Goal: Information Seeking & Learning: Find contact information

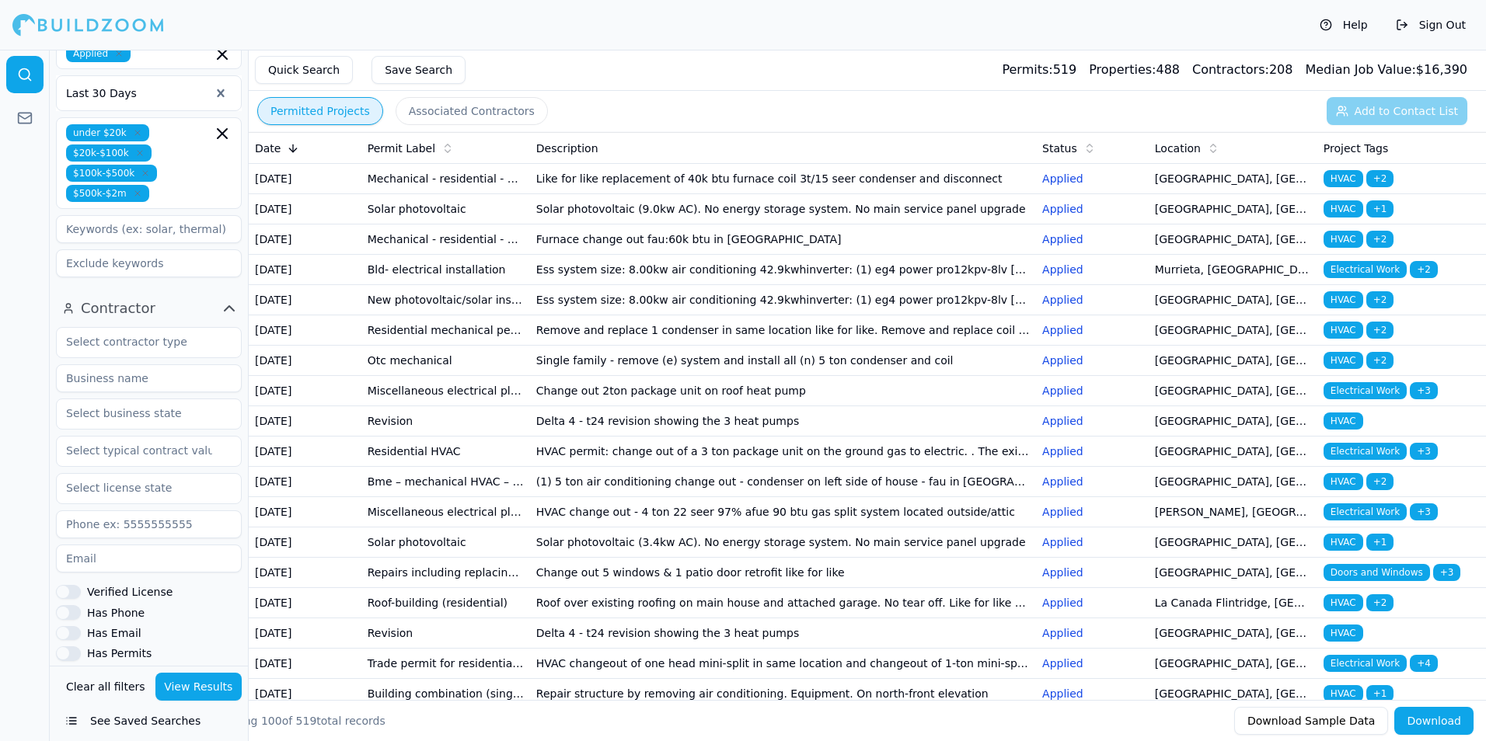
scroll to position [549, 0]
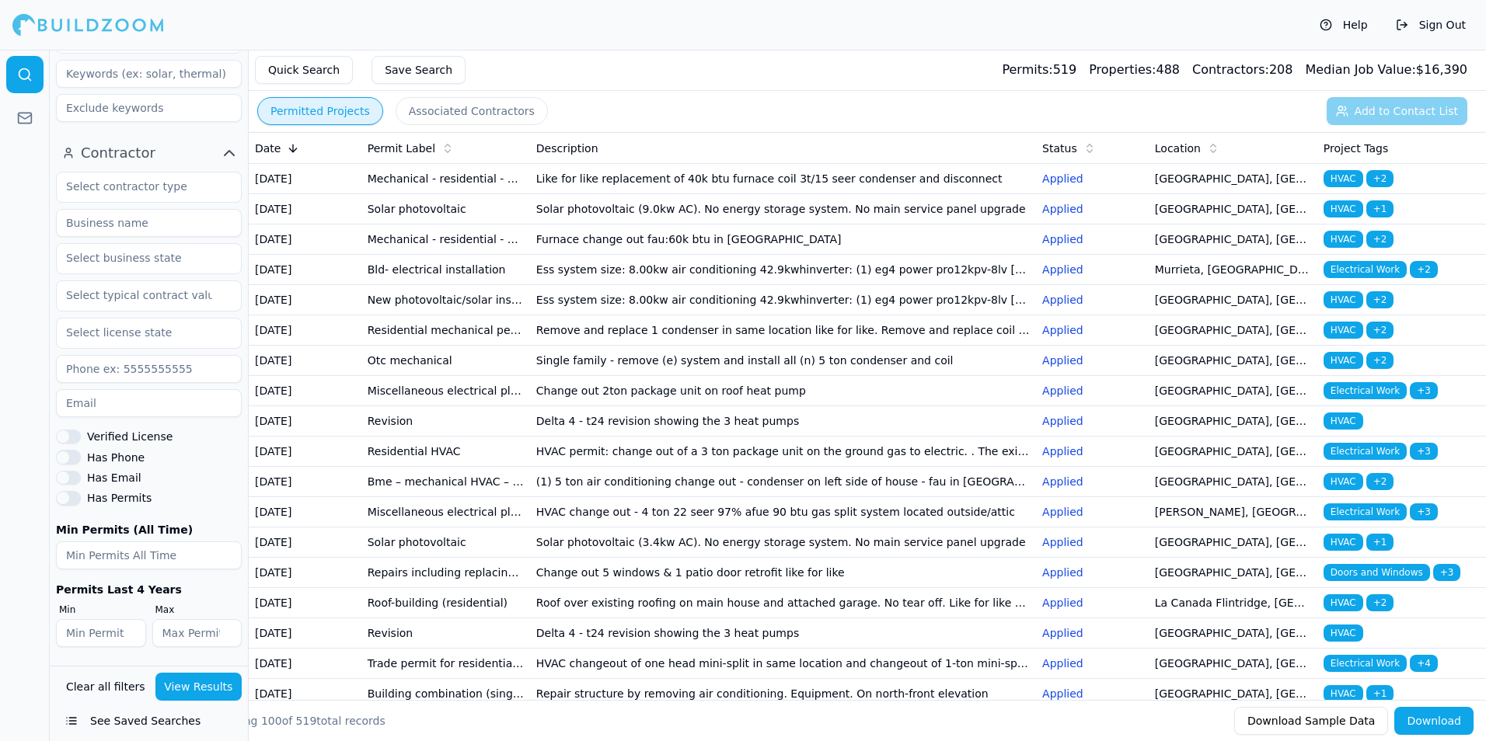
click at [72, 457] on button "Has Phone" at bounding box center [68, 457] width 25 height 14
click at [64, 481] on button "Has Email" at bounding box center [68, 478] width 25 height 14
click at [215, 692] on button "View Results" at bounding box center [198, 687] width 87 height 28
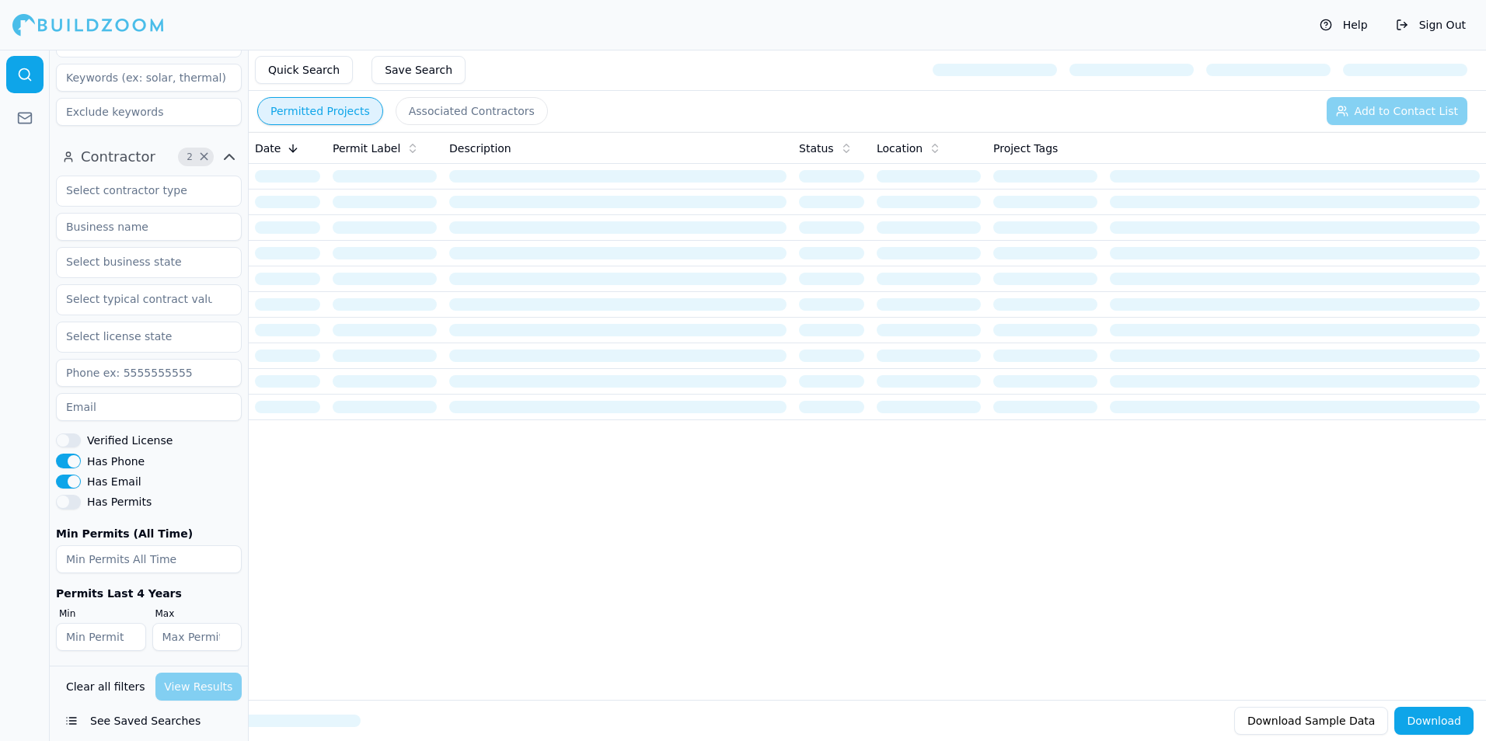
scroll to position [549, 0]
click at [66, 462] on button "Has Phone" at bounding box center [68, 457] width 25 height 14
click at [69, 474] on button "Has Email" at bounding box center [68, 478] width 25 height 14
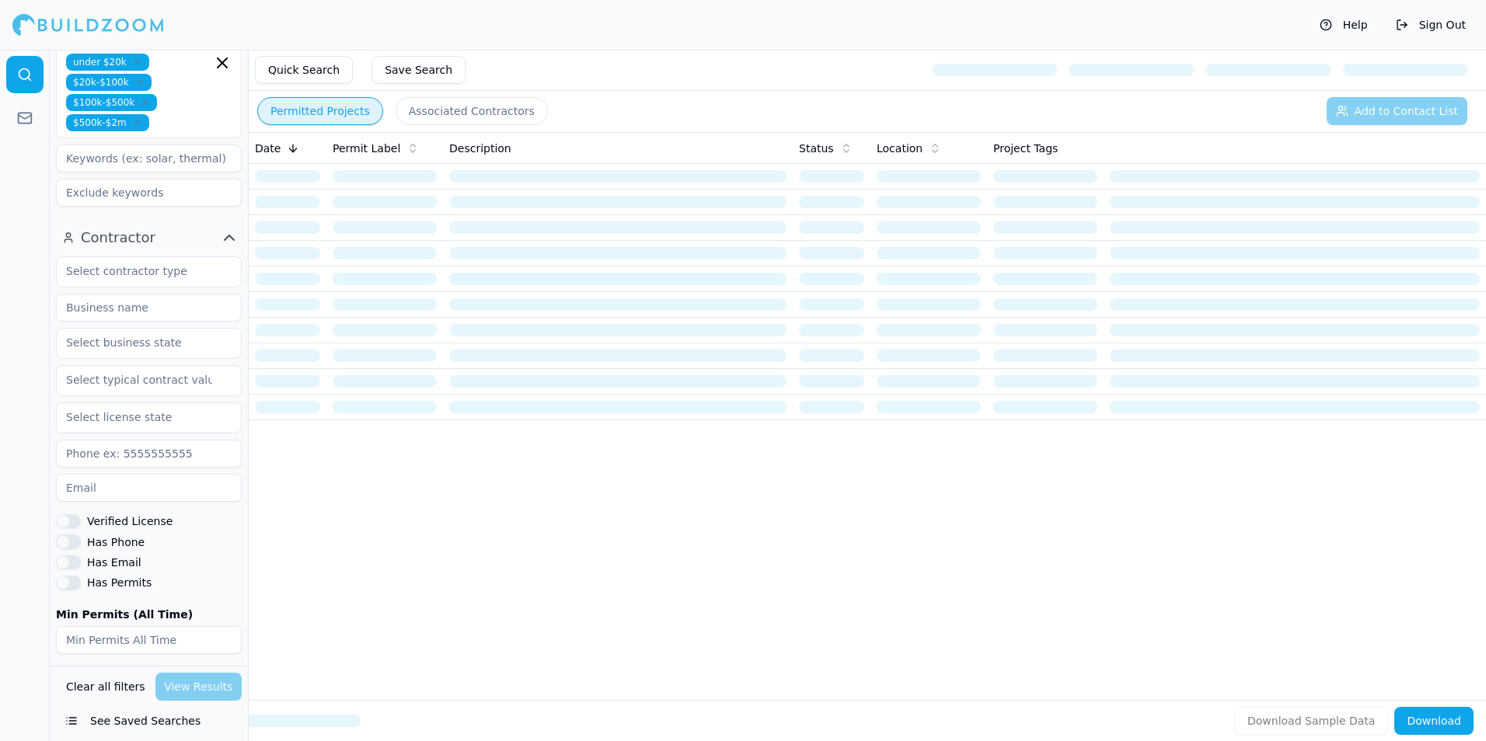
scroll to position [466, 0]
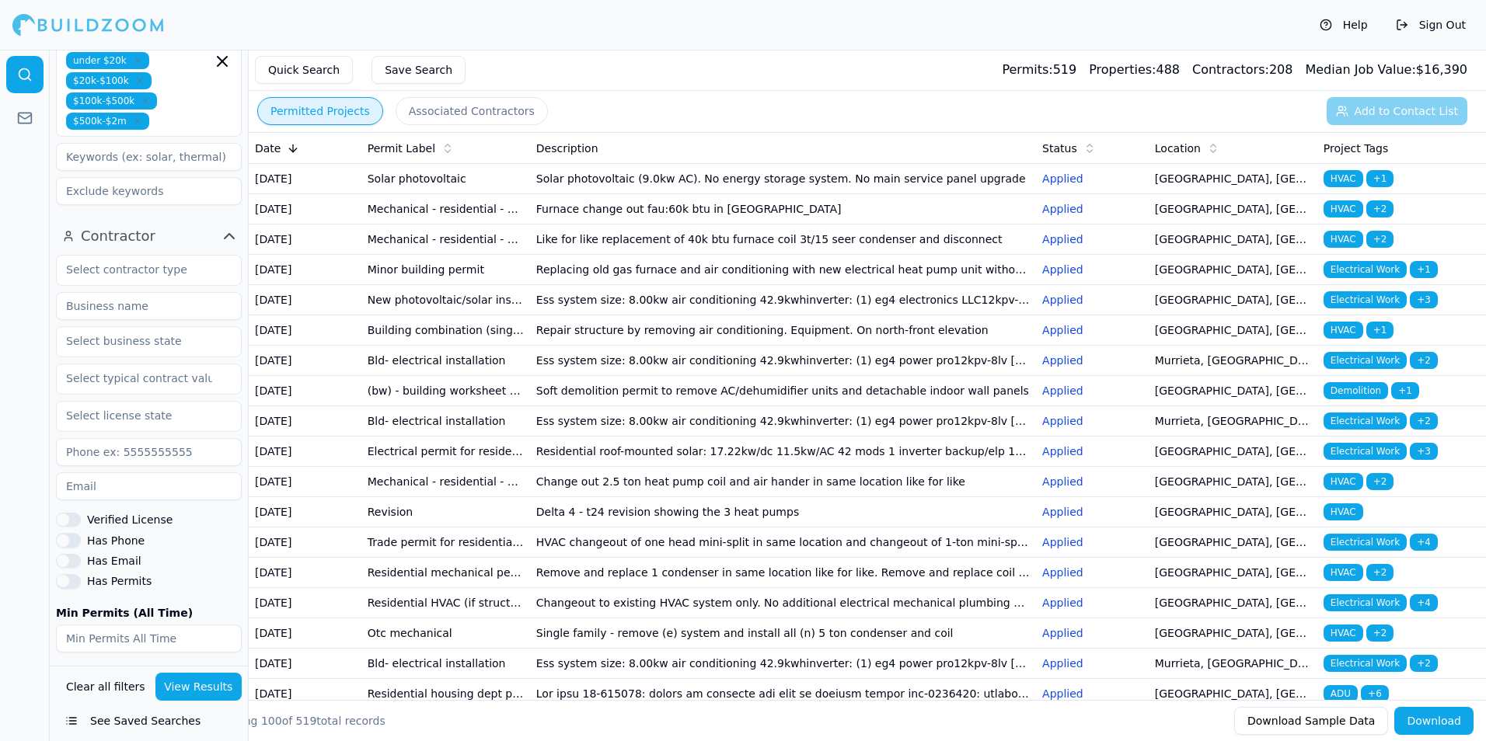
click at [425, 99] on button "Associated Contractors" at bounding box center [472, 111] width 152 height 28
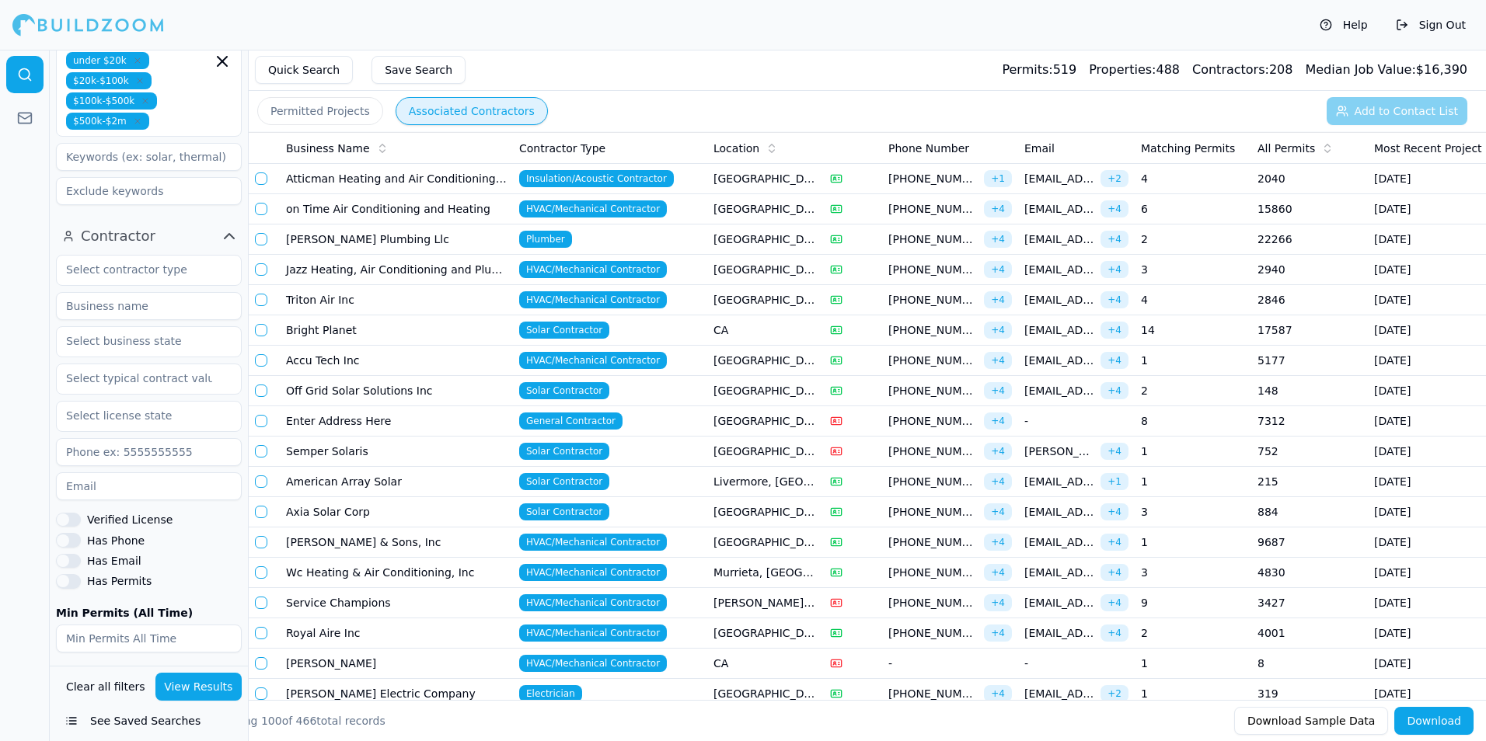
click at [479, 205] on td "on Time Air Conditioning and Heating" at bounding box center [396, 209] width 233 height 30
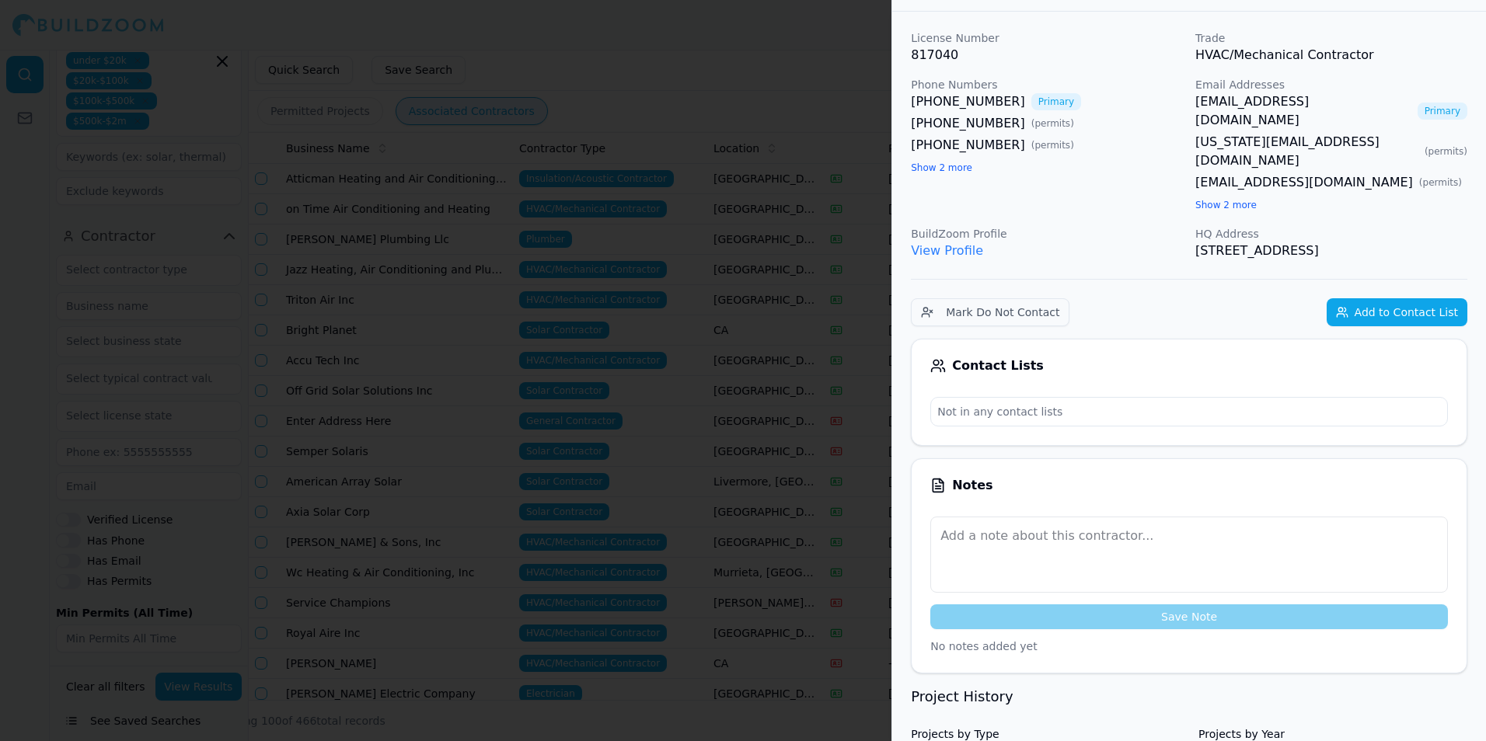
scroll to position [78, 0]
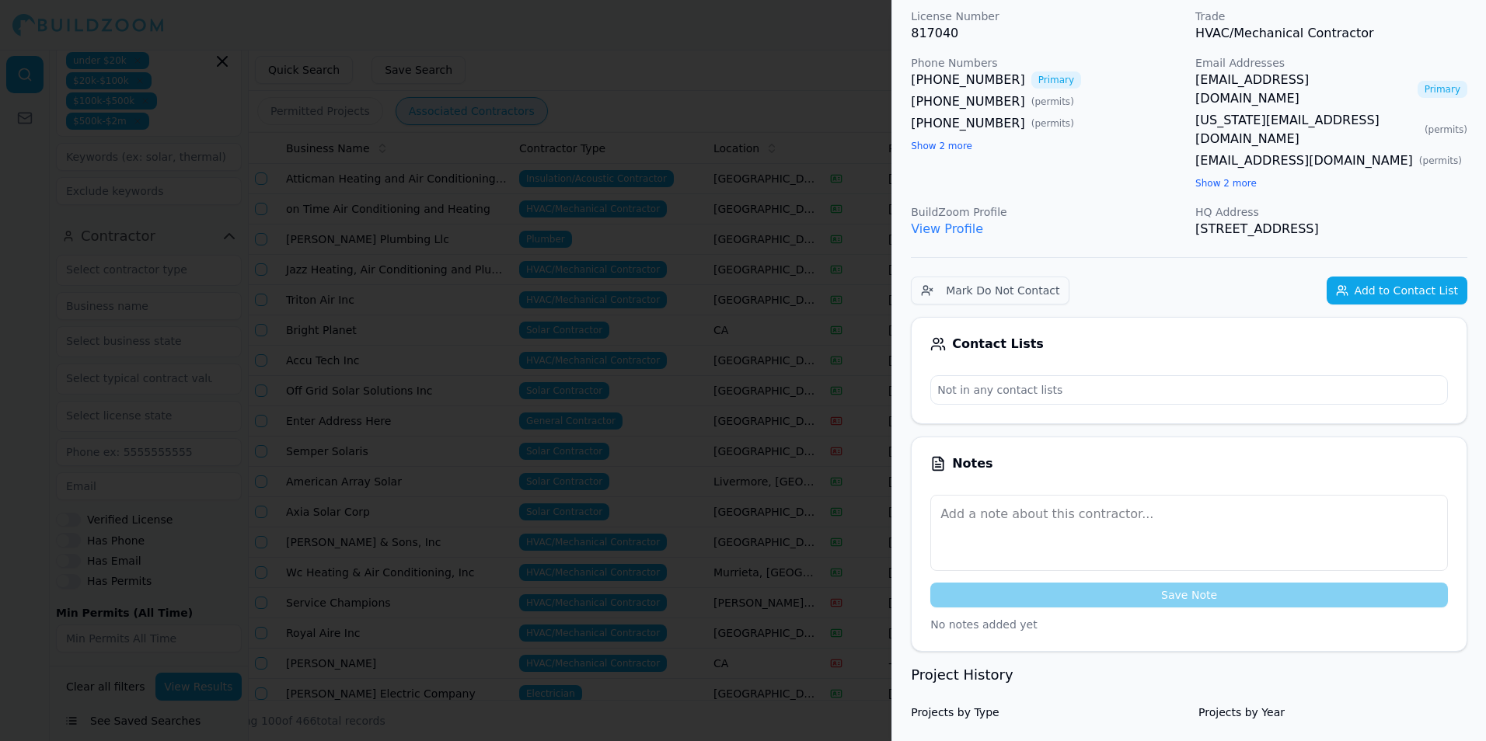
click at [1236, 177] on button "Show 2 more" at bounding box center [1225, 183] width 61 height 12
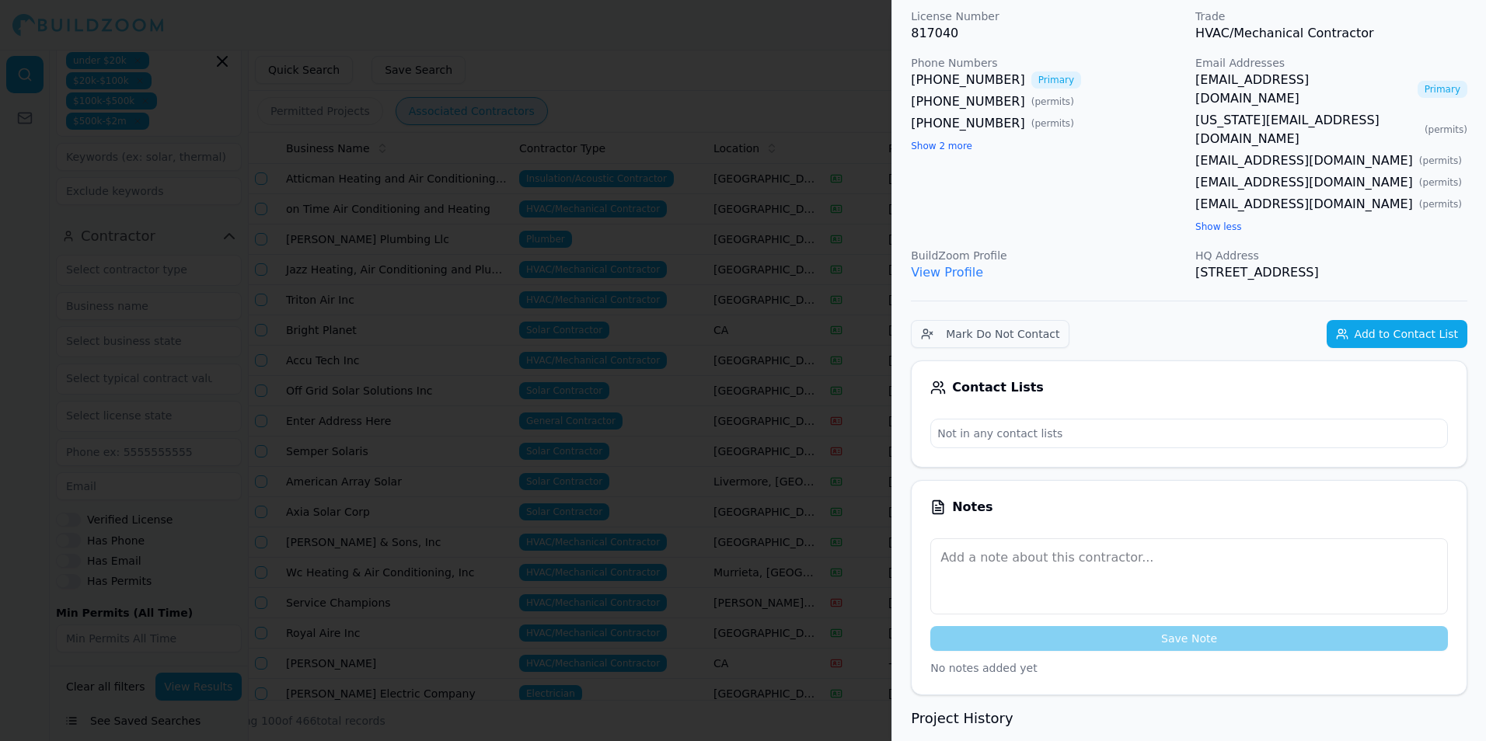
scroll to position [311, 0]
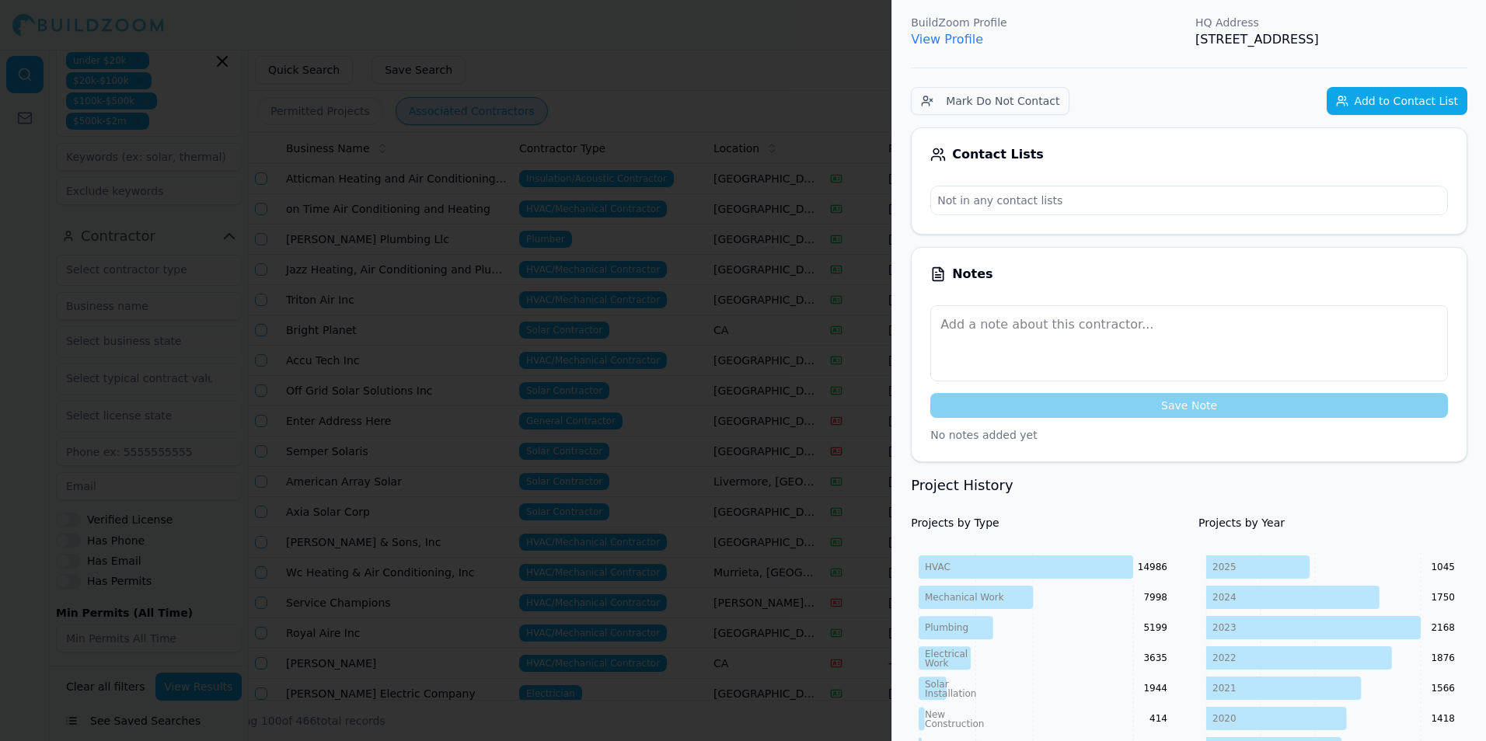
click at [856, 326] on div at bounding box center [743, 370] width 1486 height 741
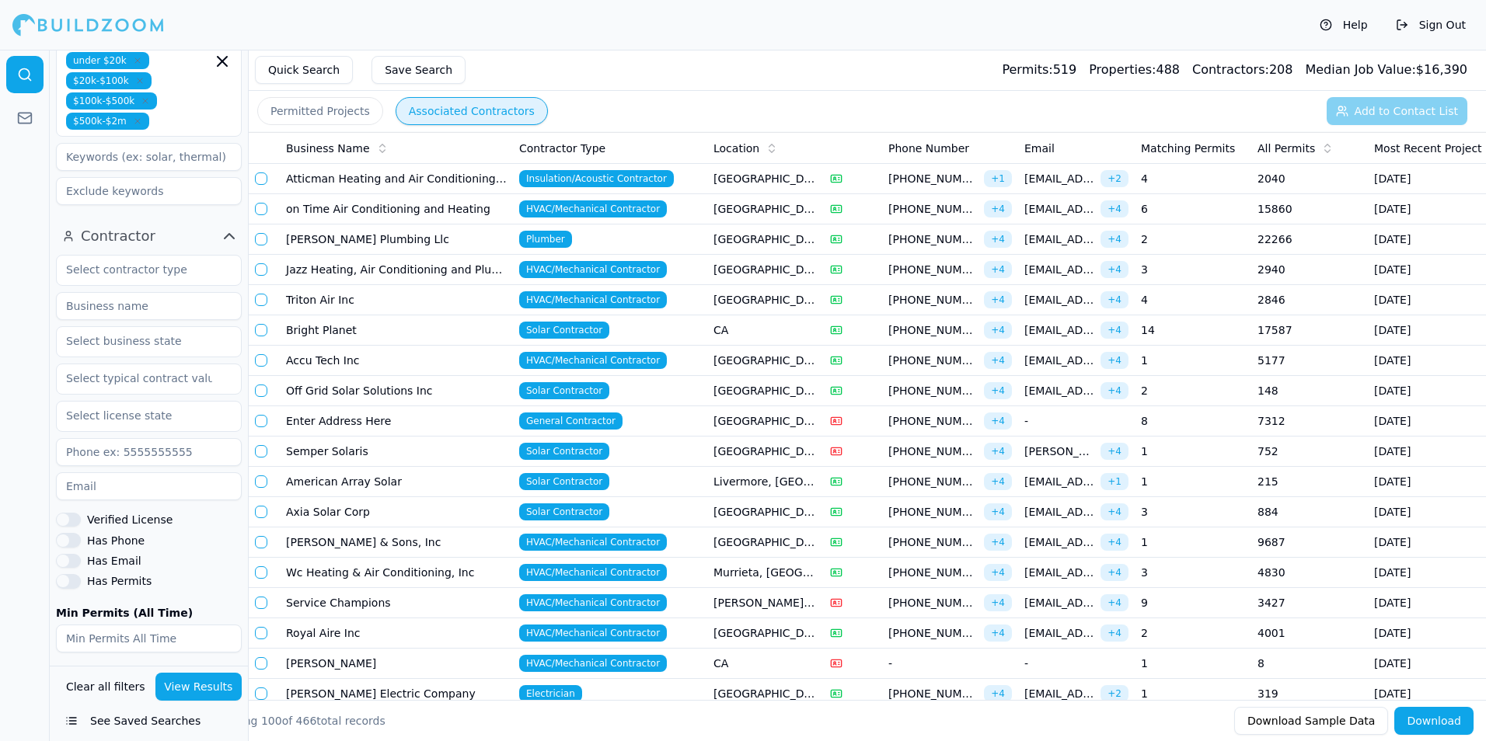
click at [357, 112] on button "Permitted Projects" at bounding box center [320, 111] width 126 height 28
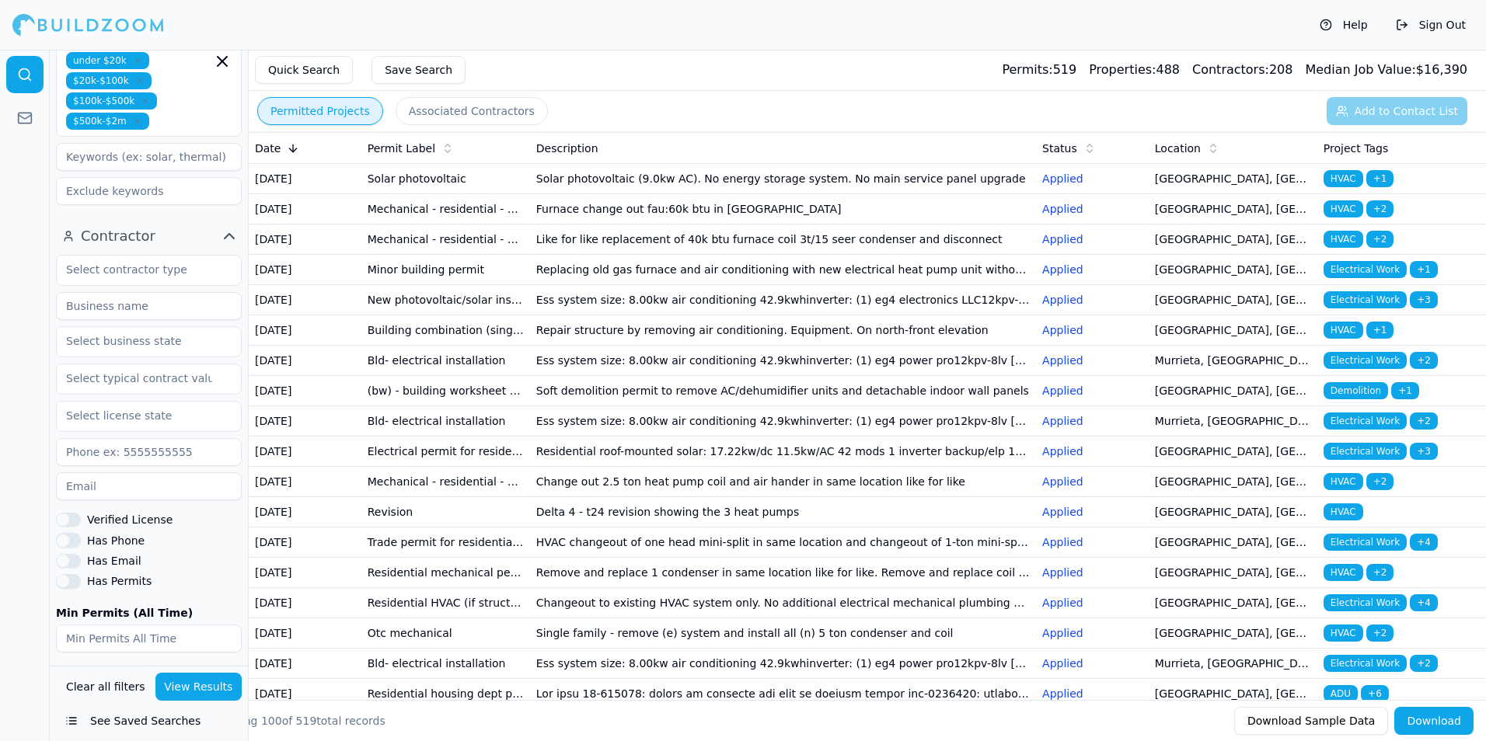
click at [792, 225] on td "Furnace change out fau:60k btu in attic" at bounding box center [783, 209] width 506 height 30
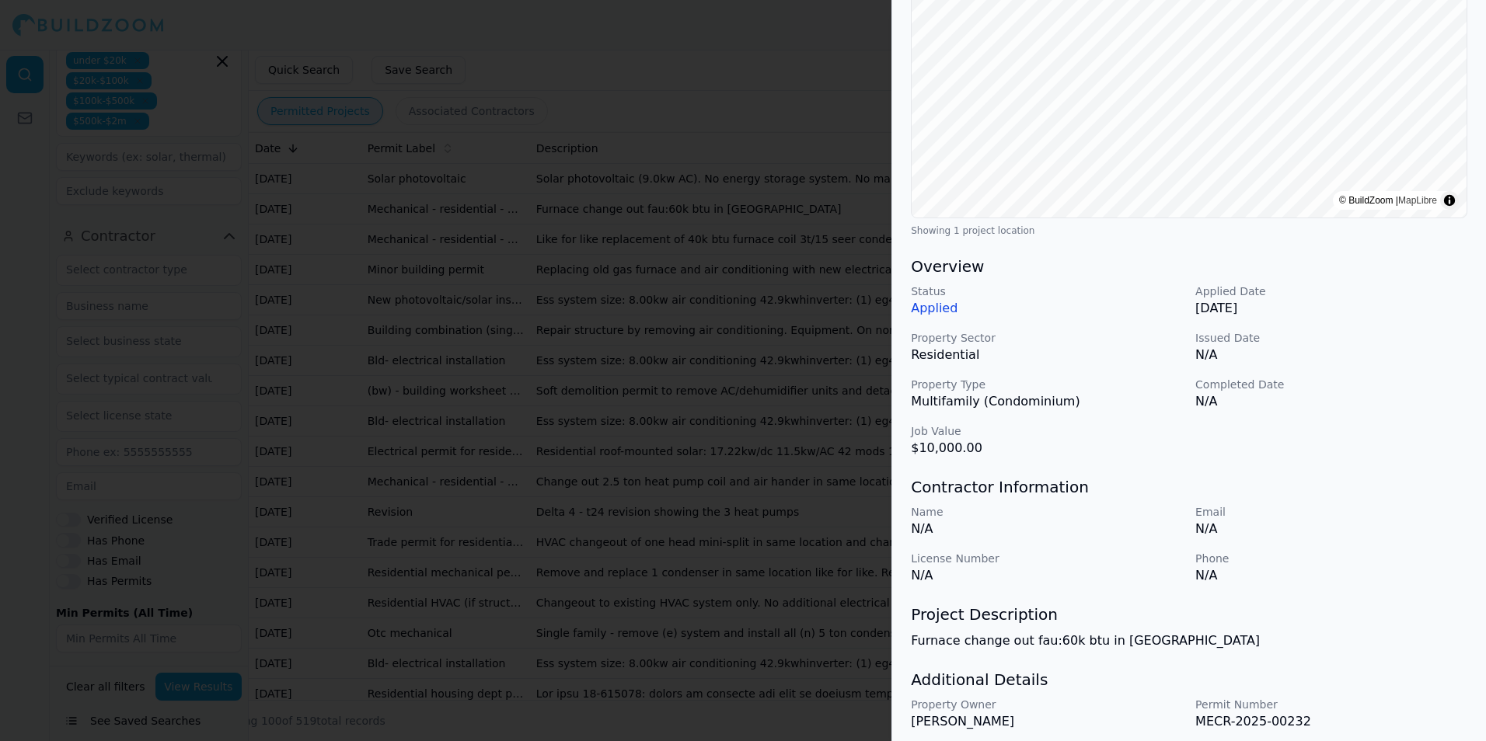
scroll to position [288, 0]
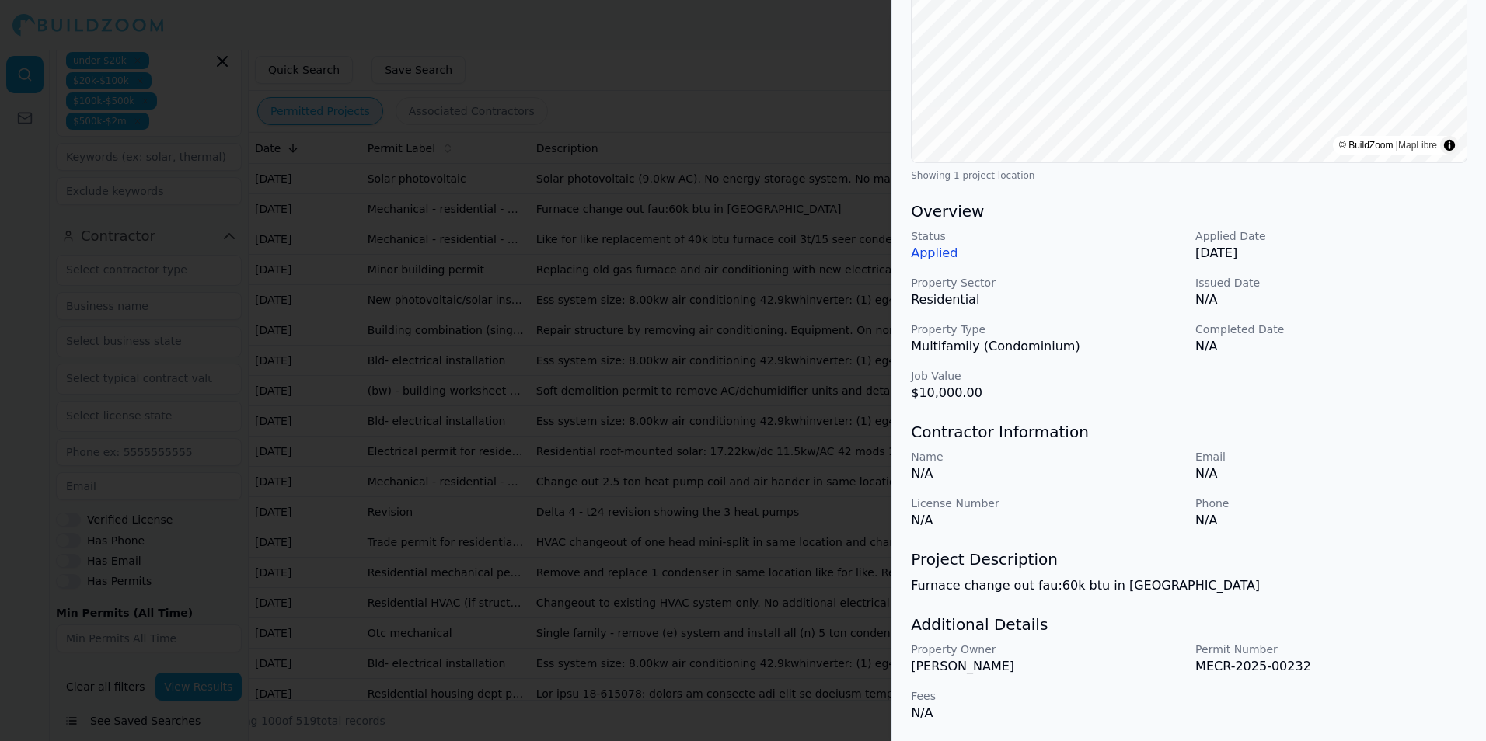
click at [873, 401] on div at bounding box center [743, 370] width 1486 height 741
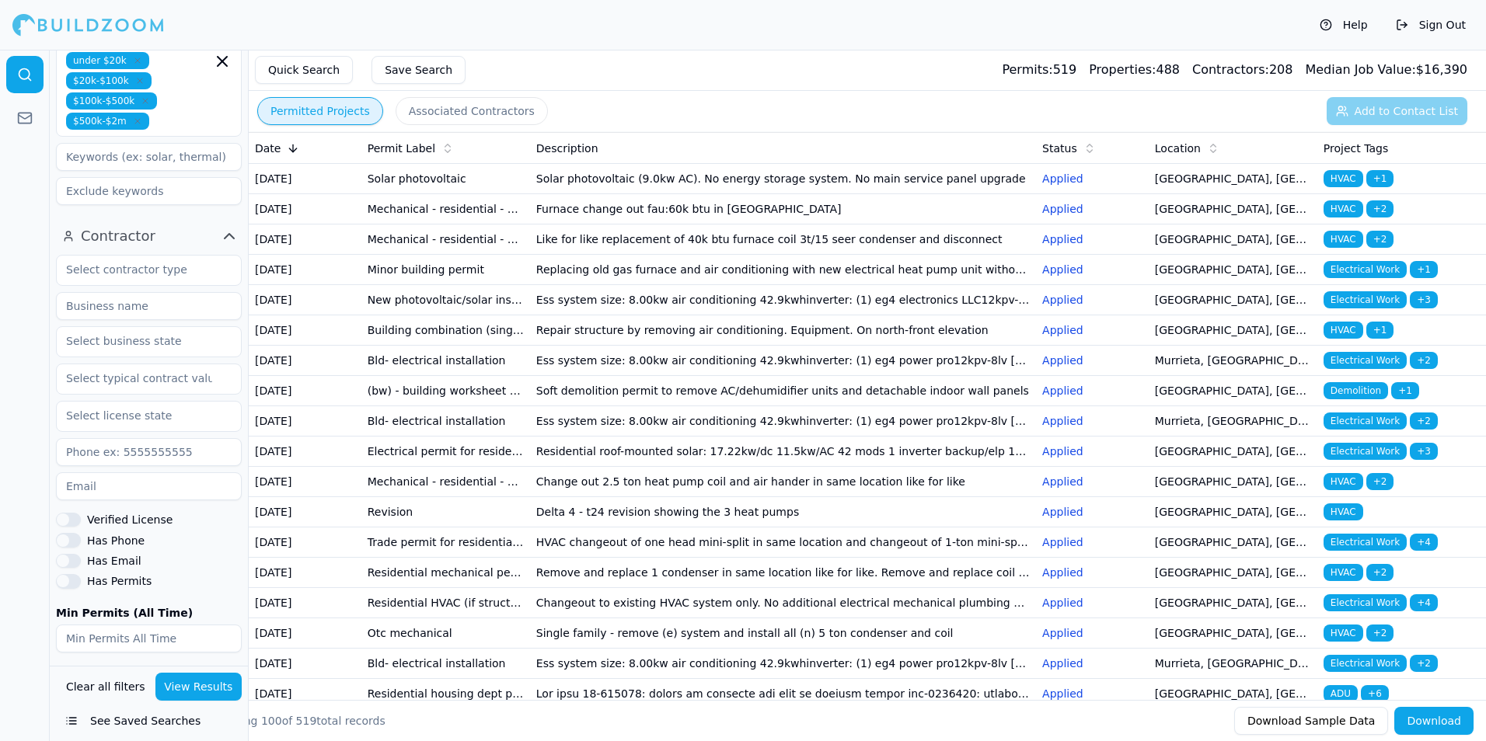
click at [507, 225] on td "Mechanical - residential - heating air conditioning and ventilation (HVAC)" at bounding box center [445, 209] width 169 height 30
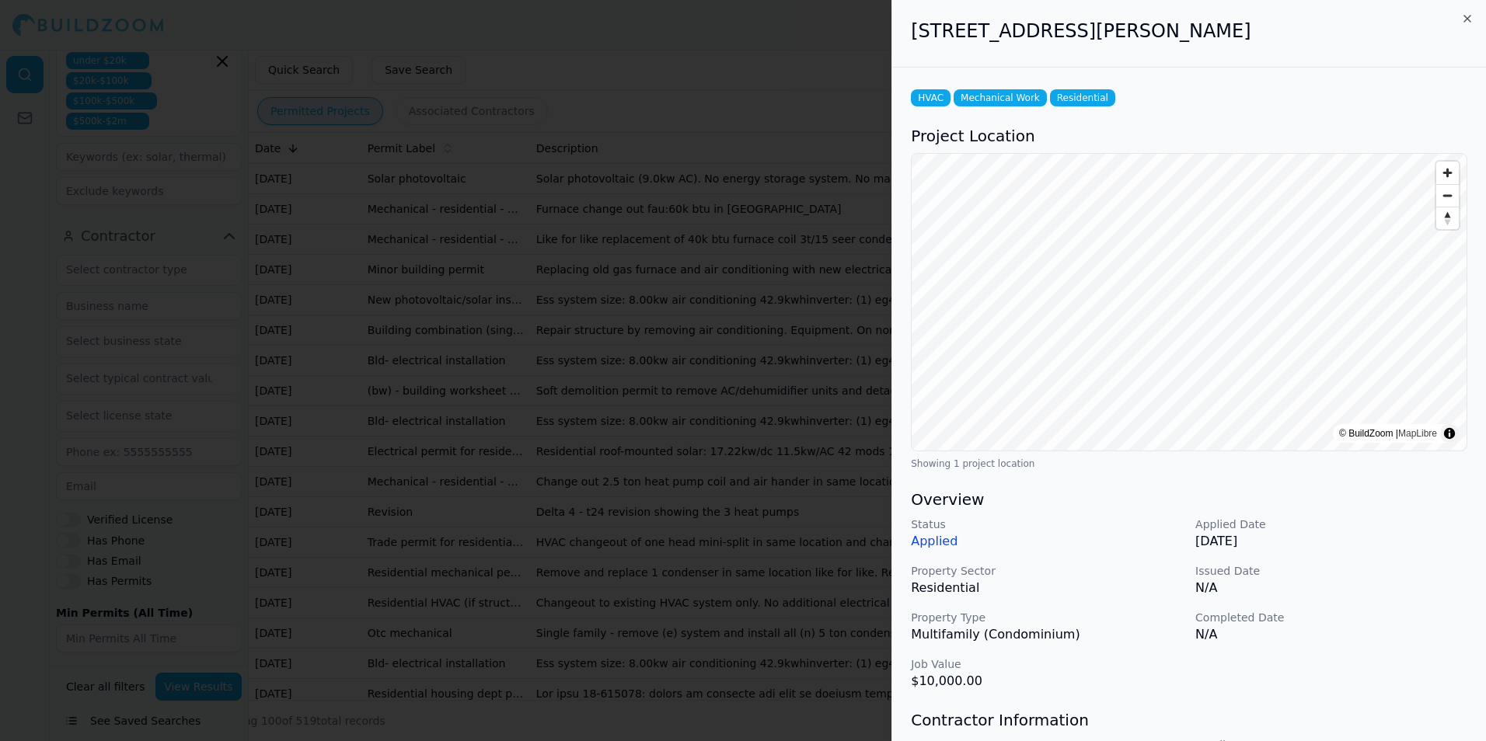
click at [526, 284] on div at bounding box center [743, 370] width 1486 height 741
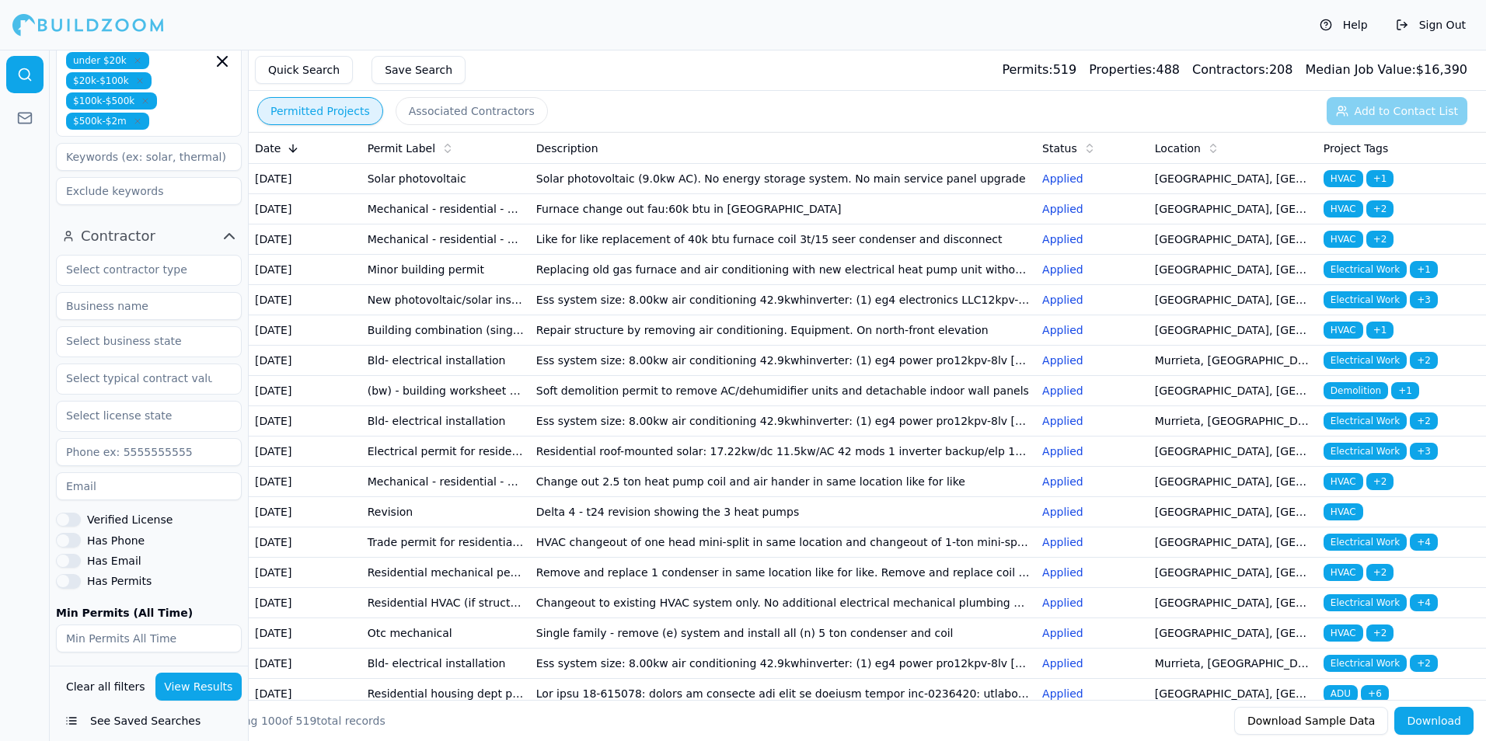
click at [524, 255] on td "Mechanical - residential - heating air conditioning and ventilation (HVAC)" at bounding box center [445, 240] width 169 height 30
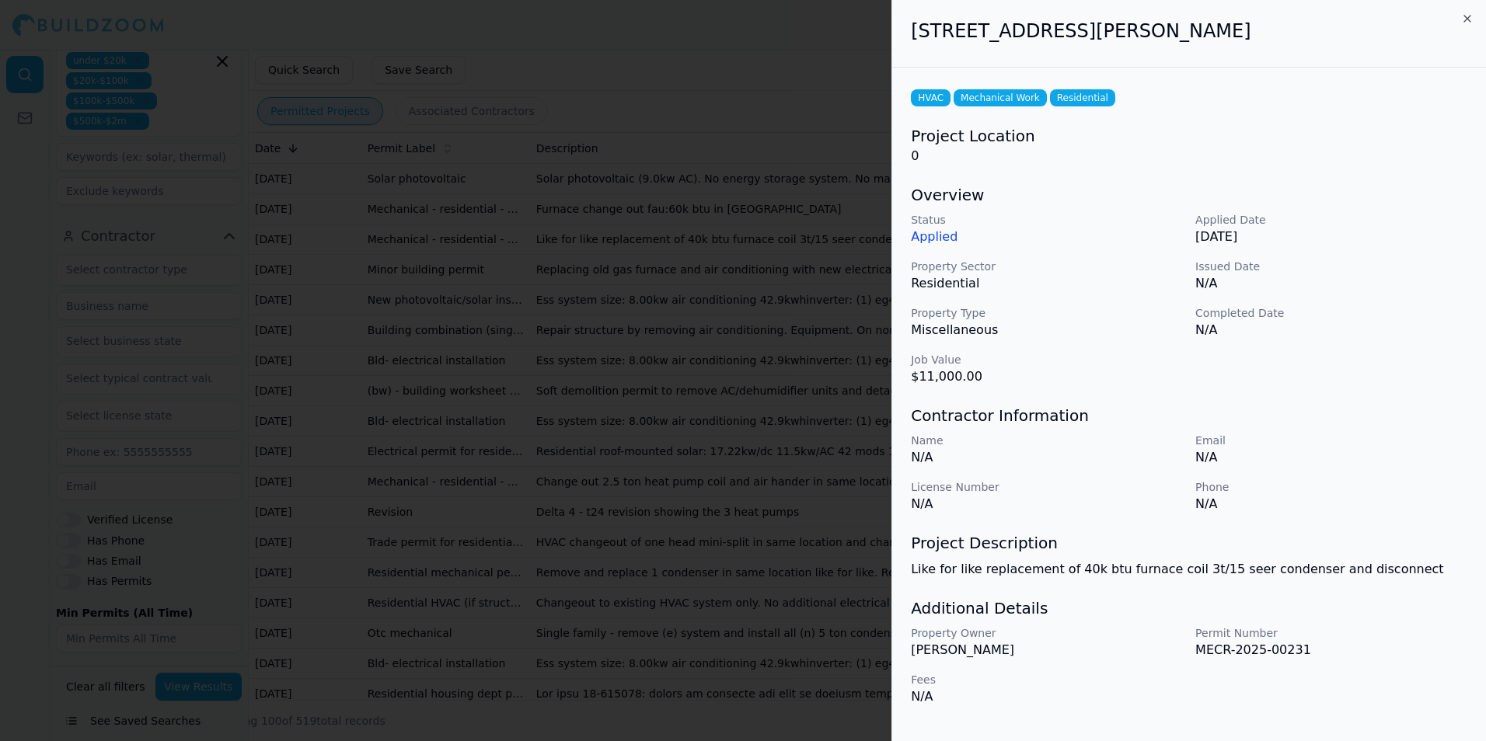
click at [933, 242] on p "Applied" at bounding box center [1047, 237] width 272 height 19
click at [1034, 309] on p "Property Type" at bounding box center [1047, 313] width 272 height 16
click at [491, 364] on div at bounding box center [743, 370] width 1486 height 741
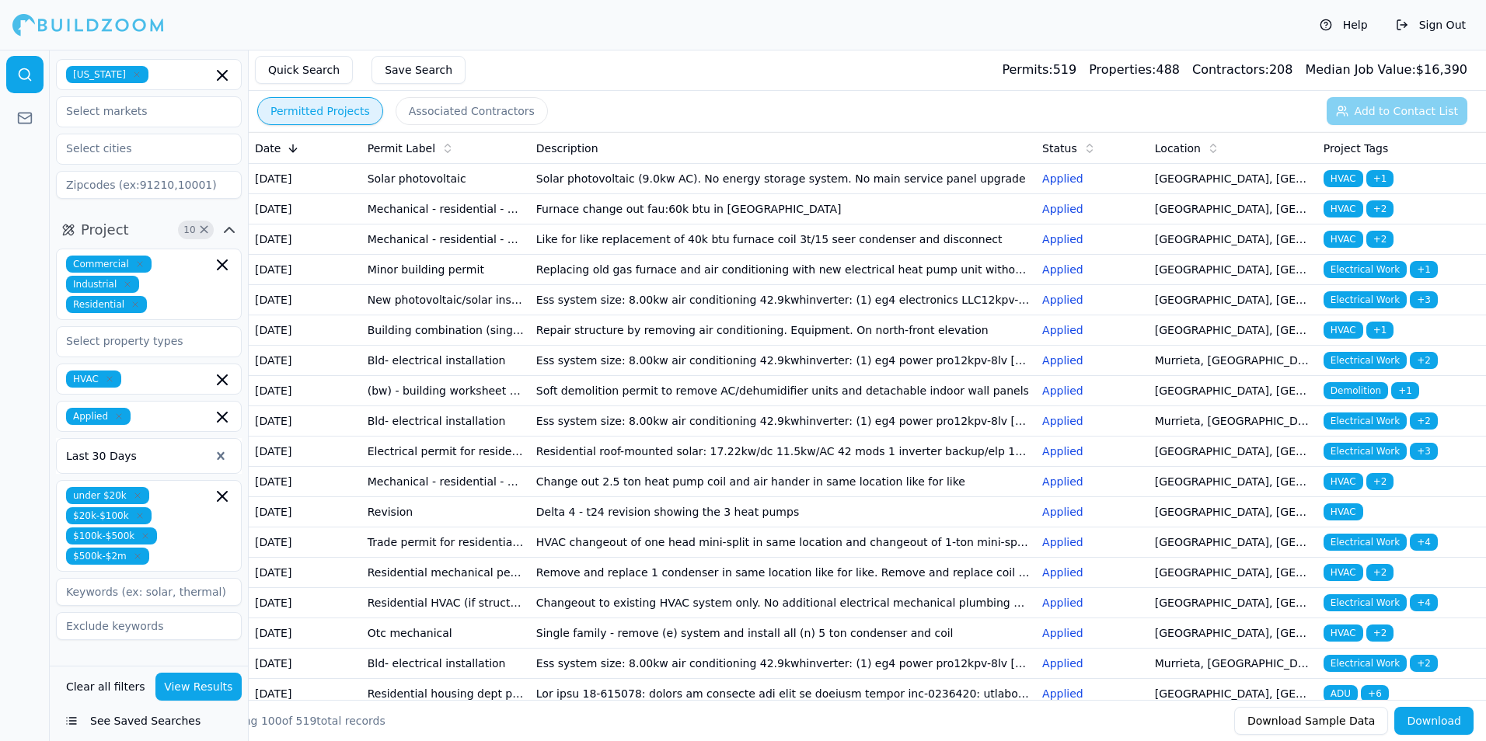
scroll to position [0, 0]
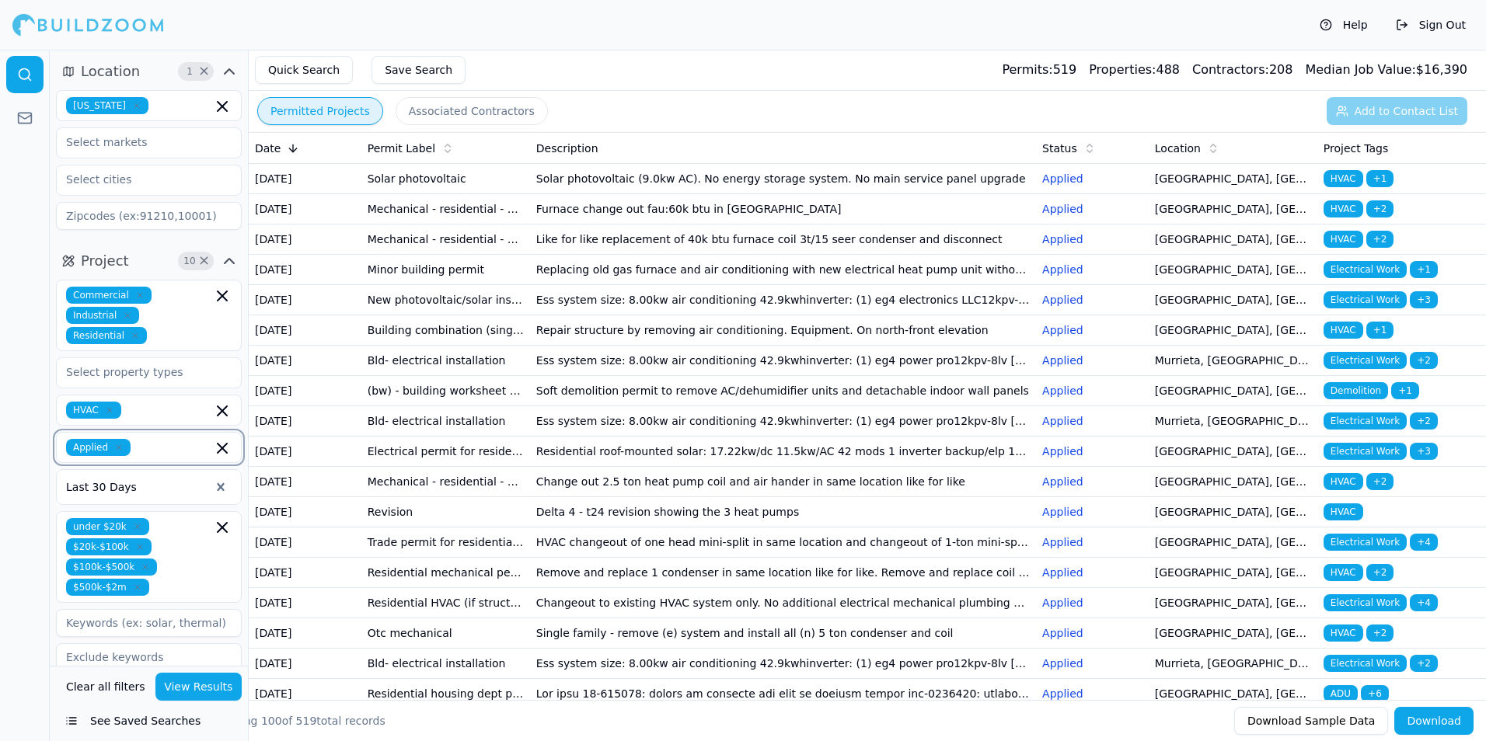
click at [182, 451] on input "text" at bounding box center [174, 447] width 75 height 17
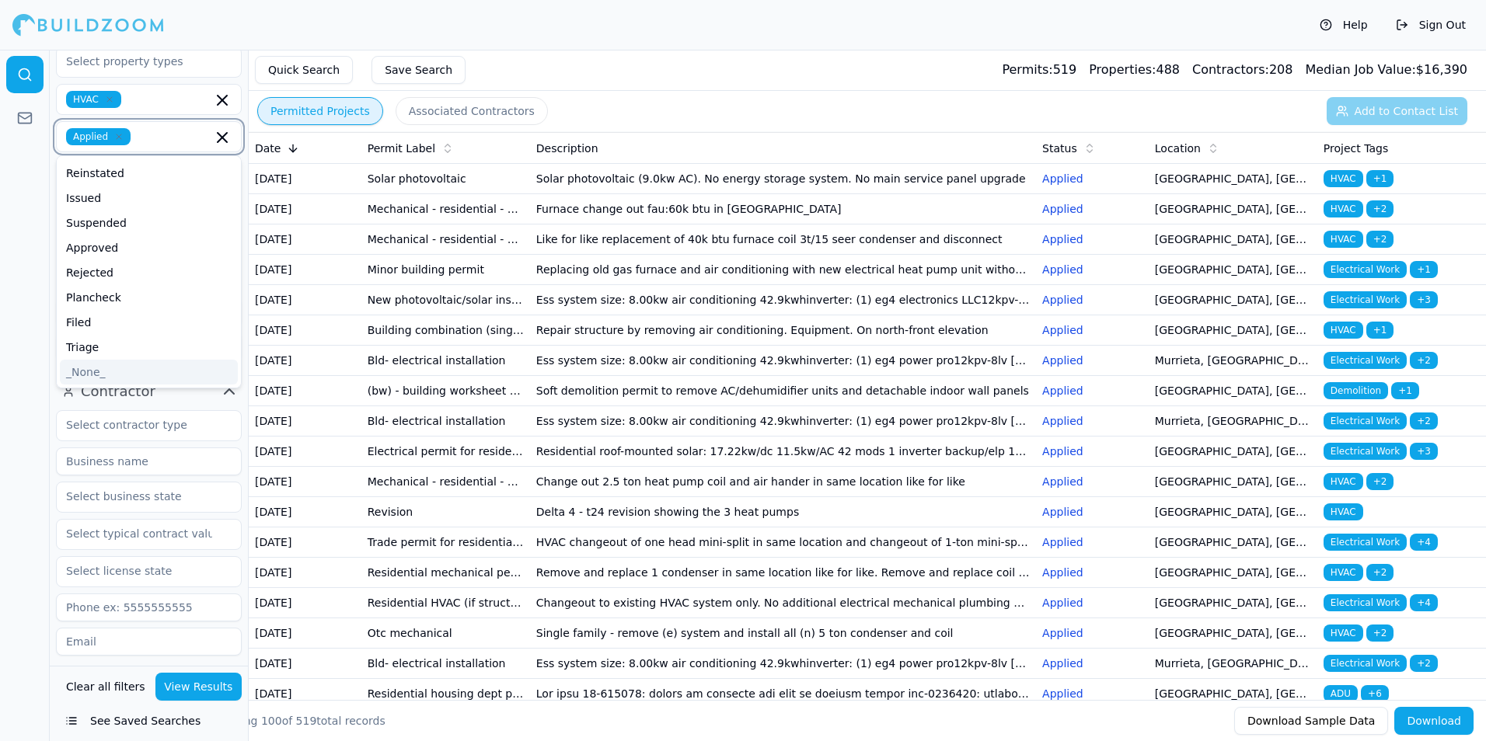
scroll to position [70, 0]
click at [120, 325] on div "Approved" at bounding box center [149, 325] width 178 height 25
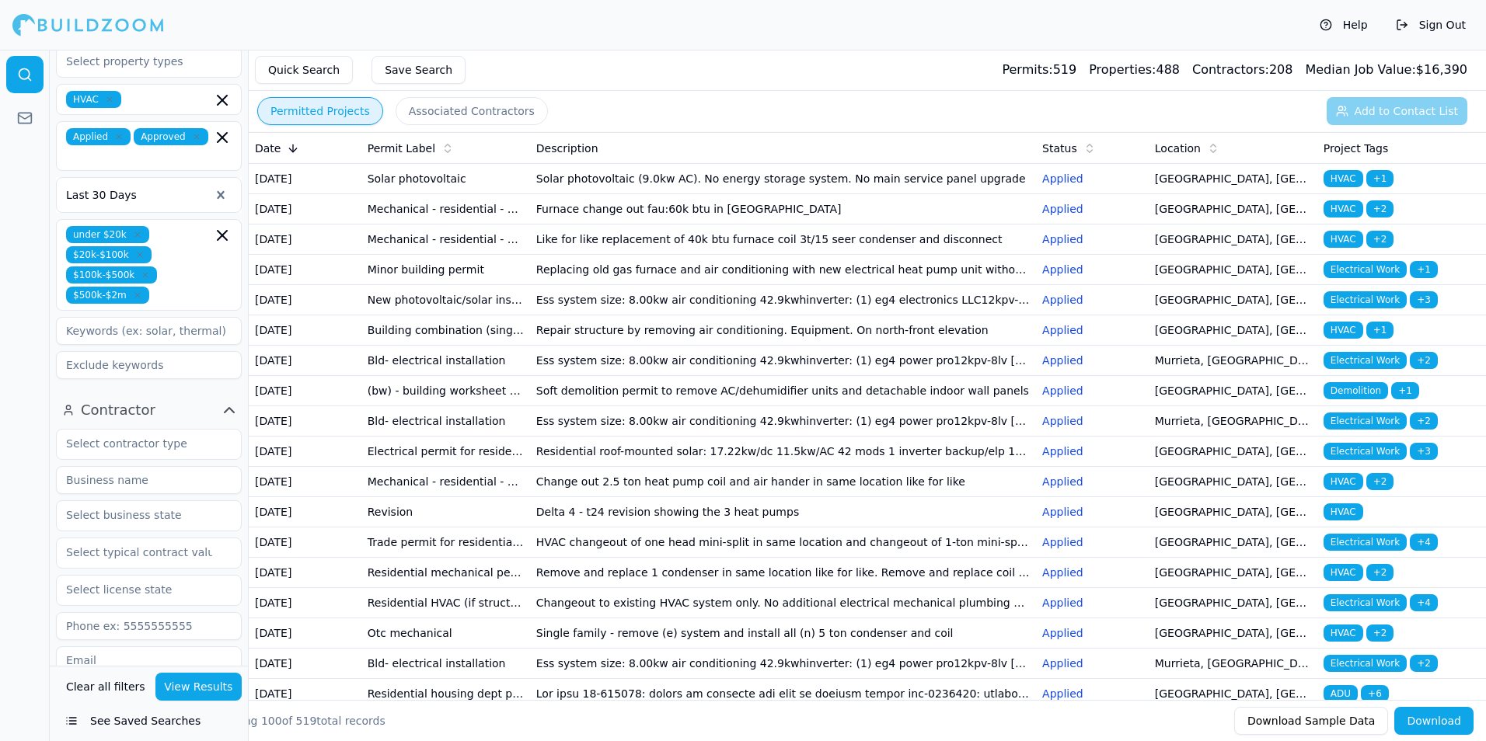
click at [220, 691] on button "View Results" at bounding box center [198, 687] width 87 height 28
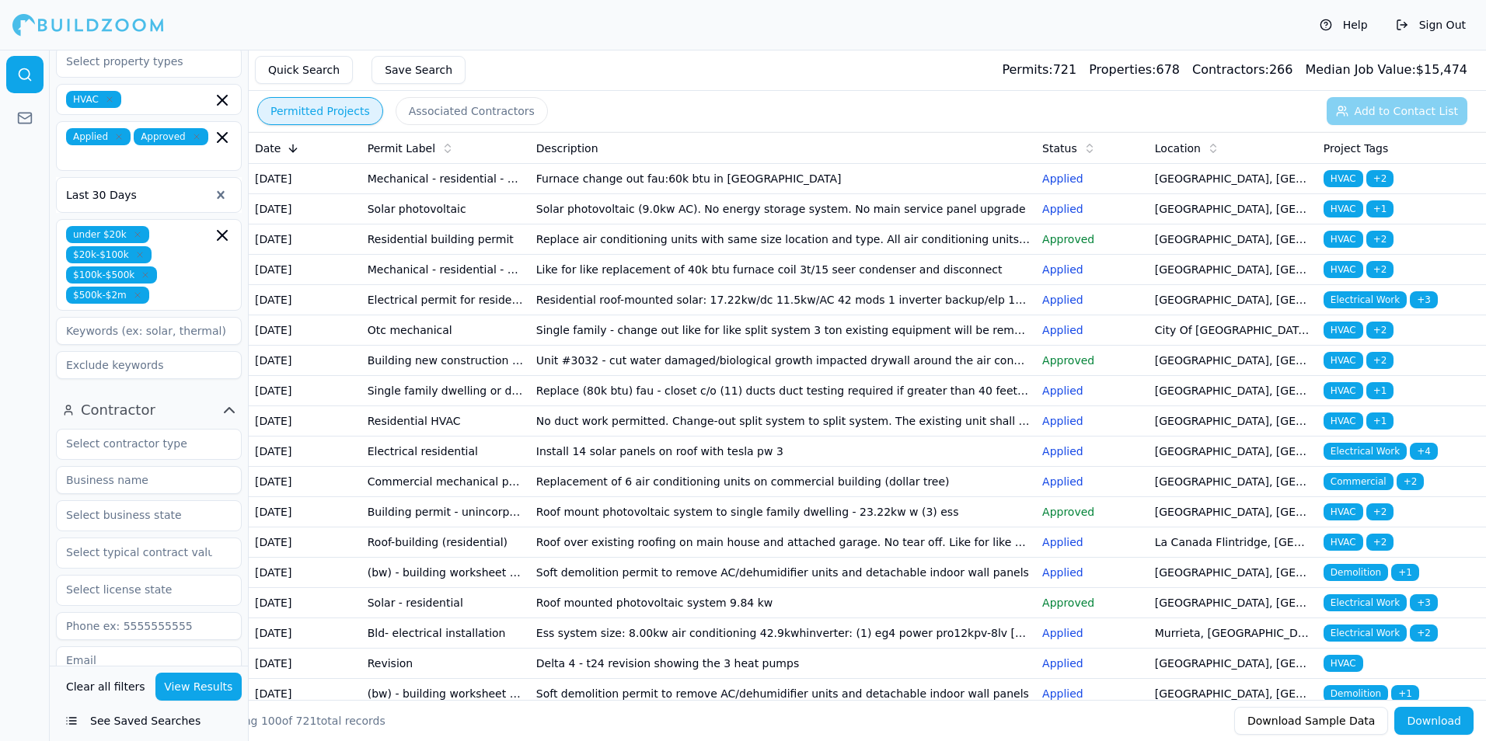
click at [971, 255] on td "Replace air conditioning units with same size location and type. All air condit…" at bounding box center [783, 240] width 506 height 30
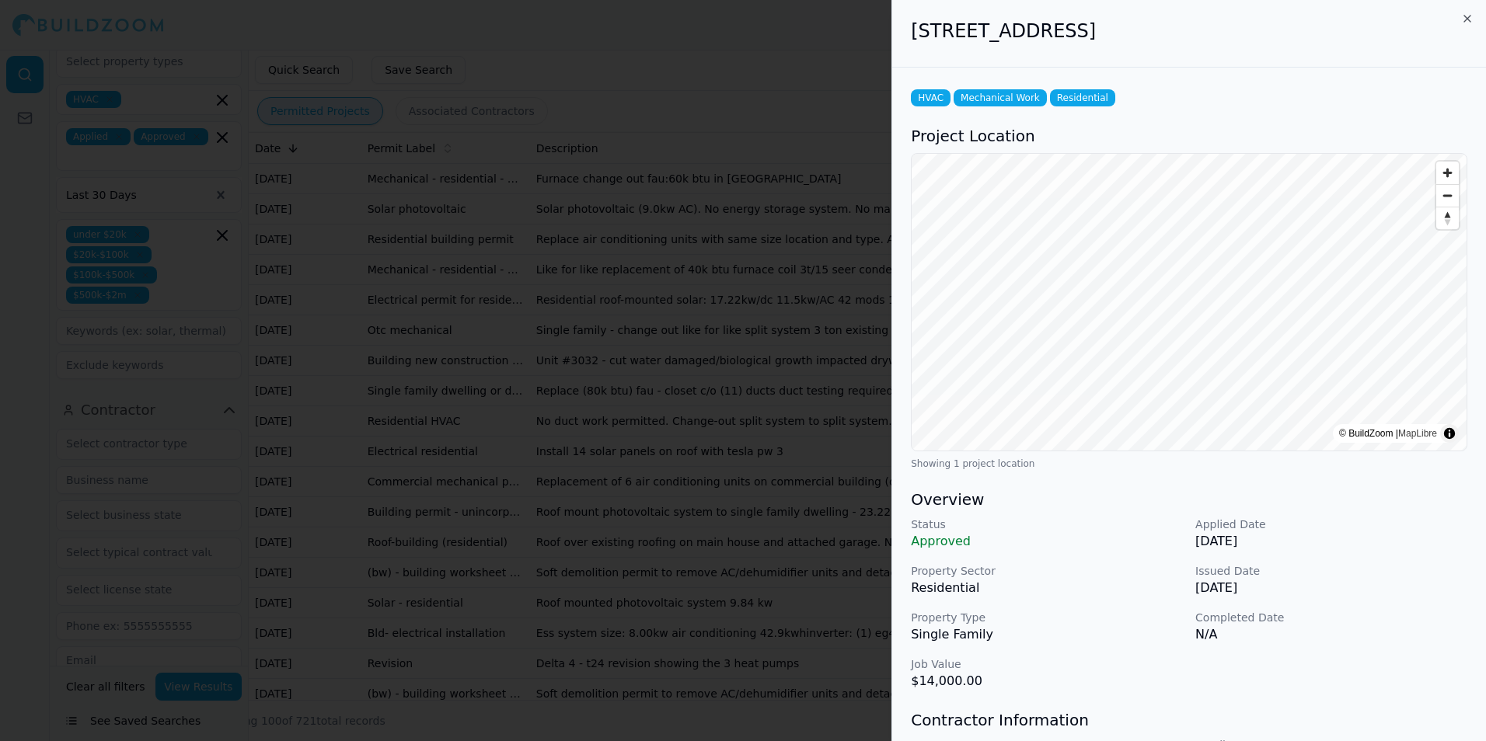
click at [699, 312] on div at bounding box center [743, 370] width 1486 height 741
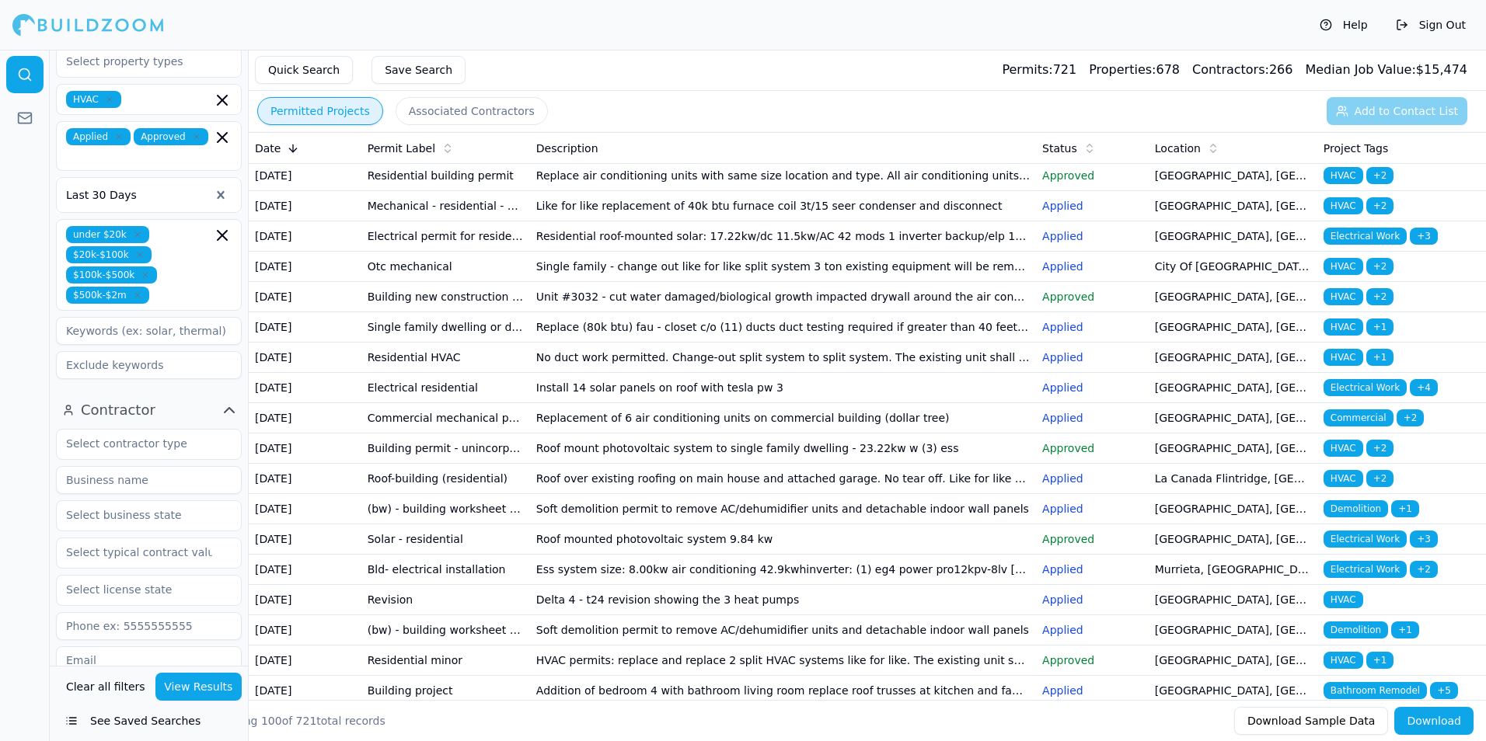
scroll to position [78, 0]
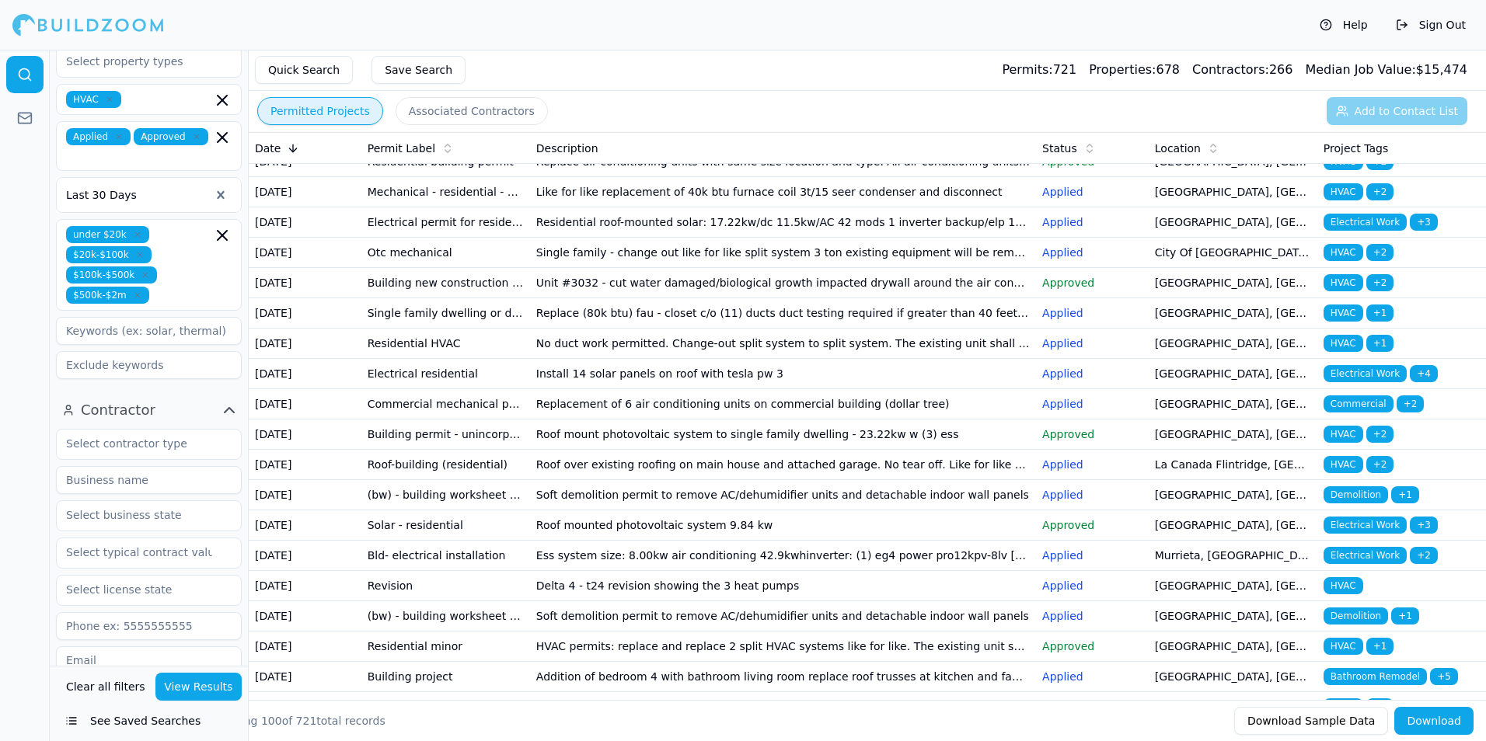
click at [677, 298] on td "Unit #3032 - cut water damaged/biological growth impacted drywall around the ai…" at bounding box center [783, 283] width 506 height 30
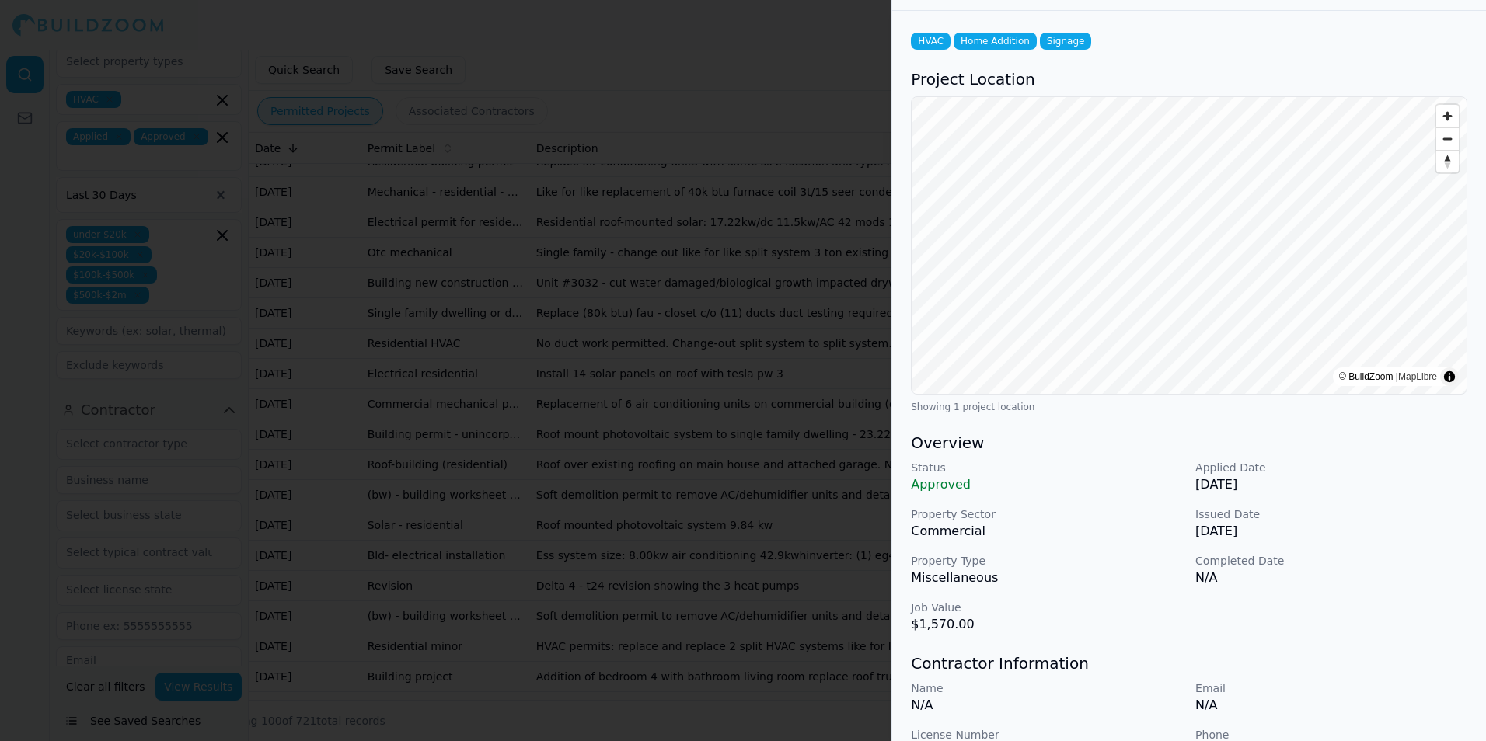
scroll to position [0, 0]
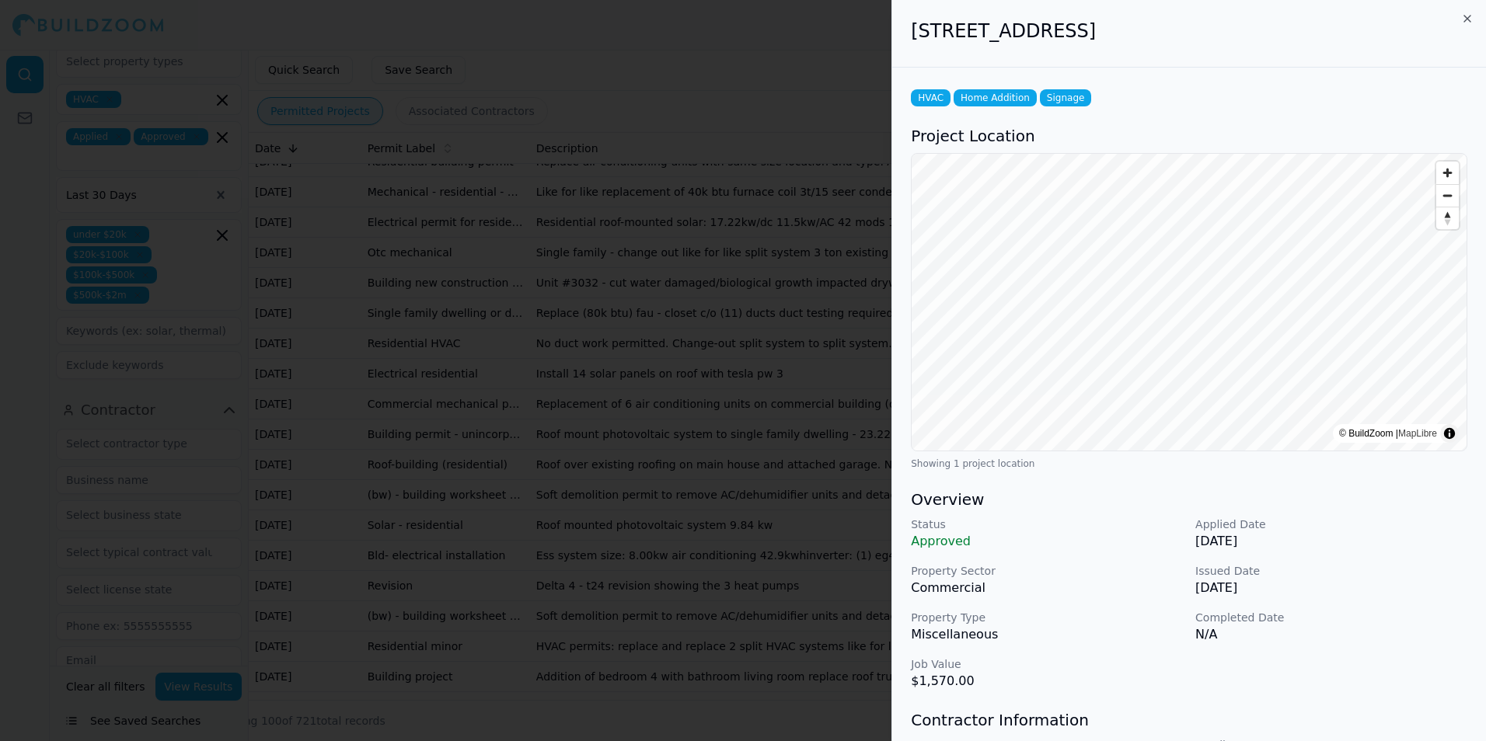
click at [730, 408] on div at bounding box center [743, 370] width 1486 height 741
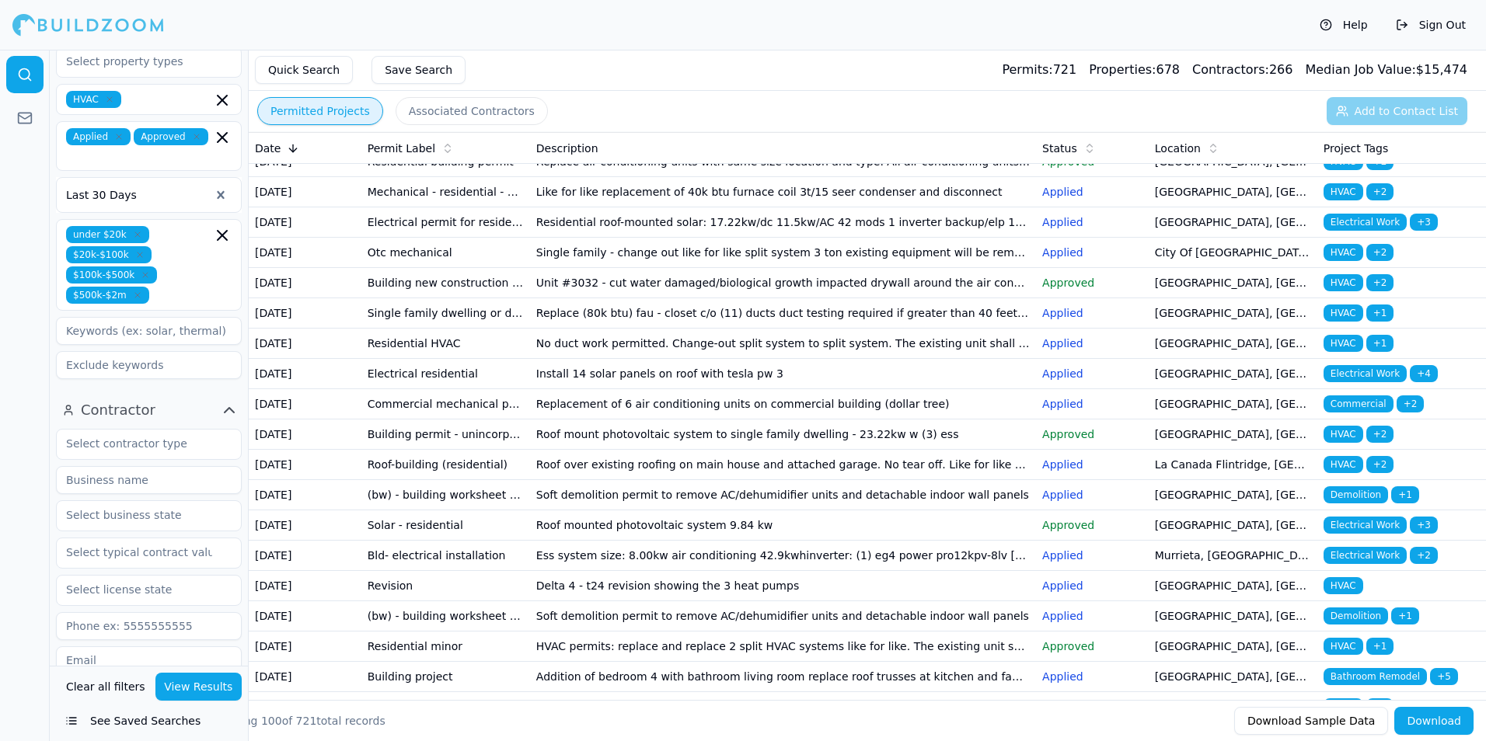
click at [606, 359] on td "No duct work permitted. Change-out split system to split system. The existing u…" at bounding box center [783, 344] width 506 height 30
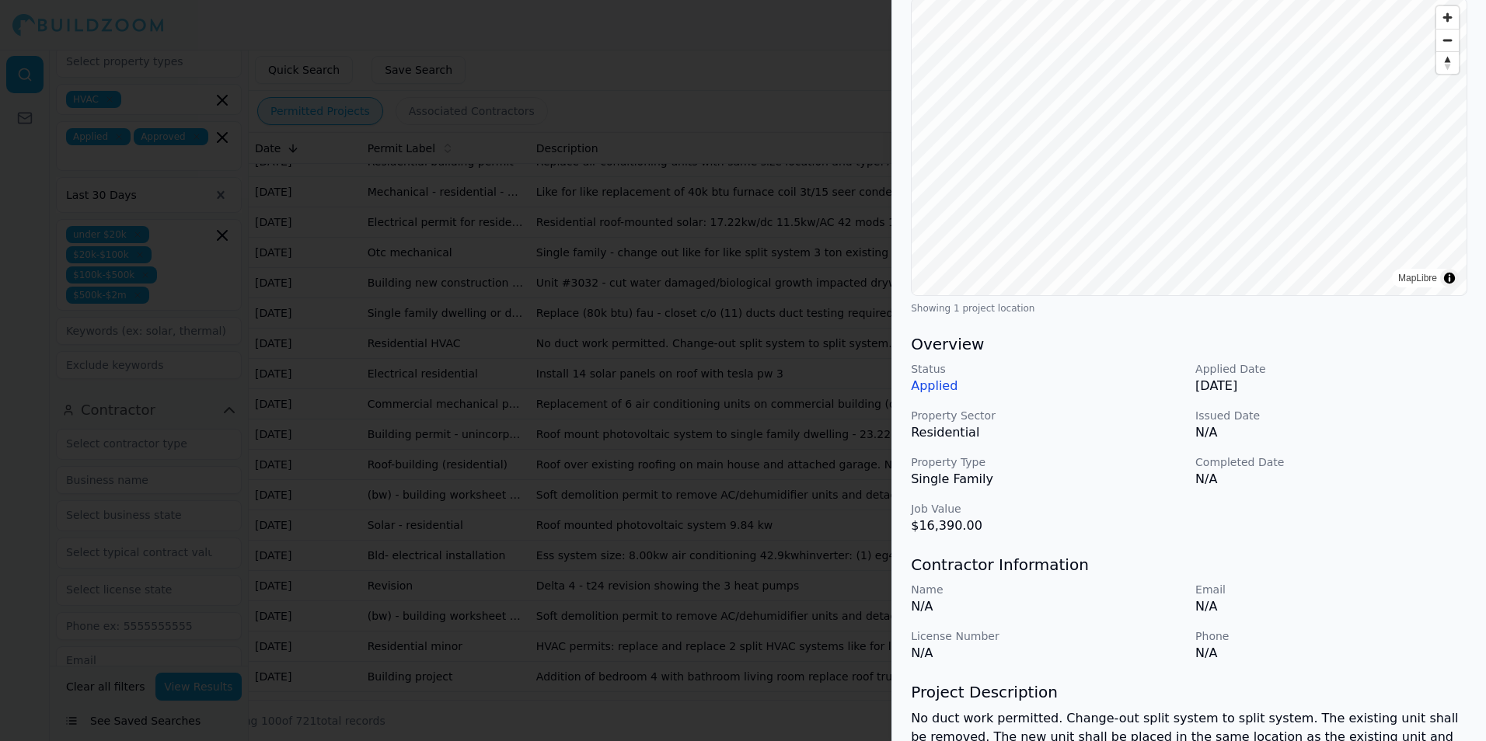
scroll to position [326, 0]
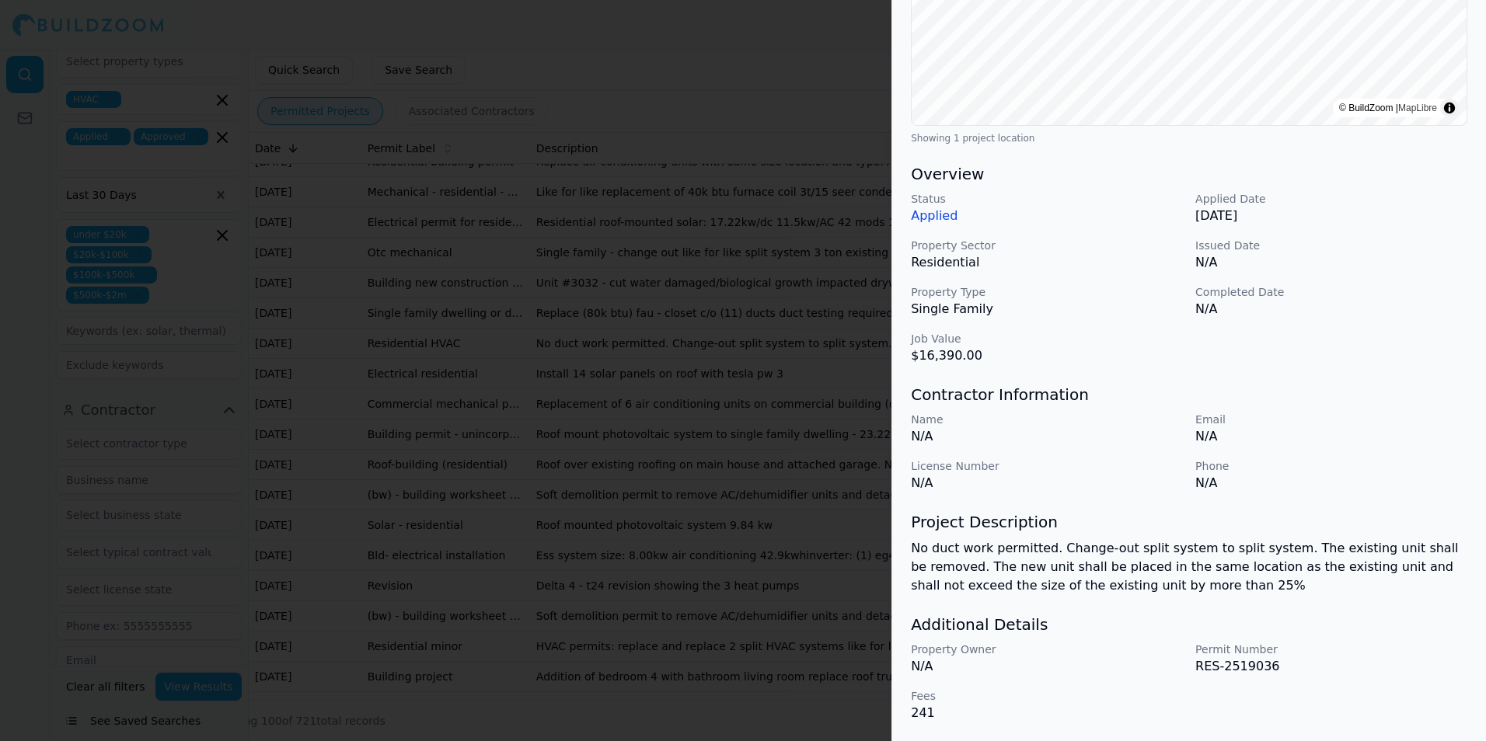
click at [876, 541] on div at bounding box center [743, 370] width 1486 height 741
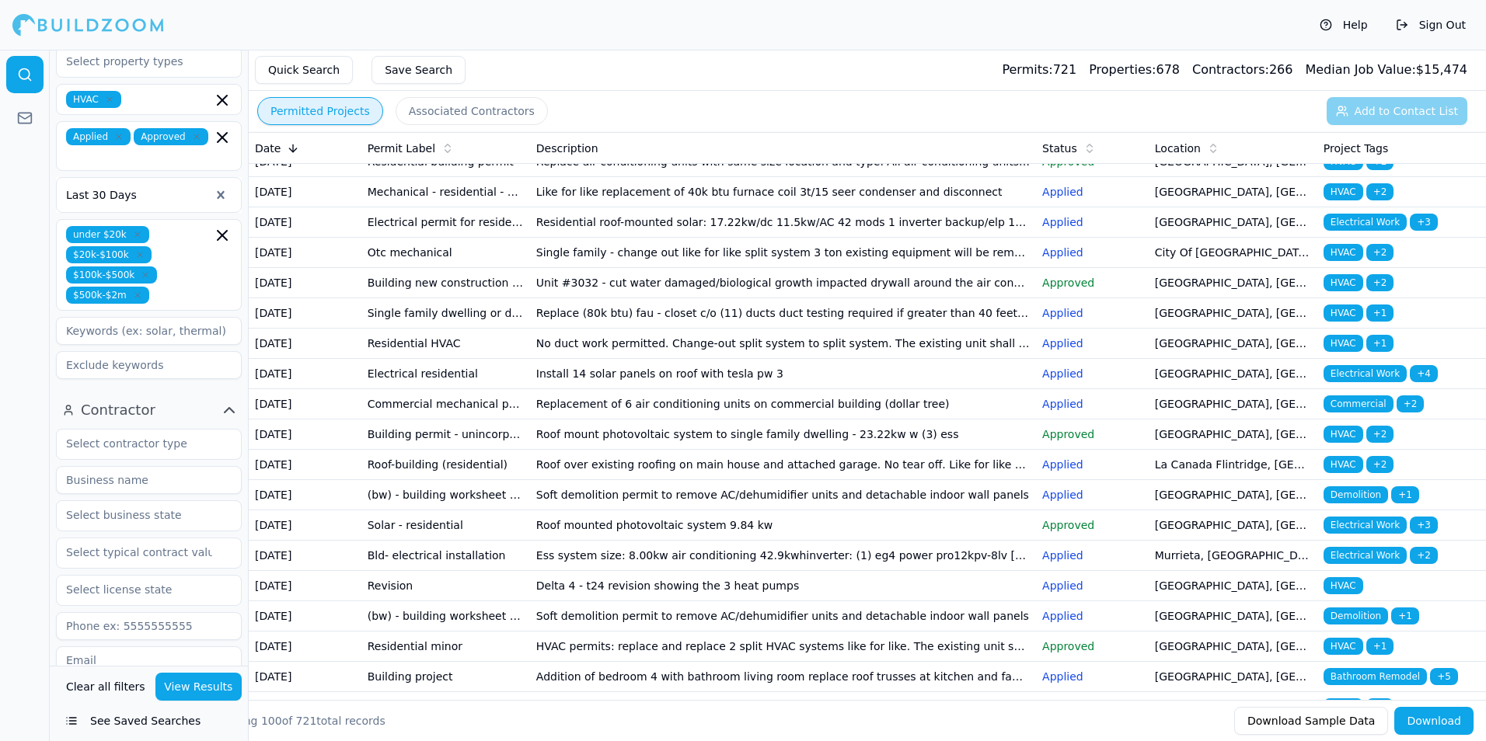
scroll to position [0, 0]
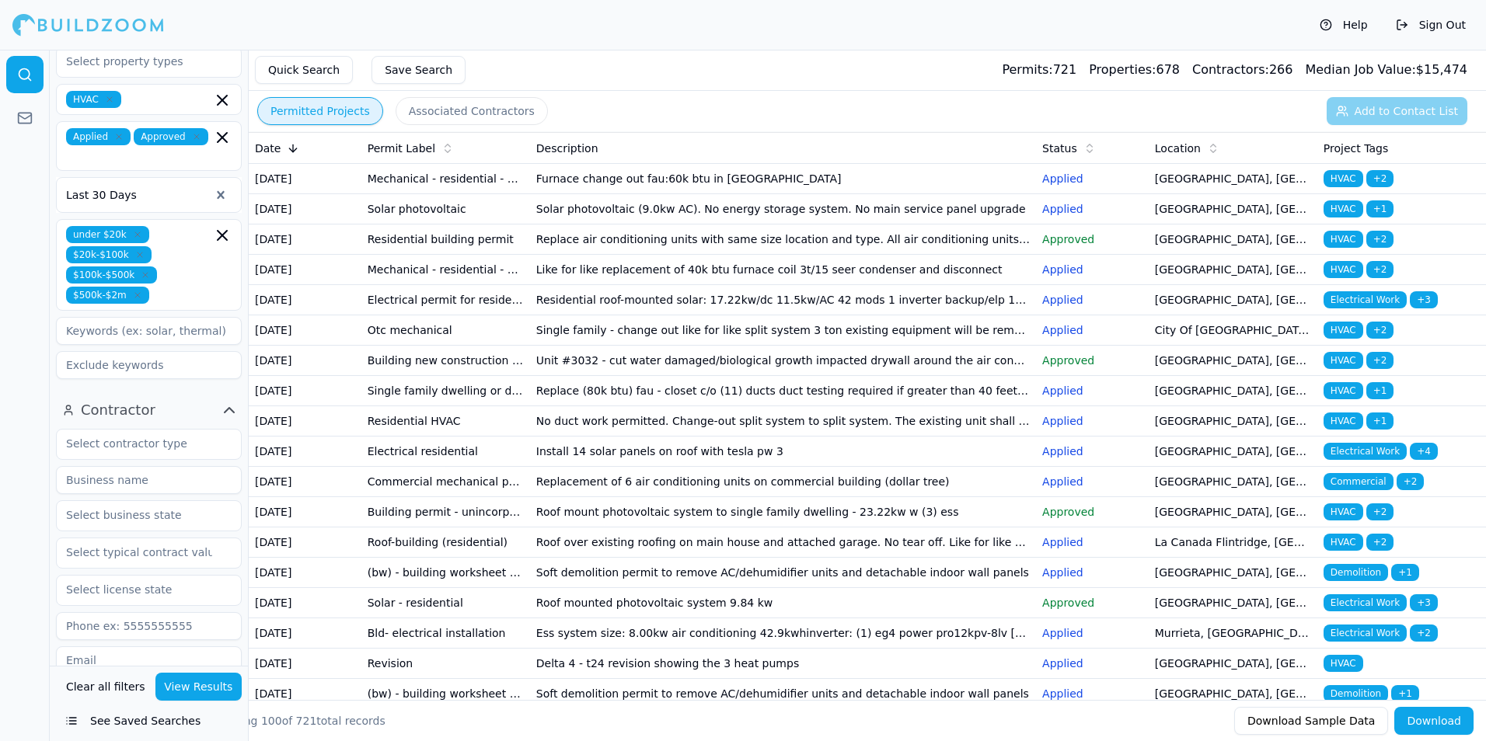
click at [508, 255] on td "Residential building permit" at bounding box center [445, 240] width 169 height 30
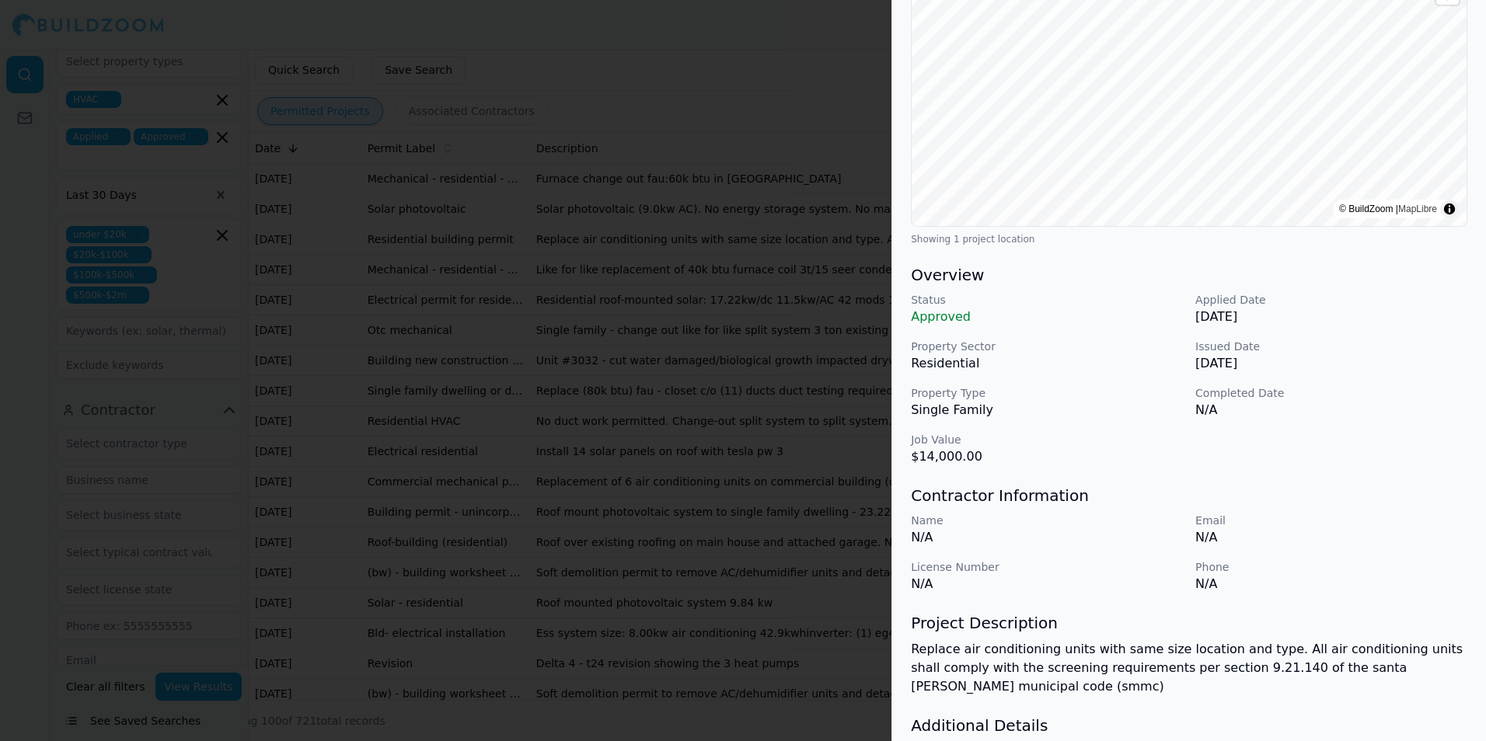
scroll to position [233, 0]
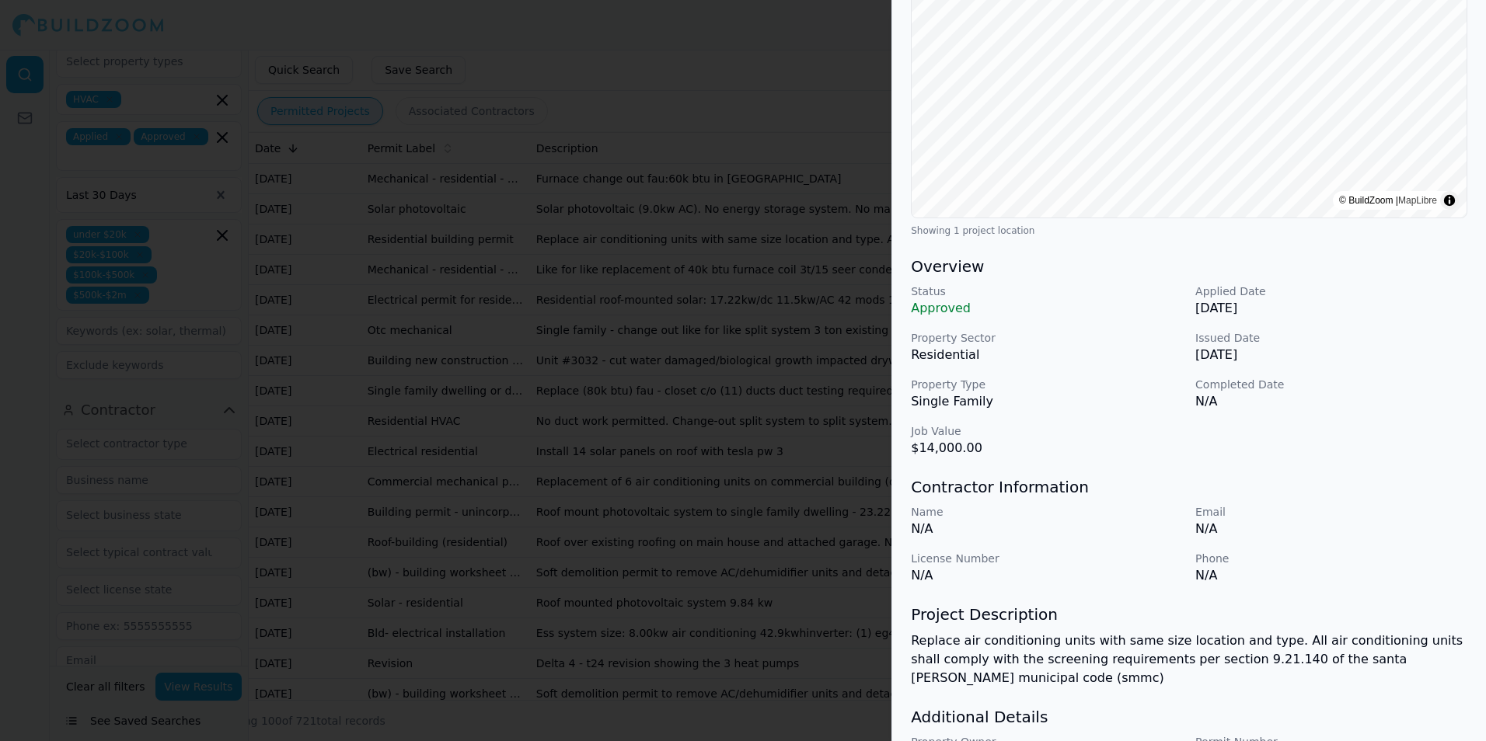
click at [605, 302] on div at bounding box center [743, 370] width 1486 height 741
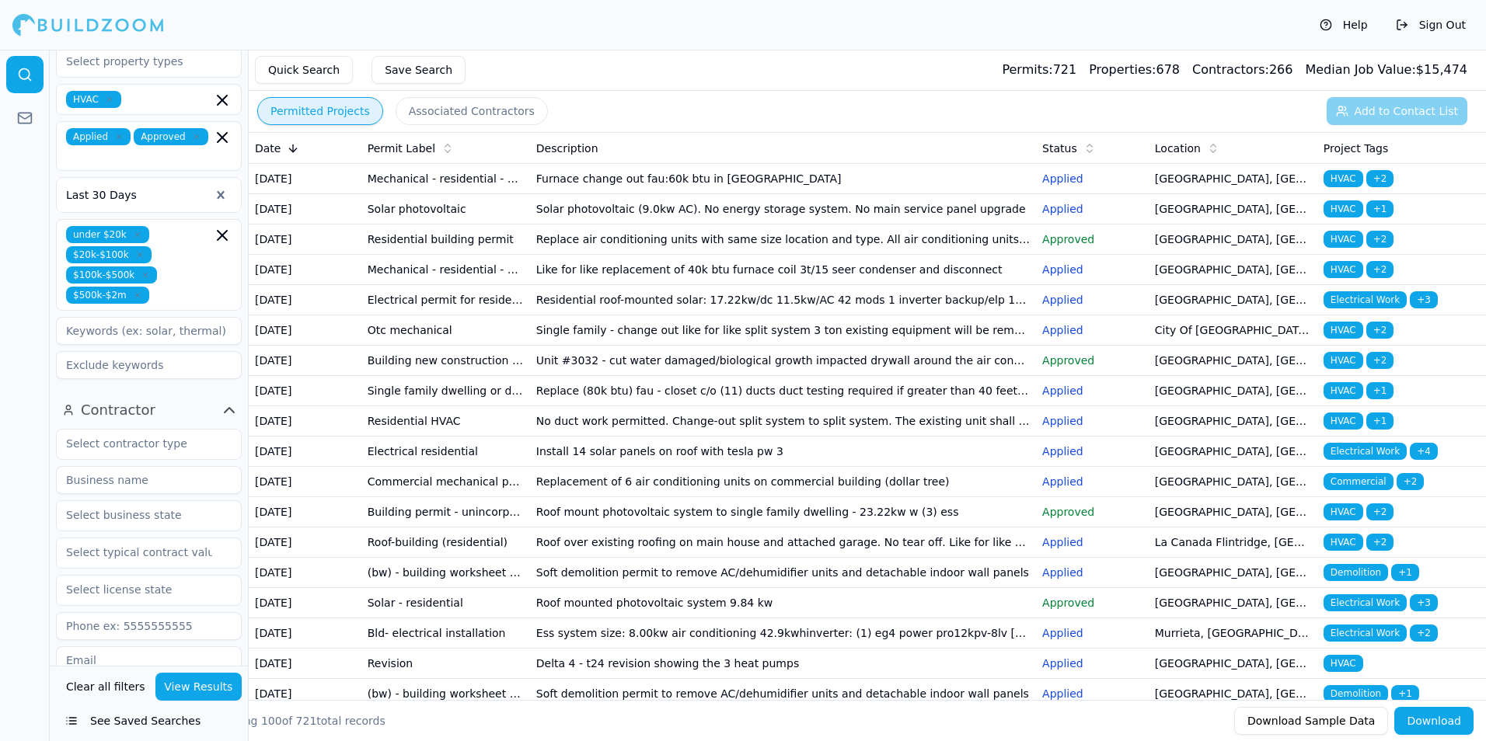
click at [396, 285] on td "Mechanical - residential - heating air conditioning and ventilation (HVAC)" at bounding box center [445, 270] width 169 height 30
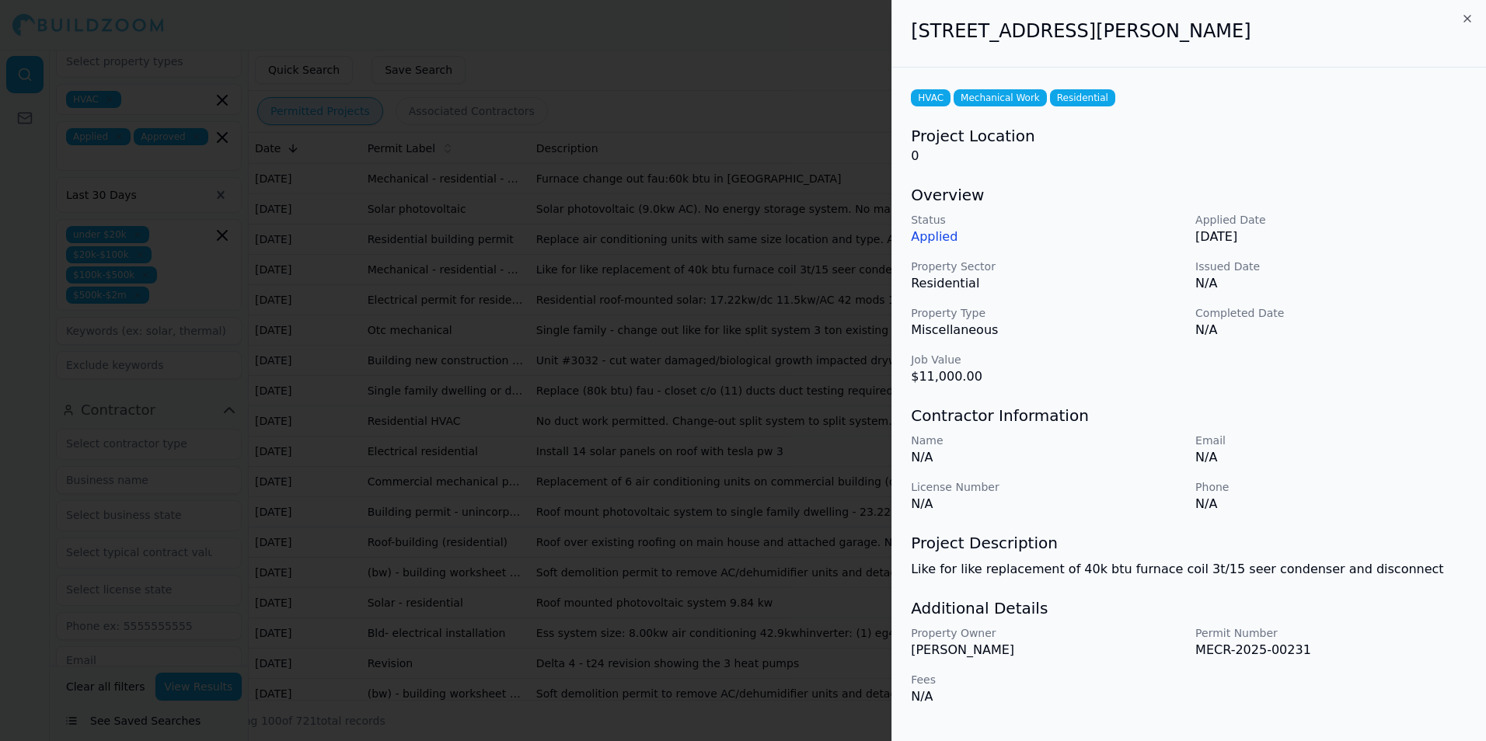
click at [685, 403] on div at bounding box center [743, 370] width 1486 height 741
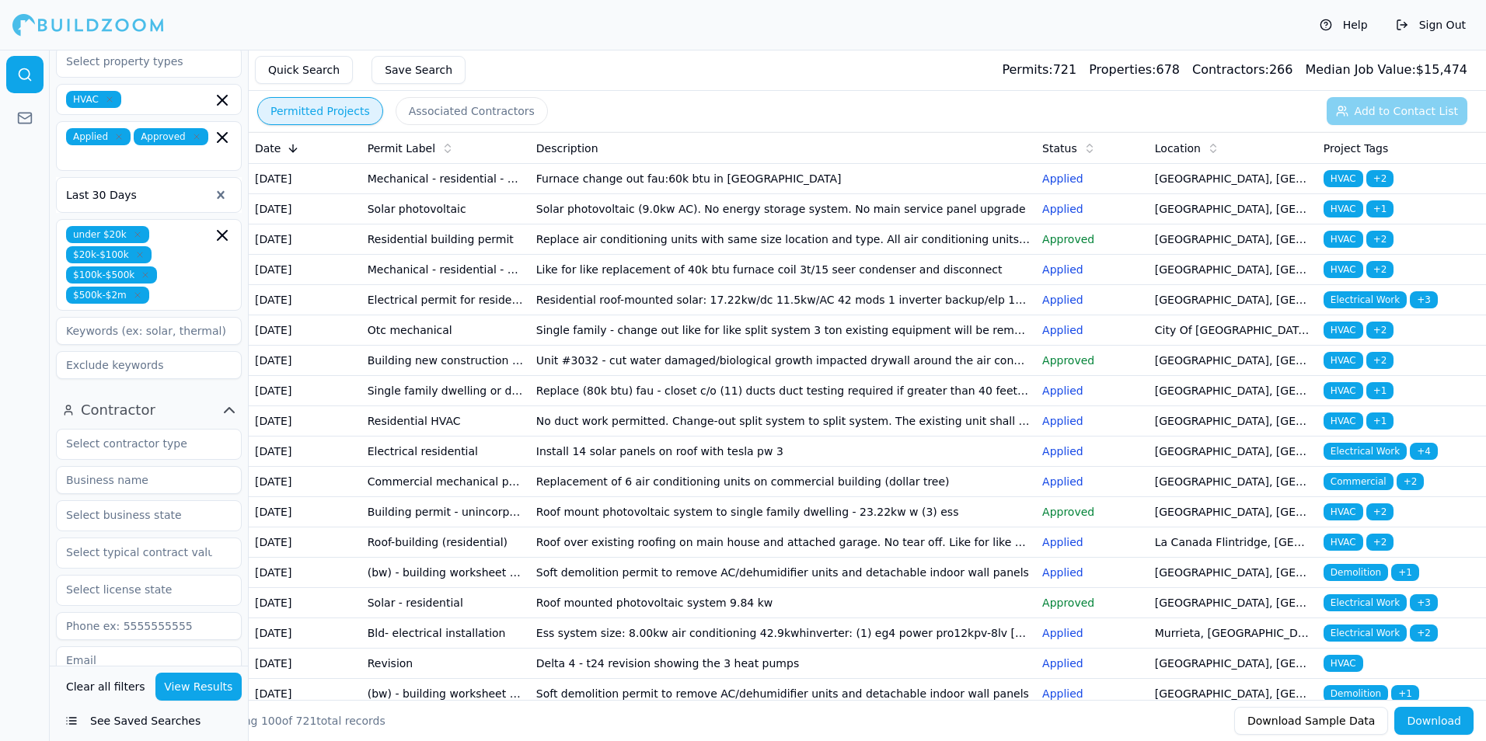
click at [395, 315] on td "Electrical permit for residential alteration" at bounding box center [445, 300] width 169 height 30
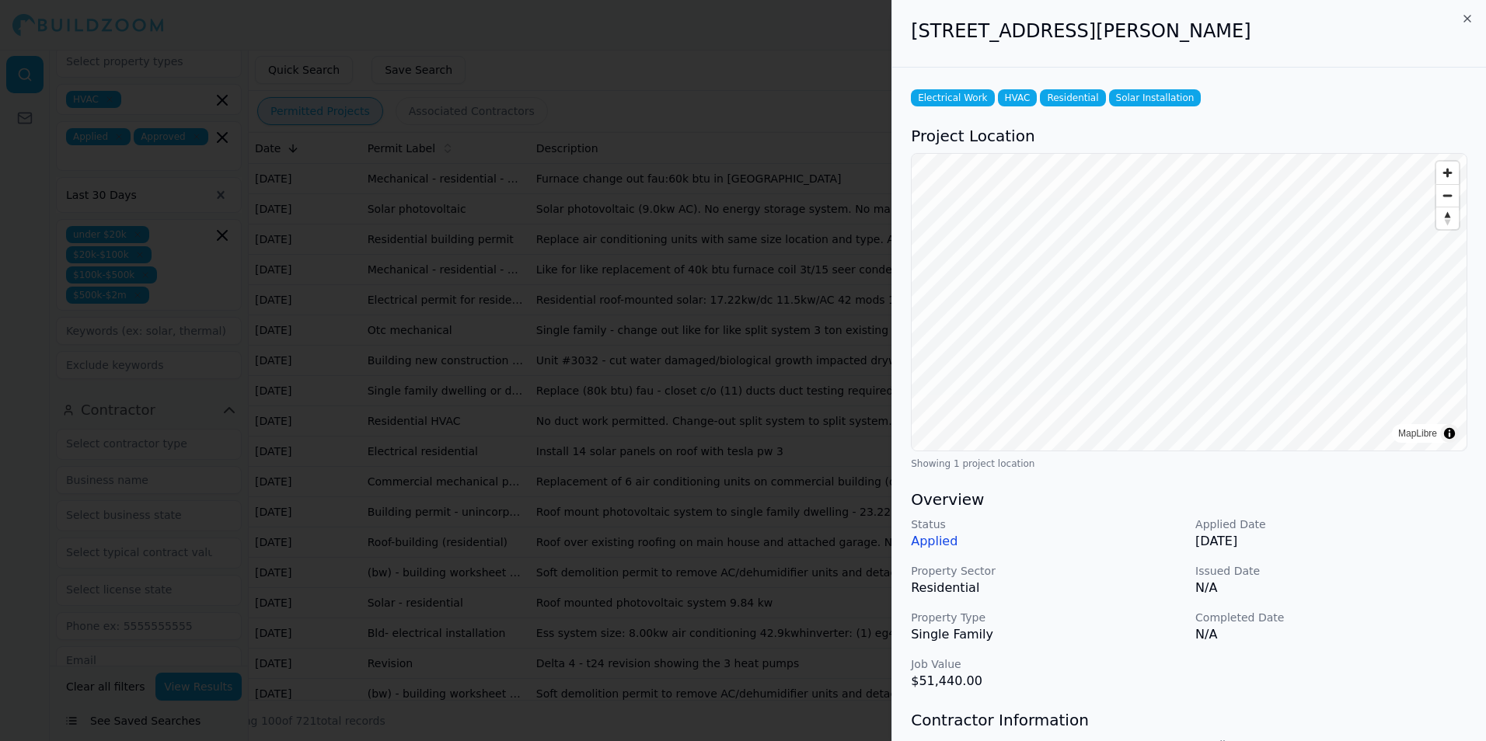
scroll to position [307, 0]
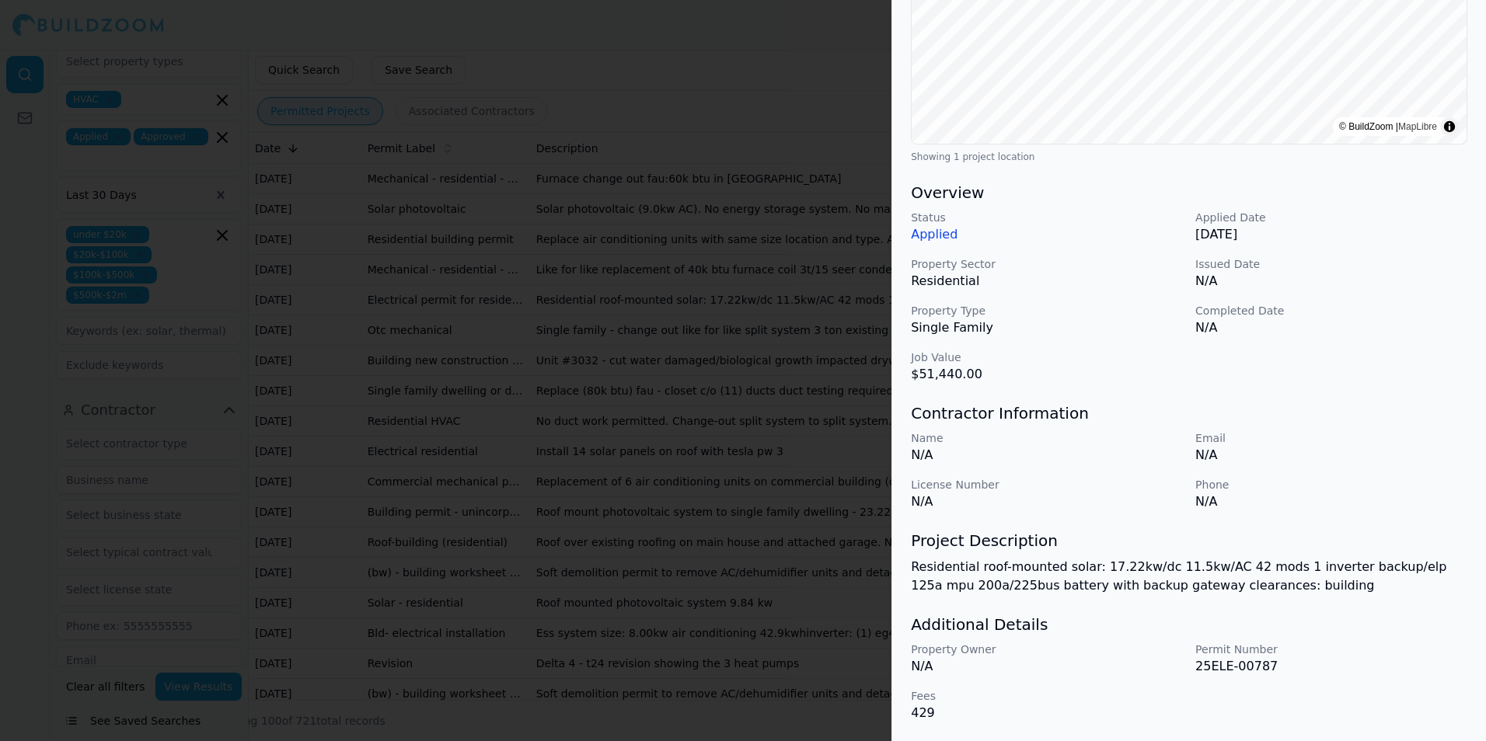
click at [643, 446] on div at bounding box center [743, 370] width 1486 height 741
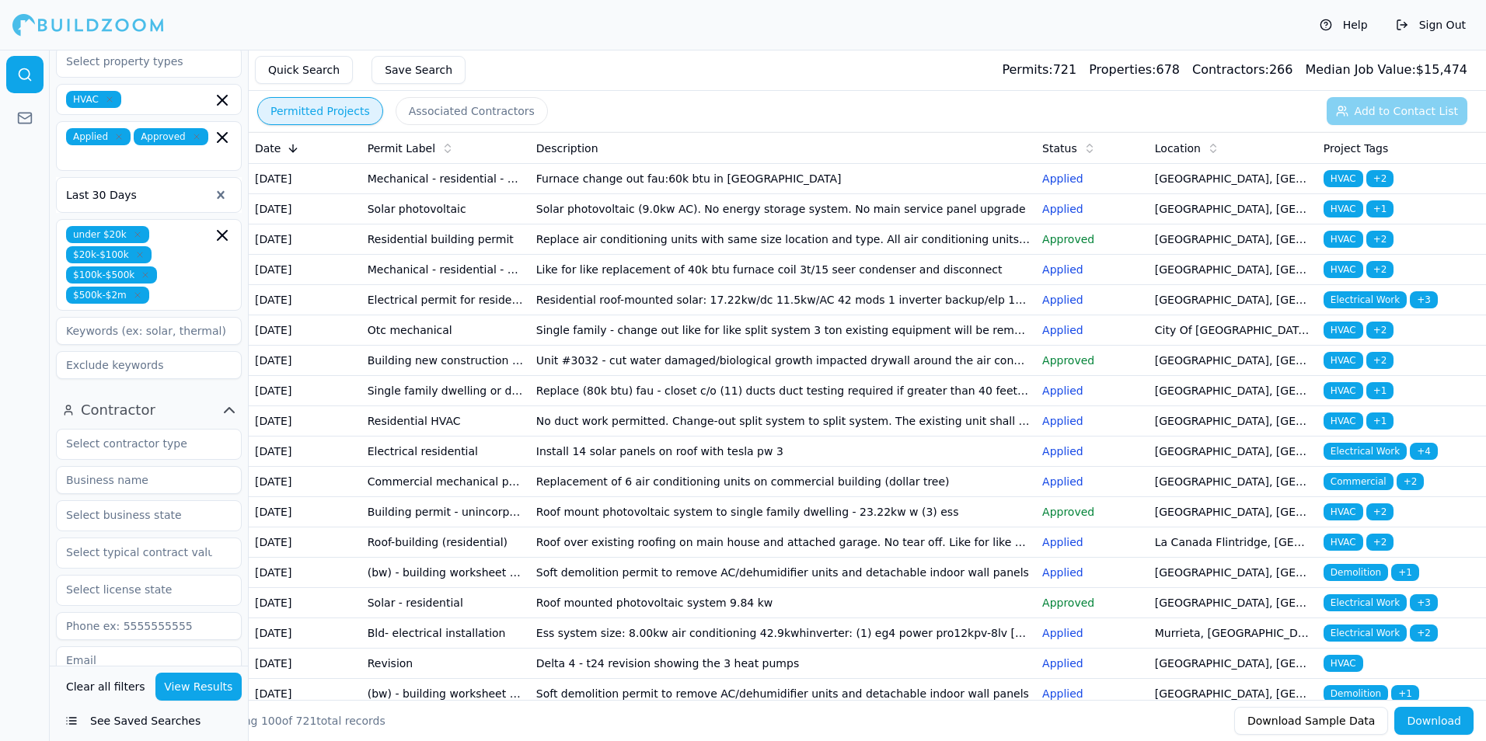
click at [402, 346] on td "Otc mechanical" at bounding box center [445, 330] width 169 height 30
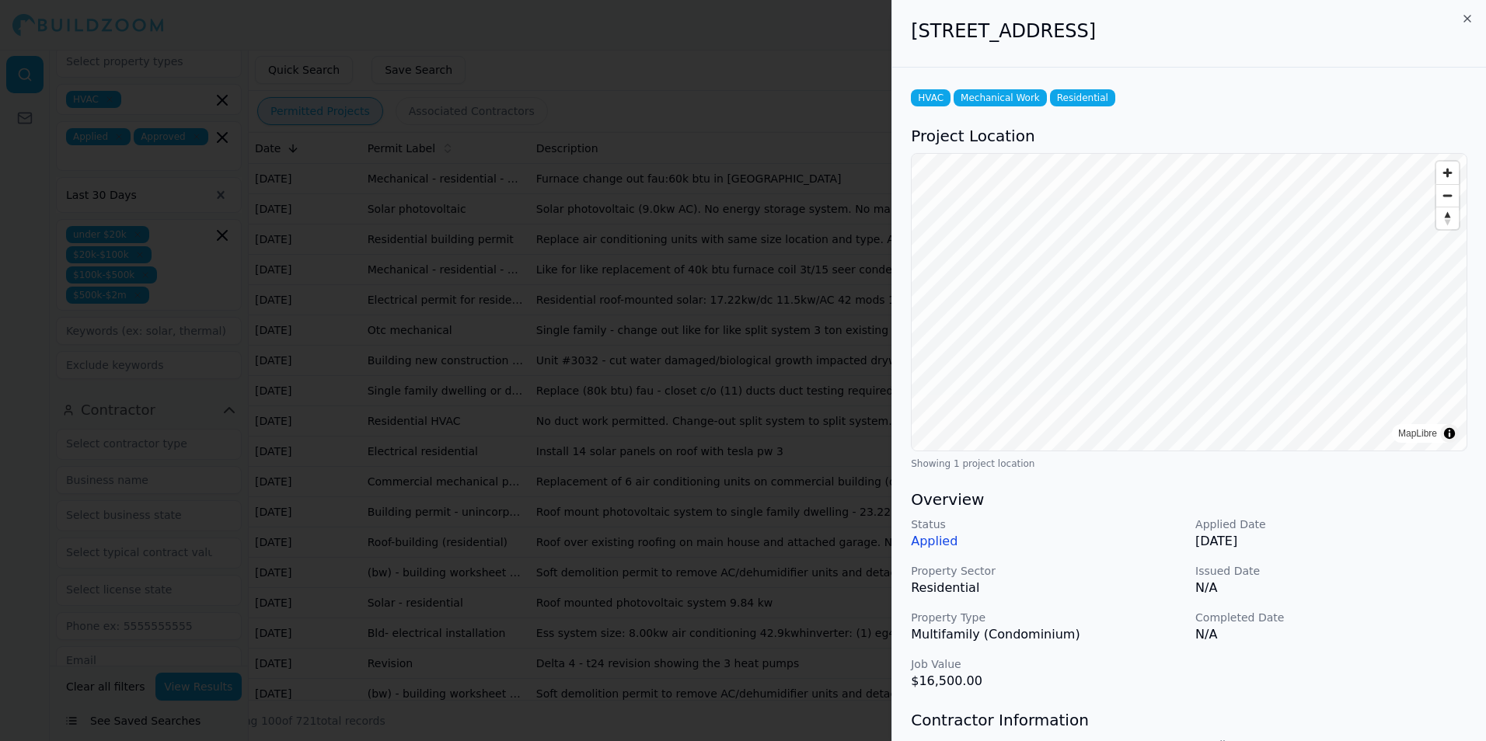
scroll to position [288, 0]
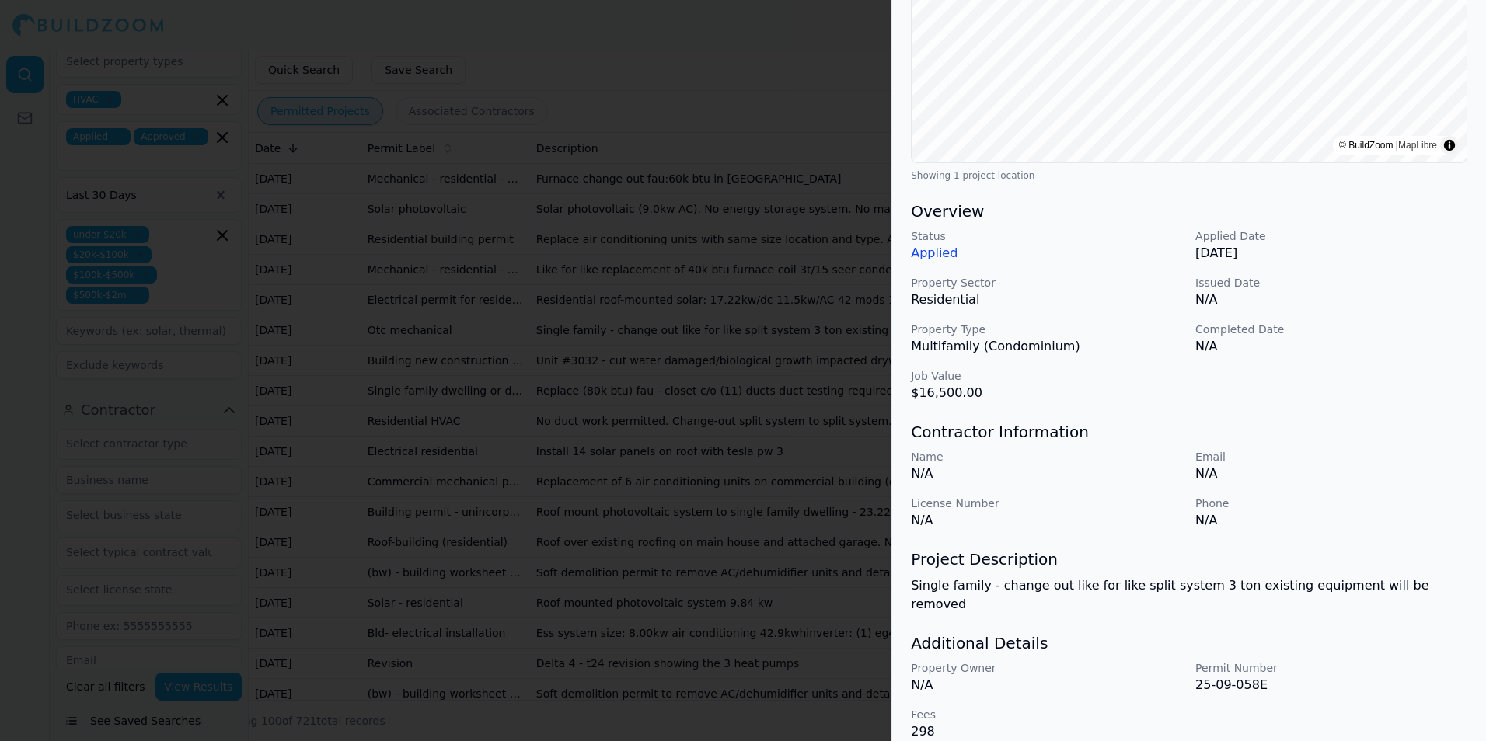
click at [720, 478] on div at bounding box center [743, 370] width 1486 height 741
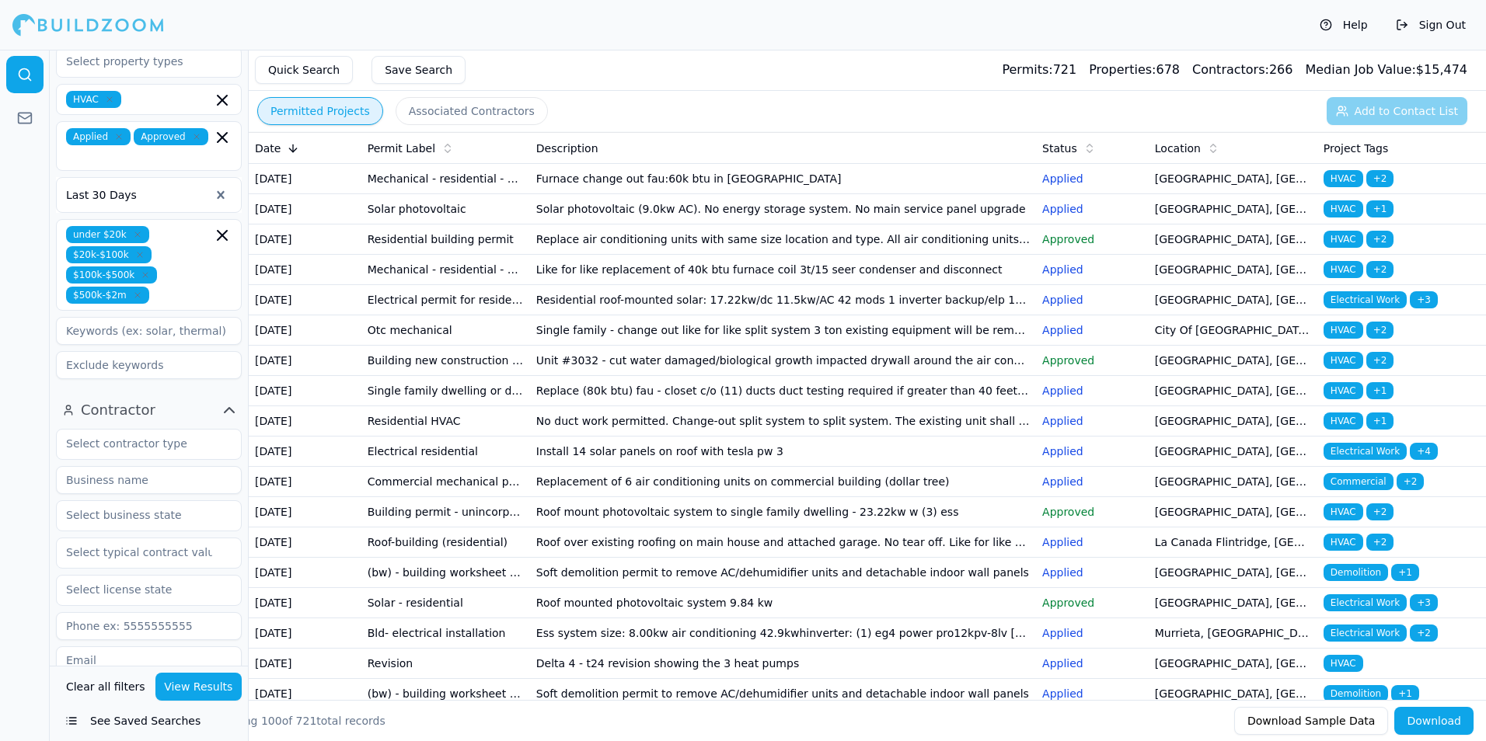
click at [504, 346] on td "Otc mechanical" at bounding box center [445, 330] width 169 height 30
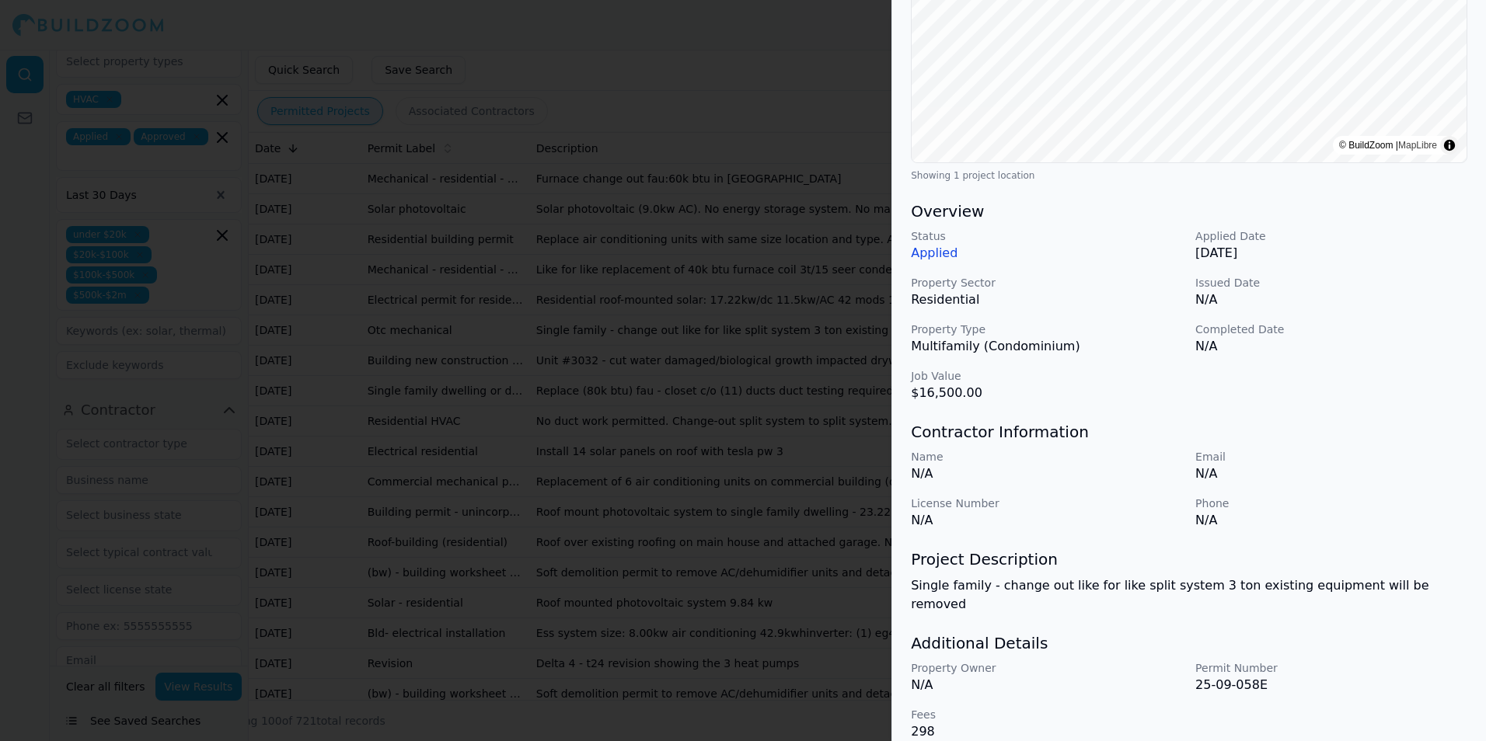
scroll to position [0, 0]
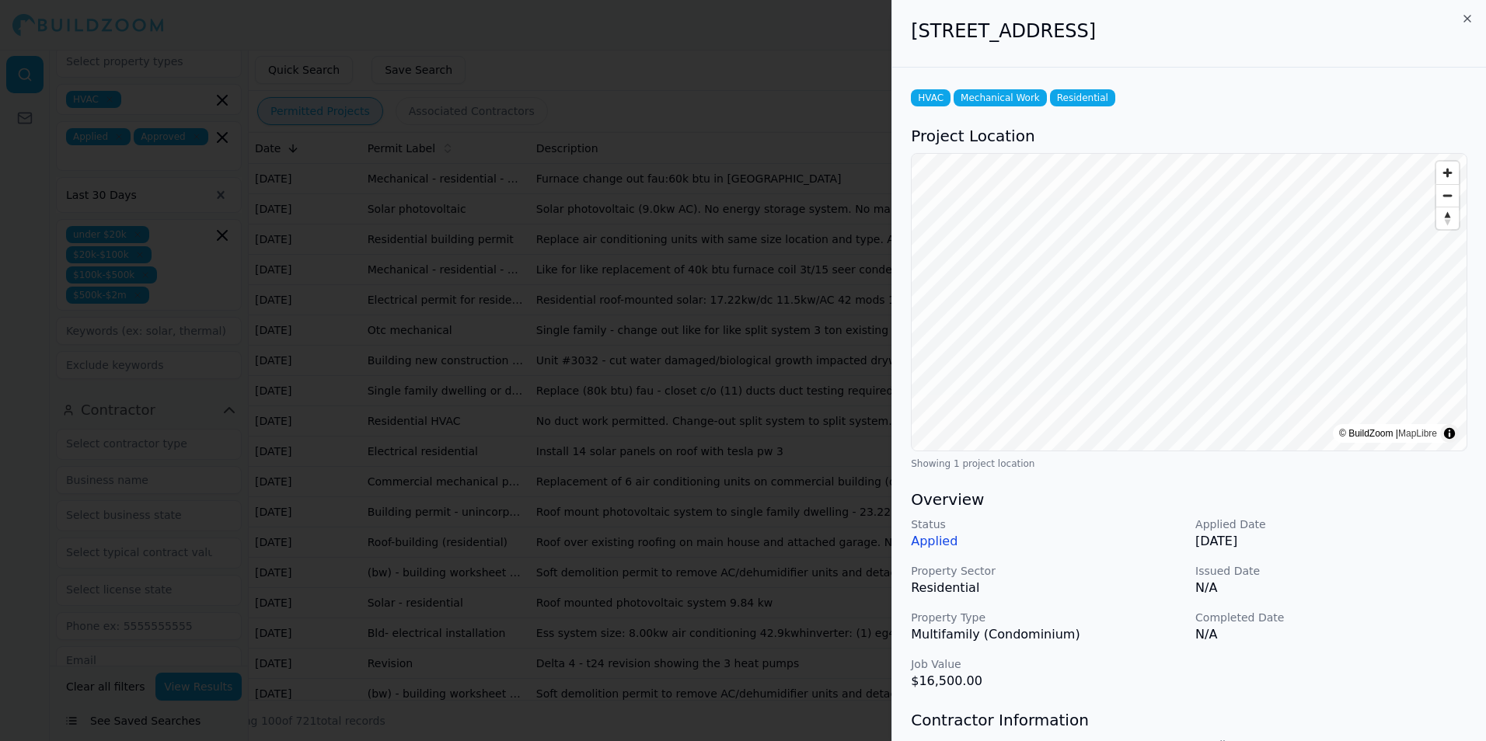
click at [661, 398] on div at bounding box center [743, 370] width 1486 height 741
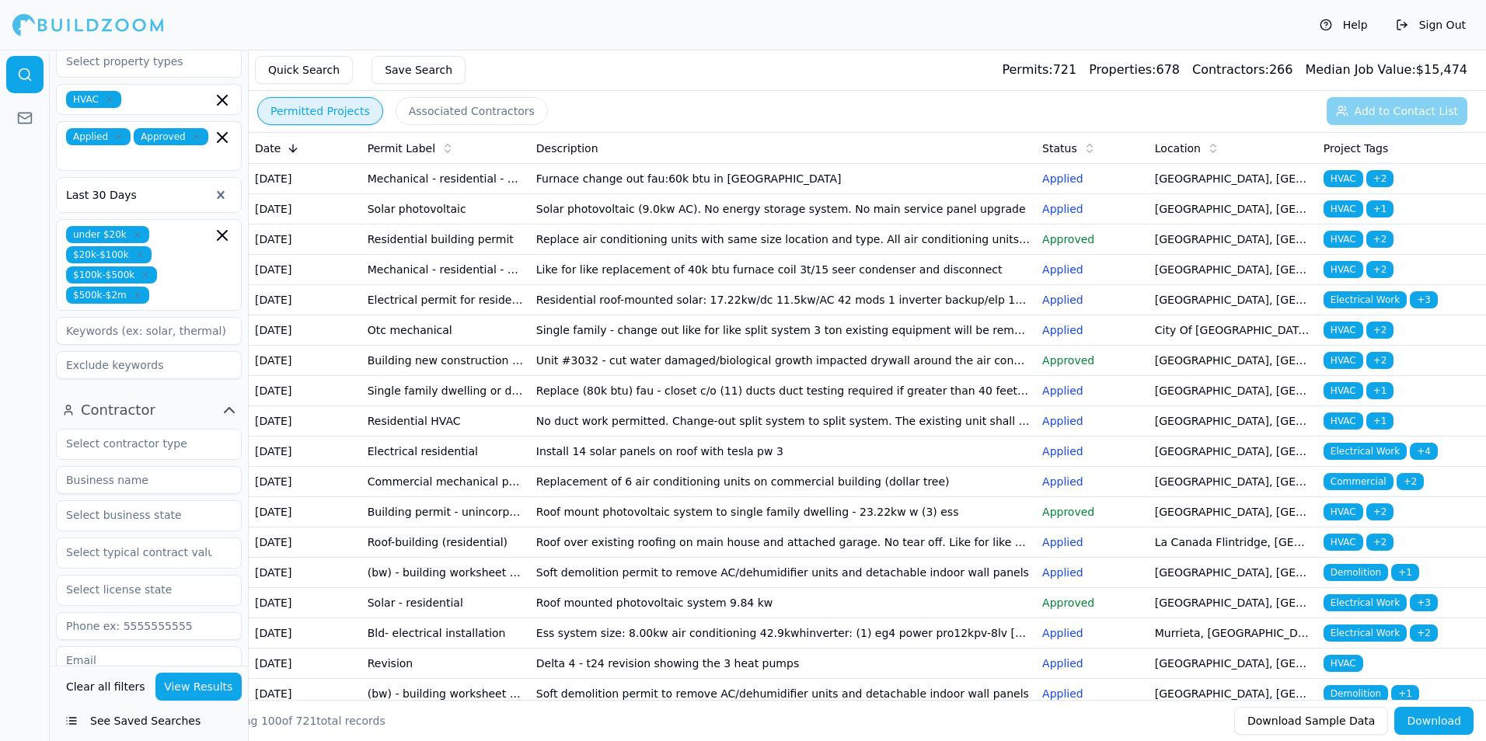
click at [514, 406] on td "Single family dwelling or duplex residential - mep residential – air conditioni…" at bounding box center [445, 391] width 169 height 30
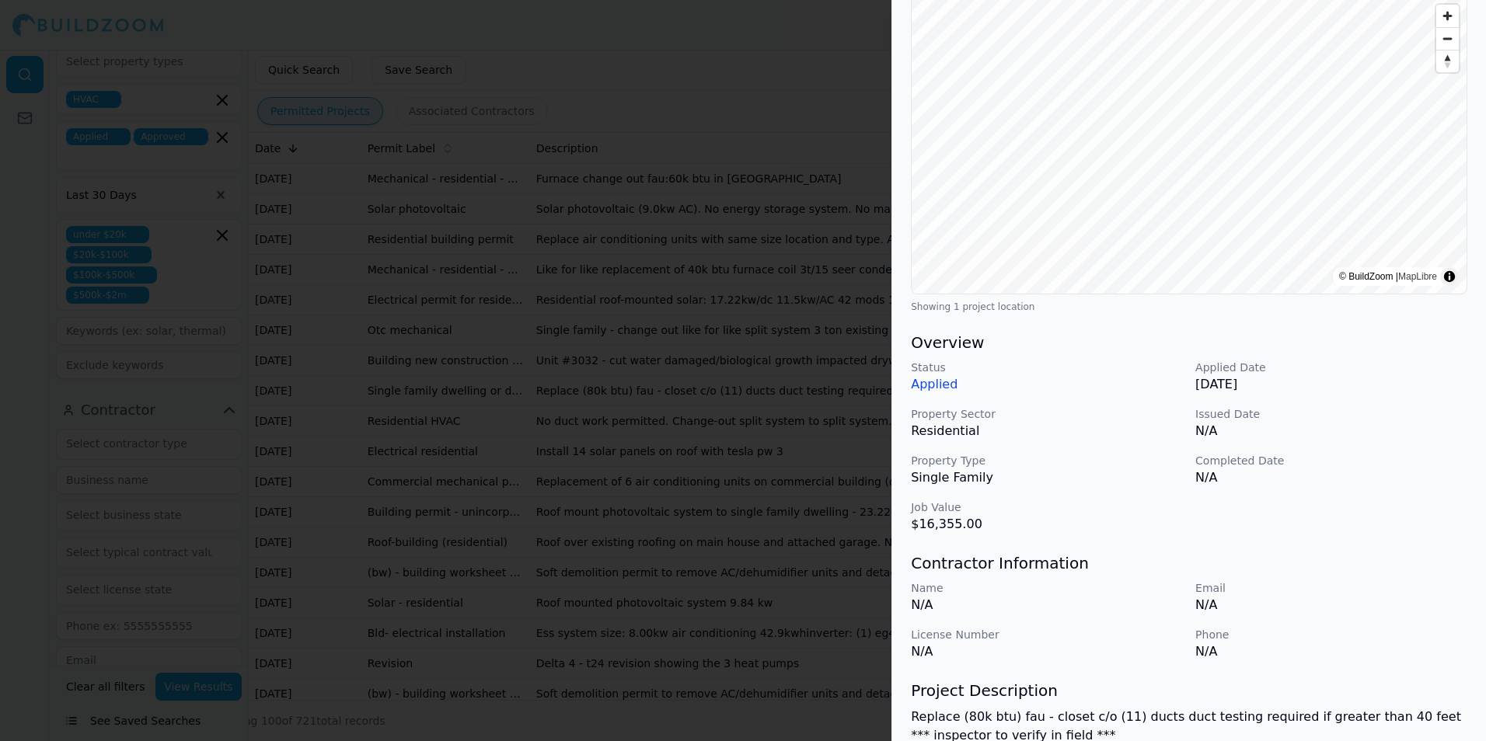
scroll to position [152, 0]
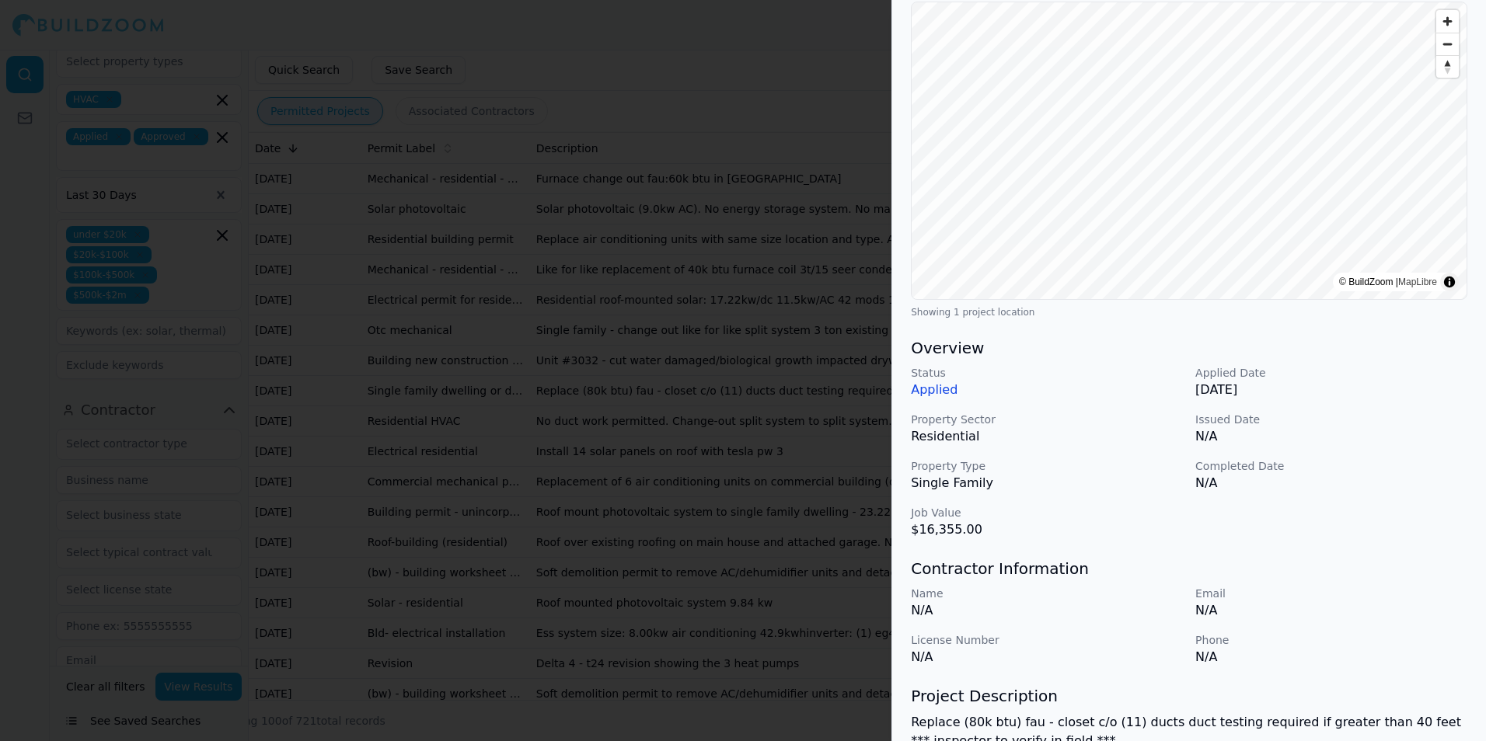
click at [825, 492] on div at bounding box center [743, 370] width 1486 height 741
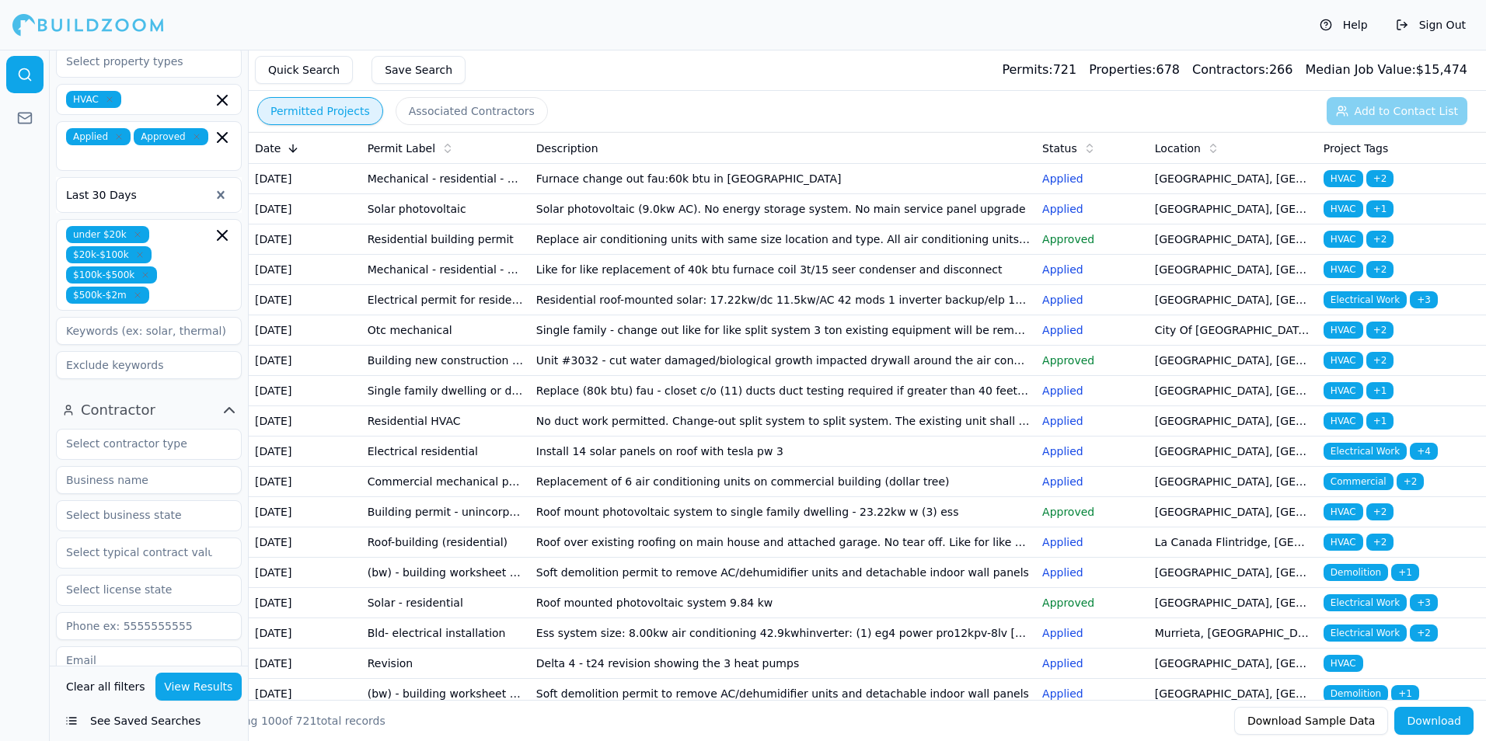
click at [608, 437] on td "No duct work permitted. Change-out split system to split system. The existing u…" at bounding box center [783, 421] width 506 height 30
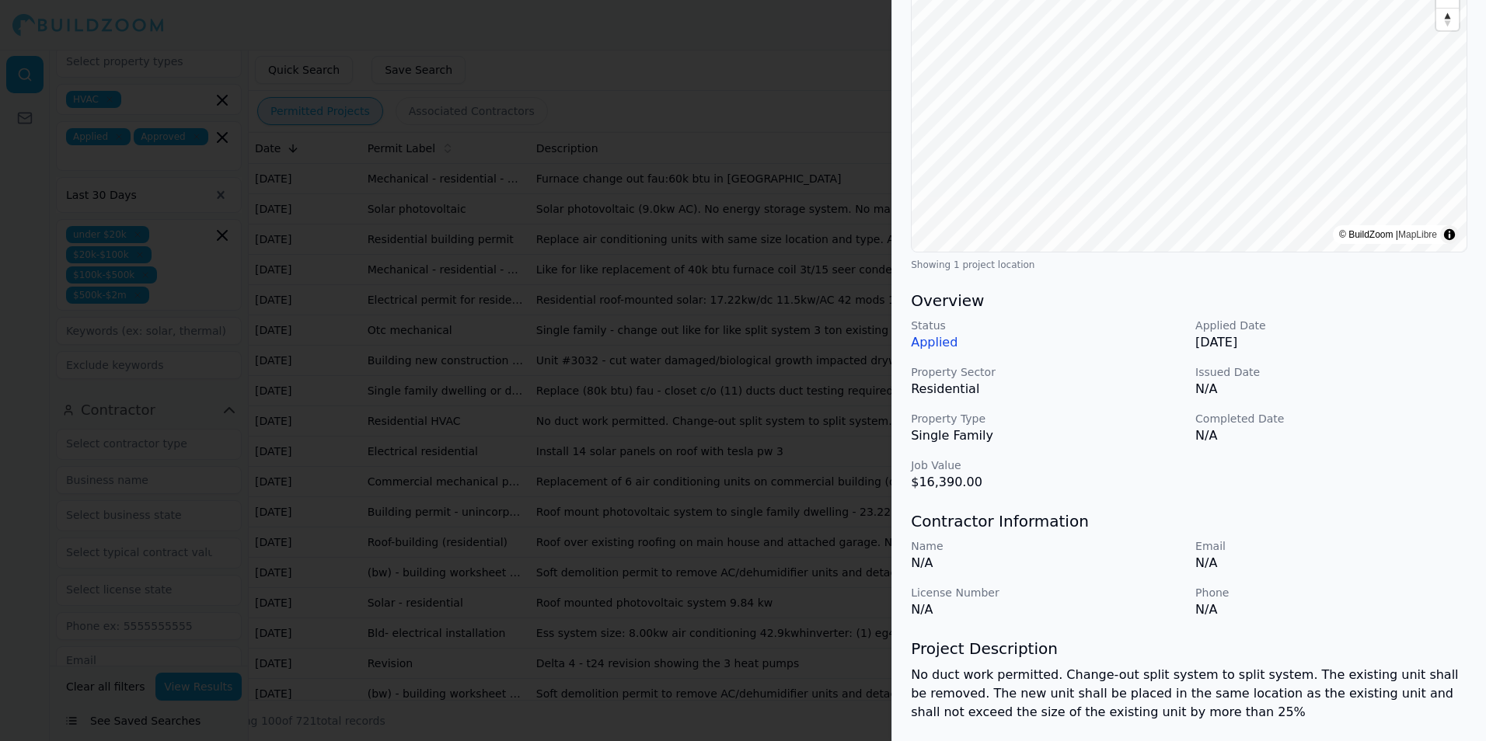
scroll to position [311, 0]
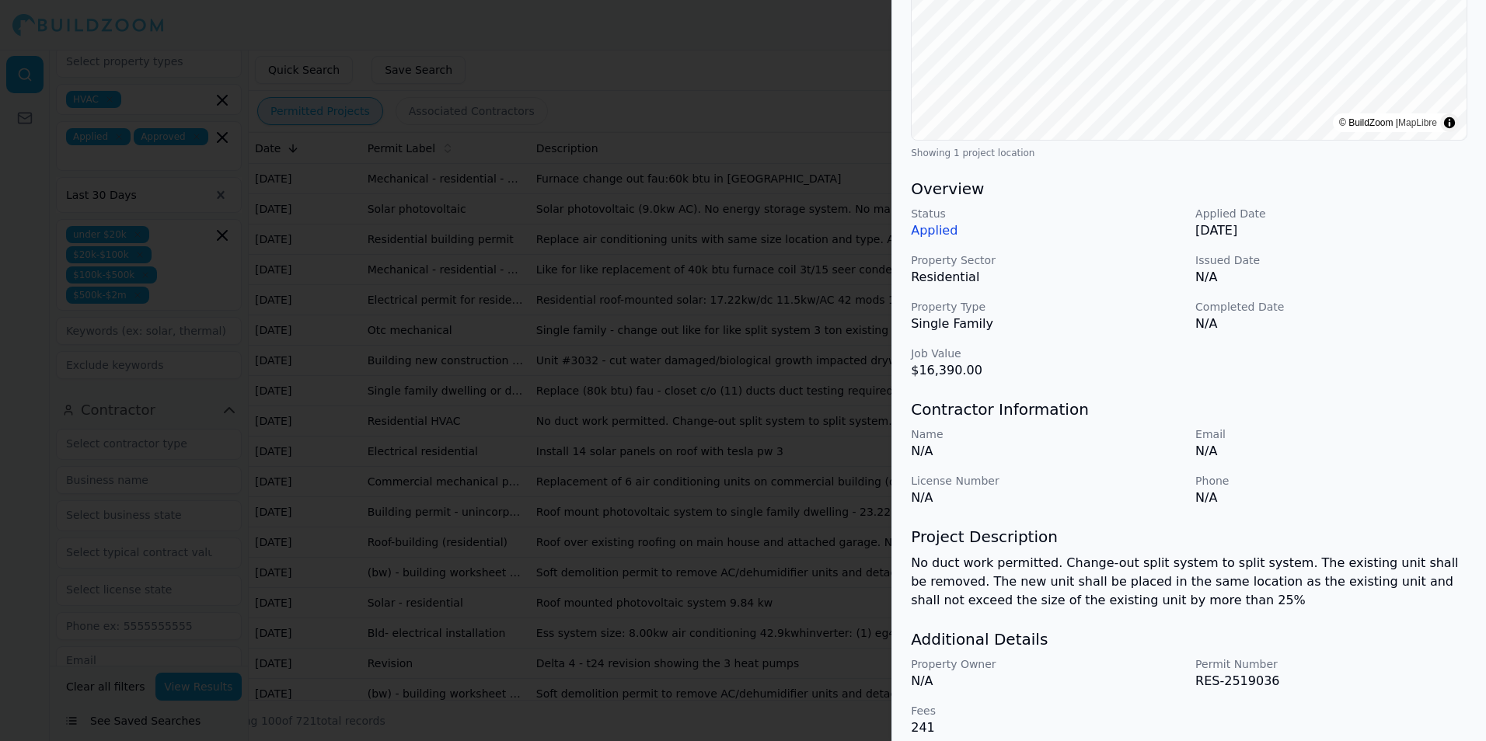
click at [755, 472] on div at bounding box center [743, 370] width 1486 height 741
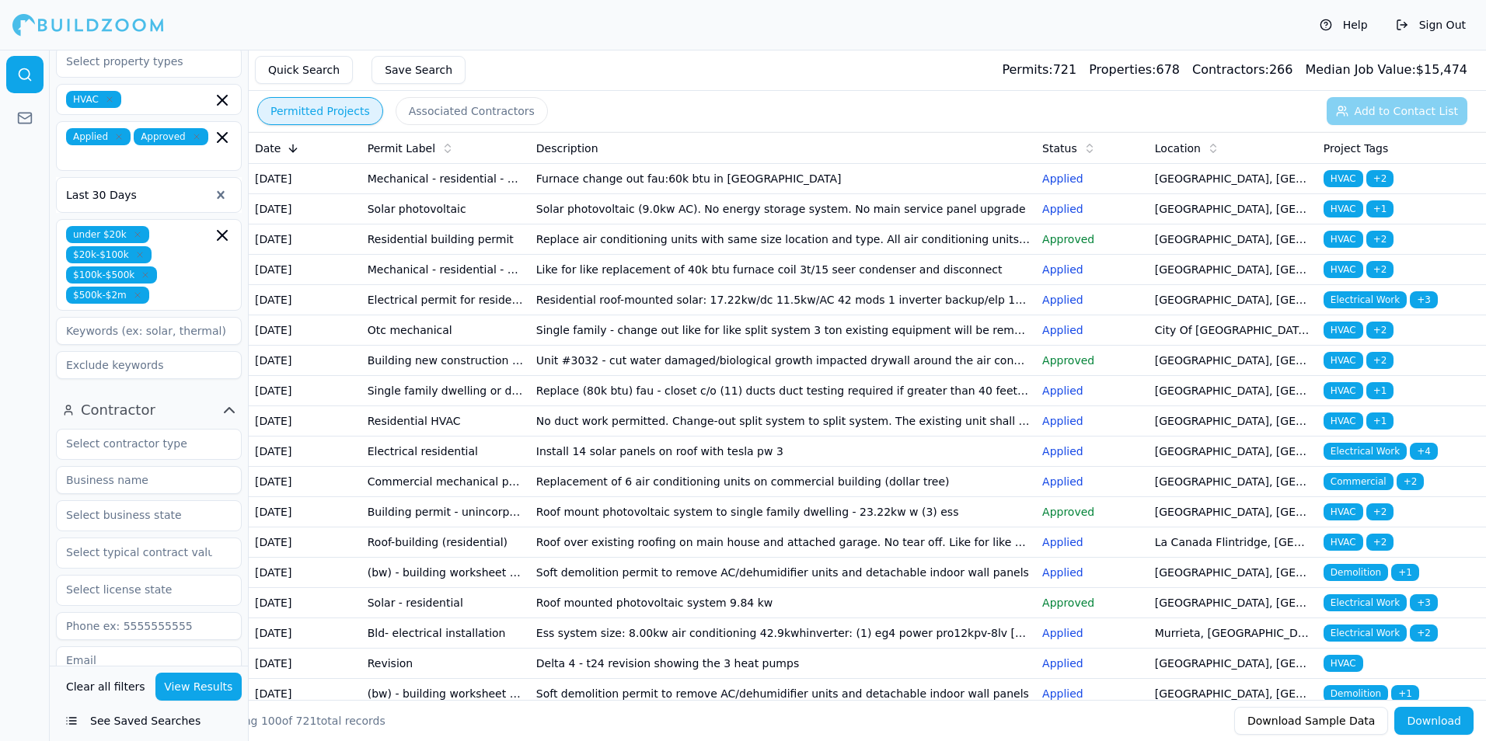
click at [612, 497] on td "Replacement of 6 air conditioning units on commercial building (dollar tree)" at bounding box center [783, 482] width 506 height 30
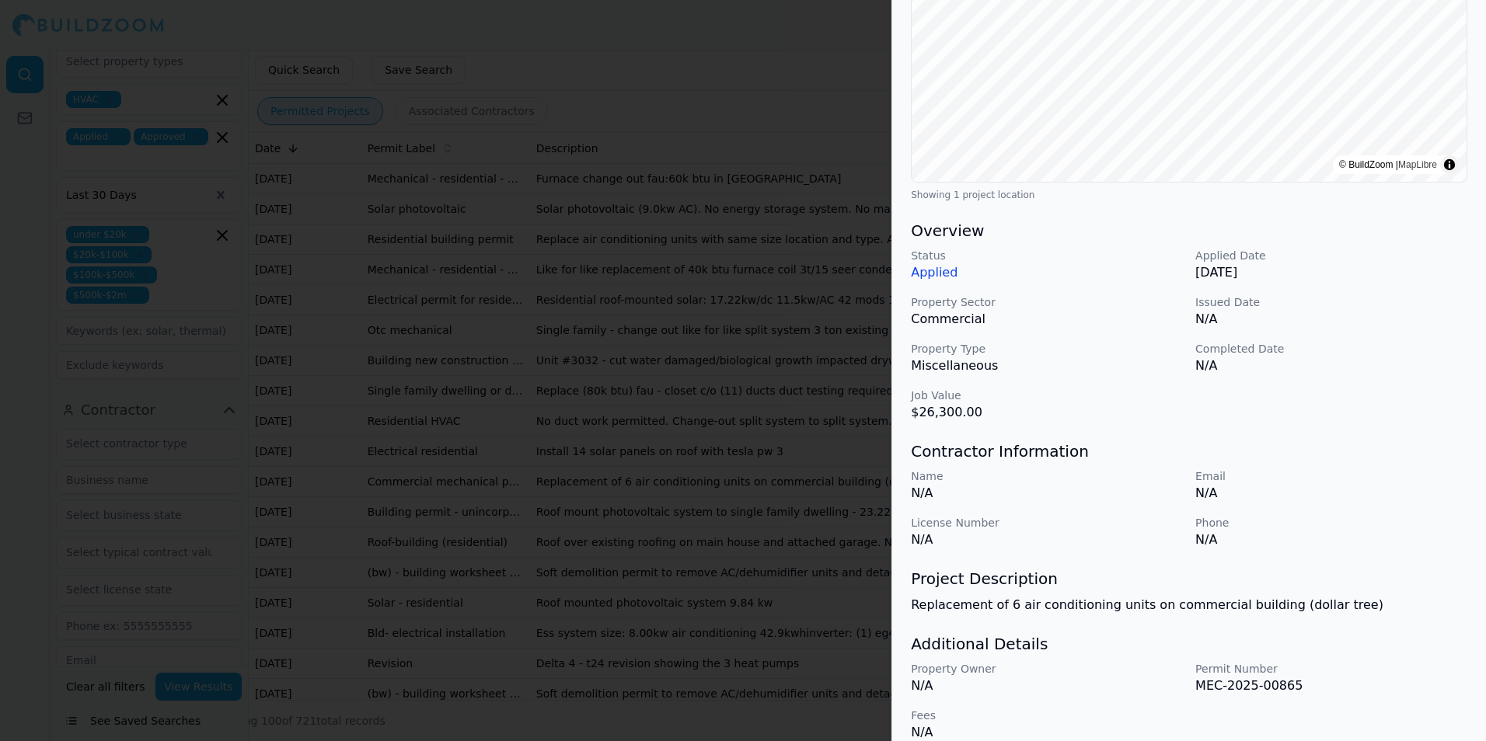
scroll to position [288, 0]
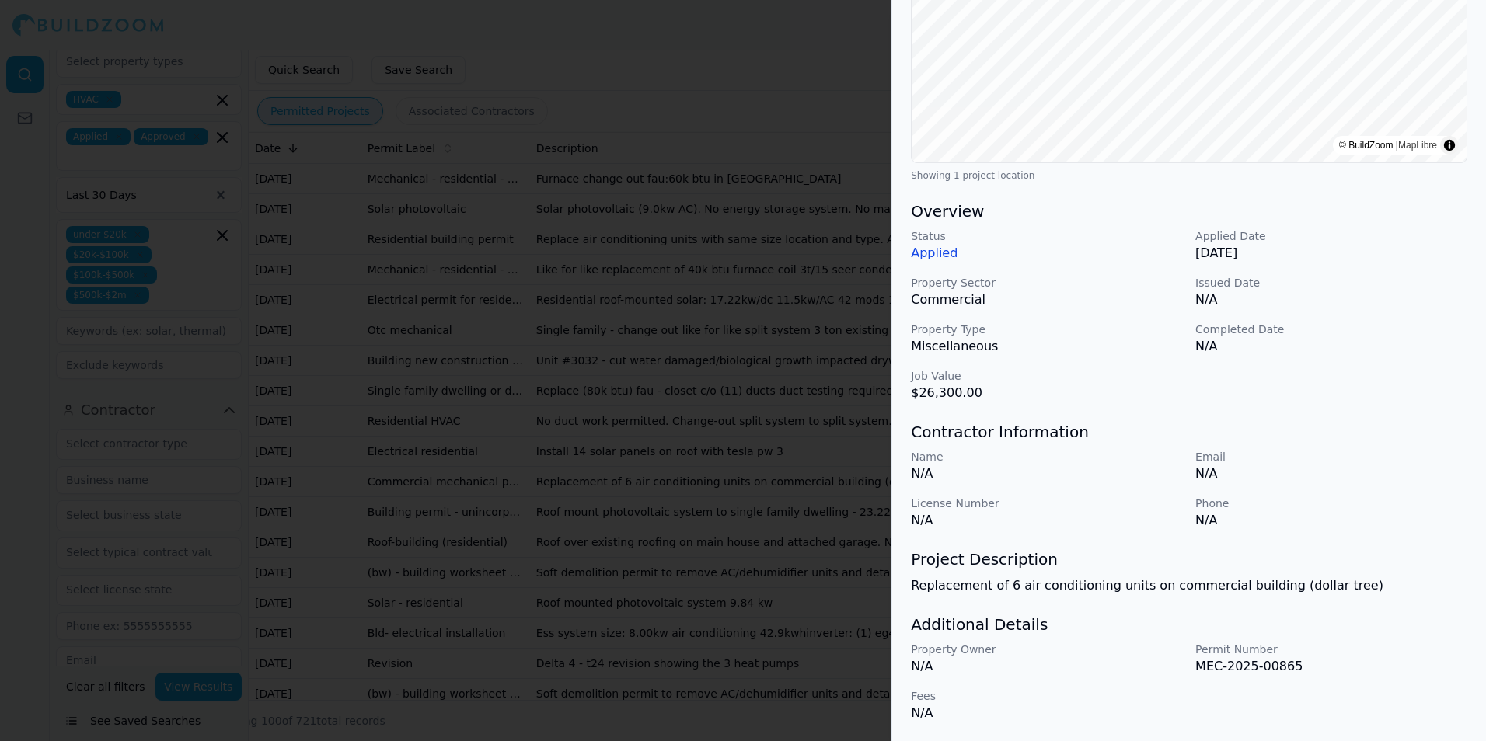
click at [863, 510] on div at bounding box center [743, 370] width 1486 height 741
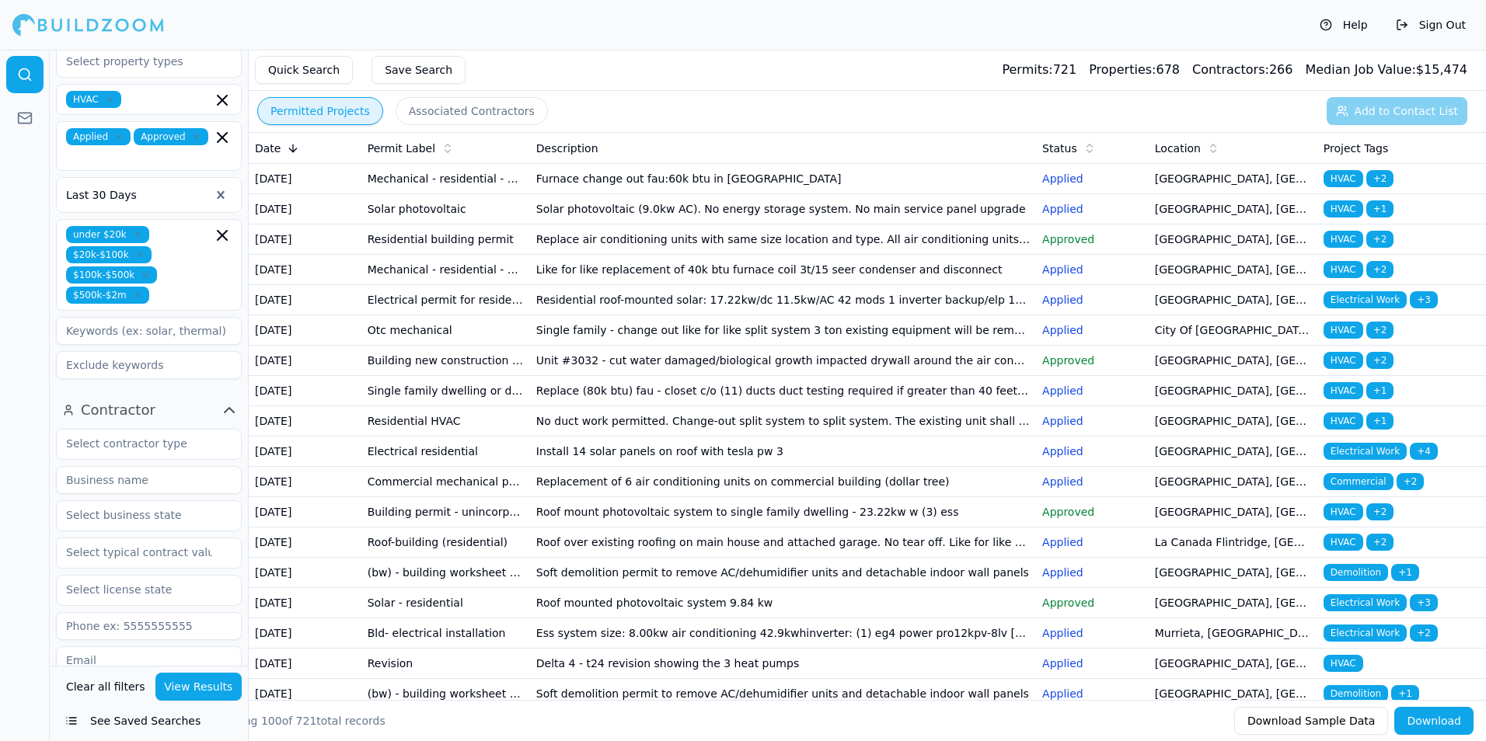
click at [603, 528] on td "Roof mount photovoltaic system to single family dwelling - 23.22kw w (3) ess" at bounding box center [783, 512] width 506 height 30
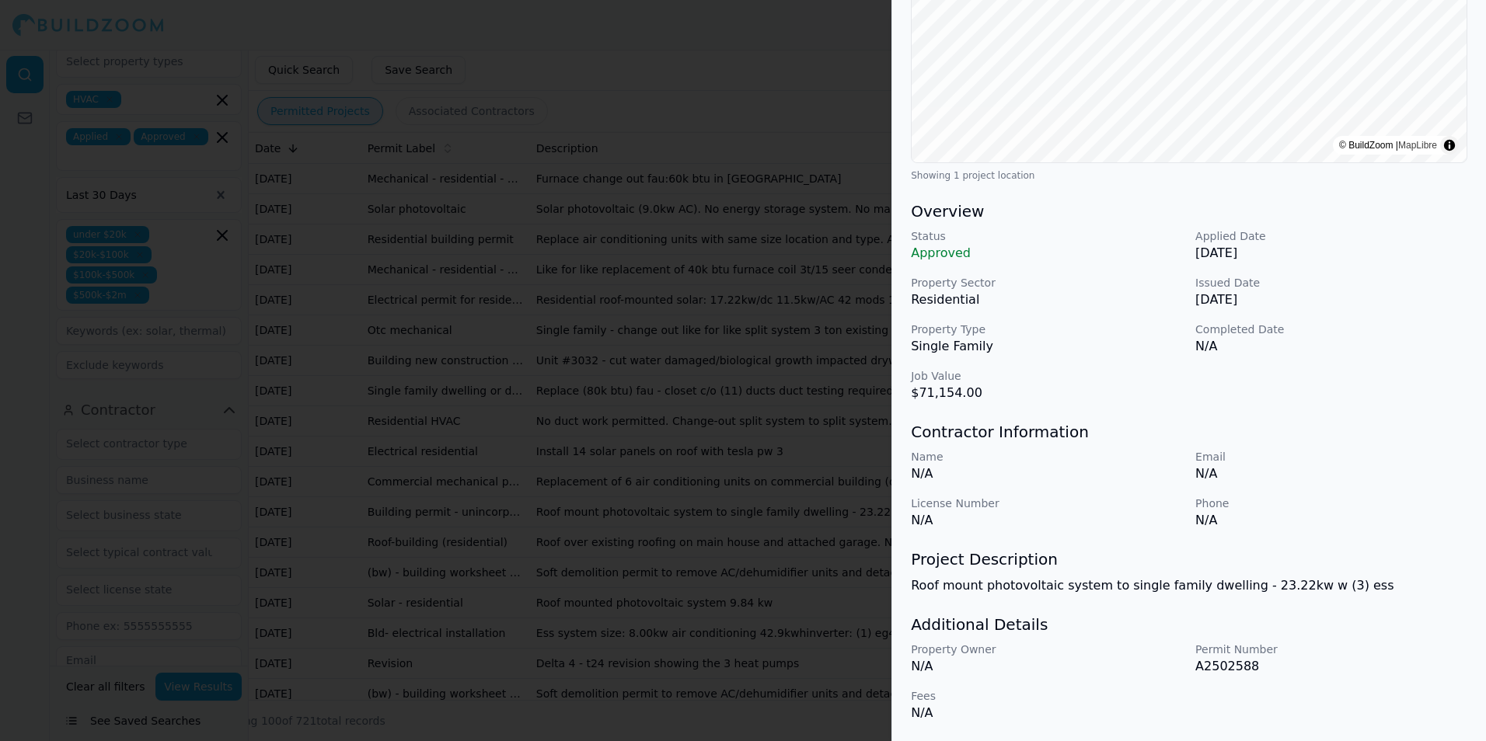
click at [775, 472] on div at bounding box center [743, 370] width 1486 height 741
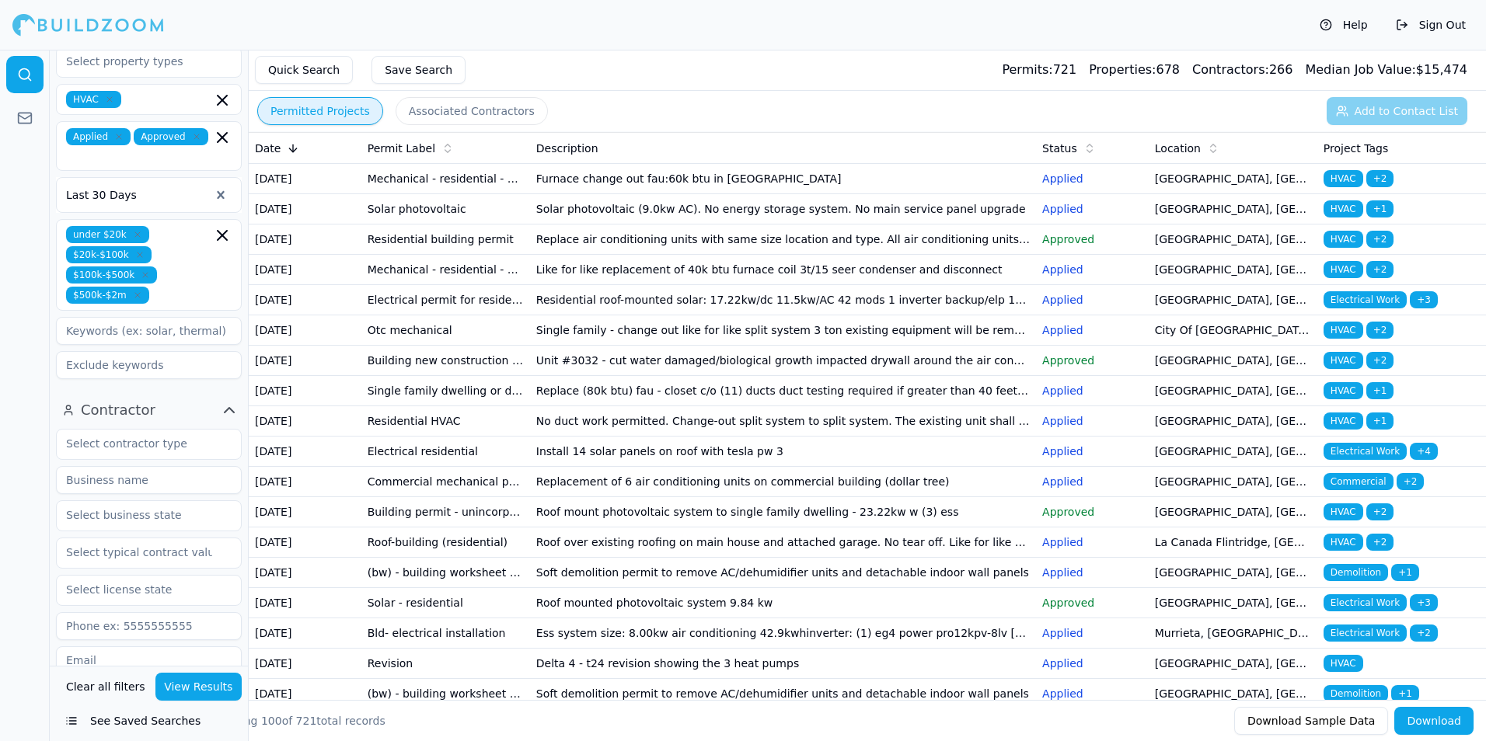
scroll to position [155, 0]
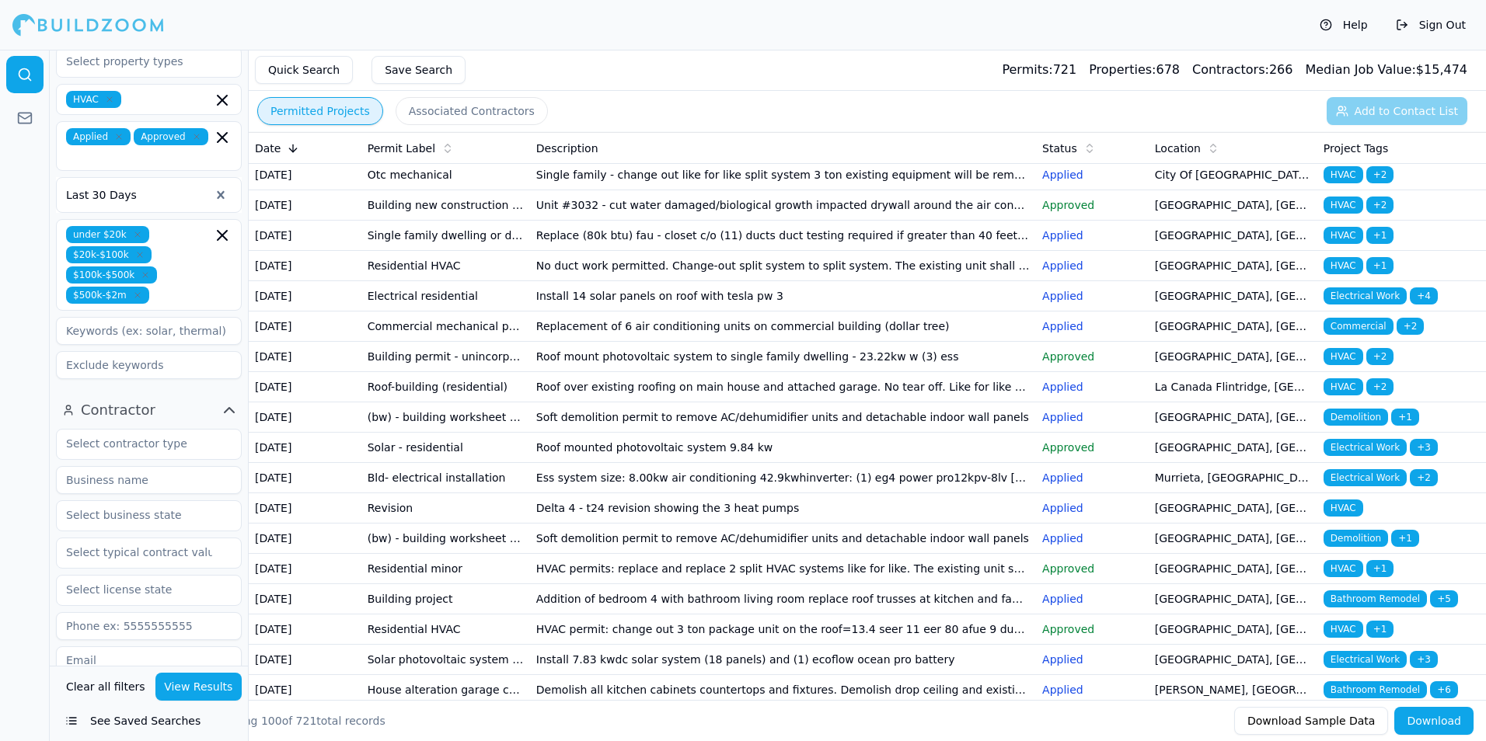
click at [636, 372] on td "Roof mount photovoltaic system to single family dwelling - 23.22kw w (3) ess" at bounding box center [783, 357] width 506 height 30
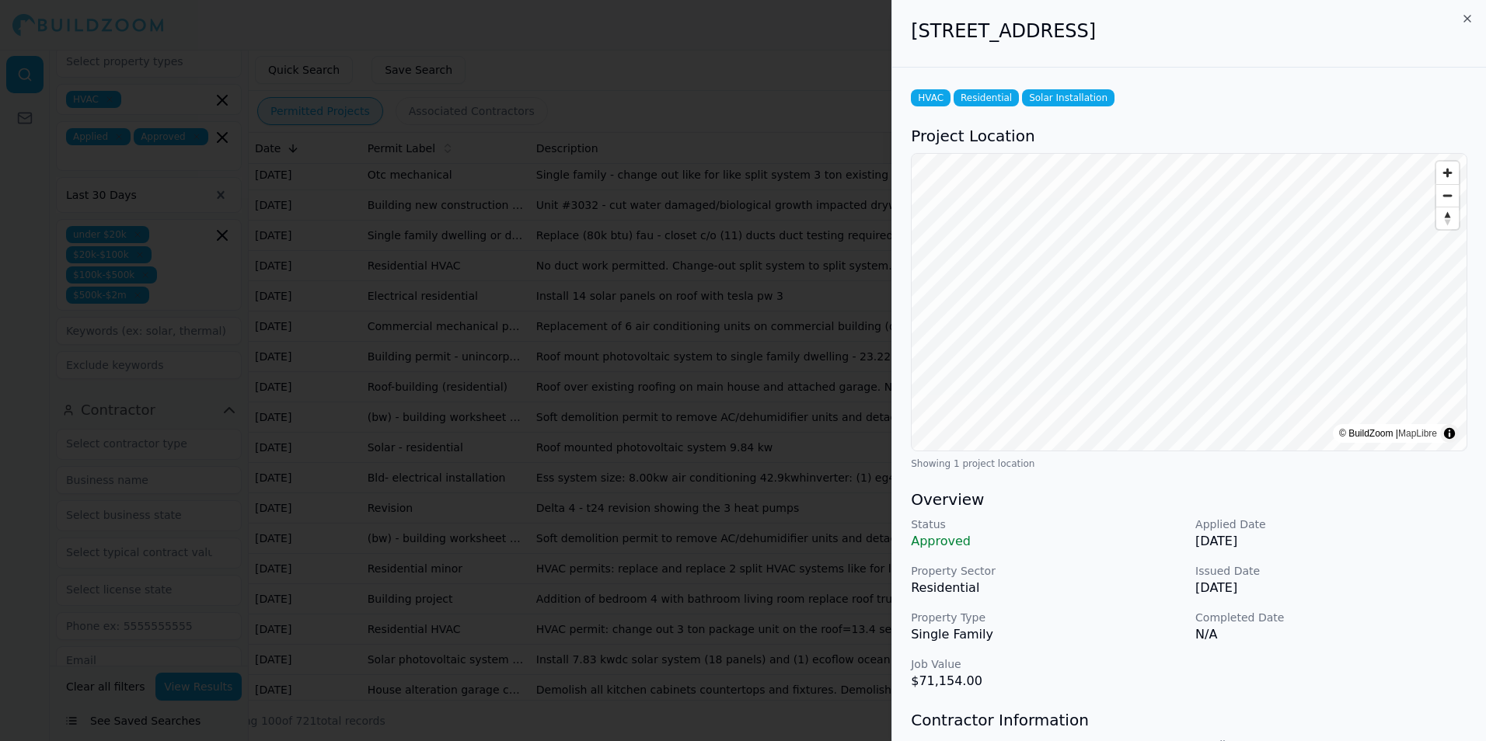
click at [707, 470] on div at bounding box center [743, 370] width 1486 height 741
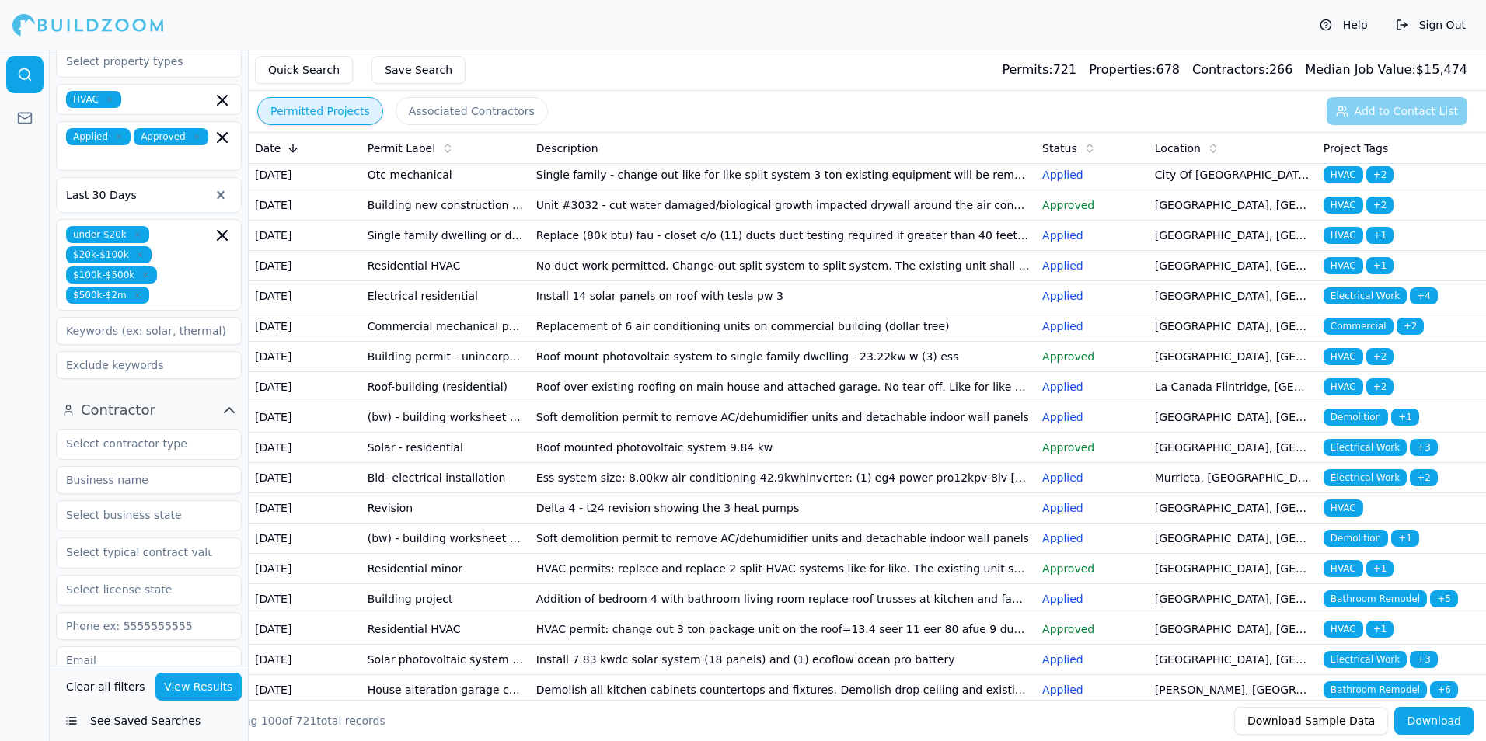
click at [631, 403] on td "Roof over existing roofing on main house and attached garage. No tear off. Like…" at bounding box center [783, 387] width 506 height 30
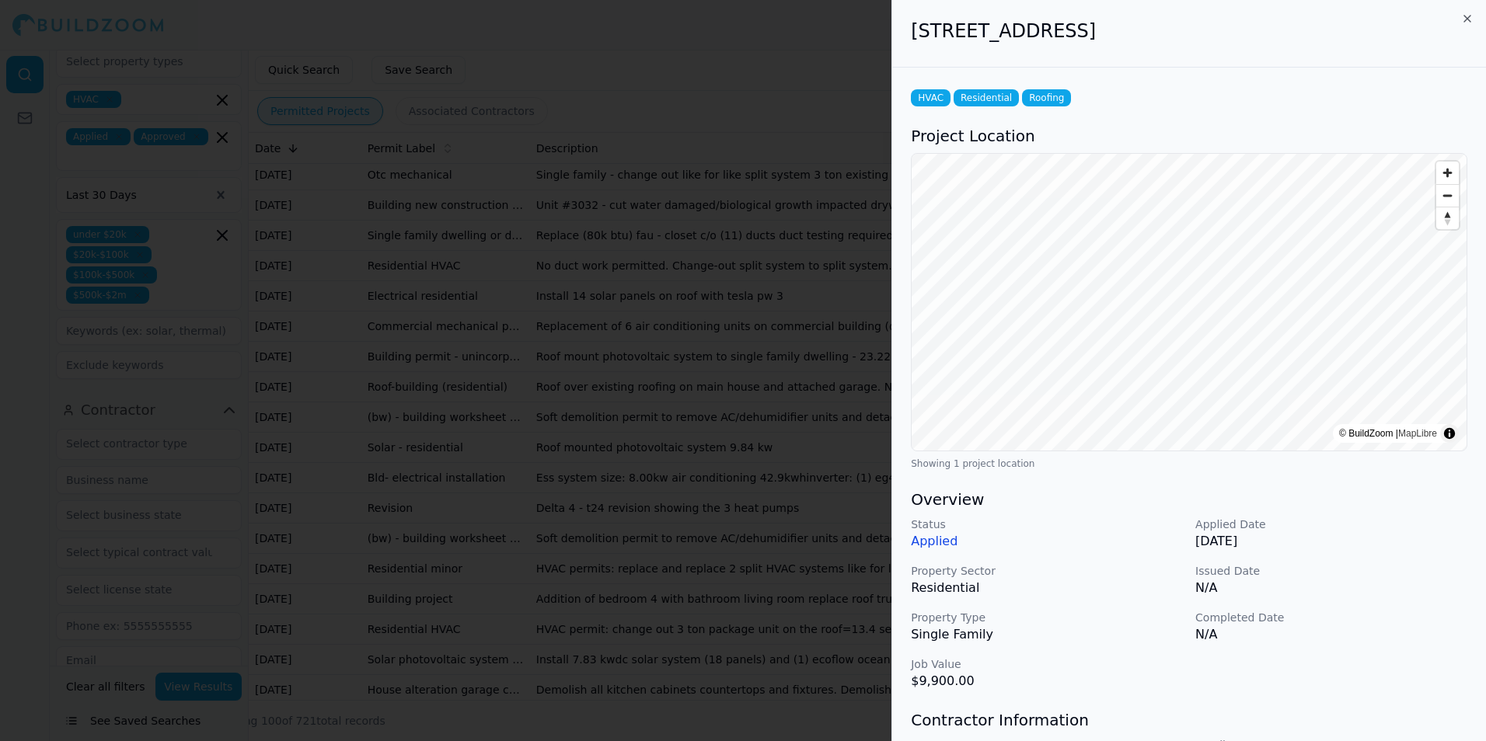
click at [681, 479] on div at bounding box center [743, 370] width 1486 height 741
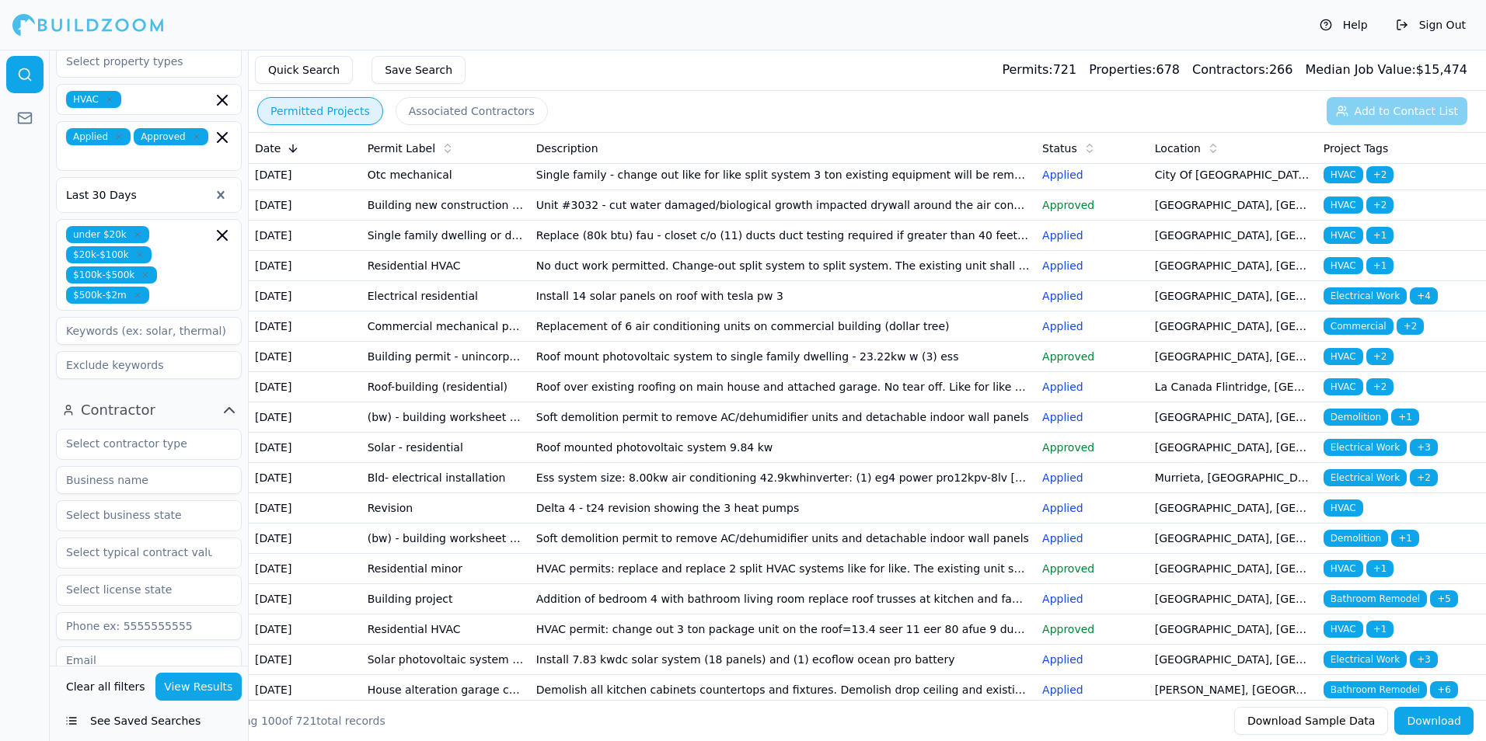
click at [636, 433] on td "Soft demolition permit to remove AC/dehumidifier units and detachable indoor wa…" at bounding box center [783, 418] width 506 height 30
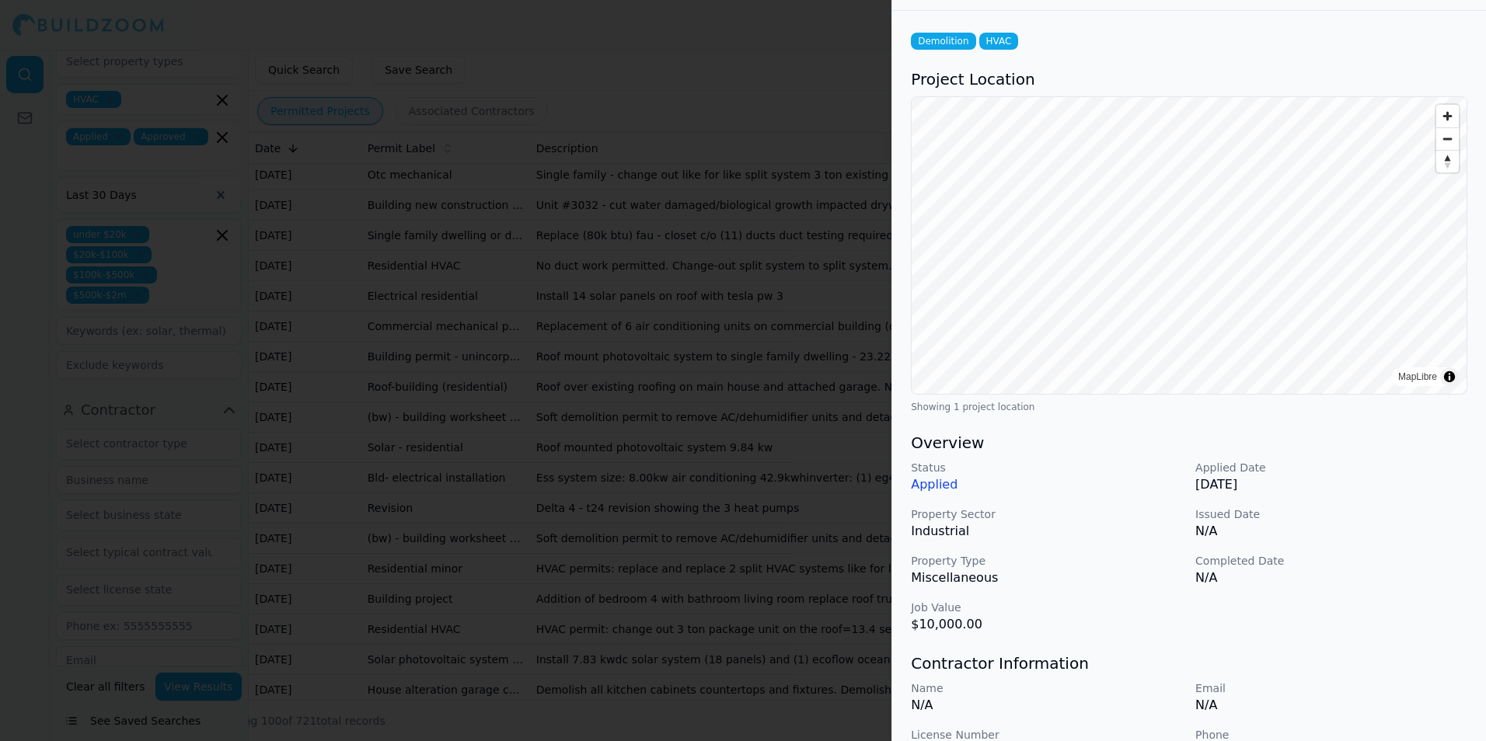
scroll to position [233, 0]
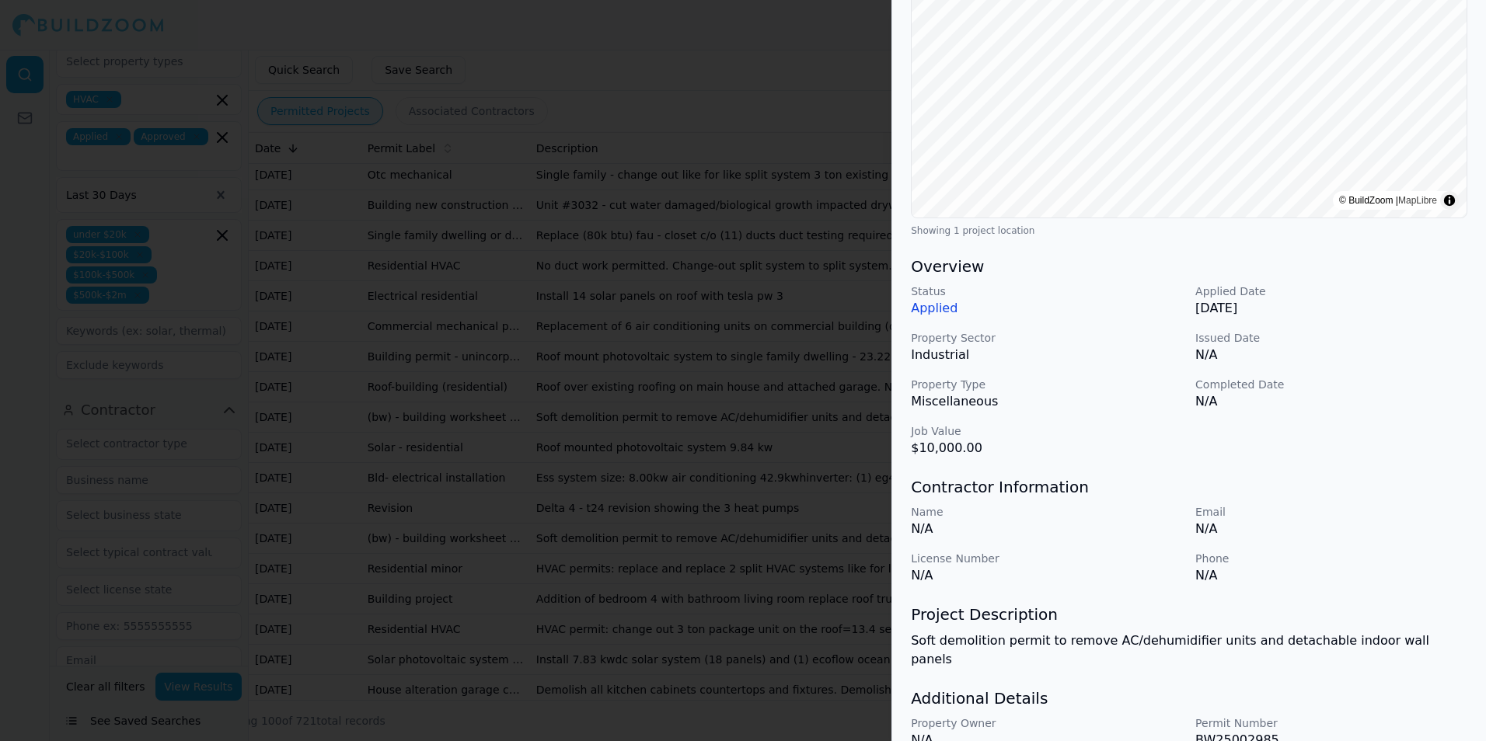
click at [839, 479] on div at bounding box center [743, 370] width 1486 height 741
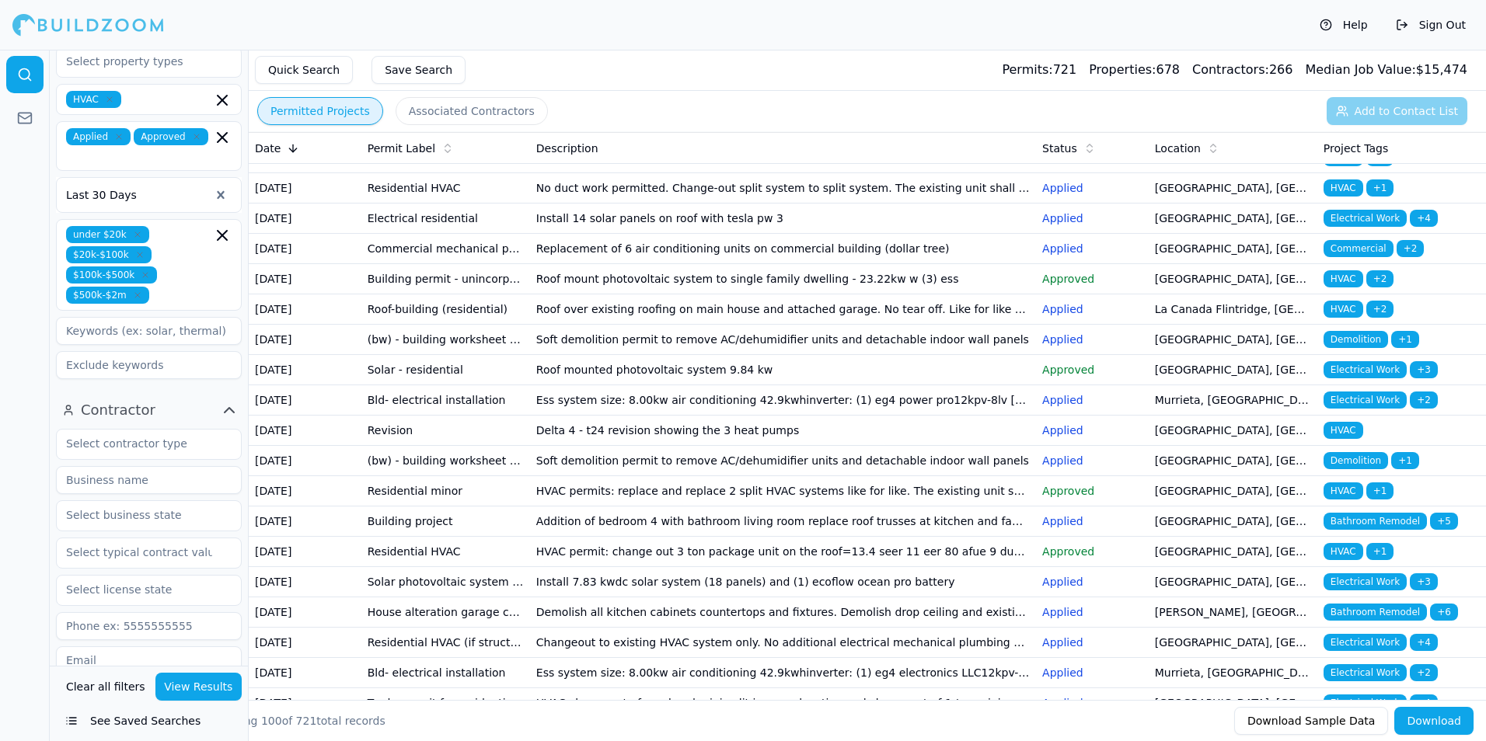
click at [699, 416] on td "Ess system size: 8.00kw air conditioning 42.9kwhinverter: (1) eg4 power pro12kp…" at bounding box center [783, 400] width 506 height 30
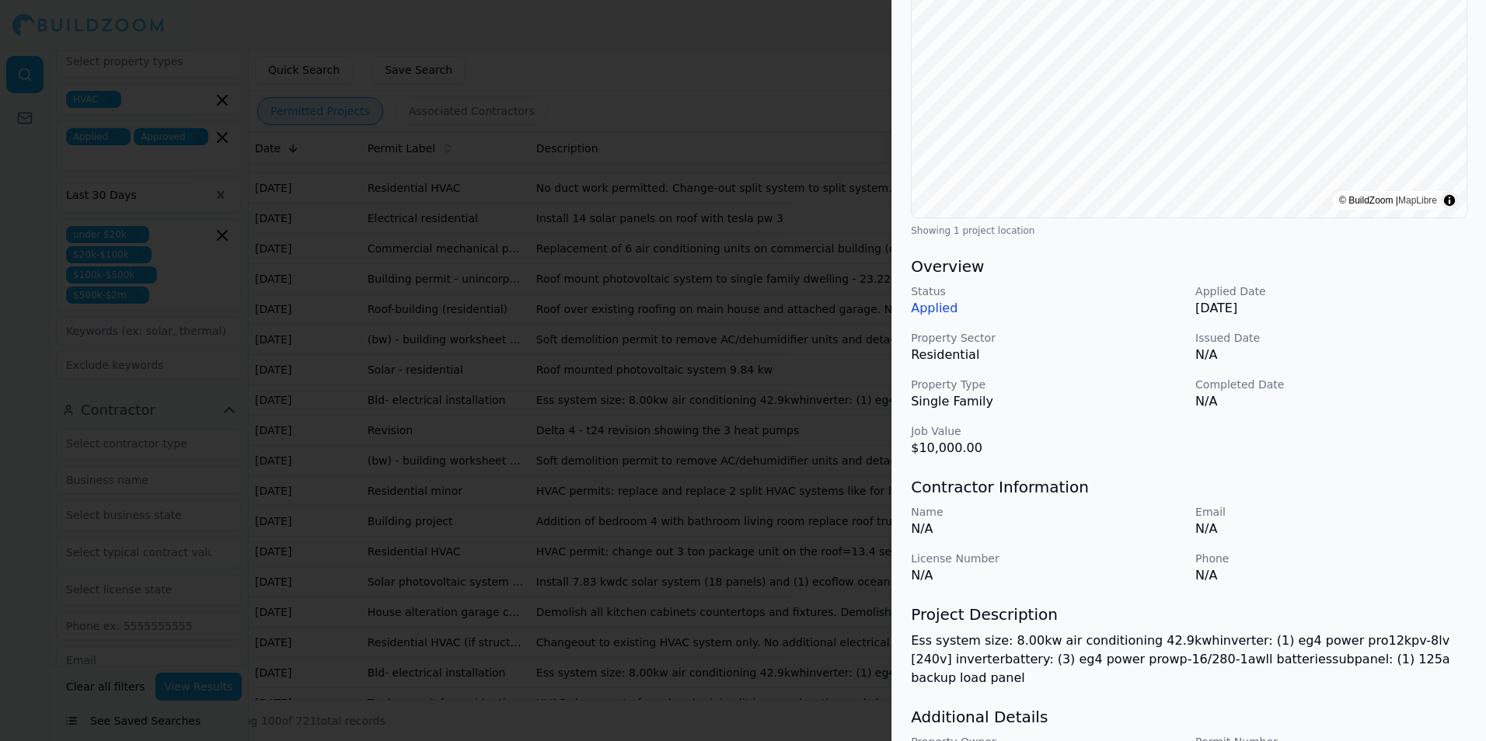
click at [793, 472] on div at bounding box center [743, 370] width 1486 height 741
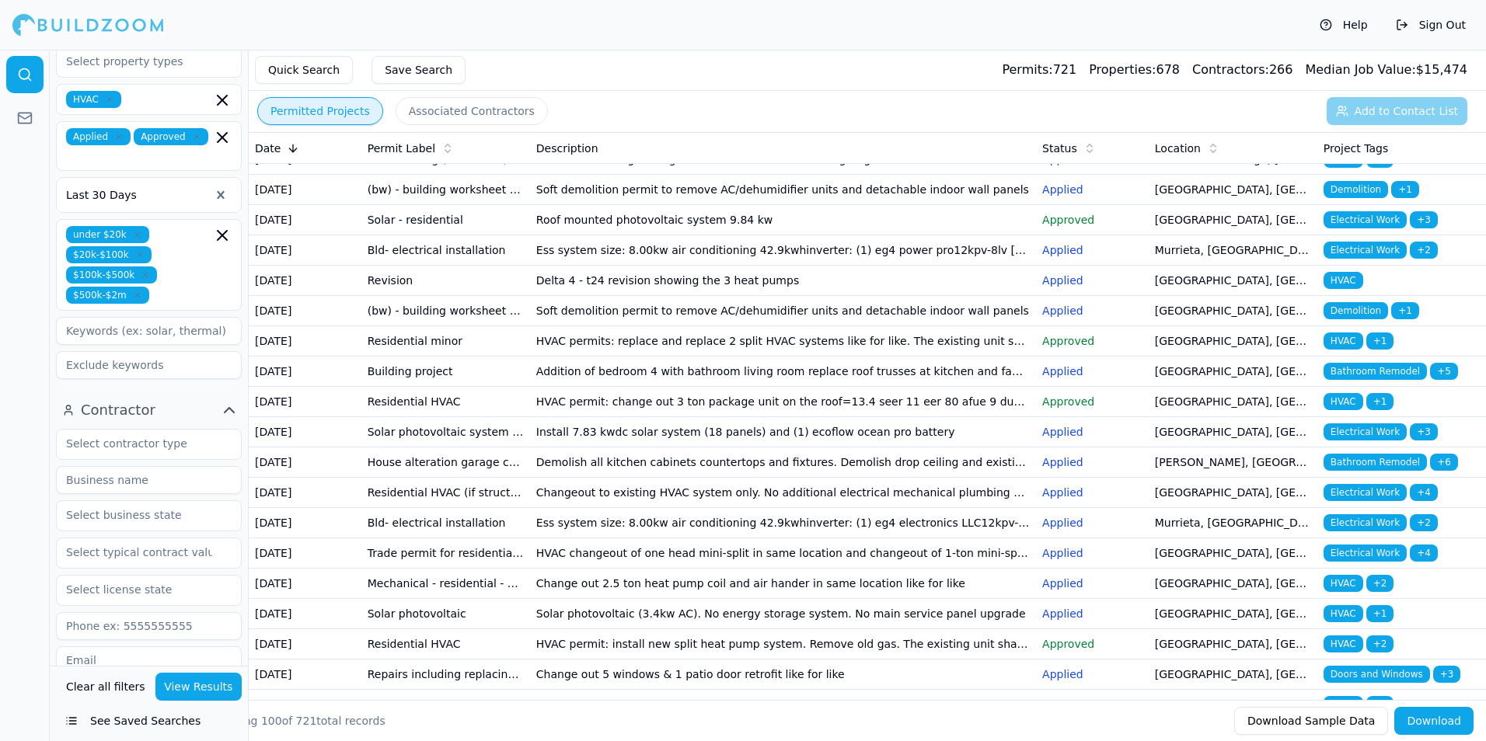
scroll to position [389, 0]
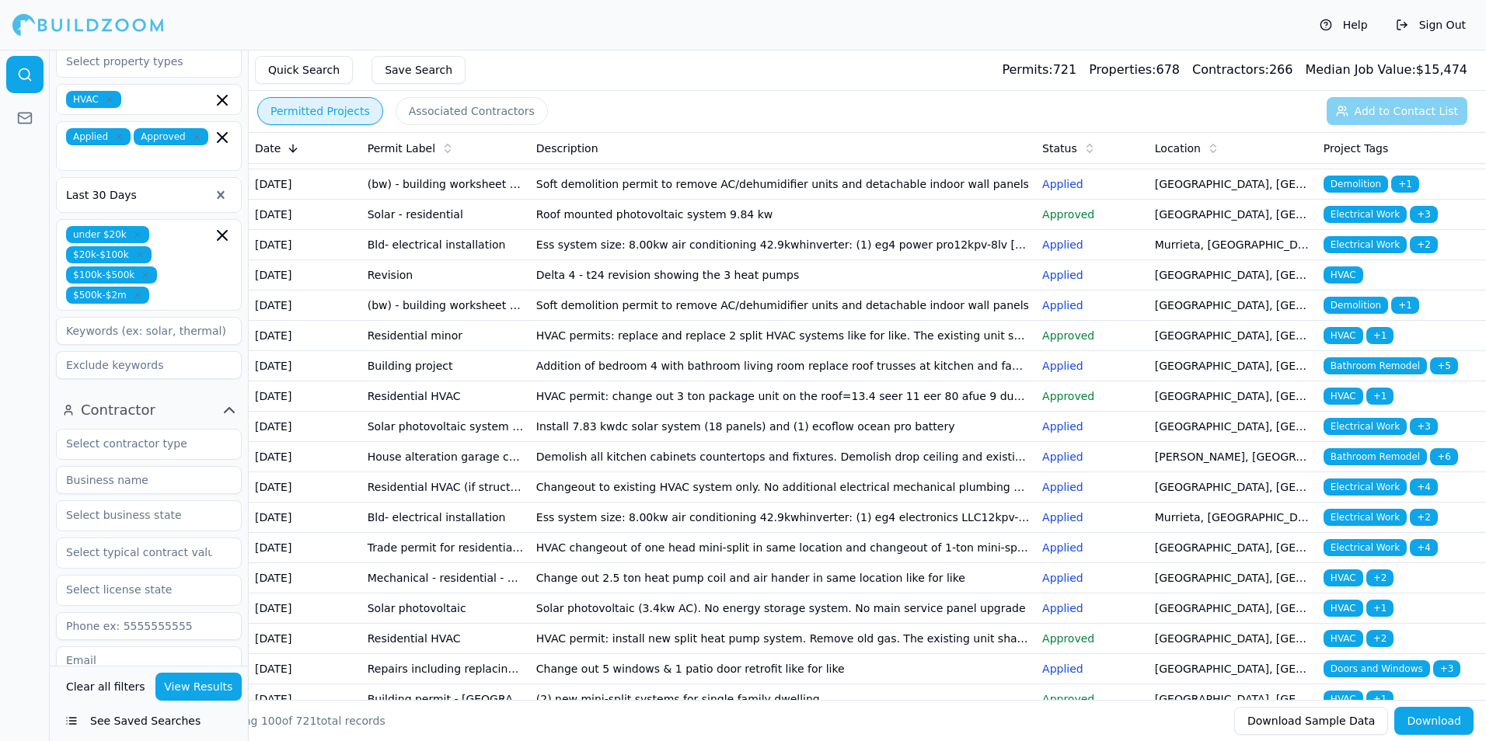
click at [757, 291] on td "Delta 4 - t24 revision showing the 3 heat pumps" at bounding box center [783, 275] width 506 height 30
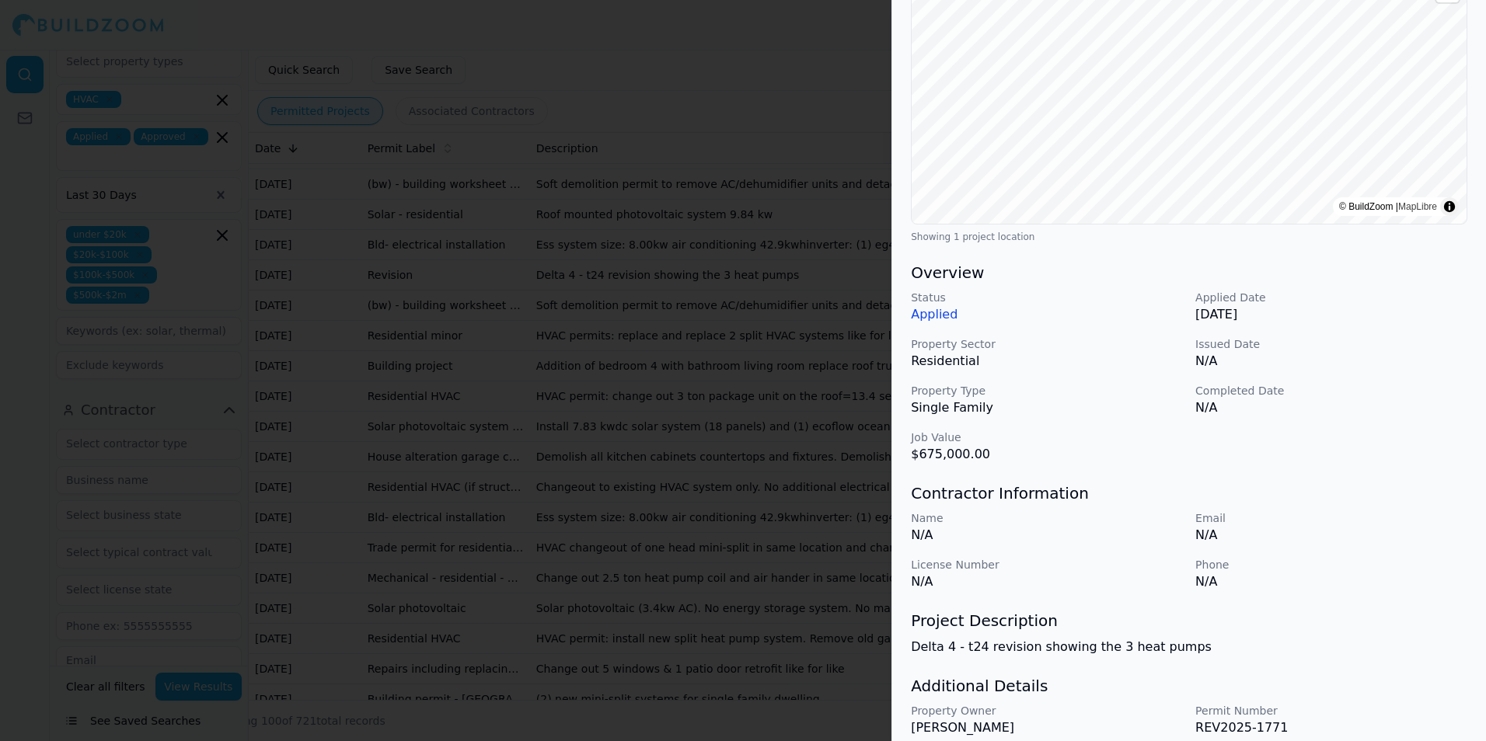
scroll to position [233, 0]
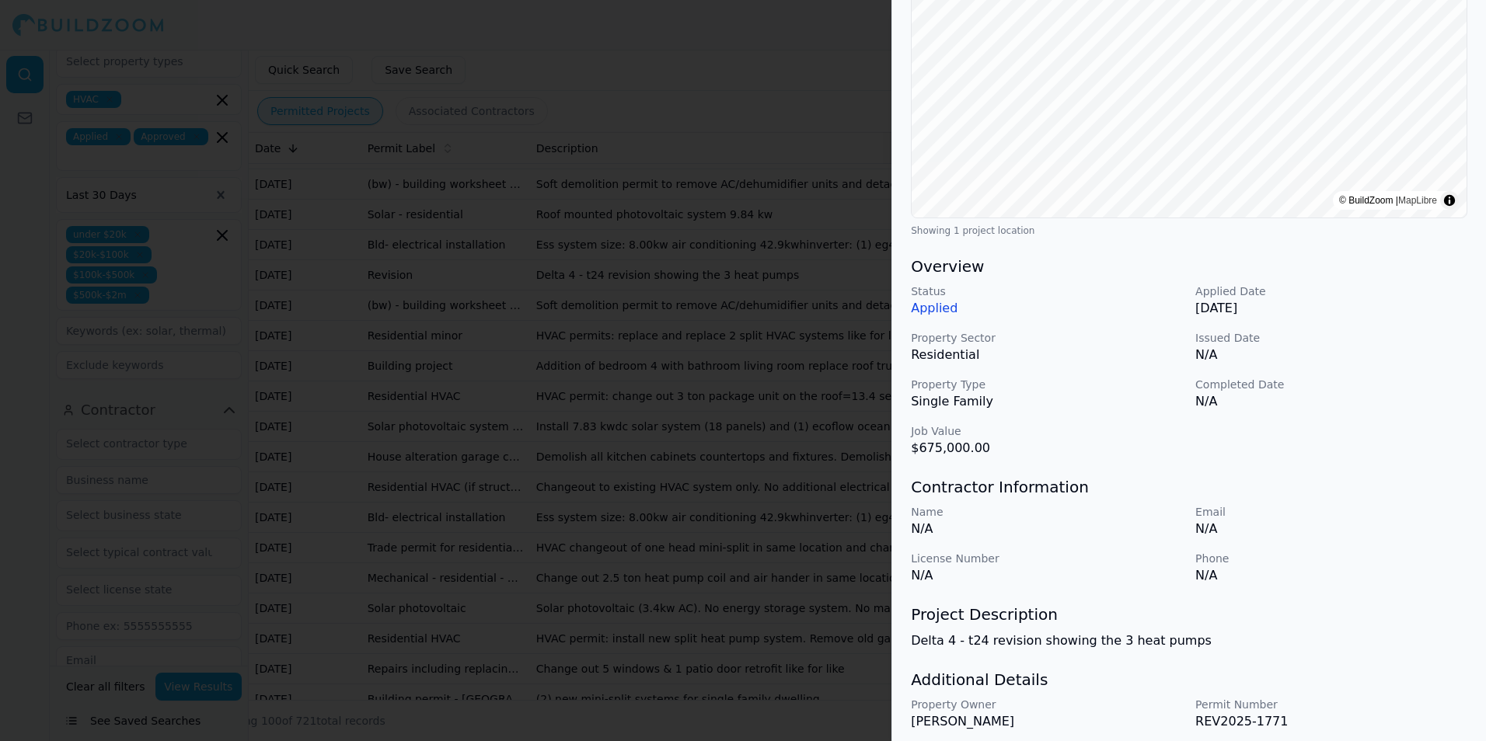
click at [838, 417] on div at bounding box center [743, 370] width 1486 height 741
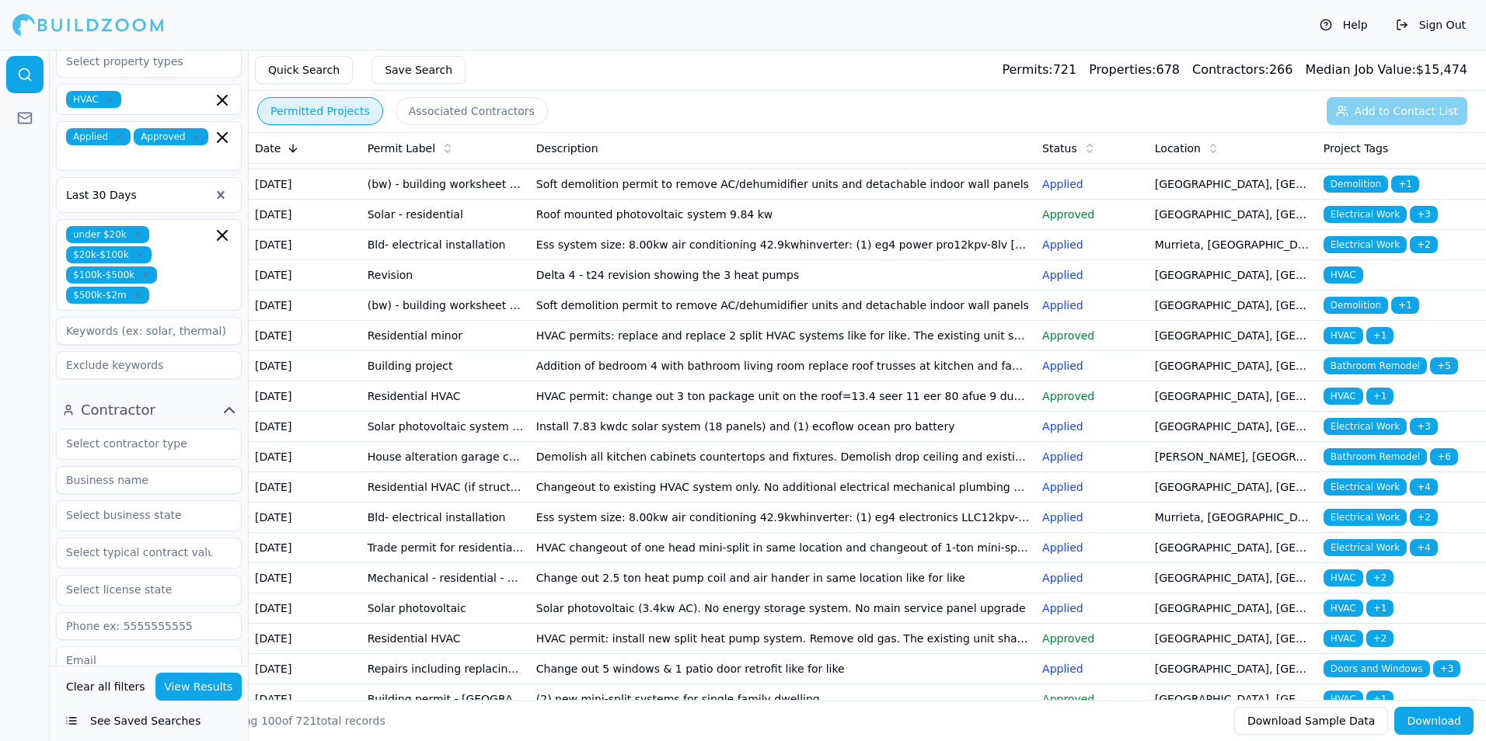
scroll to position [466, 0]
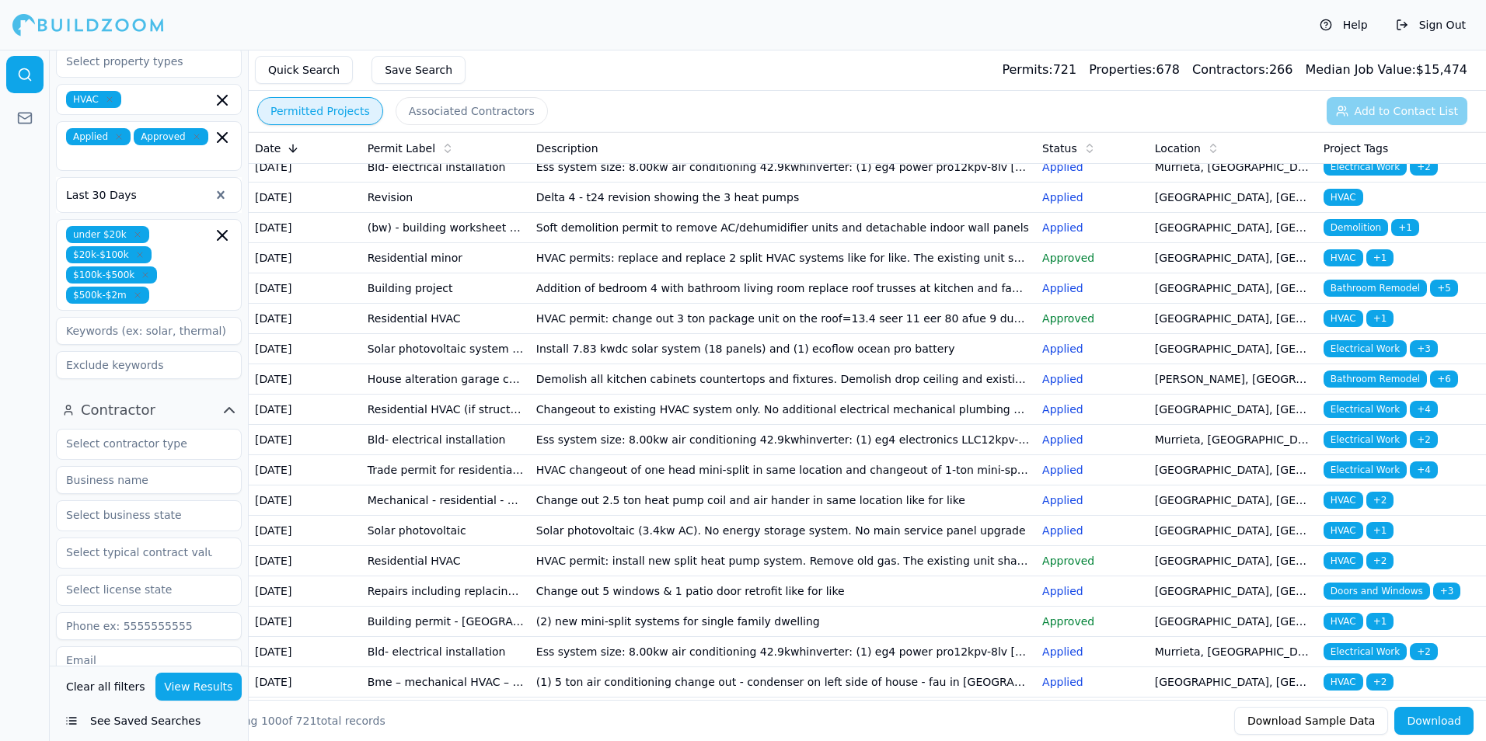
click at [709, 304] on td "Addition of bedroom 4 with bathroom living room replace roof trusses at kitchen…" at bounding box center [783, 289] width 506 height 30
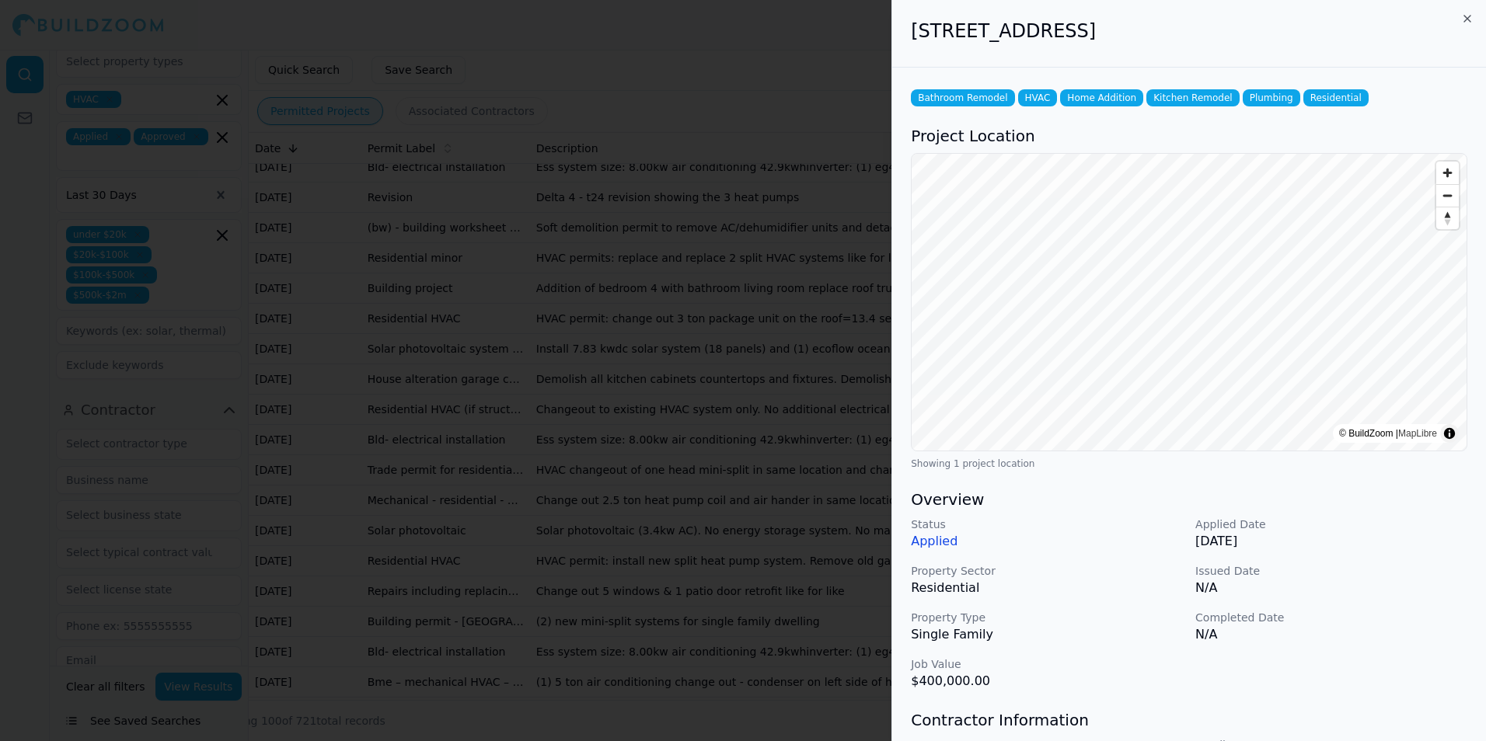
click at [707, 442] on div at bounding box center [743, 370] width 1486 height 741
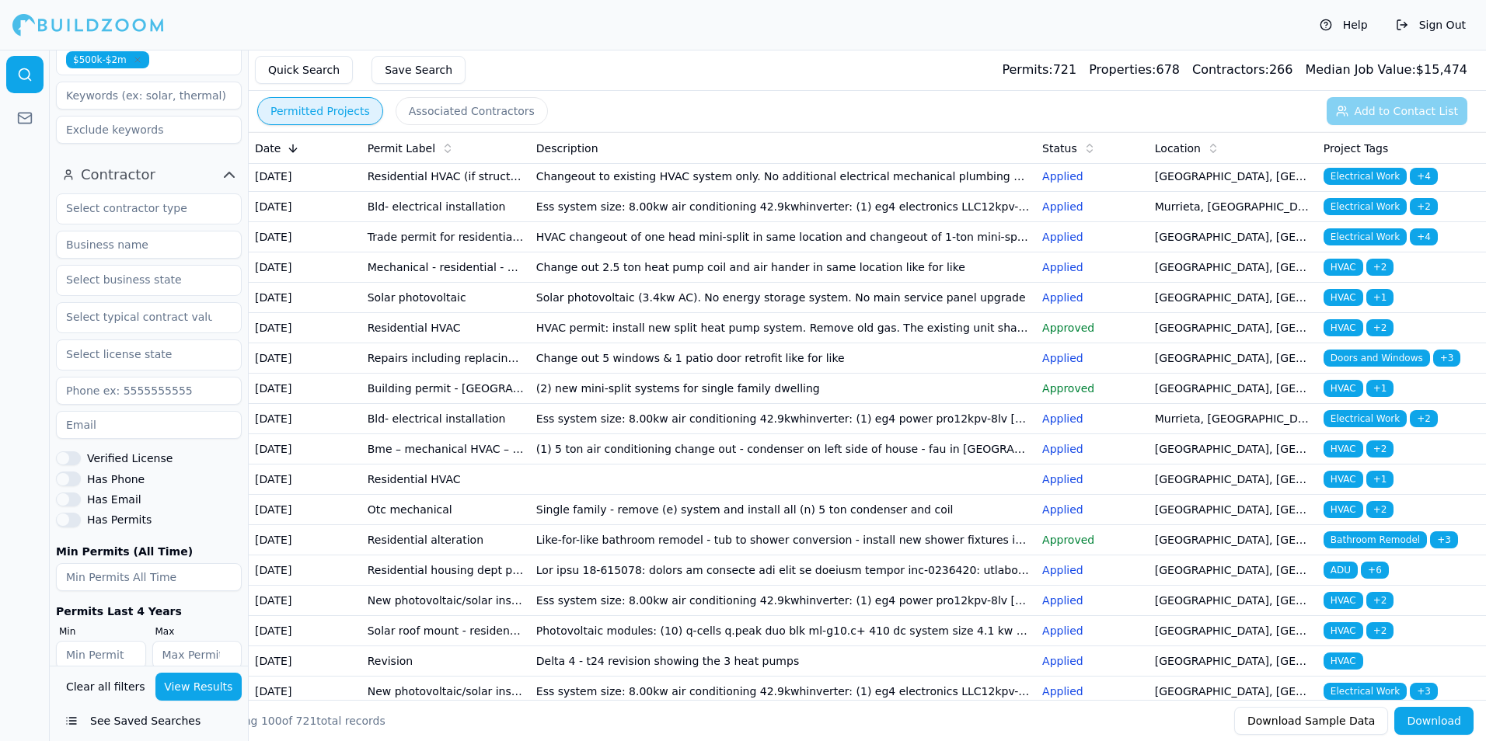
scroll to position [549, 0]
click at [69, 490] on button "Has Email" at bounding box center [68, 497] width 25 height 14
click at [68, 469] on button "Has Phone" at bounding box center [68, 476] width 25 height 14
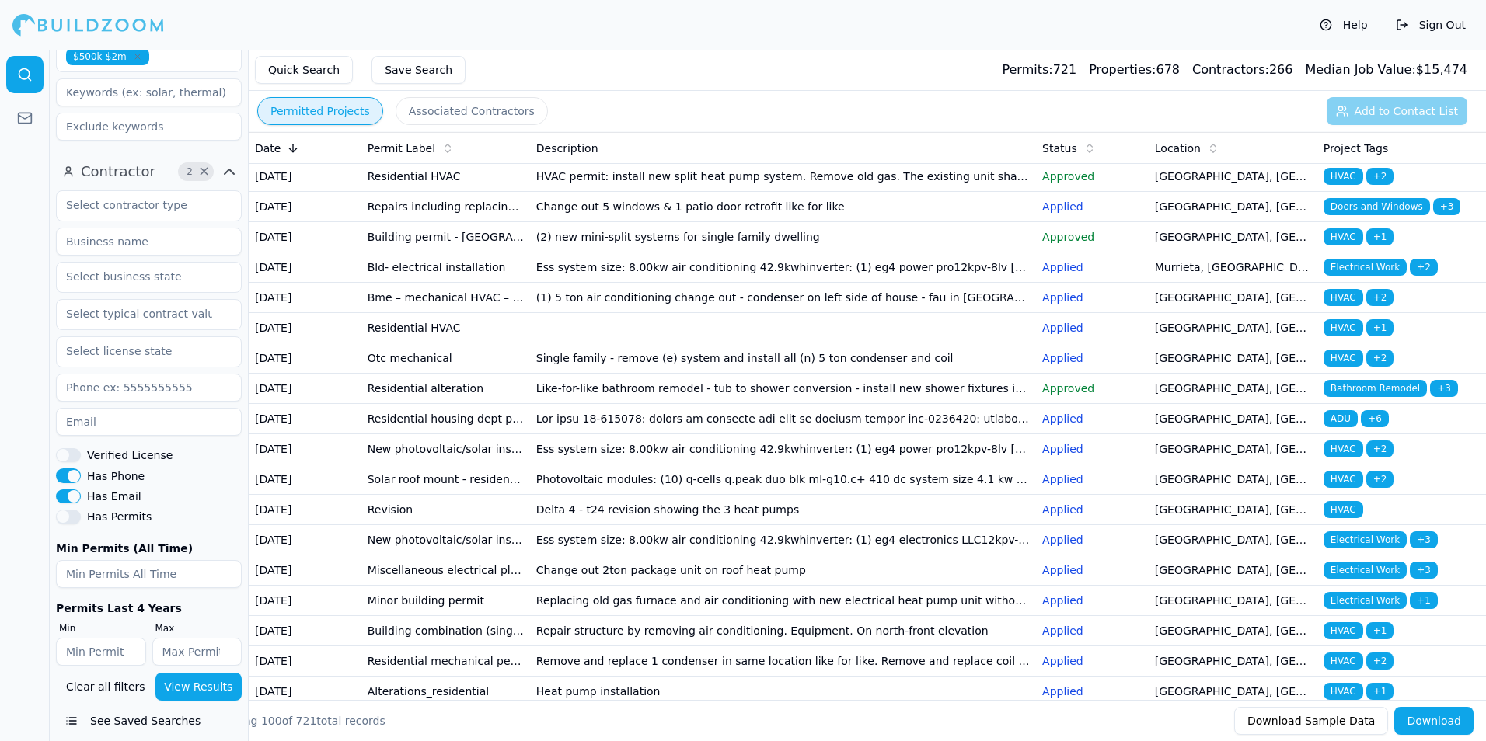
scroll to position [855, 0]
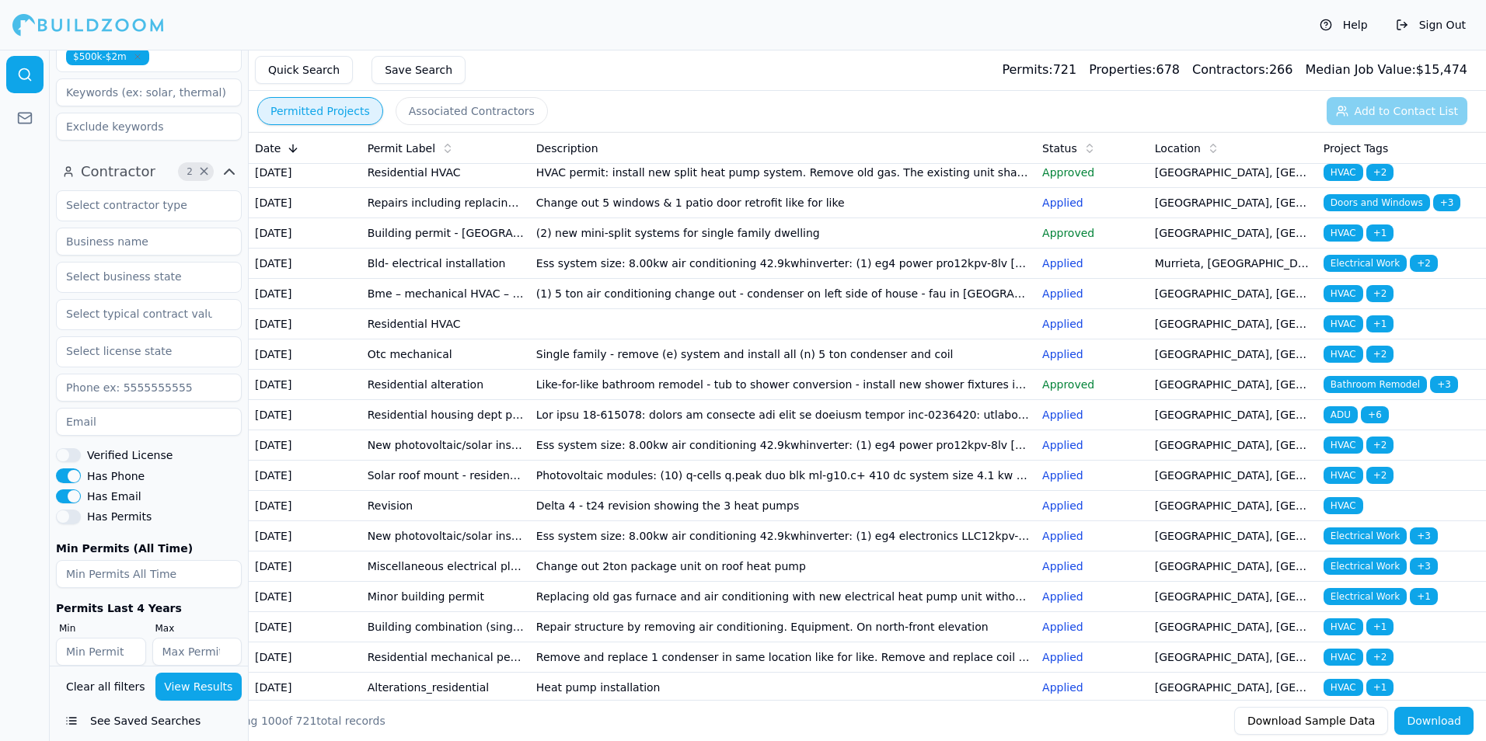
click at [579, 188] on td "HVAC permit: install new split heat pump system. Remove old gas. The existing u…" at bounding box center [783, 173] width 506 height 30
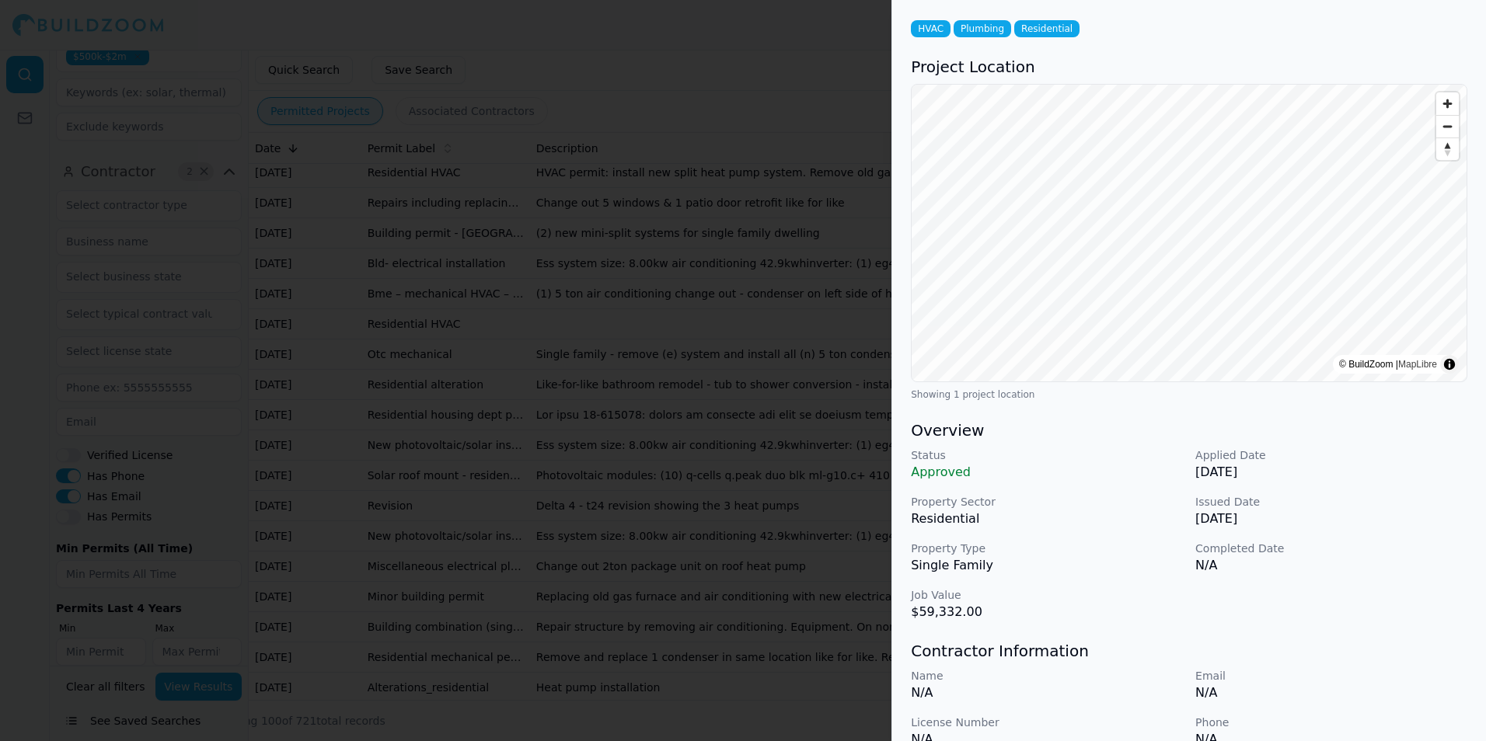
scroll to position [311, 0]
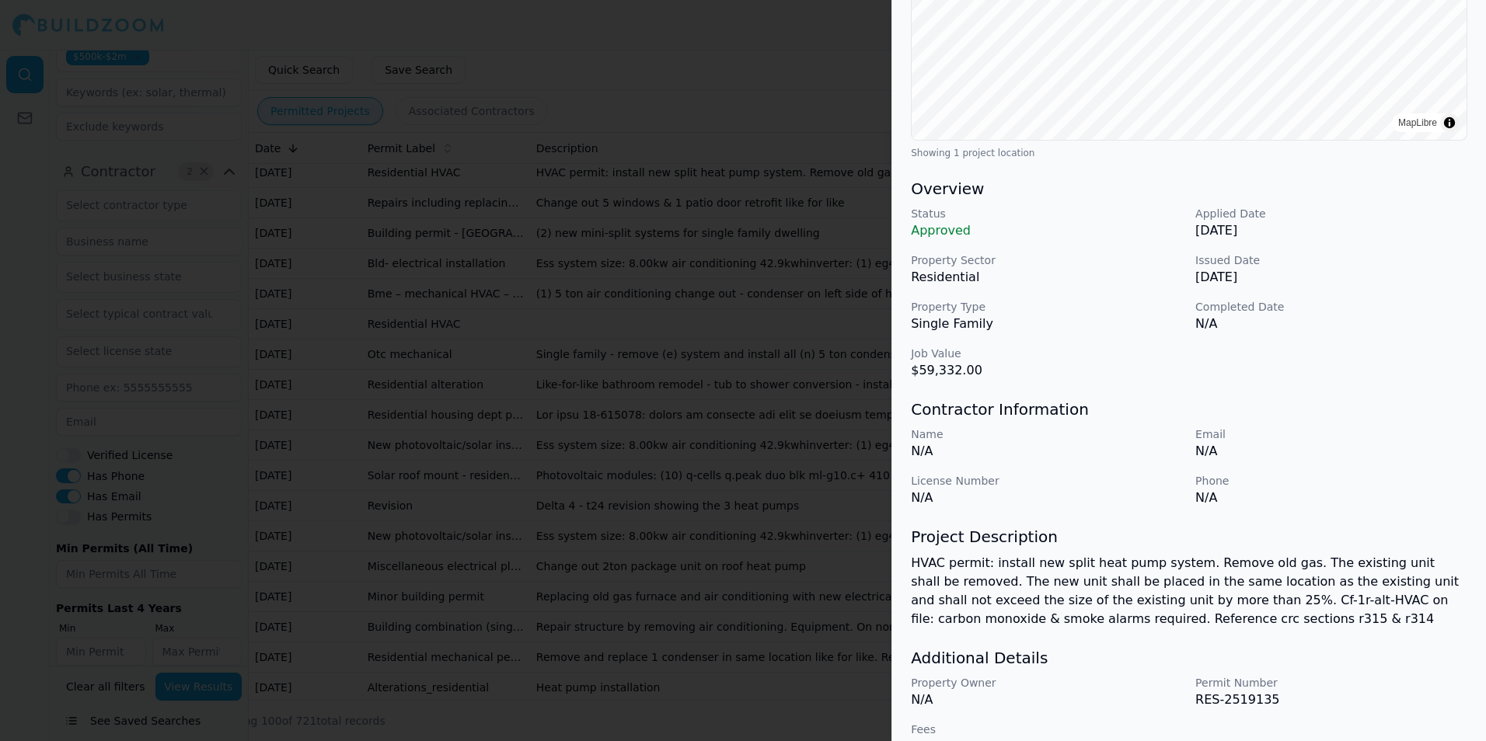
click at [616, 462] on div at bounding box center [743, 370] width 1486 height 741
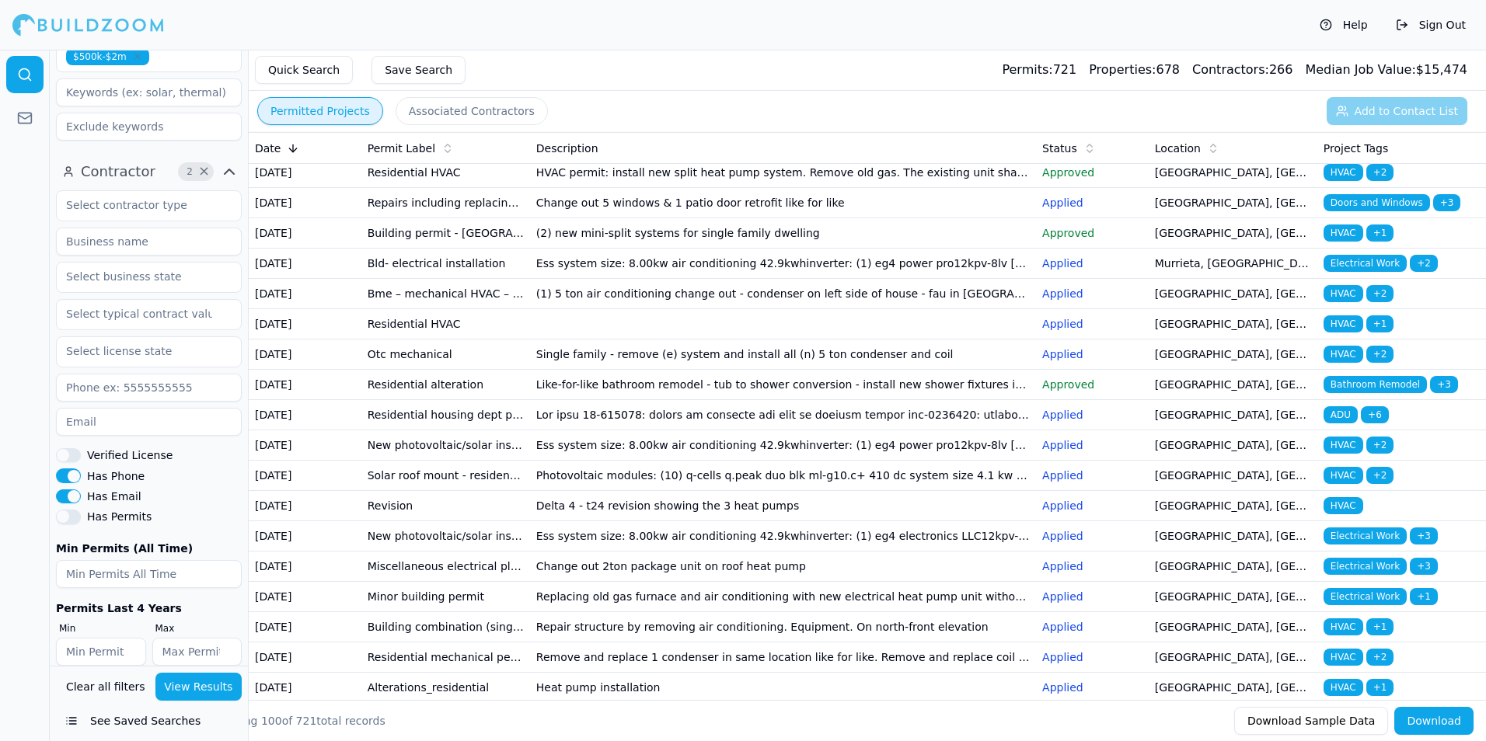
click at [224, 684] on button "View Results" at bounding box center [198, 687] width 87 height 28
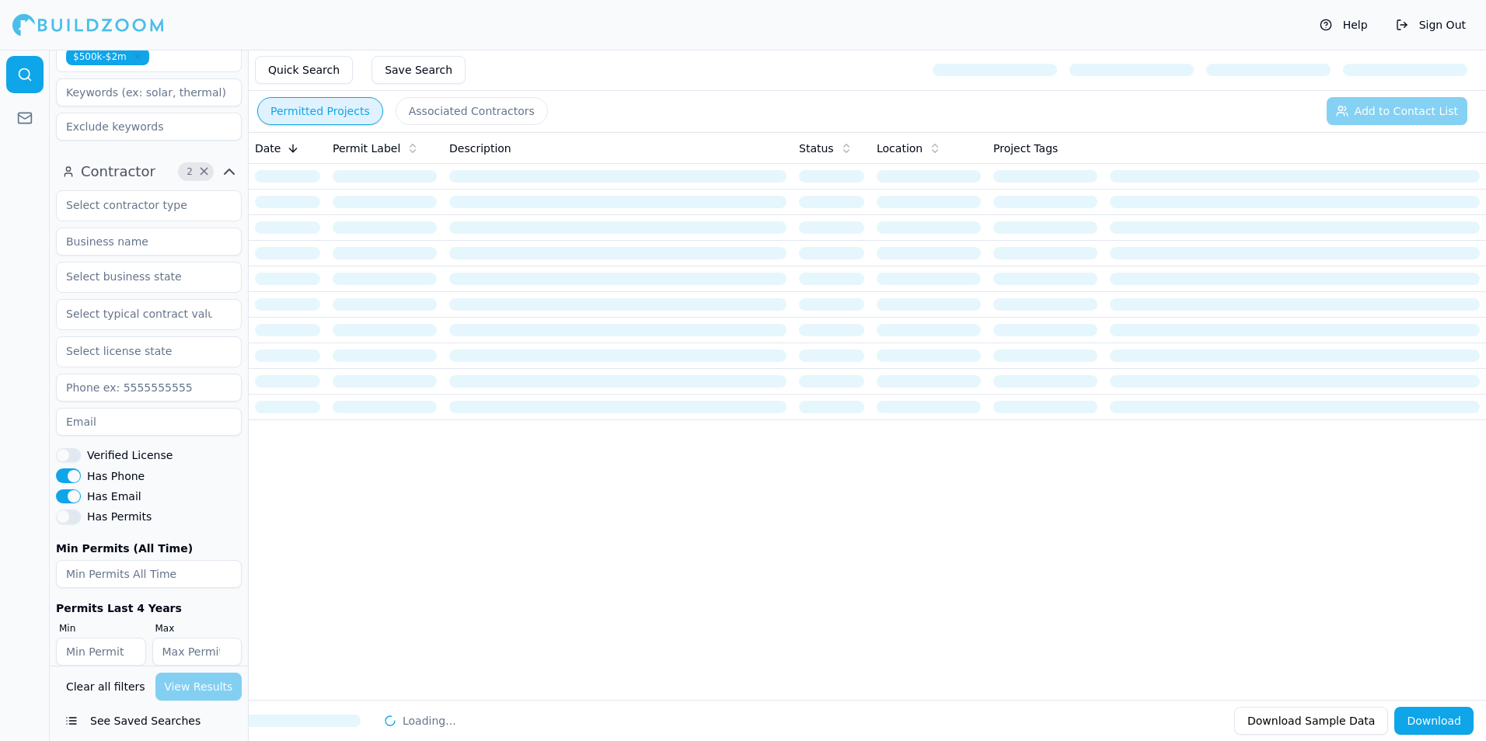
scroll to position [0, 0]
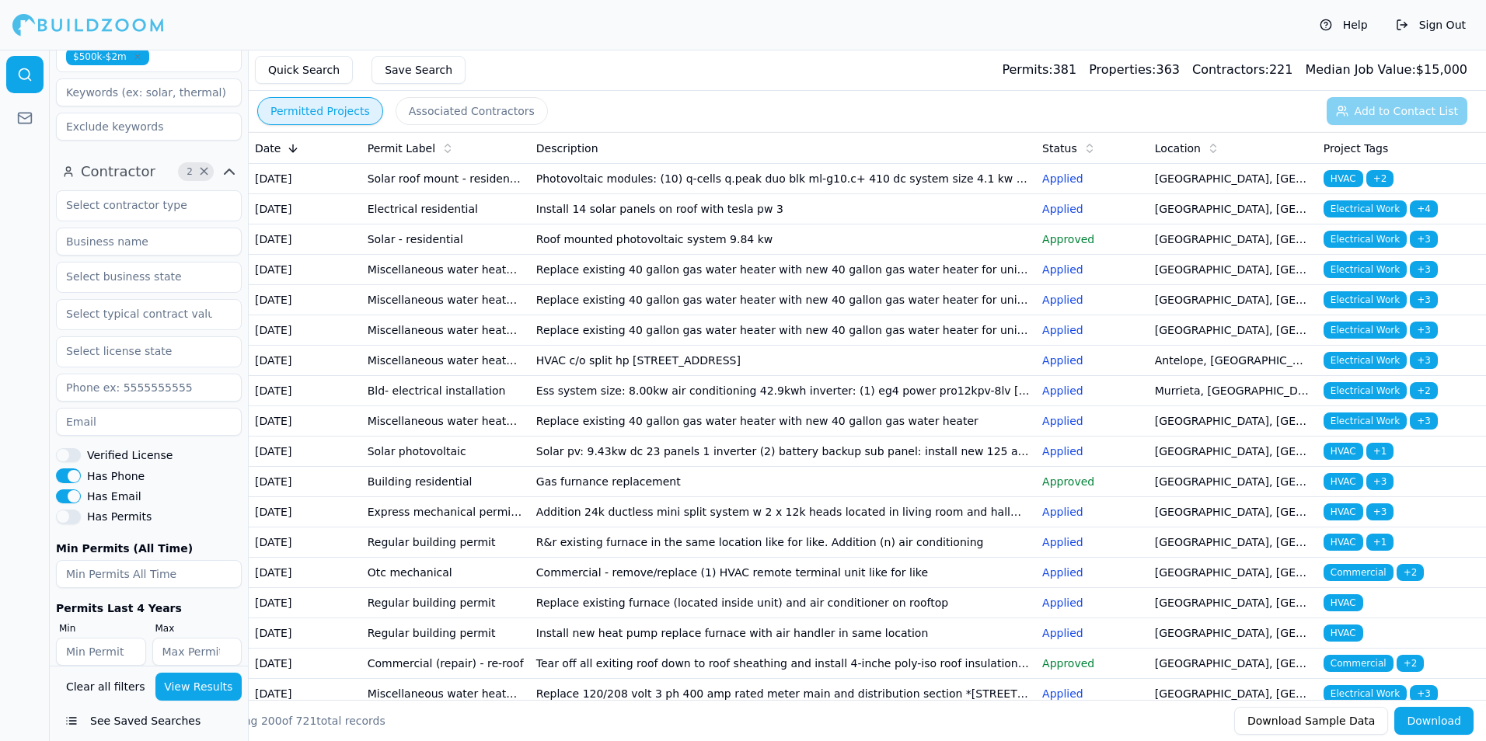
click at [786, 225] on td "Install 14 solar panels on roof with tesla pw 3" at bounding box center [783, 209] width 506 height 30
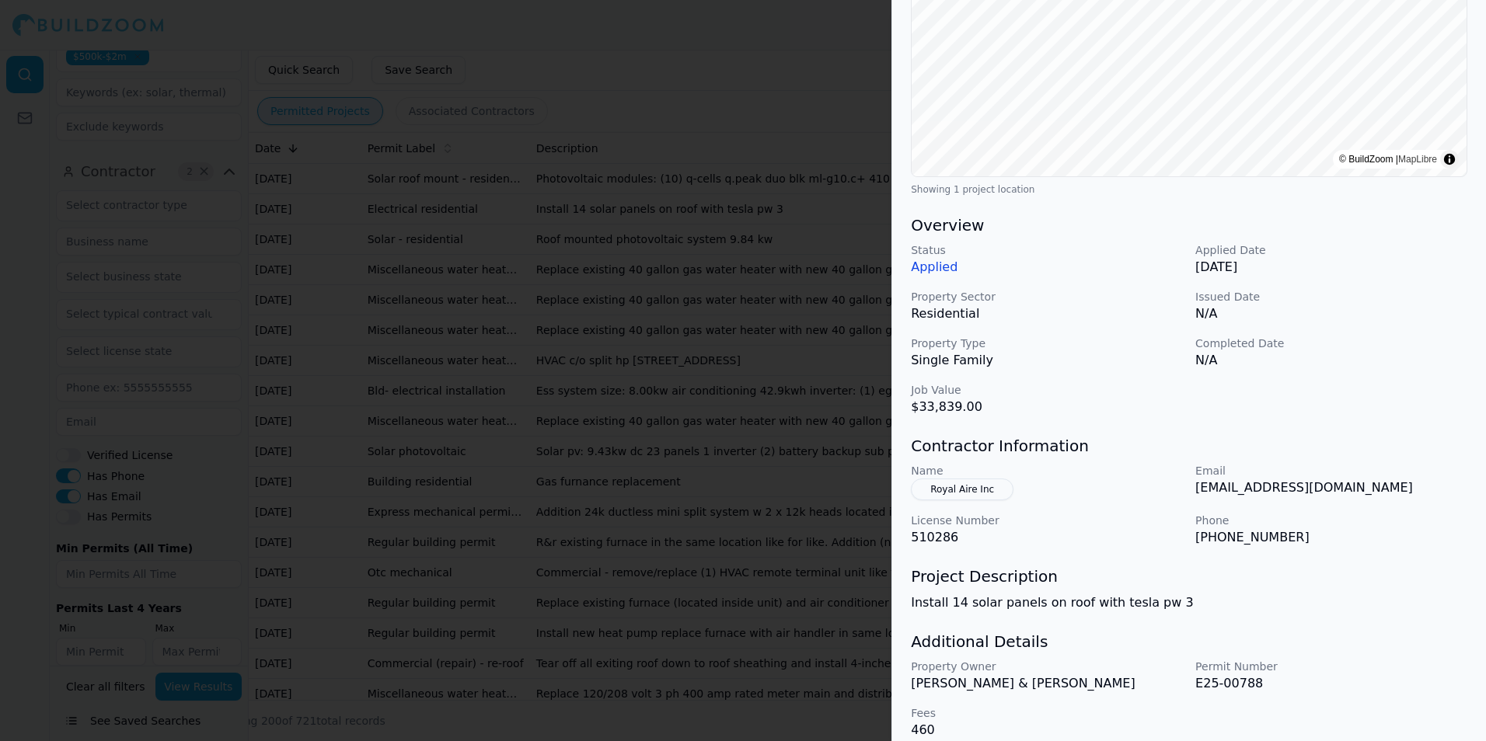
scroll to position [291, 0]
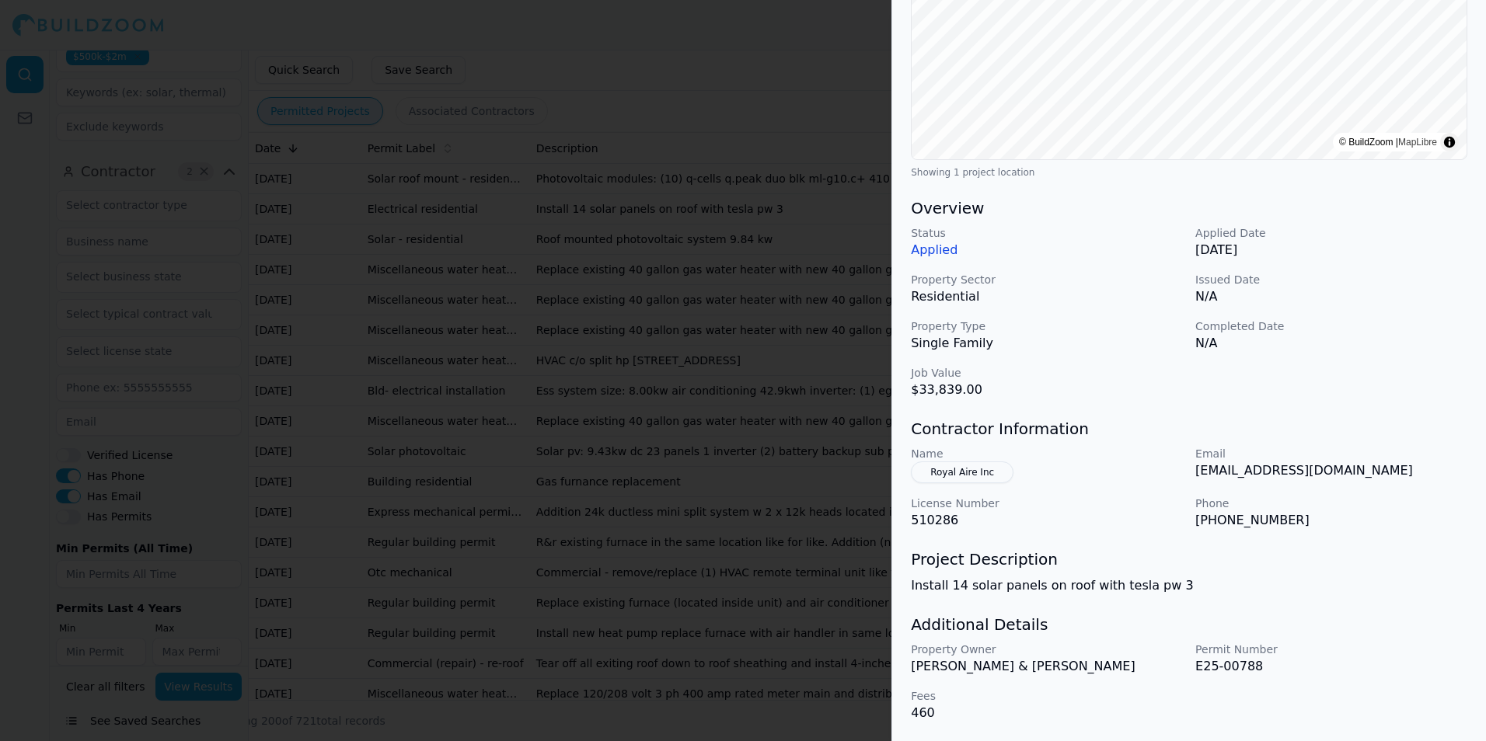
click at [852, 382] on div at bounding box center [743, 370] width 1486 height 741
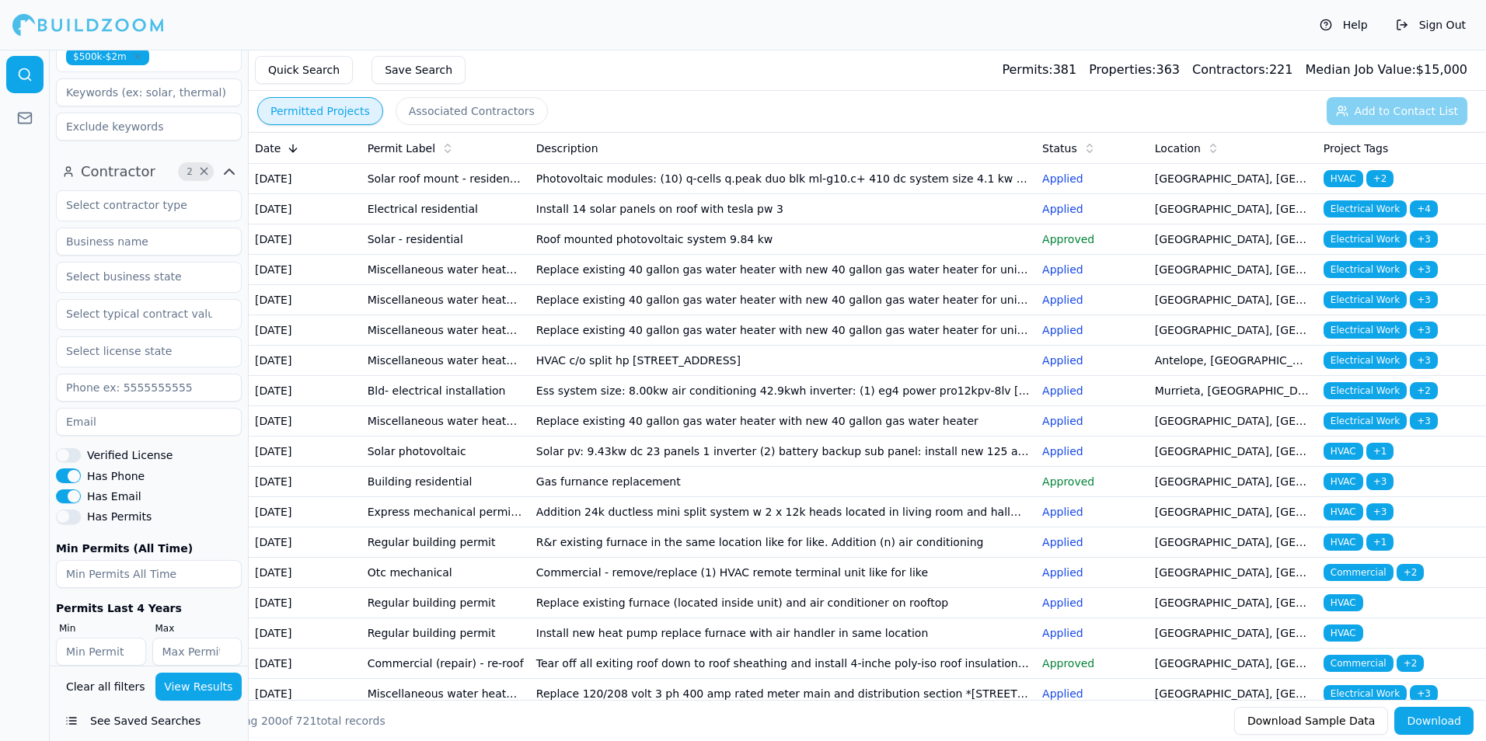
click at [646, 285] on td "Replace existing 40 gallon gas water heater with new 40 gallon gas water heater…" at bounding box center [783, 270] width 506 height 30
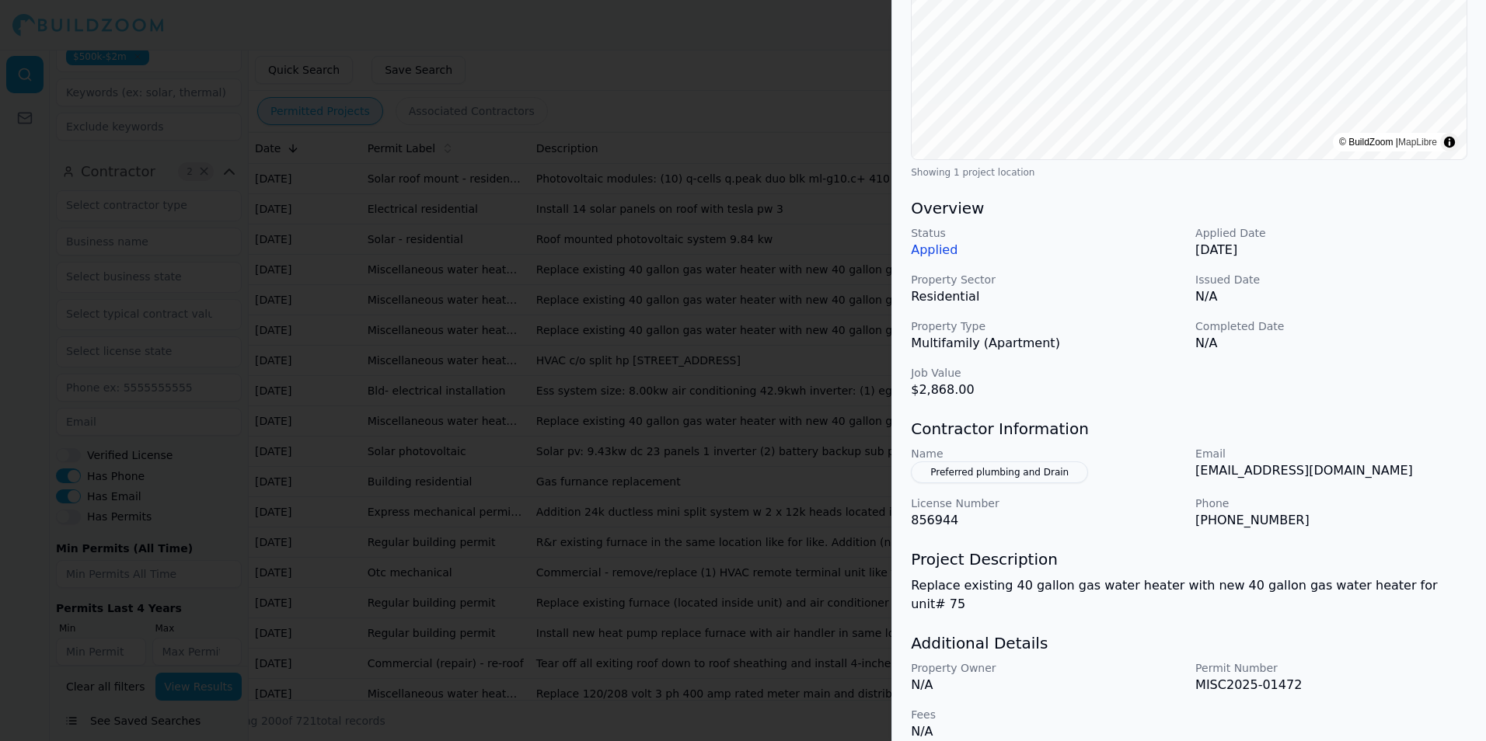
click at [677, 438] on div at bounding box center [743, 370] width 1486 height 741
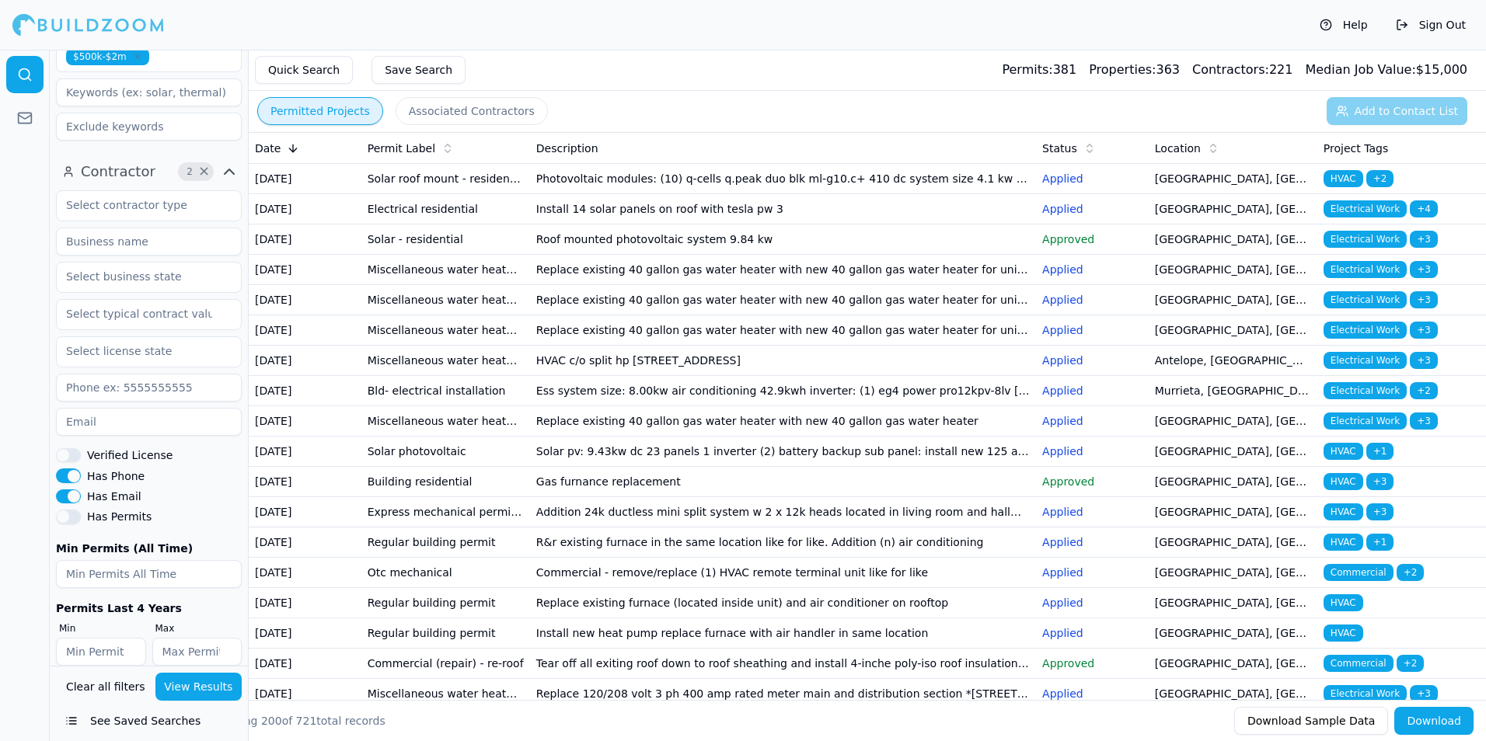
click at [593, 315] on td "Replace existing 40 gallon gas water heater with new 40 gallon gas water heater…" at bounding box center [783, 300] width 506 height 30
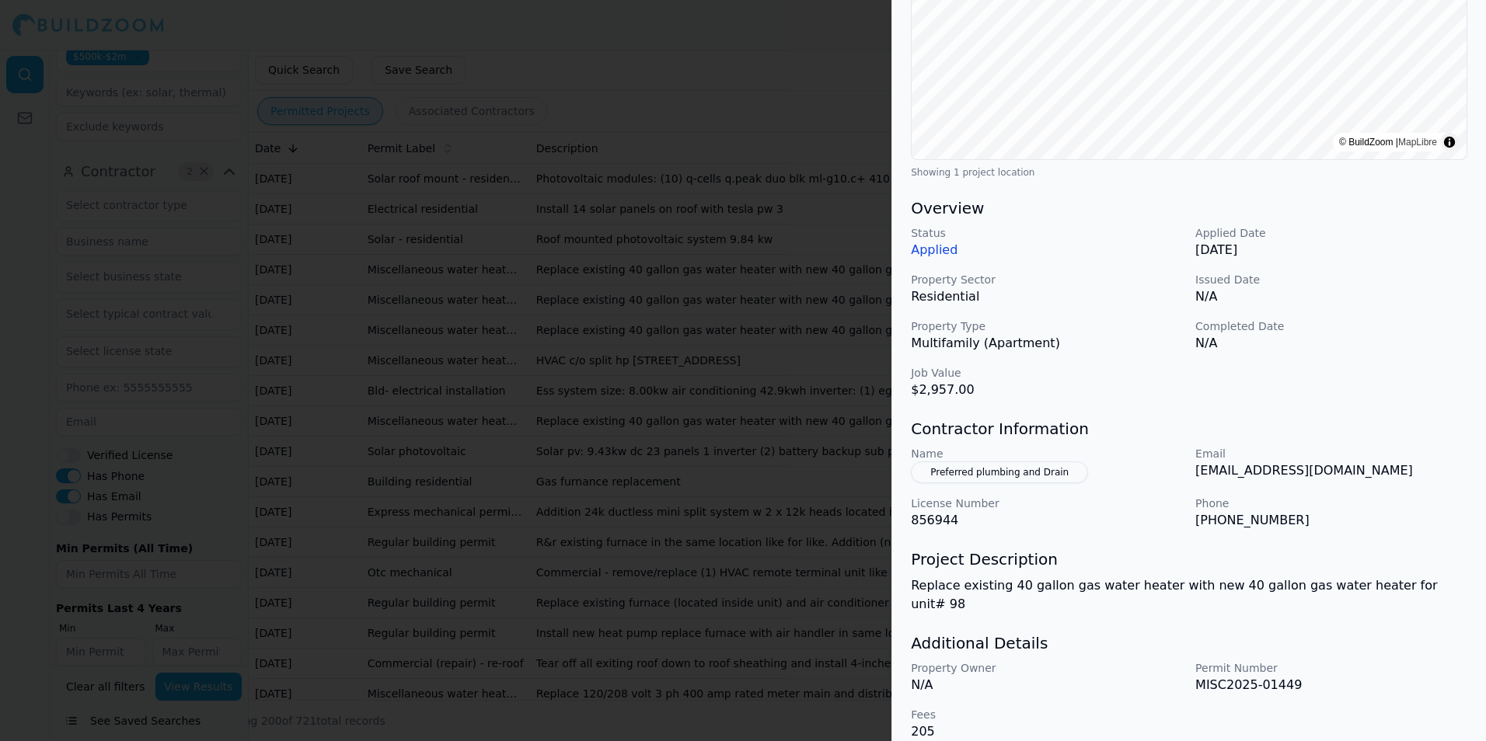
click at [742, 459] on div at bounding box center [743, 370] width 1486 height 741
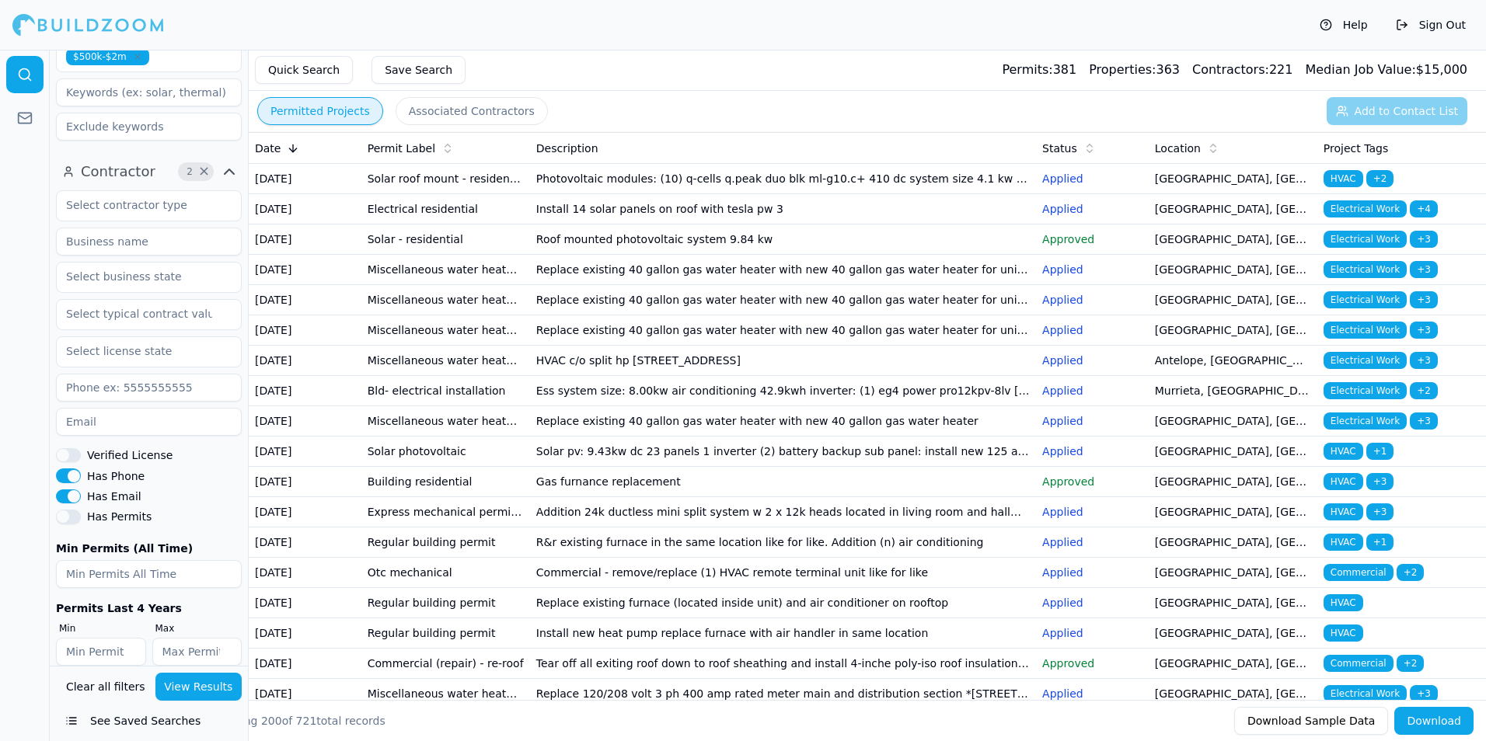
click at [642, 346] on td "Replace existing 40 gallon gas water heater with new 40 gallon gas water heater…" at bounding box center [783, 330] width 506 height 30
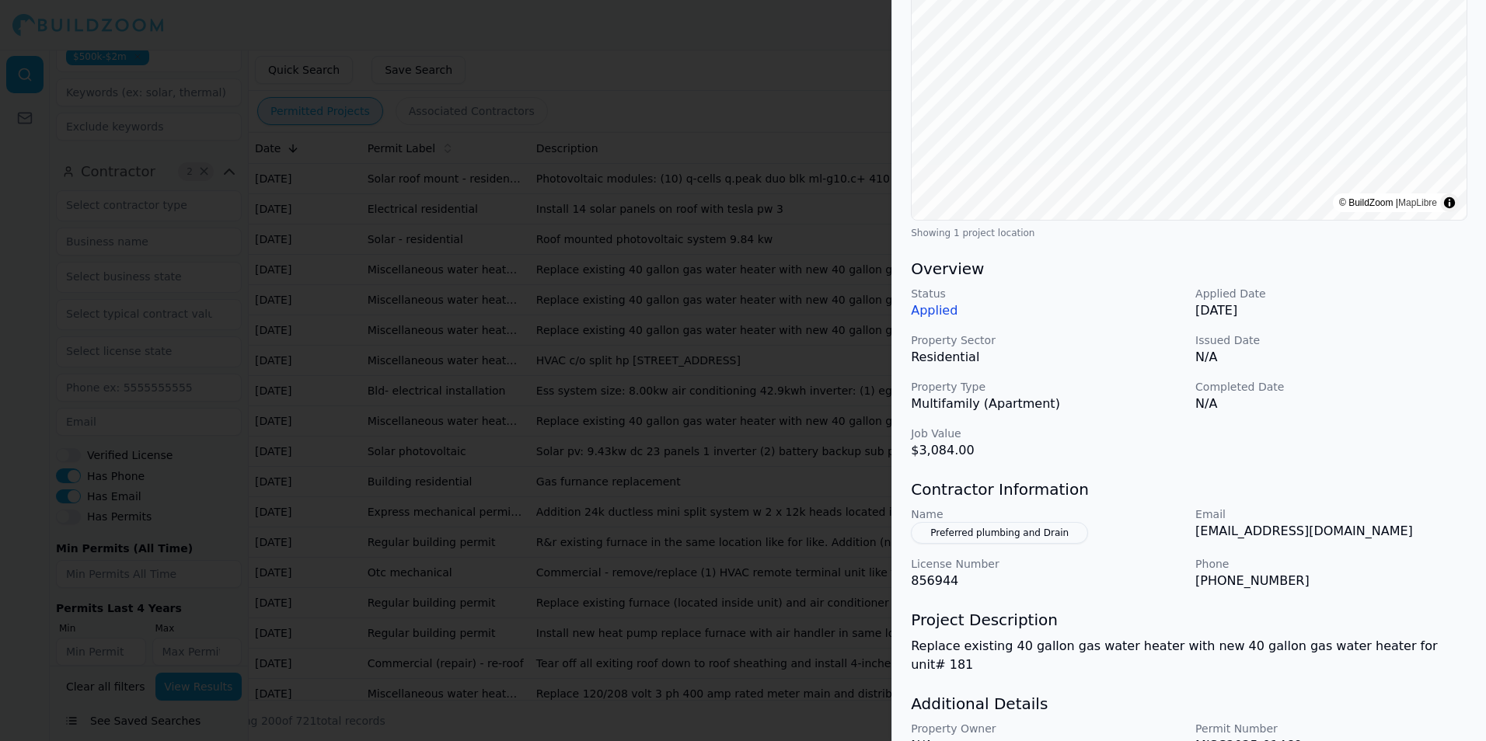
scroll to position [233, 0]
click at [739, 442] on div at bounding box center [743, 370] width 1486 height 741
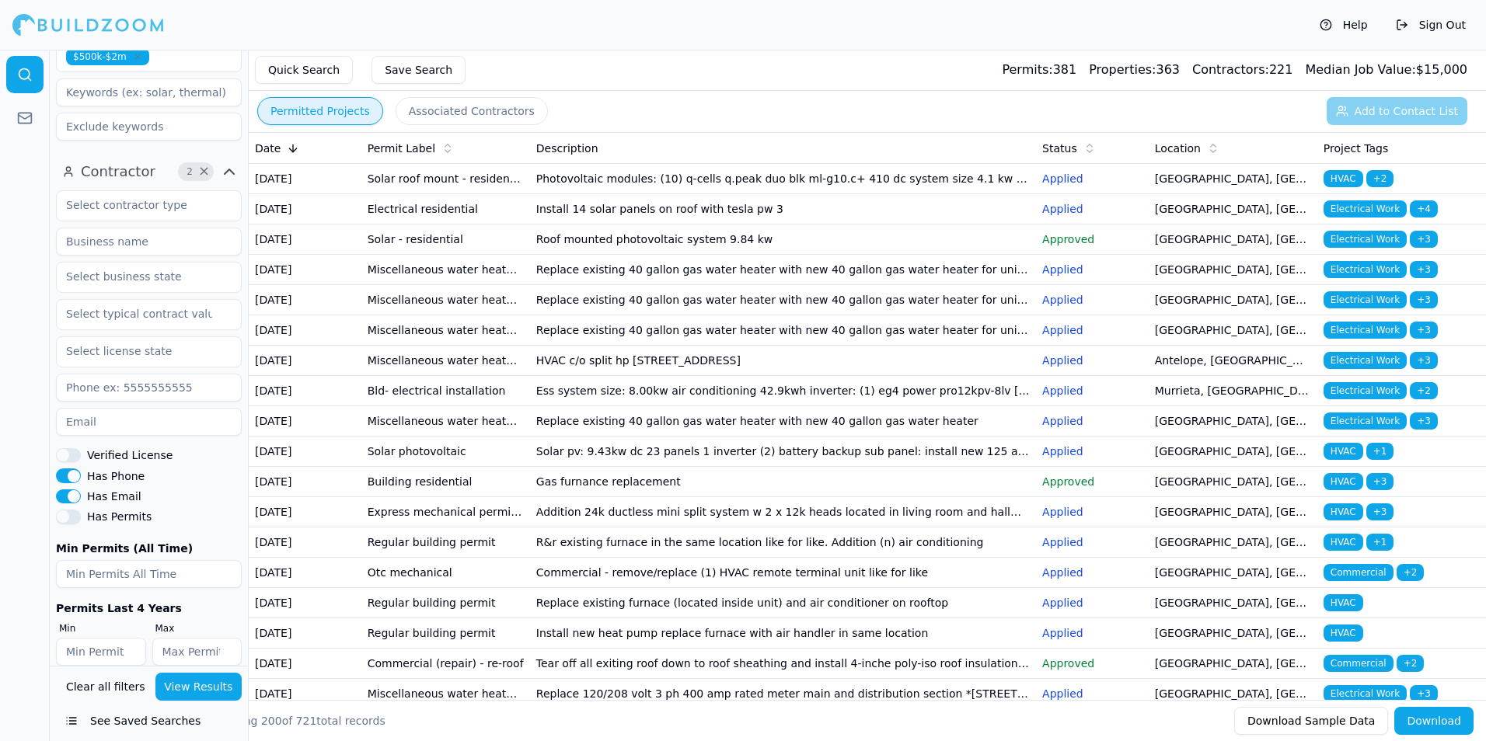
click at [699, 346] on td "Replace existing 40 gallon gas water heater with new 40 gallon gas water heater…" at bounding box center [783, 330] width 506 height 30
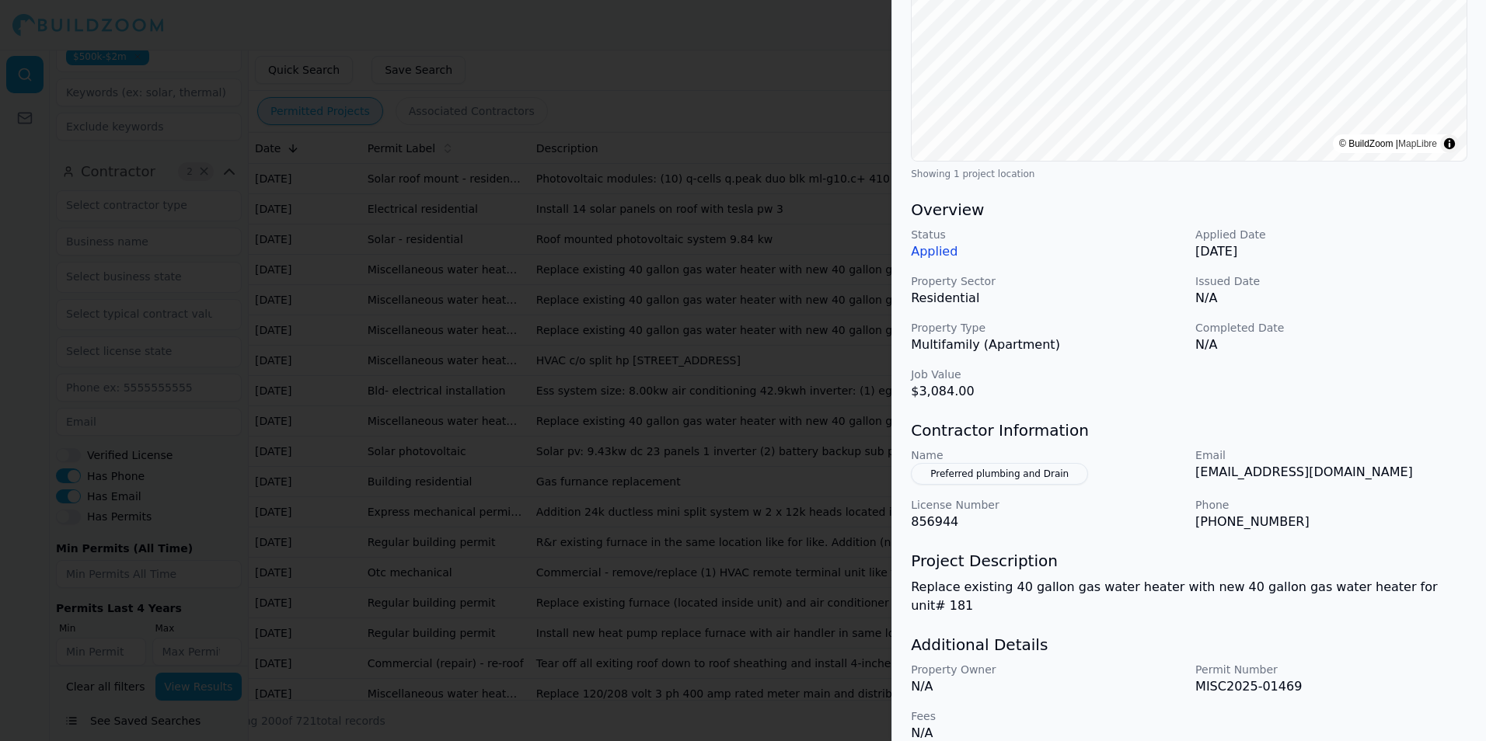
scroll to position [291, 0]
click at [619, 480] on div at bounding box center [743, 370] width 1486 height 741
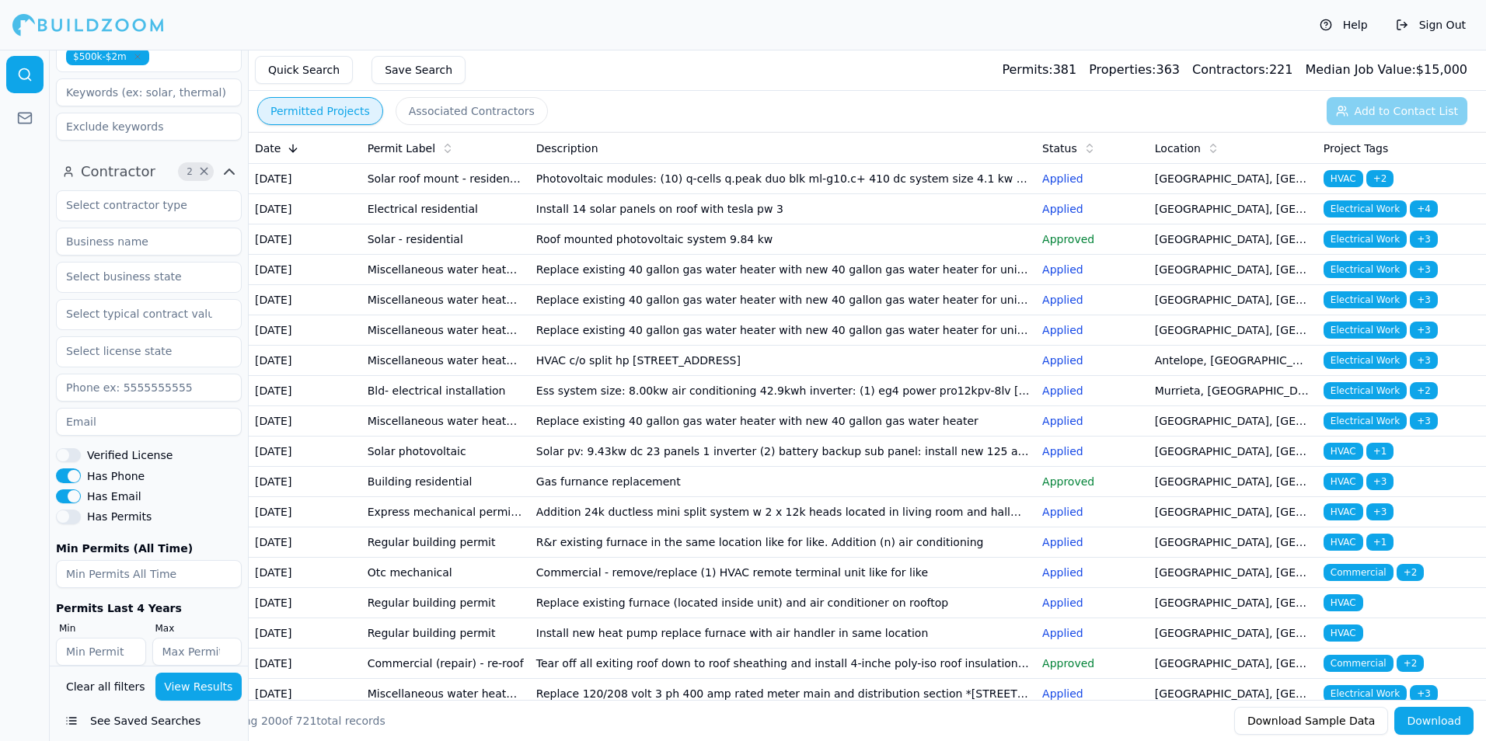
click at [646, 437] on td "Replace existing 40 gallon gas water heater with new 40 gallon gas water heater" at bounding box center [783, 421] width 506 height 30
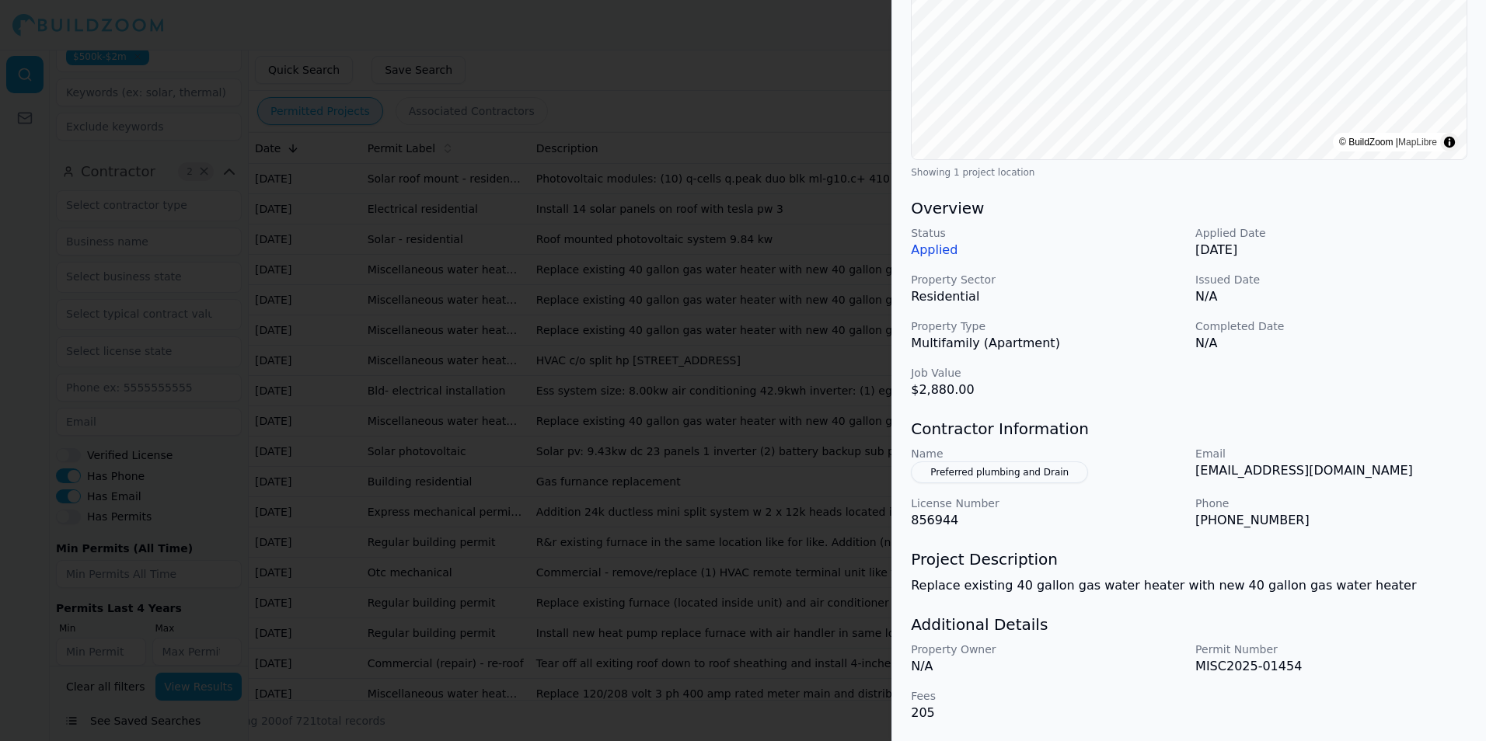
click at [640, 427] on div at bounding box center [743, 370] width 1486 height 741
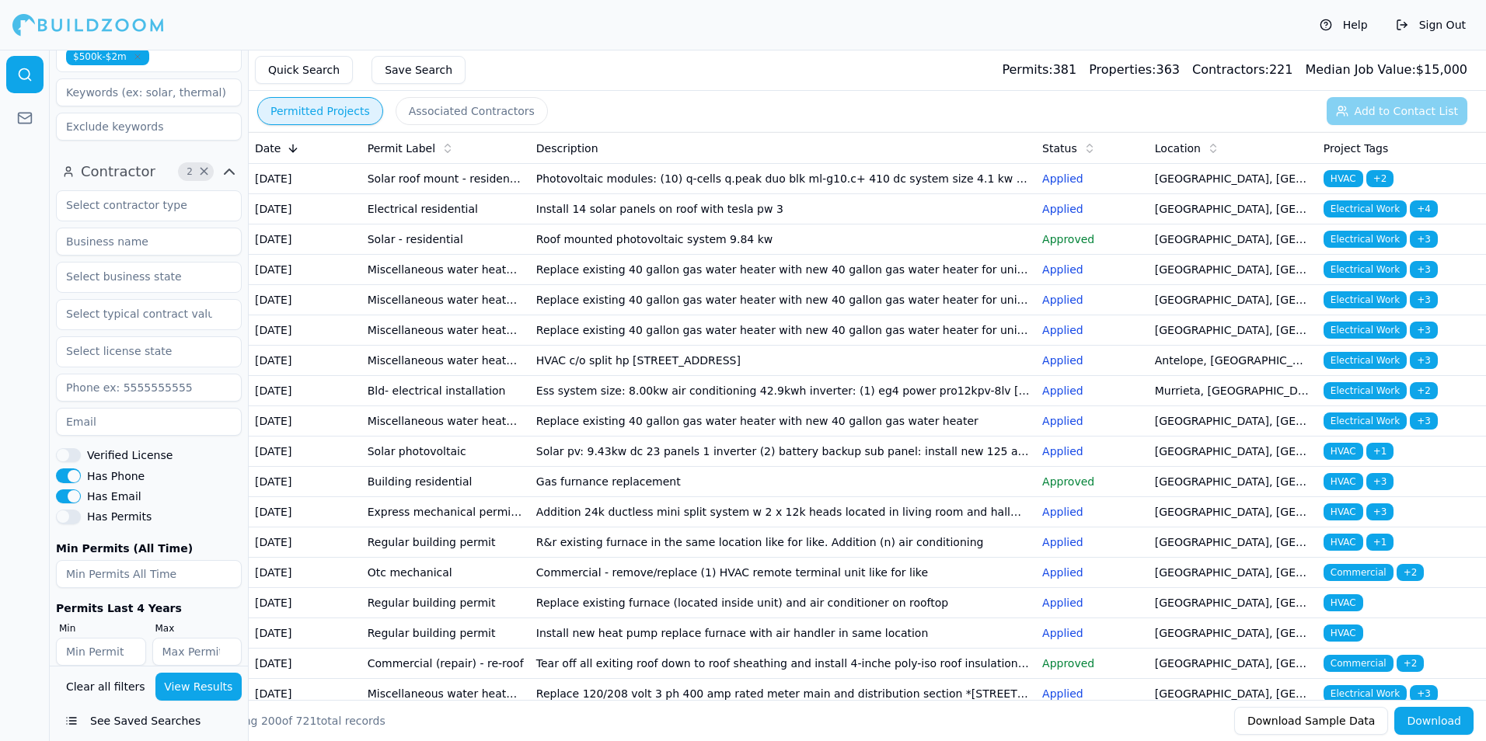
scroll to position [78, 0]
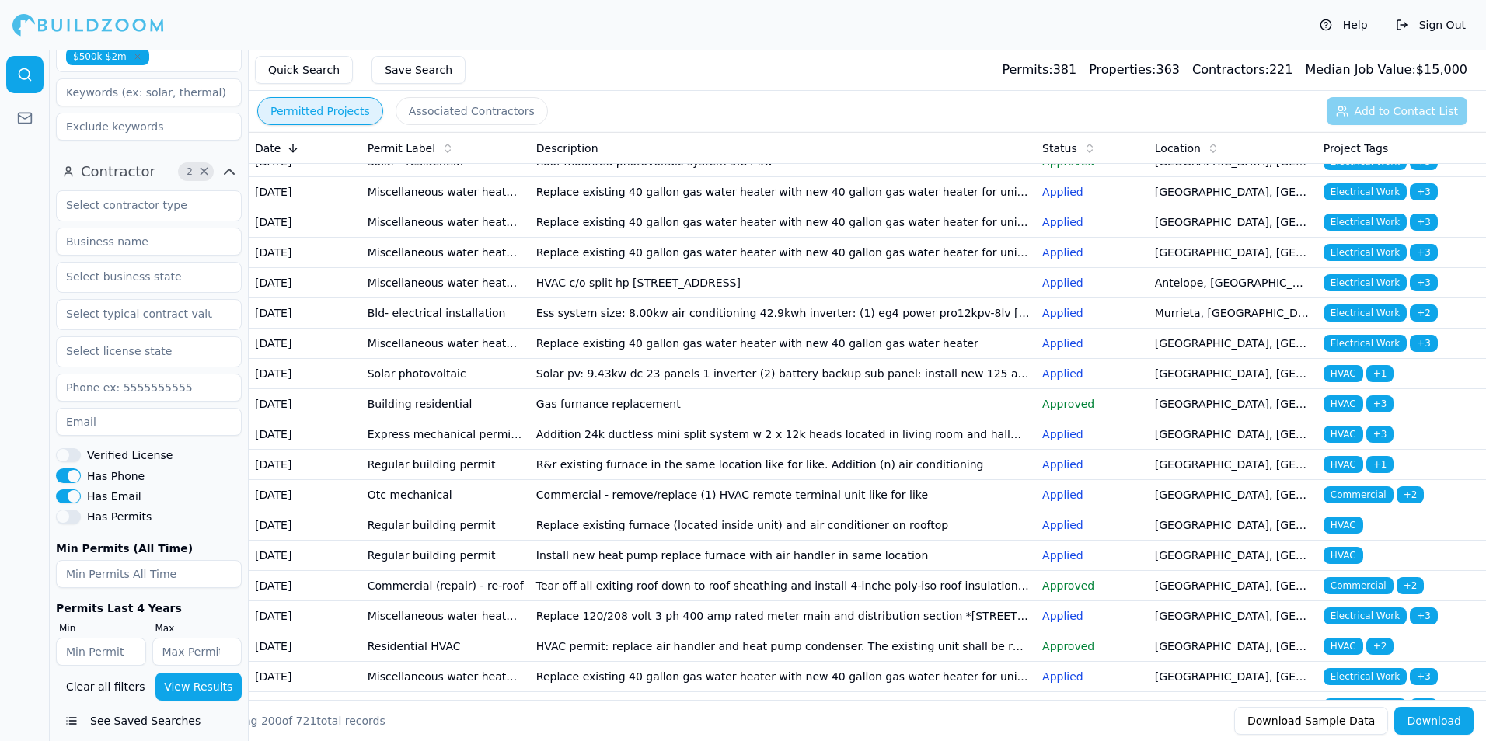
click at [709, 420] on td "Gas furnance replacement" at bounding box center [783, 404] width 506 height 30
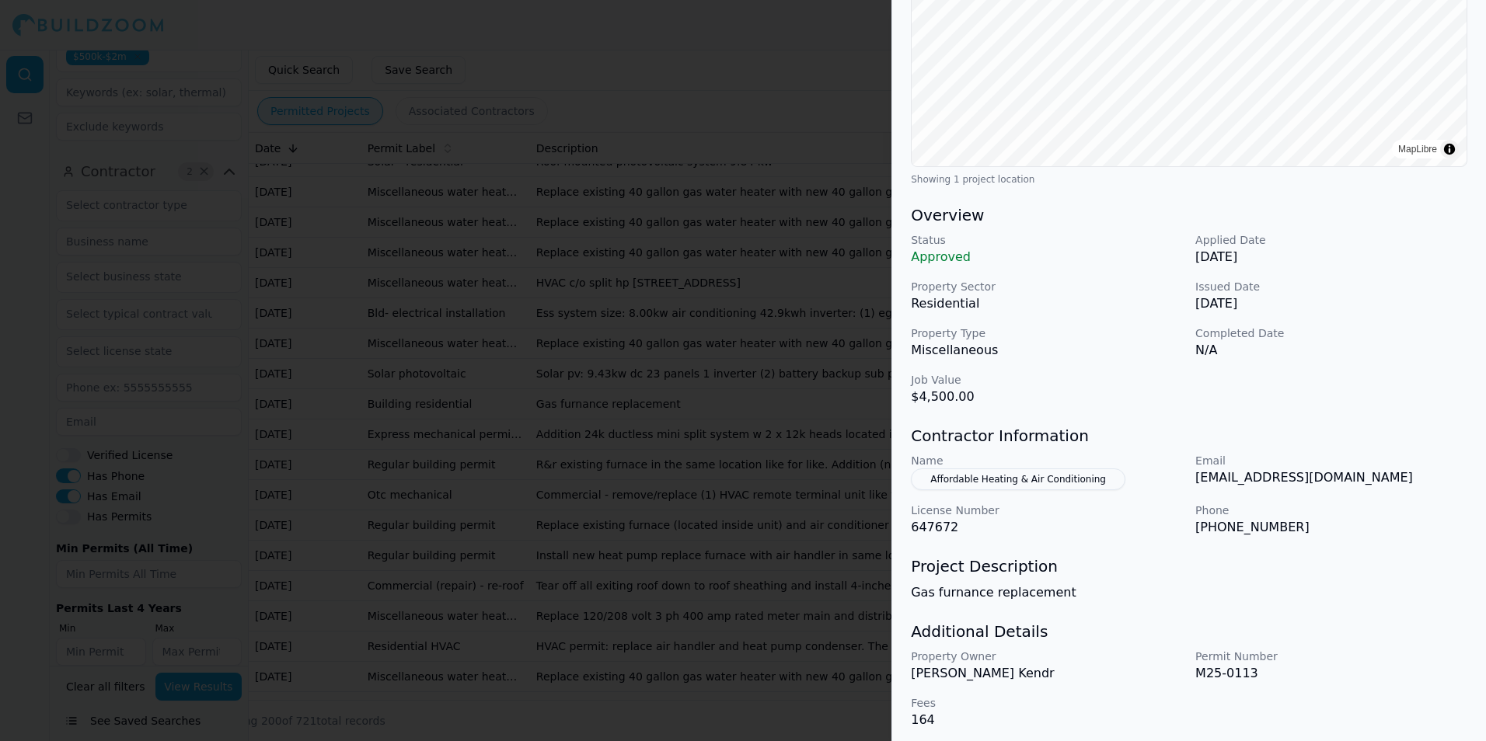
scroll to position [291, 0]
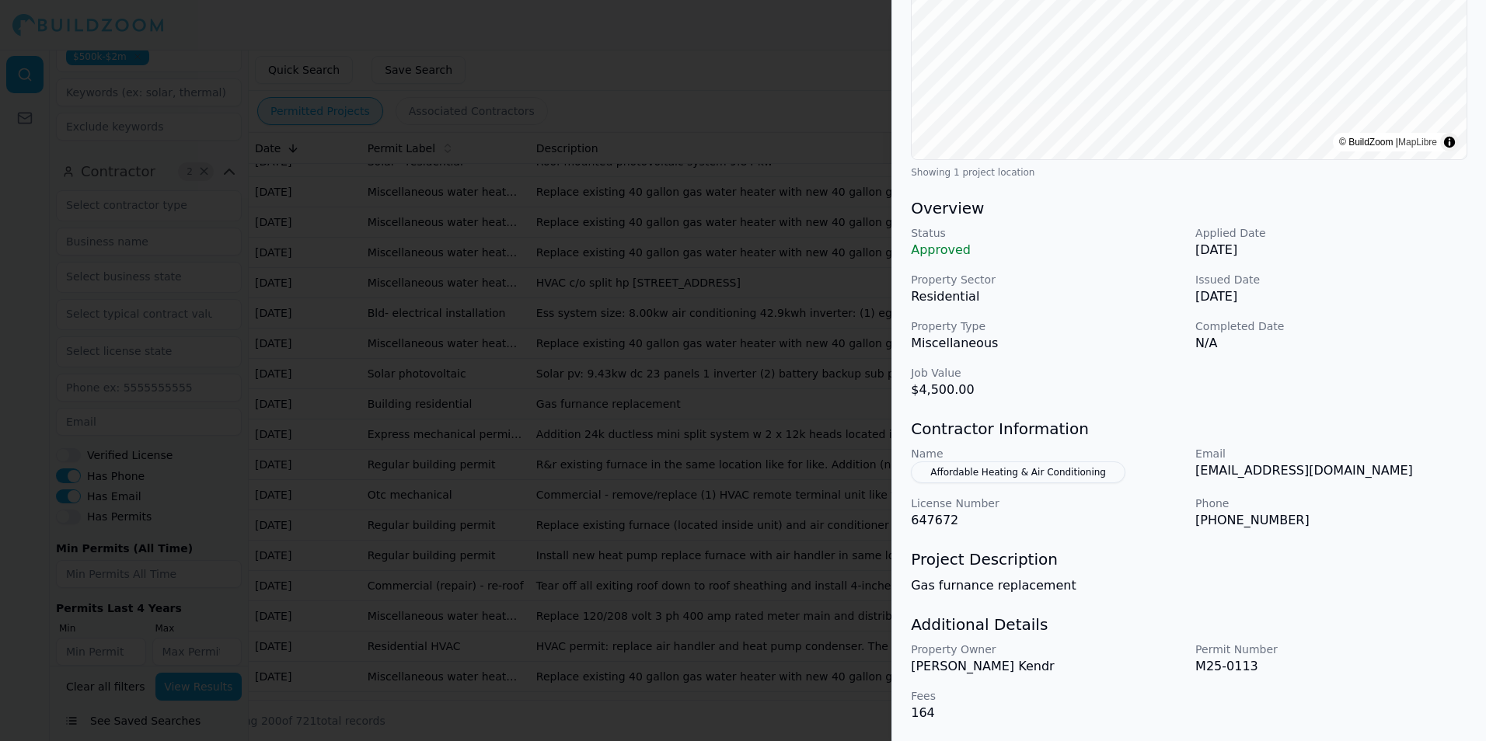
click at [807, 502] on div at bounding box center [743, 370] width 1486 height 741
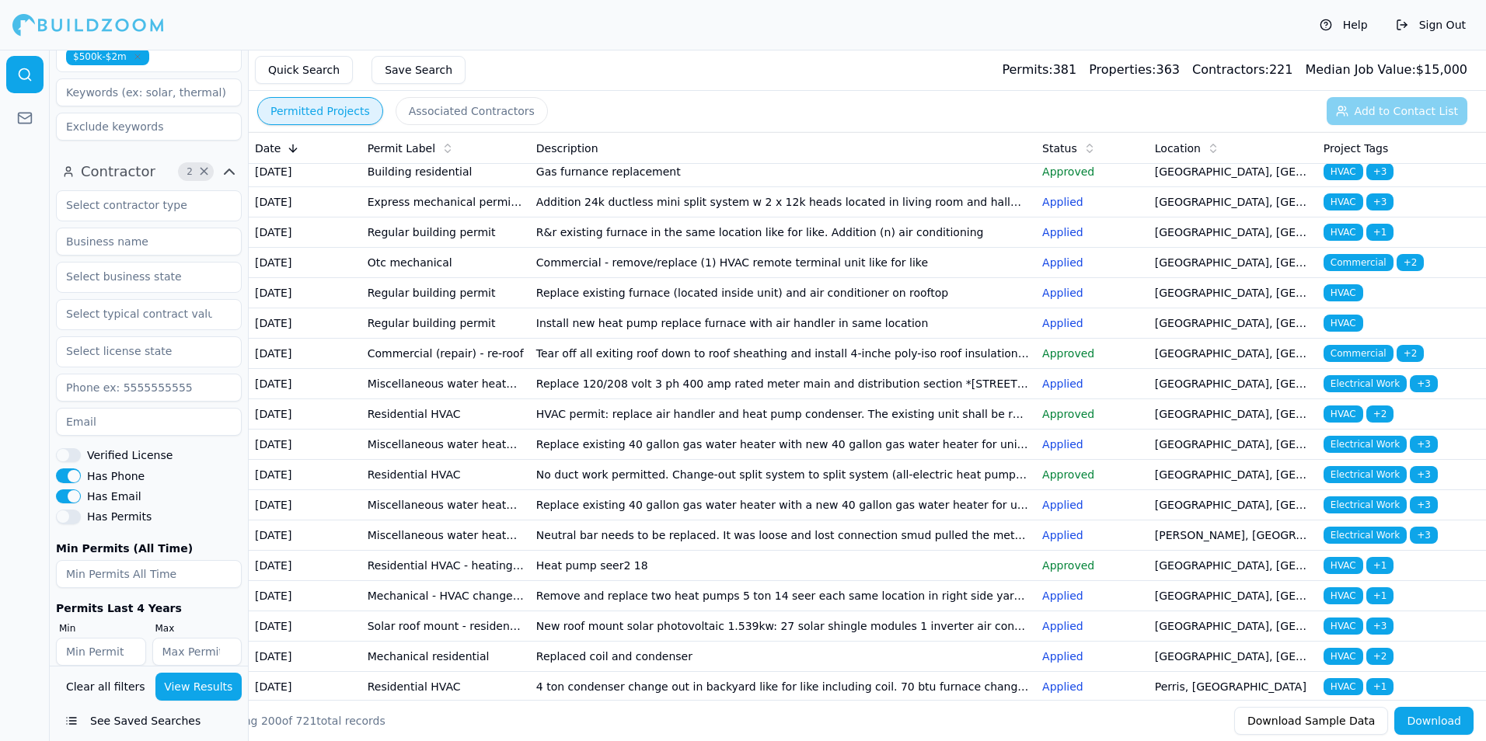
scroll to position [311, 0]
click at [744, 308] on td "Replace existing furnace (located inside unit) and air conditioner on rooftop" at bounding box center [783, 292] width 506 height 30
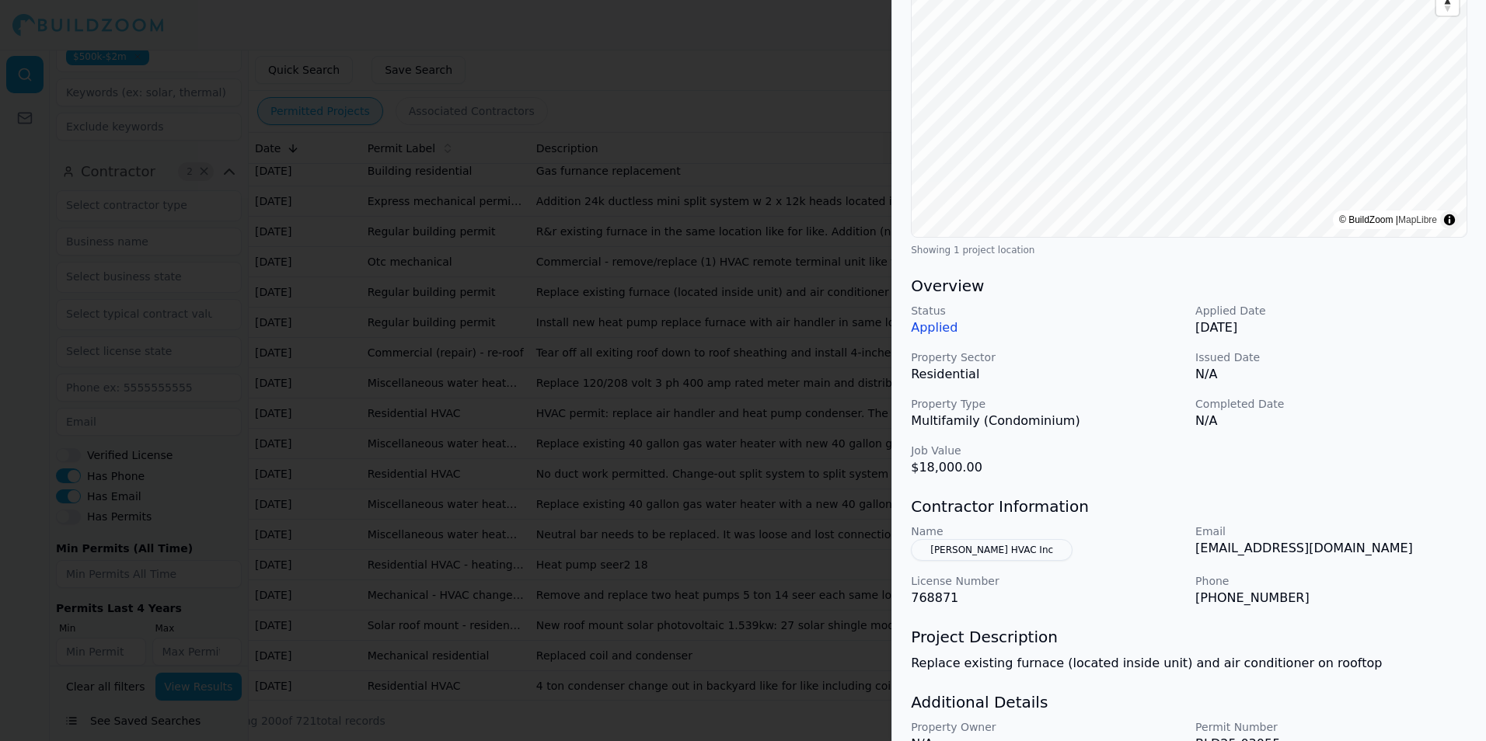
scroll to position [291, 0]
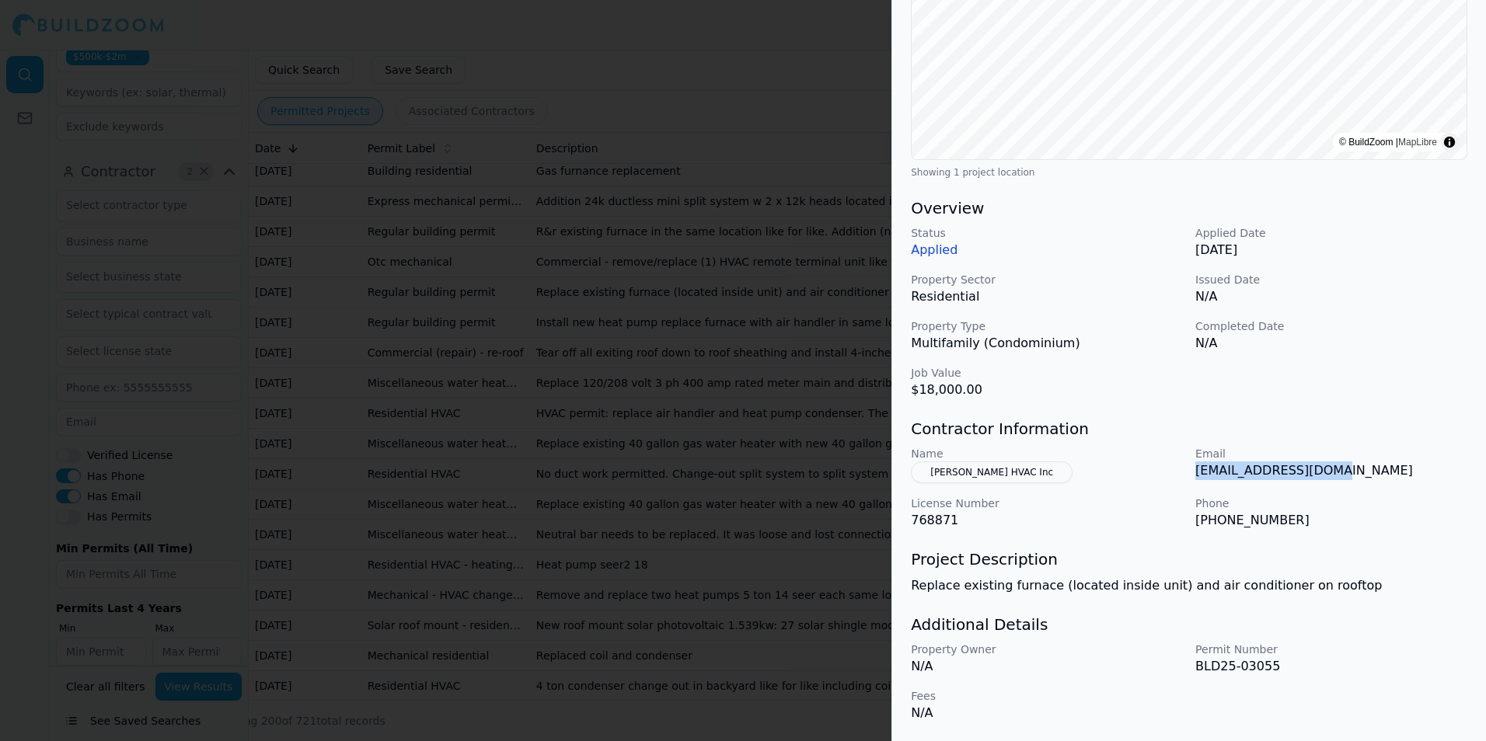
drag, startPoint x: 1196, startPoint y: 472, endPoint x: 1371, endPoint y: 481, distance: 175.1
click at [1371, 481] on div "Email aaapermits@gmail.com" at bounding box center [1331, 464] width 272 height 37
copy p "aaapermits@gmail.com"
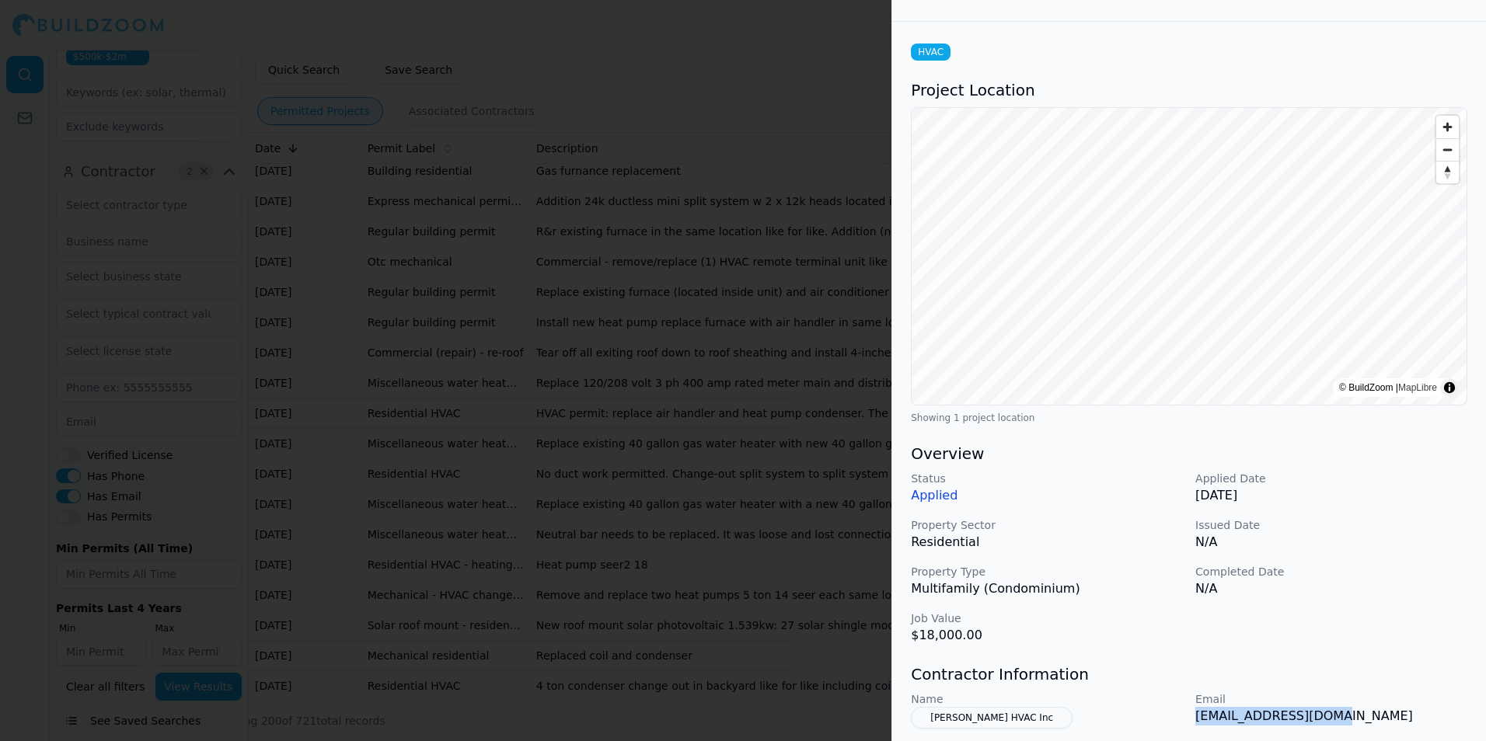
scroll to position [0, 0]
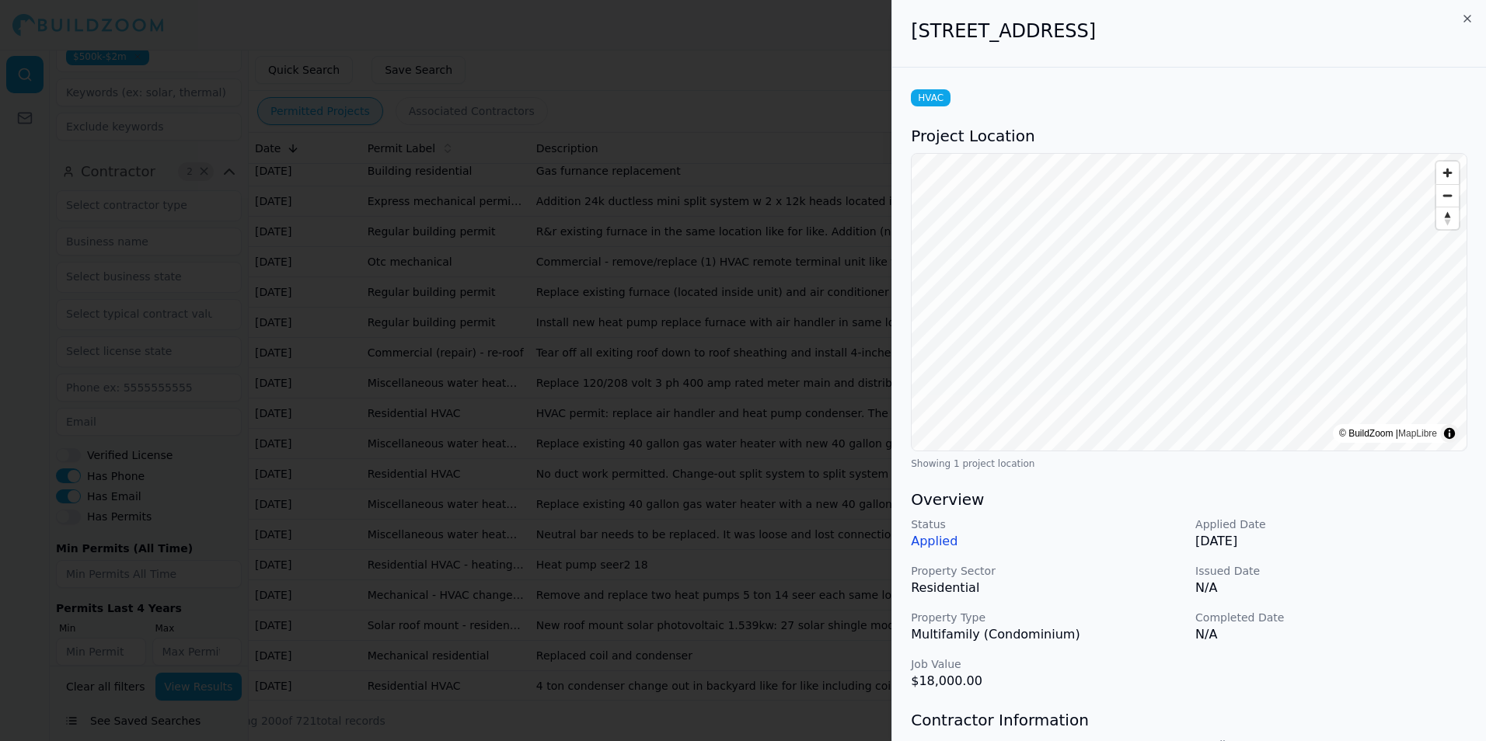
click at [618, 352] on div at bounding box center [743, 370] width 1486 height 741
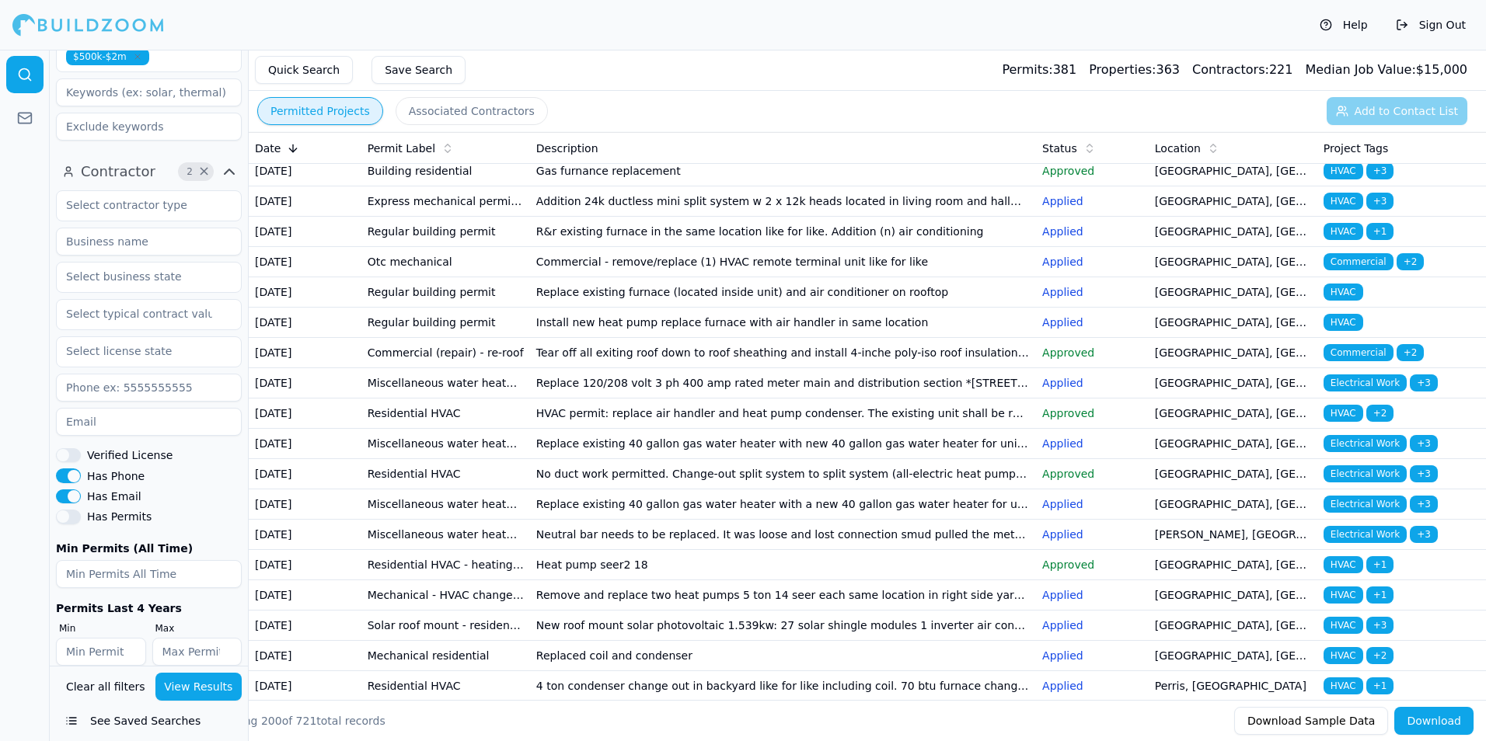
click at [1080, 330] on p "Applied" at bounding box center [1092, 323] width 100 height 16
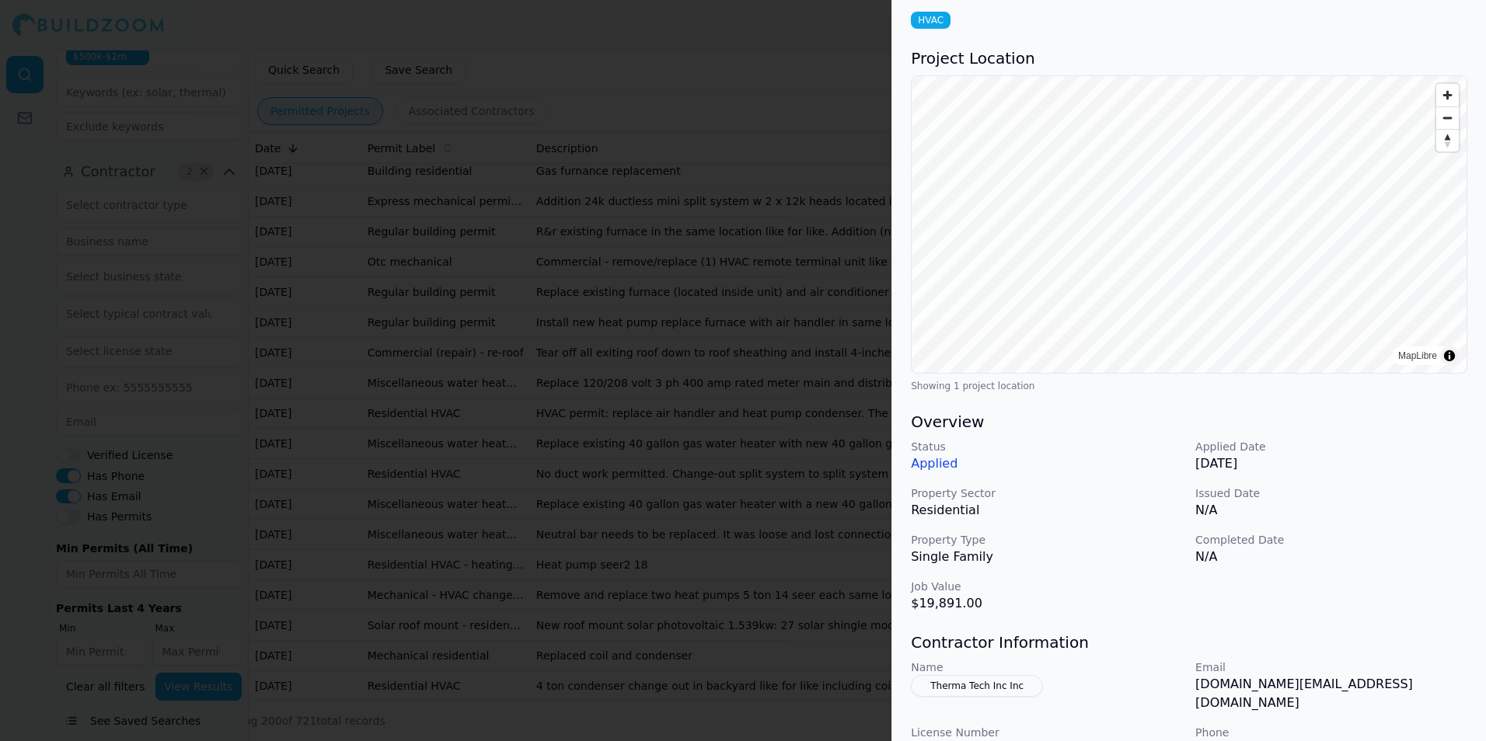
scroll to position [291, 0]
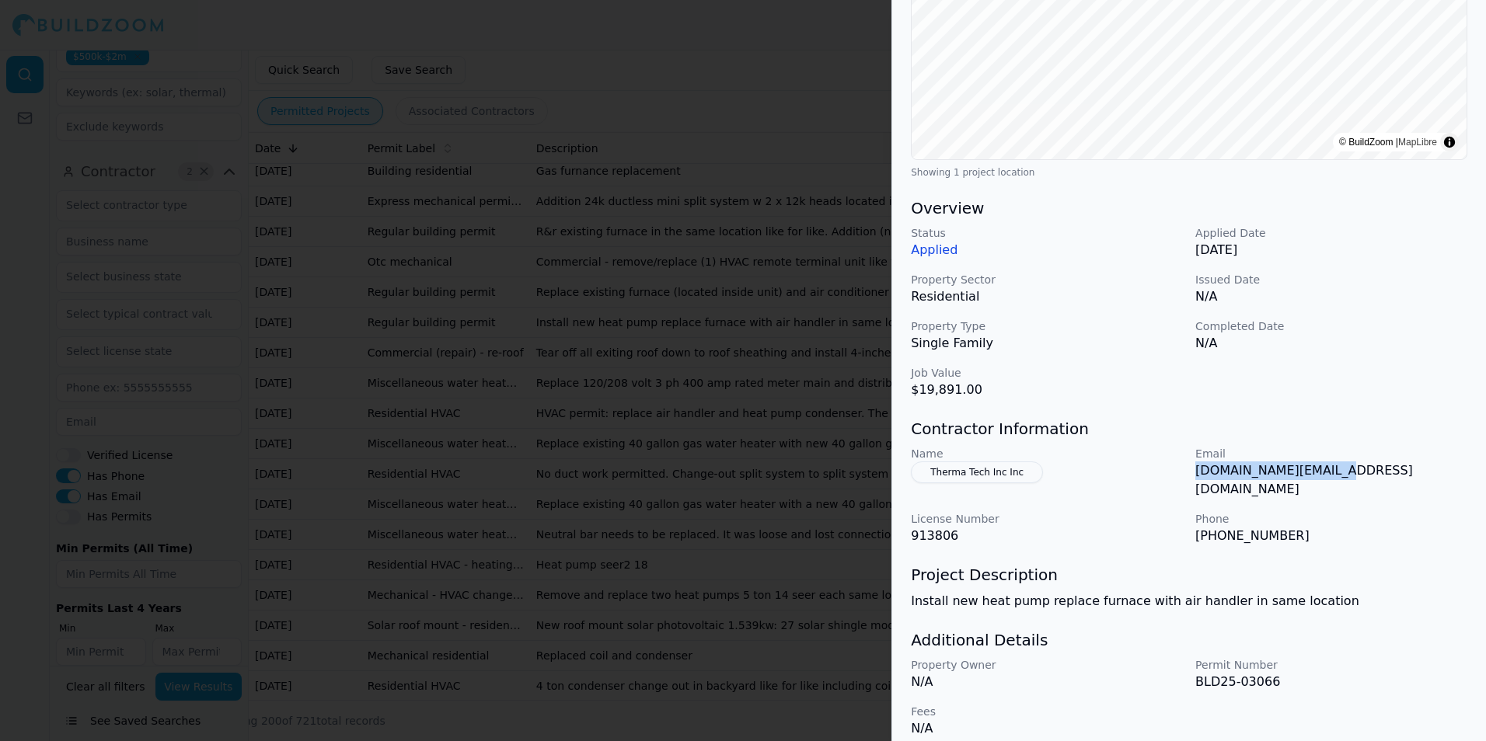
drag, startPoint x: 1196, startPoint y: 474, endPoint x: 1348, endPoint y: 465, distance: 152.6
click at [1348, 465] on p "therma.tech@yahoo.com" at bounding box center [1331, 480] width 272 height 37
copy p "therma.tech@yahoo.com"
click at [716, 368] on div at bounding box center [743, 370] width 1486 height 741
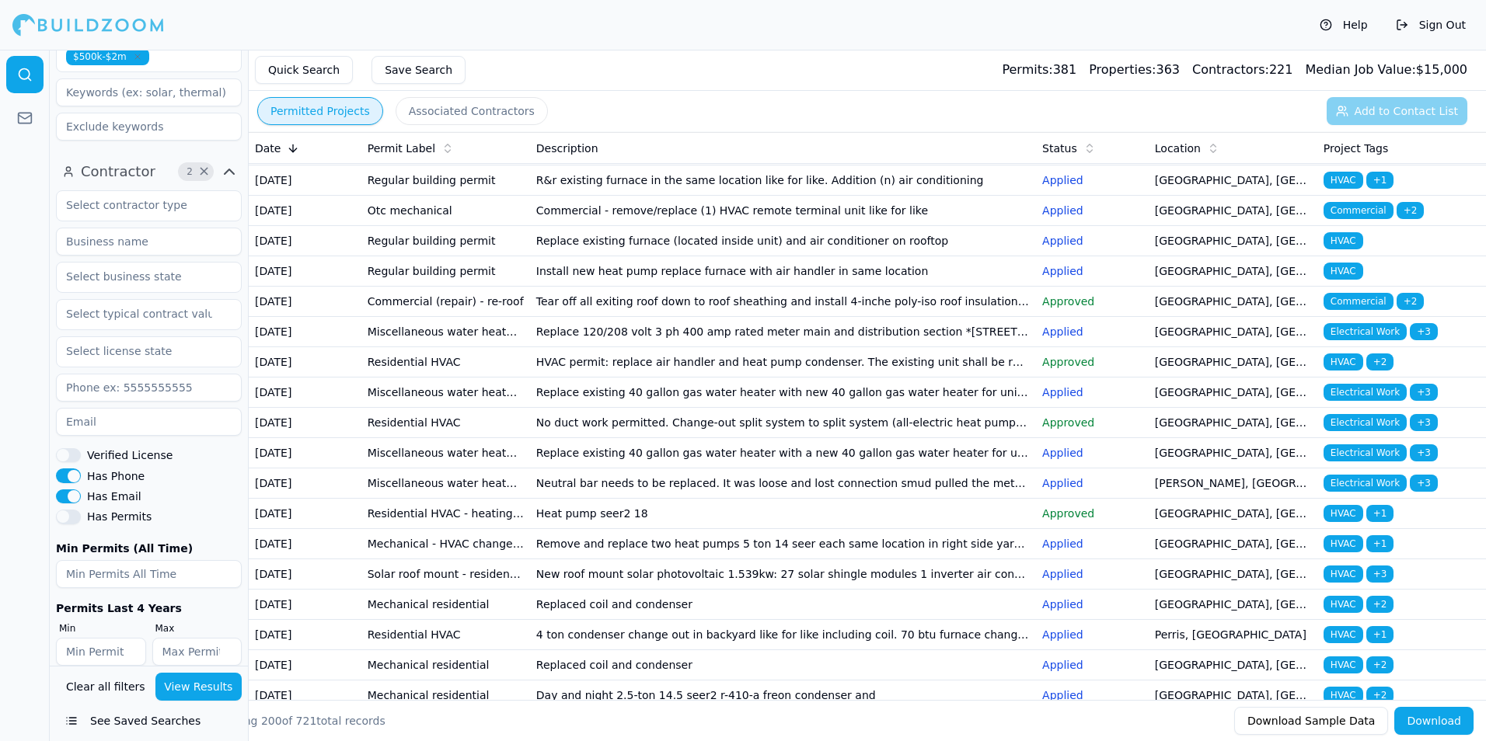
scroll to position [389, 0]
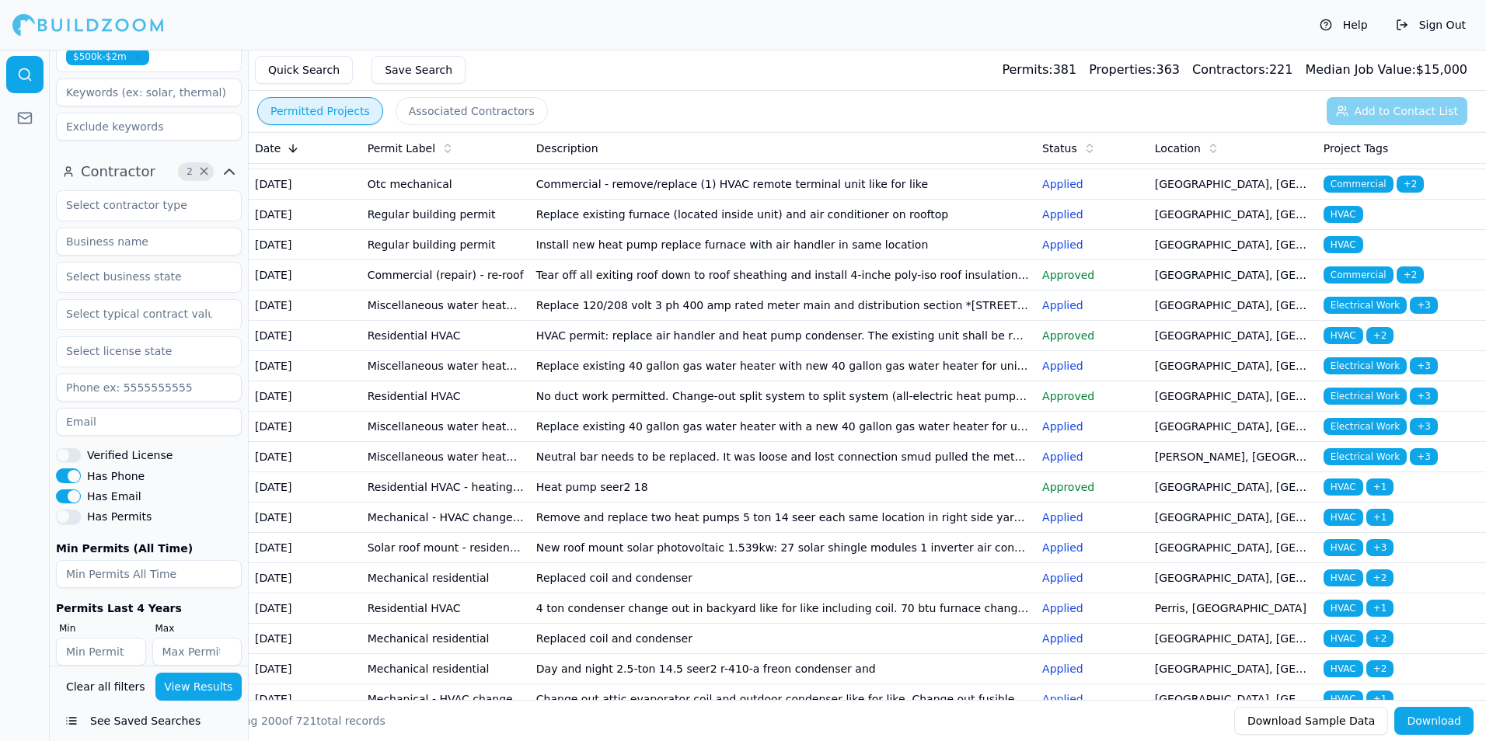
click at [612, 260] on td "Install new heat pump replace furnace with air handler in same location" at bounding box center [783, 245] width 506 height 30
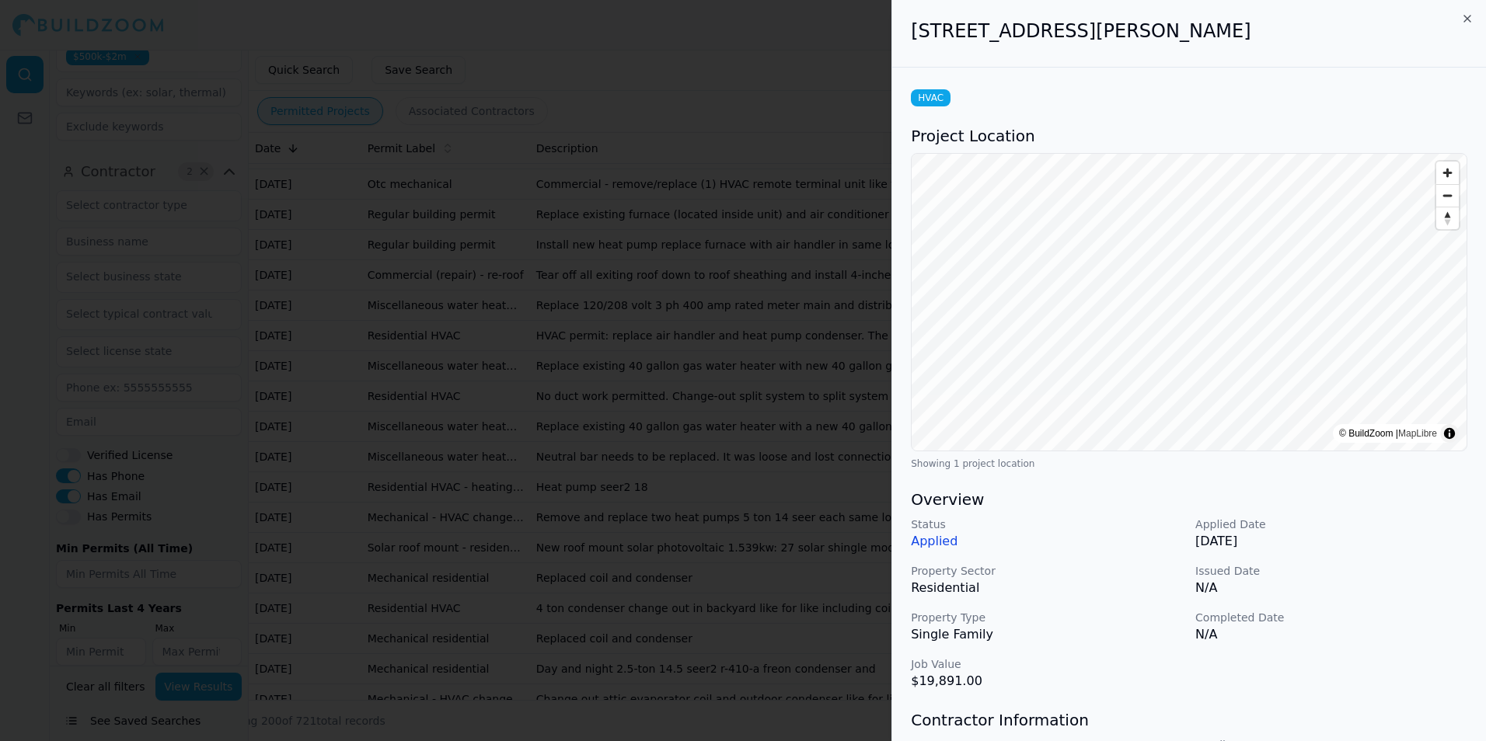
click at [605, 425] on div at bounding box center [743, 370] width 1486 height 741
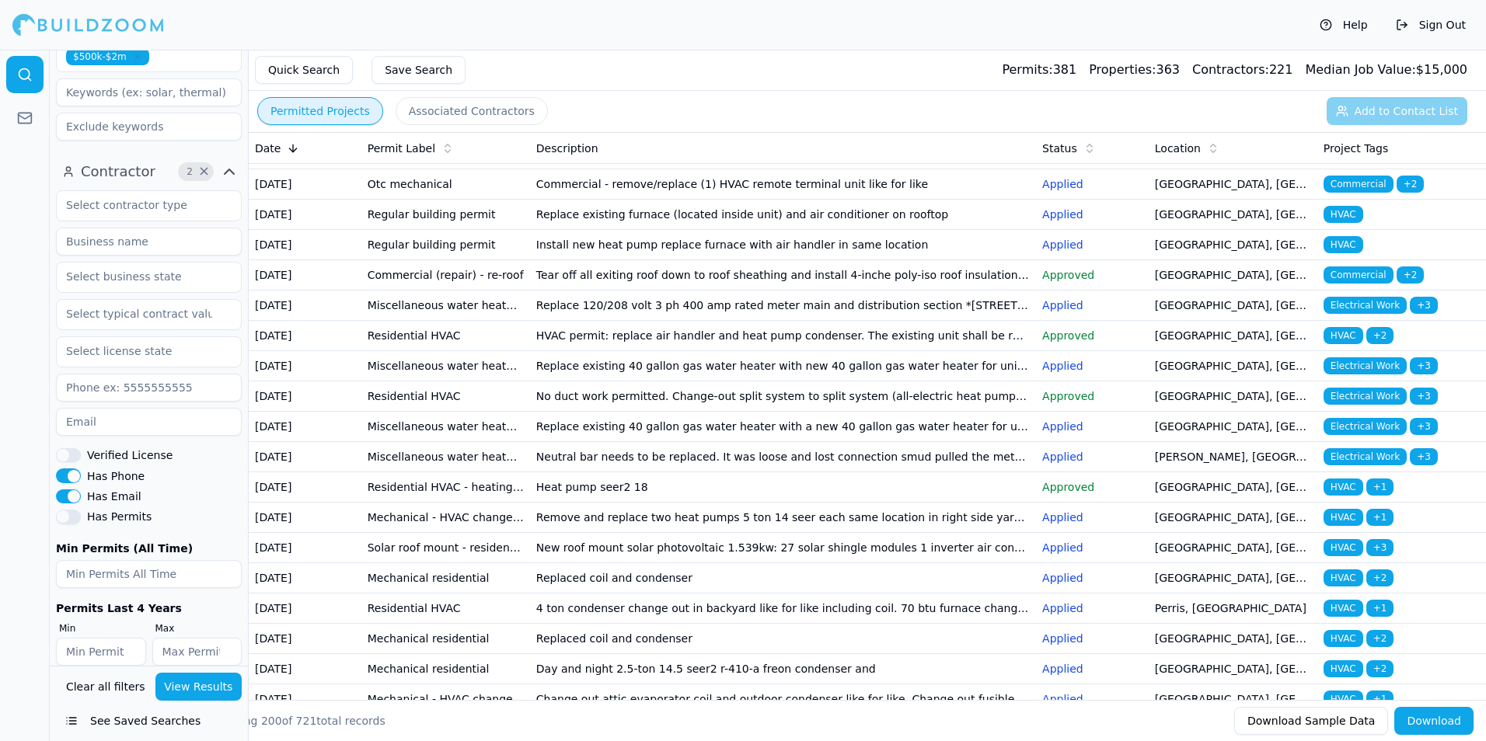
click at [607, 291] on td "Tear off all exiting roof down to roof sheathing and install 4-inche poly-iso r…" at bounding box center [783, 275] width 506 height 30
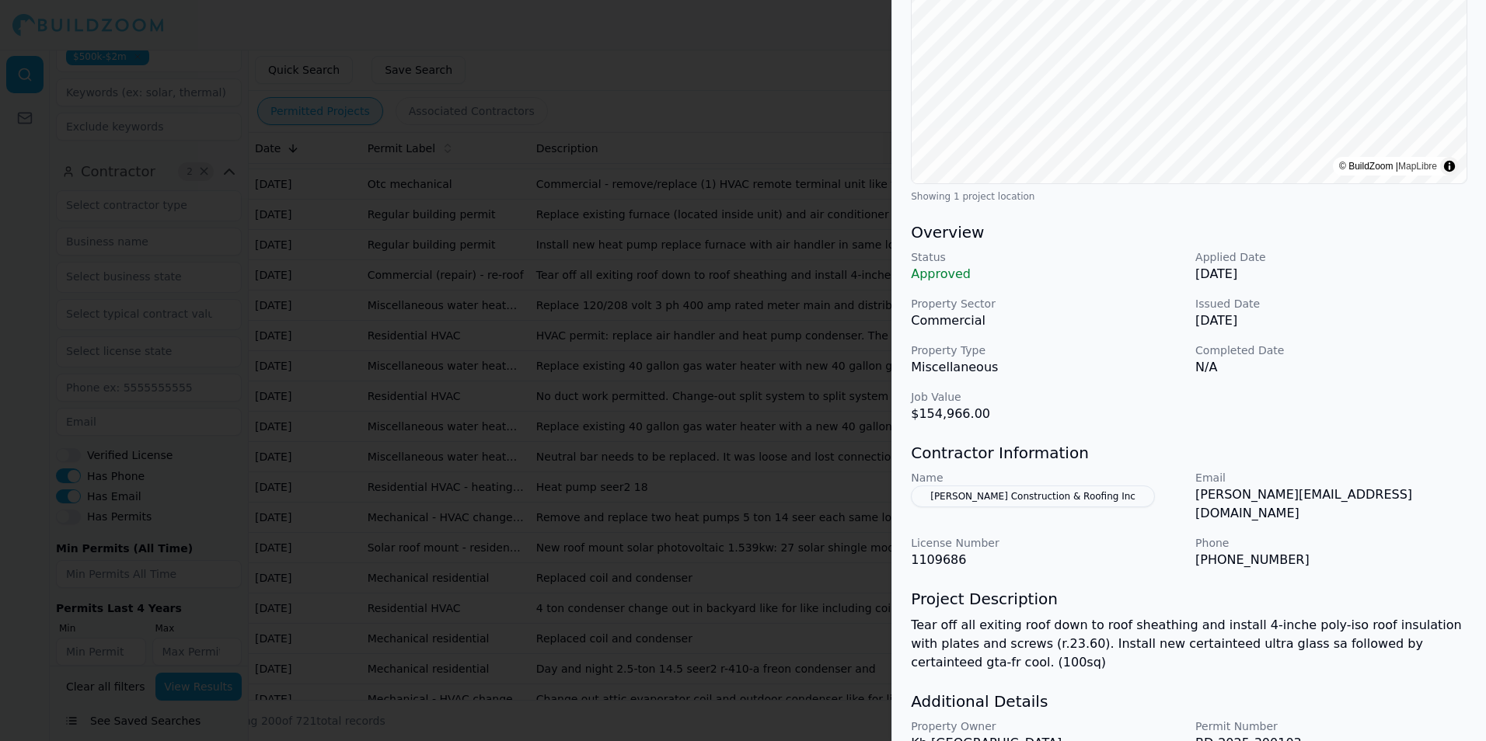
scroll to position [310, 0]
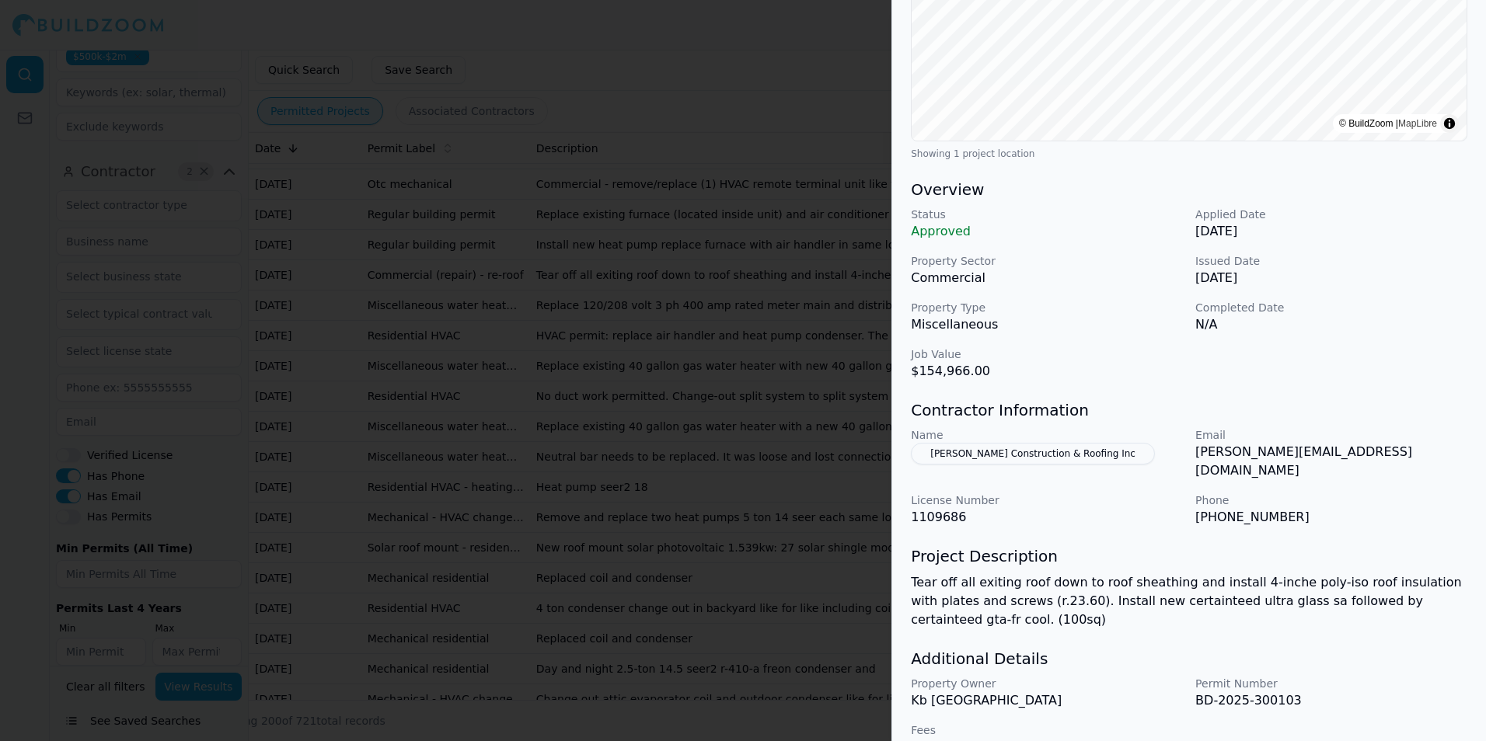
click at [863, 476] on div at bounding box center [743, 370] width 1486 height 741
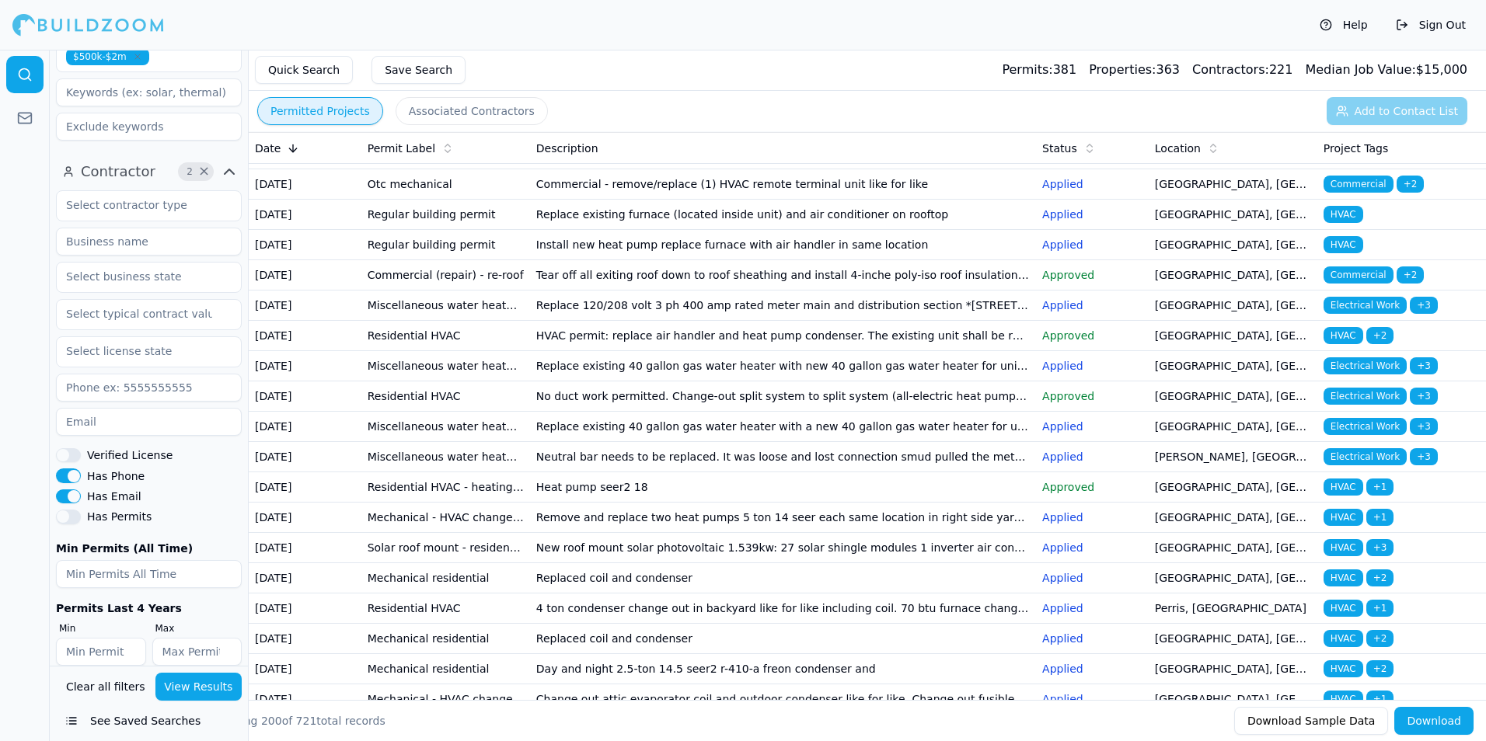
click at [596, 321] on td "Replace 120/208 volt 3 ph 400 amp rated meter main and distribution section *[S…" at bounding box center [783, 306] width 506 height 30
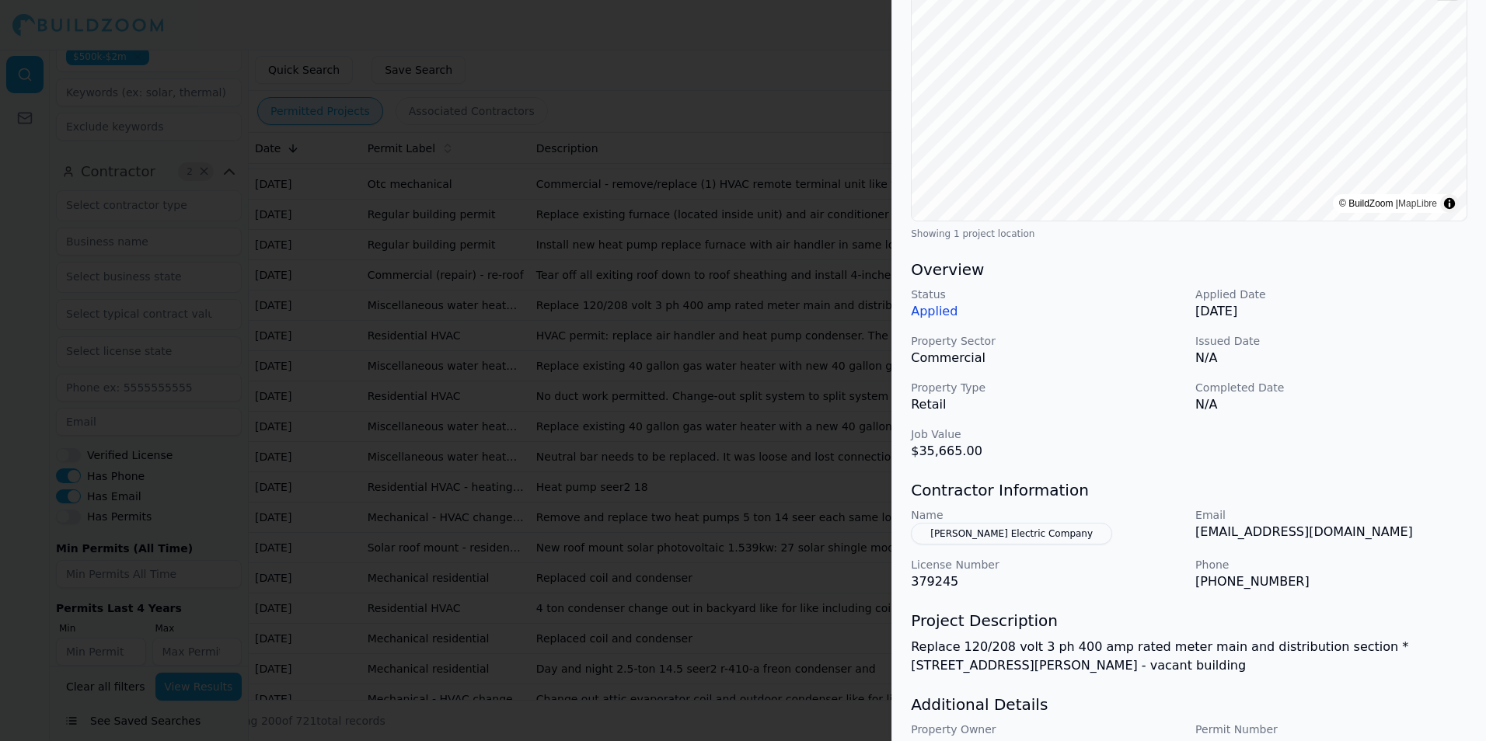
scroll to position [233, 0]
click at [831, 529] on div at bounding box center [743, 370] width 1486 height 741
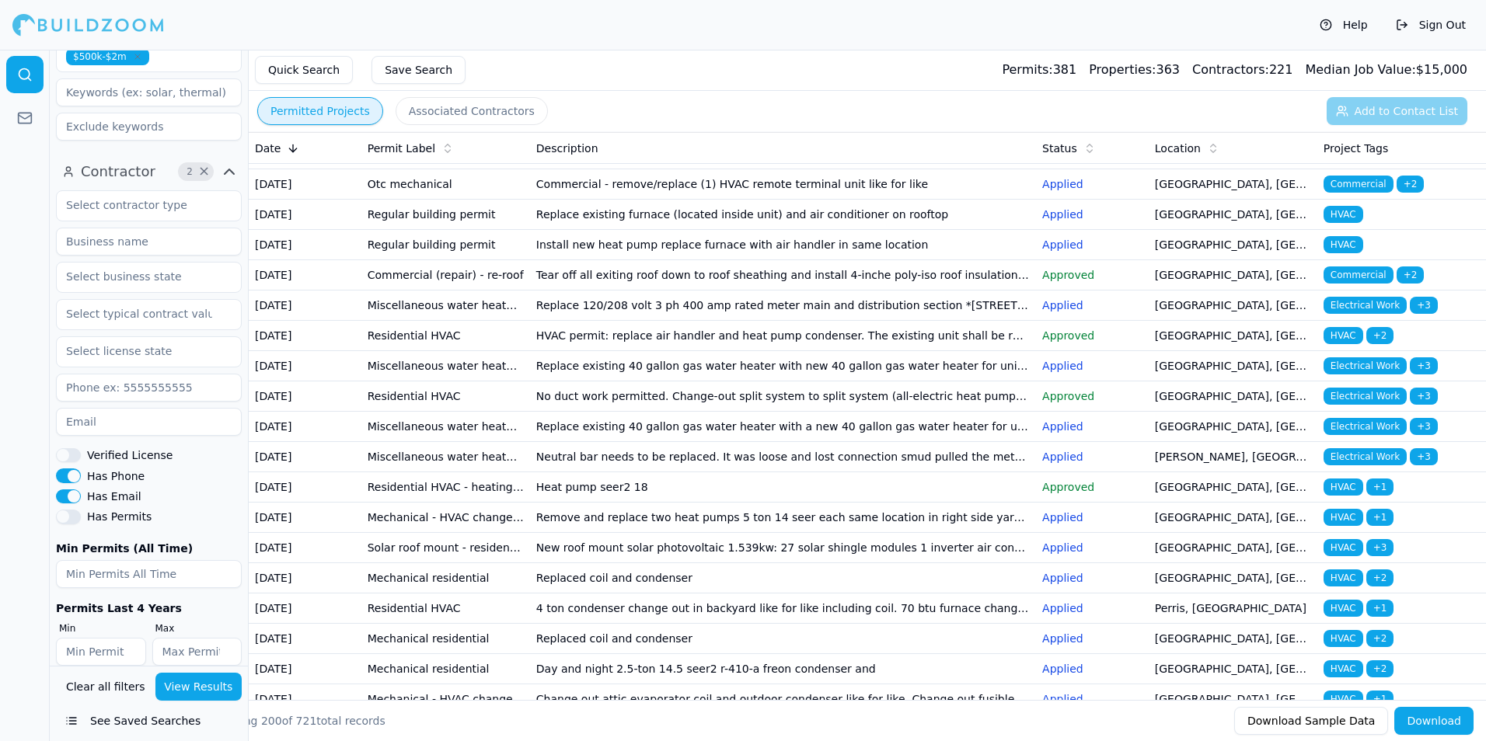
click at [634, 351] on td "HVAC permit: replace air handler and heat pump condenser. The existing unit sha…" at bounding box center [783, 336] width 506 height 30
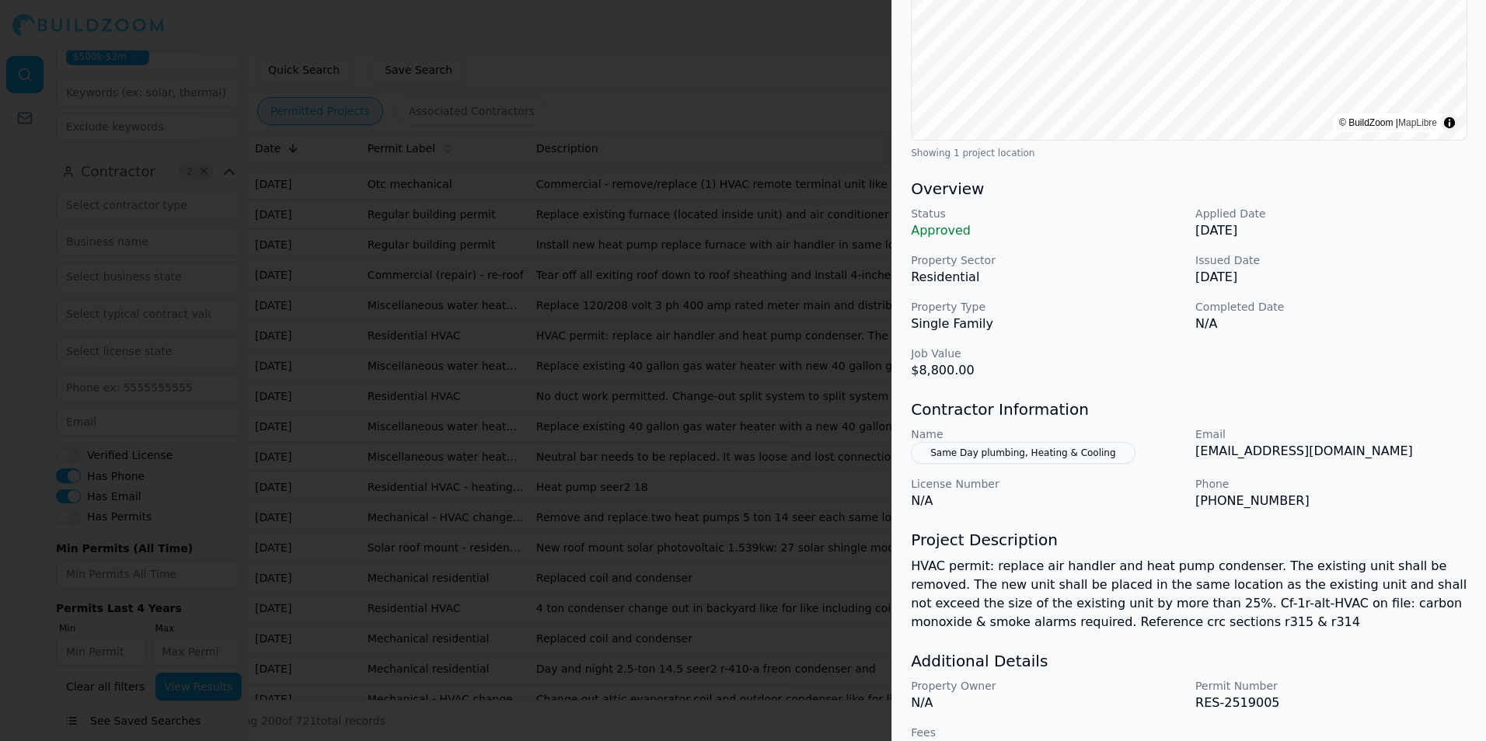
scroll to position [347, 0]
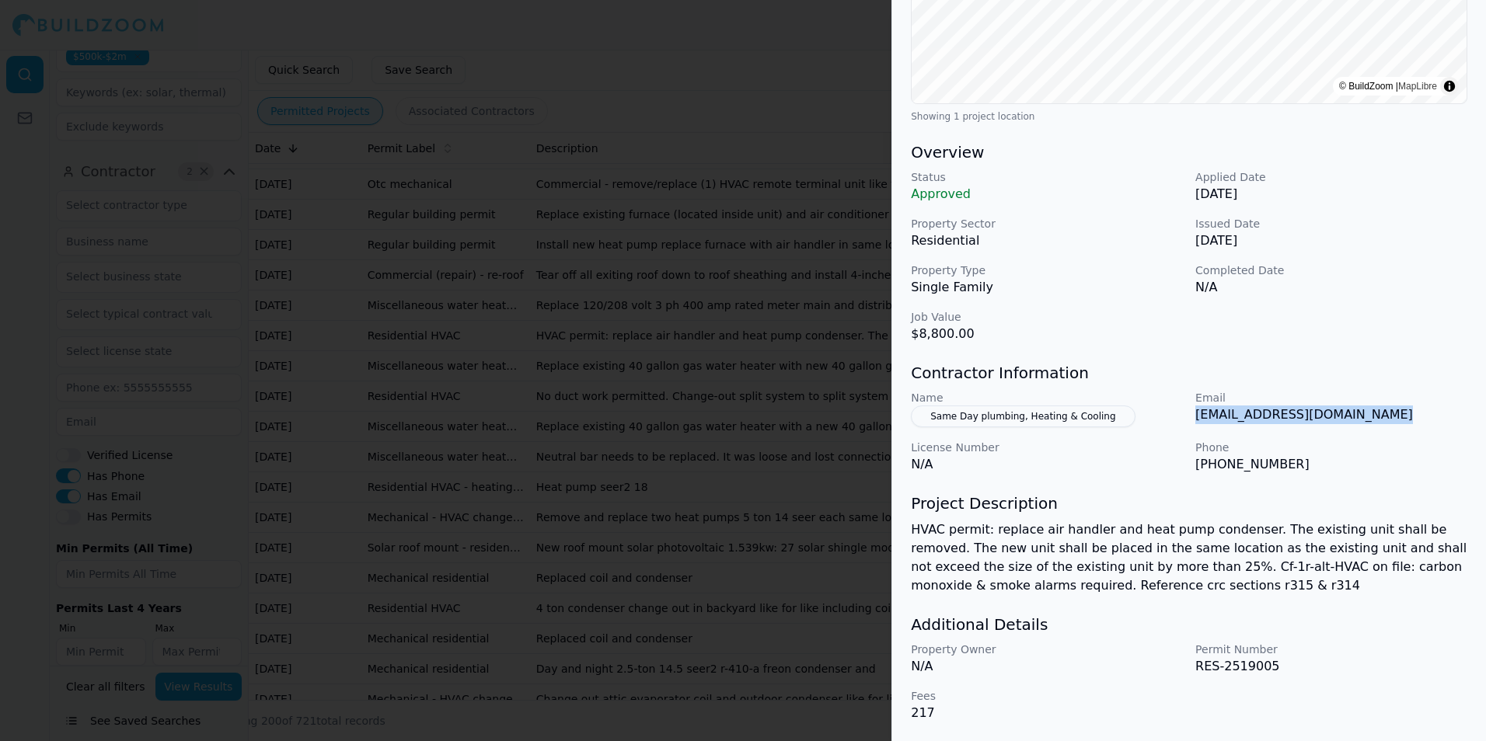
drag, startPoint x: 1194, startPoint y: 419, endPoint x: 1422, endPoint y: 420, distance: 227.7
click at [1422, 420] on div "Name Same Day plumbing, Heating & Cooling Email skerkhof@samedaynorthbay.com Li…" at bounding box center [1189, 432] width 556 height 84
copy p "skerkhof@samedaynorthbay.com"
click at [796, 365] on div at bounding box center [743, 370] width 1486 height 741
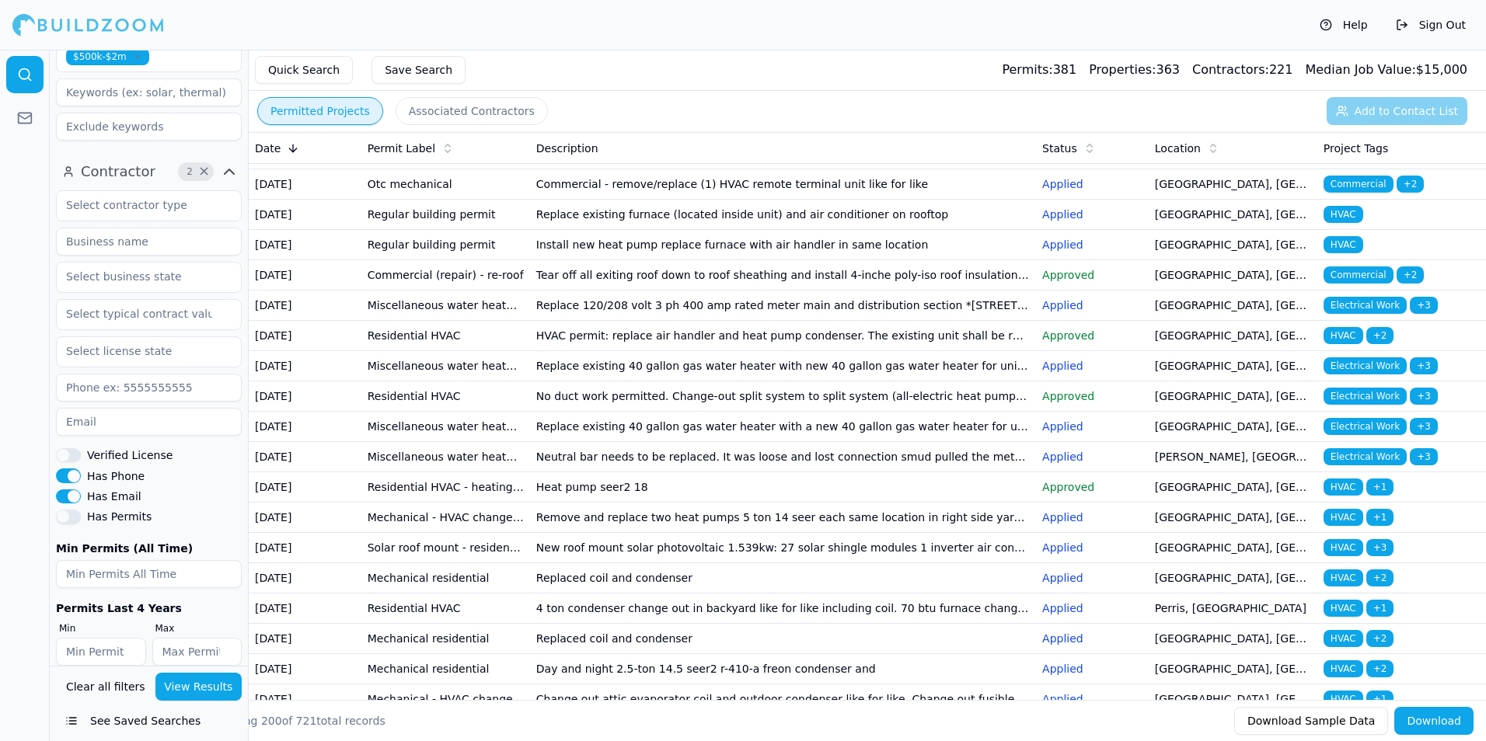
click at [700, 351] on td "HVAC permit: replace air handler and heat pump condenser. The existing unit sha…" at bounding box center [783, 336] width 506 height 30
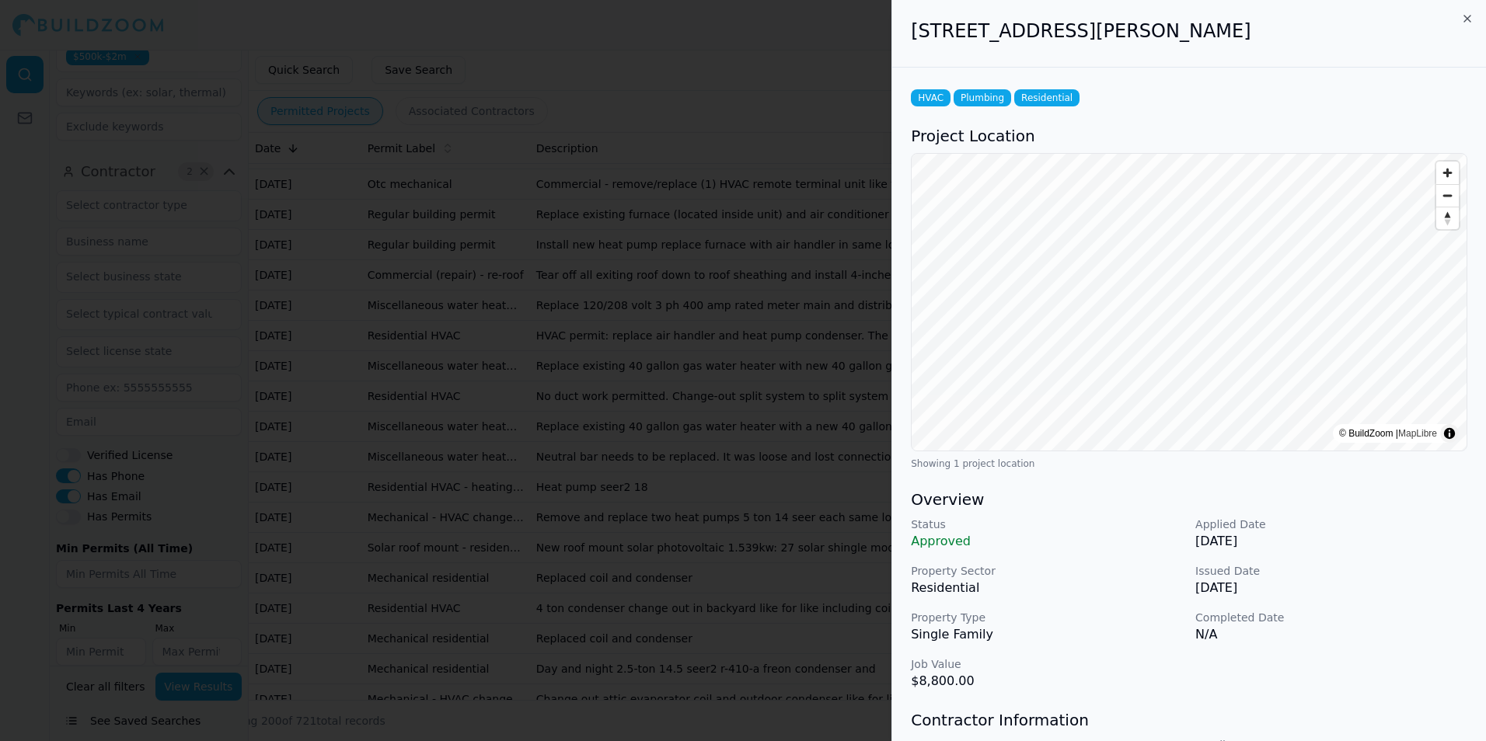
scroll to position [233, 0]
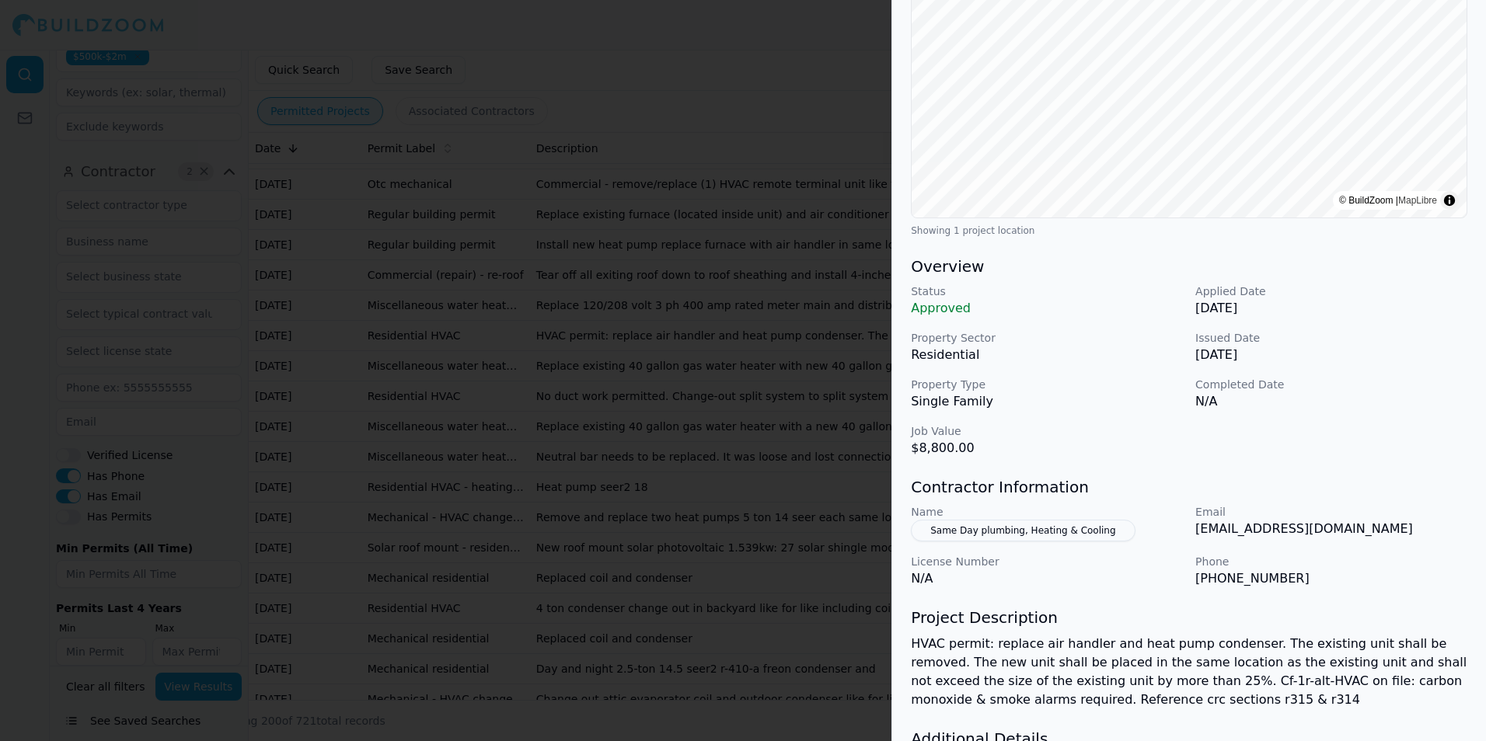
click at [861, 419] on div at bounding box center [743, 370] width 1486 height 741
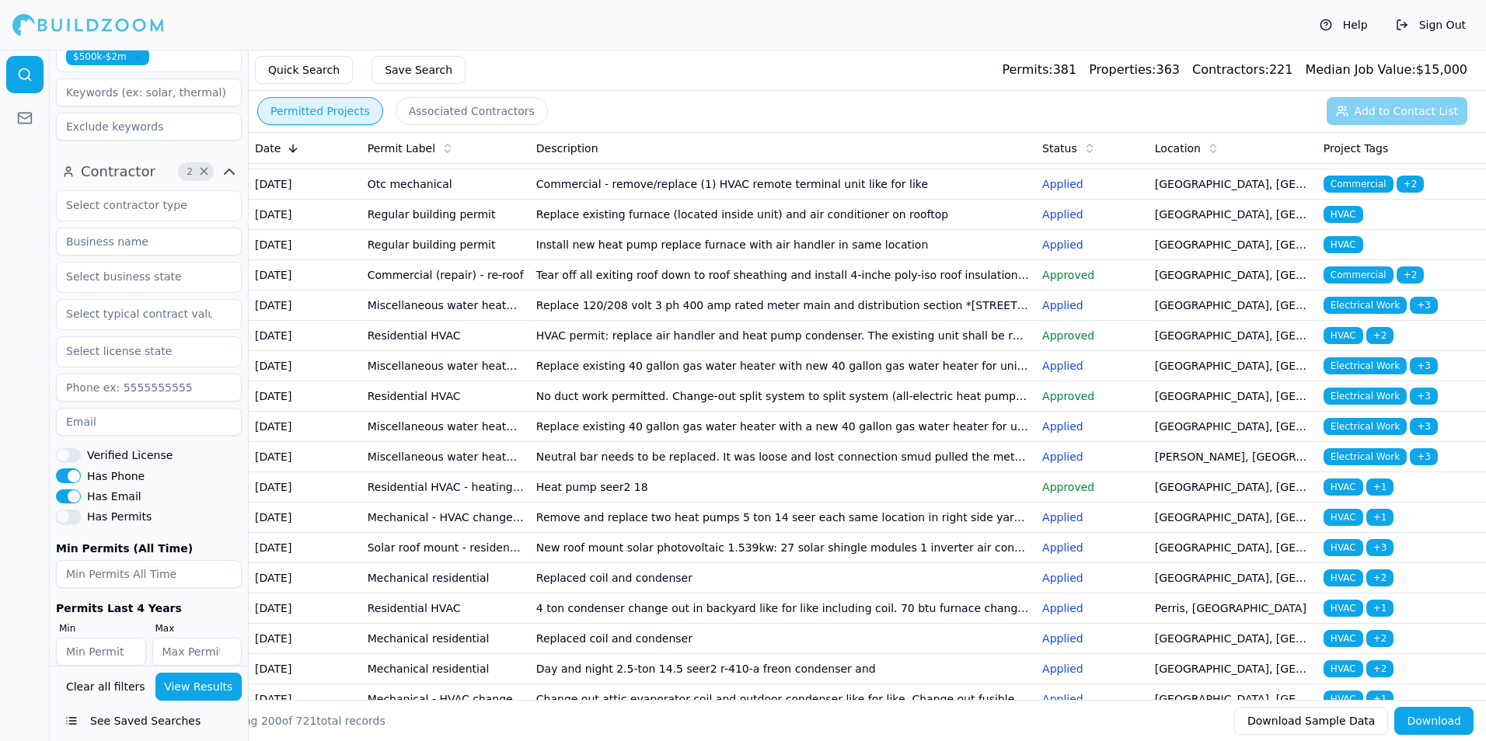
scroll to position [466, 0]
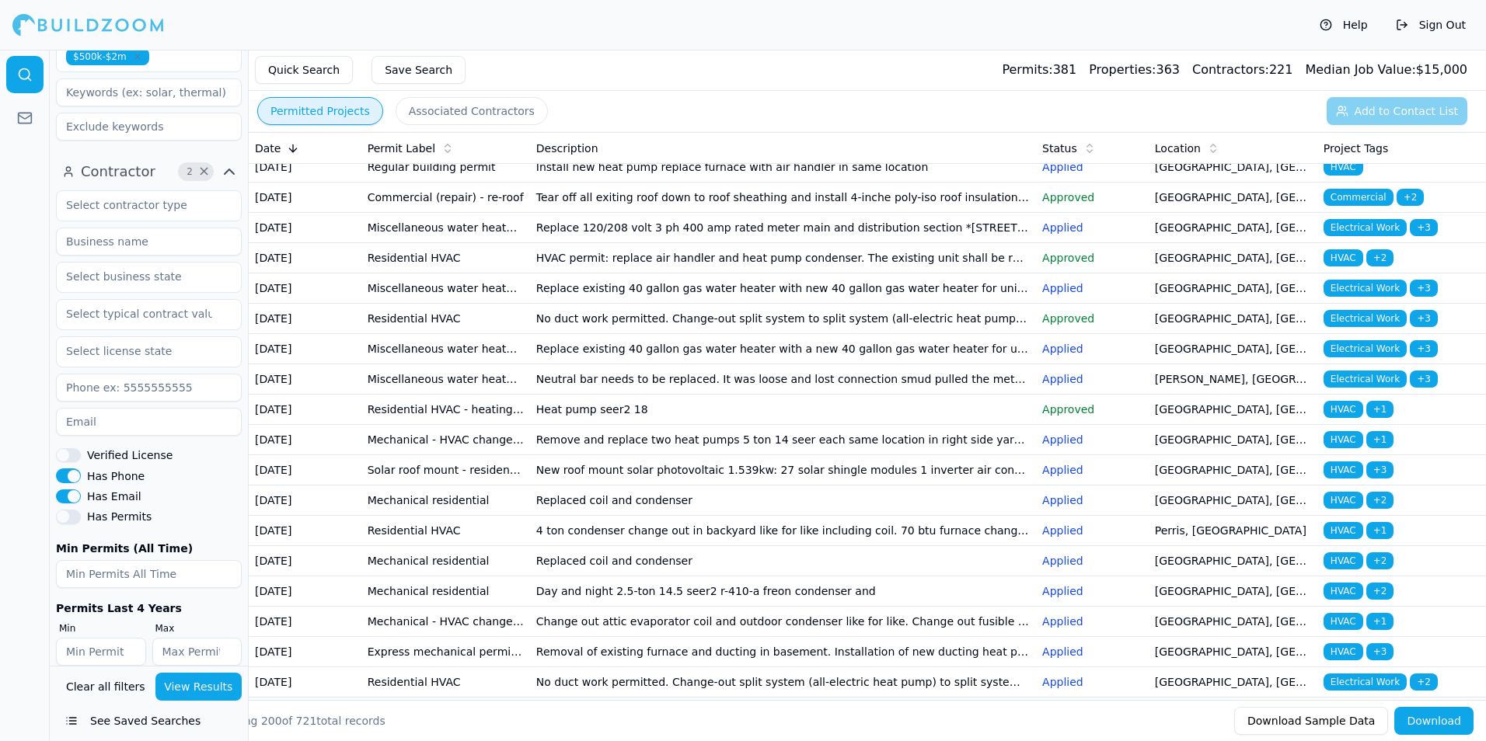
click at [705, 334] on td "No duct work permitted. Change-out split system to split system (all-electric h…" at bounding box center [783, 319] width 506 height 30
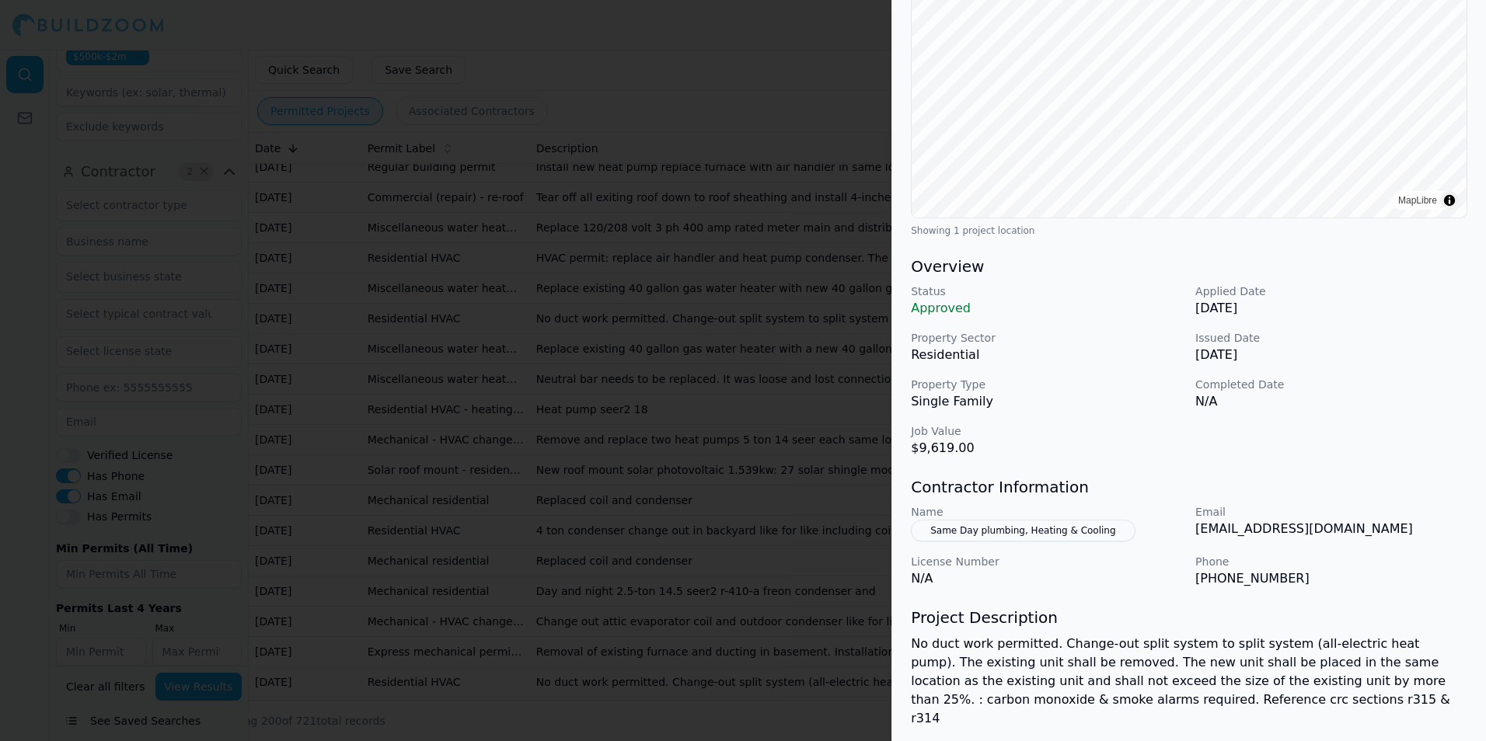
scroll to position [311, 0]
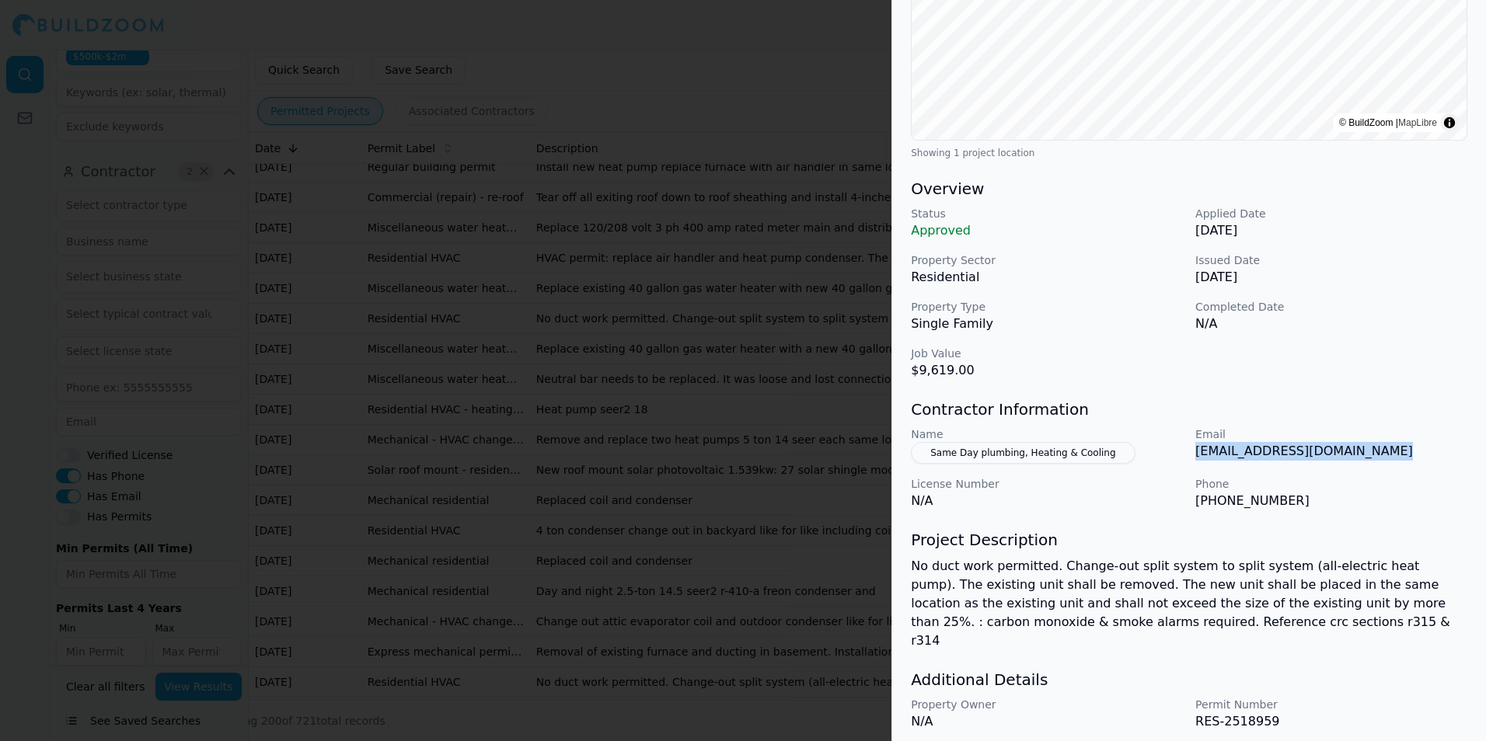
drag, startPoint x: 1195, startPoint y: 448, endPoint x: 1390, endPoint y: 456, distance: 195.2
click at [1390, 456] on p "skerkhof@samedaynorthbay.com" at bounding box center [1331, 451] width 272 height 19
drag, startPoint x: 1390, startPoint y: 456, endPoint x: 1364, endPoint y: 450, distance: 27.1
copy p "skerkhof@samedaynorthbay.com"
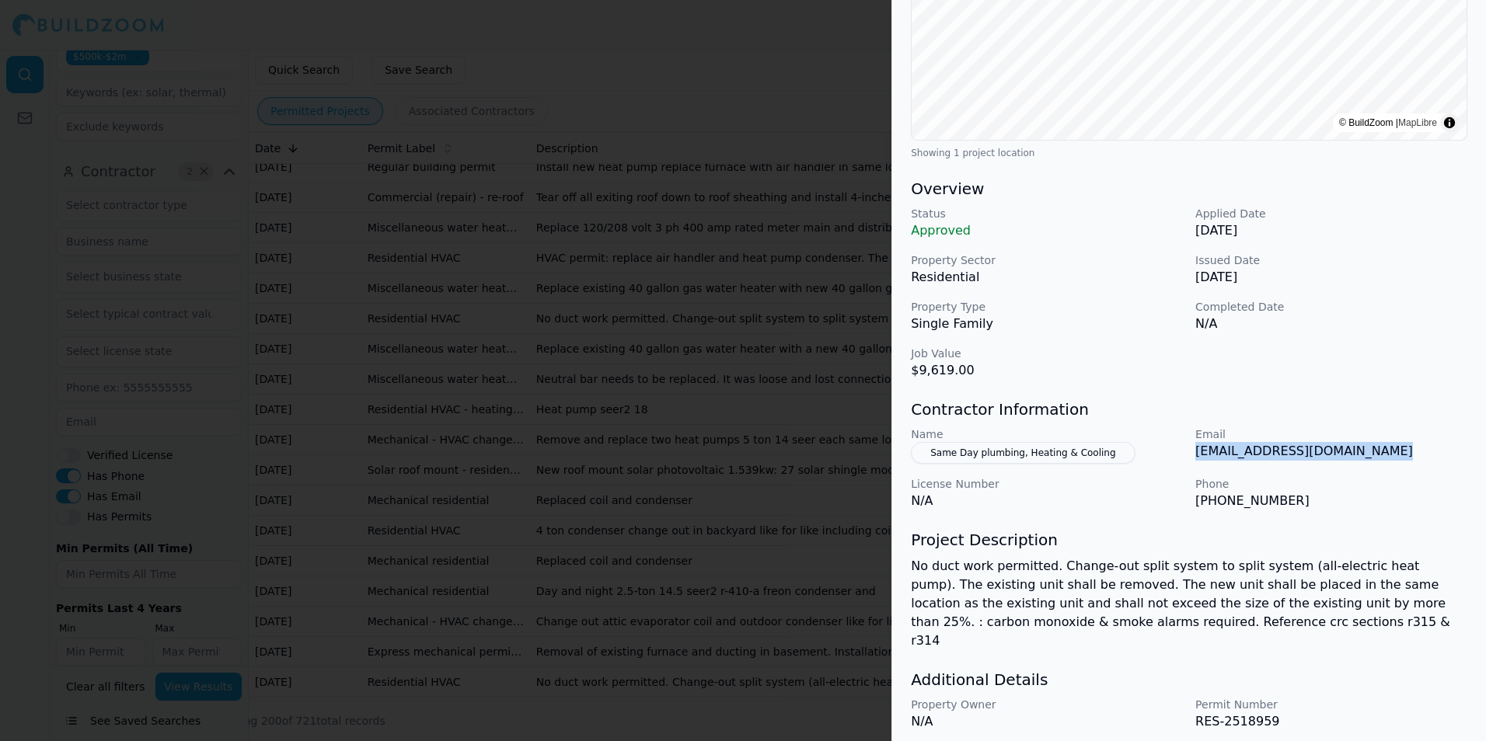
copy p "skerkhof@samedaynorthbay.com"
click at [1184, 462] on div "Name Same Day plumbing, Heating & Cooling Email skerkhof@samedaynorthbay.com Li…" at bounding box center [1189, 469] width 556 height 84
drag, startPoint x: 1196, startPoint y: 454, endPoint x: 1215, endPoint y: 454, distance: 19.4
click at [1215, 454] on p "skerkhof@samedaynorthbay.com" at bounding box center [1331, 451] width 272 height 19
copy p "sker"
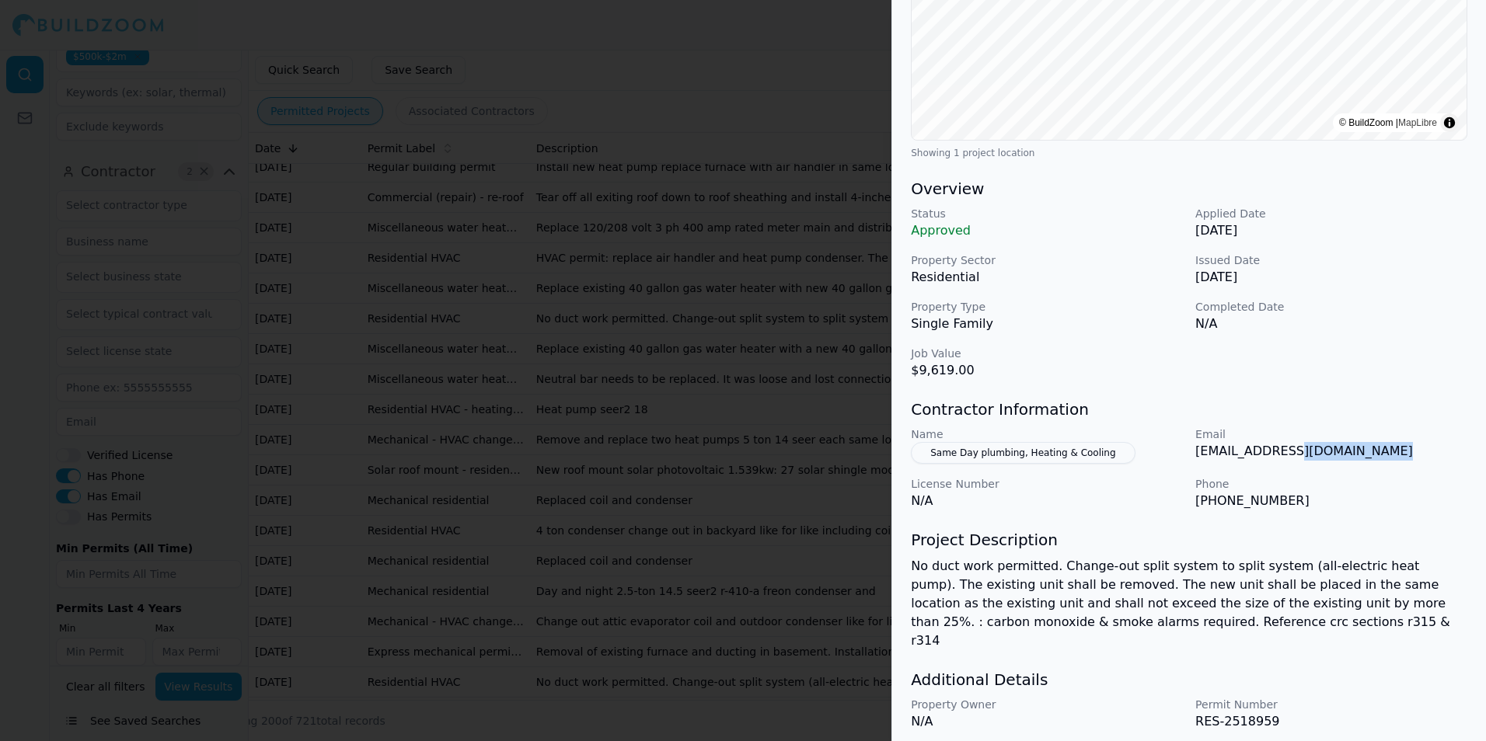
drag, startPoint x: 1287, startPoint y: 453, endPoint x: 1395, endPoint y: 461, distance: 108.3
click at [1395, 461] on div "Email skerkhof@samedaynorthbay.com" at bounding box center [1331, 445] width 272 height 37
copy p "aynorthbay.com"
click at [680, 412] on div at bounding box center [743, 370] width 1486 height 741
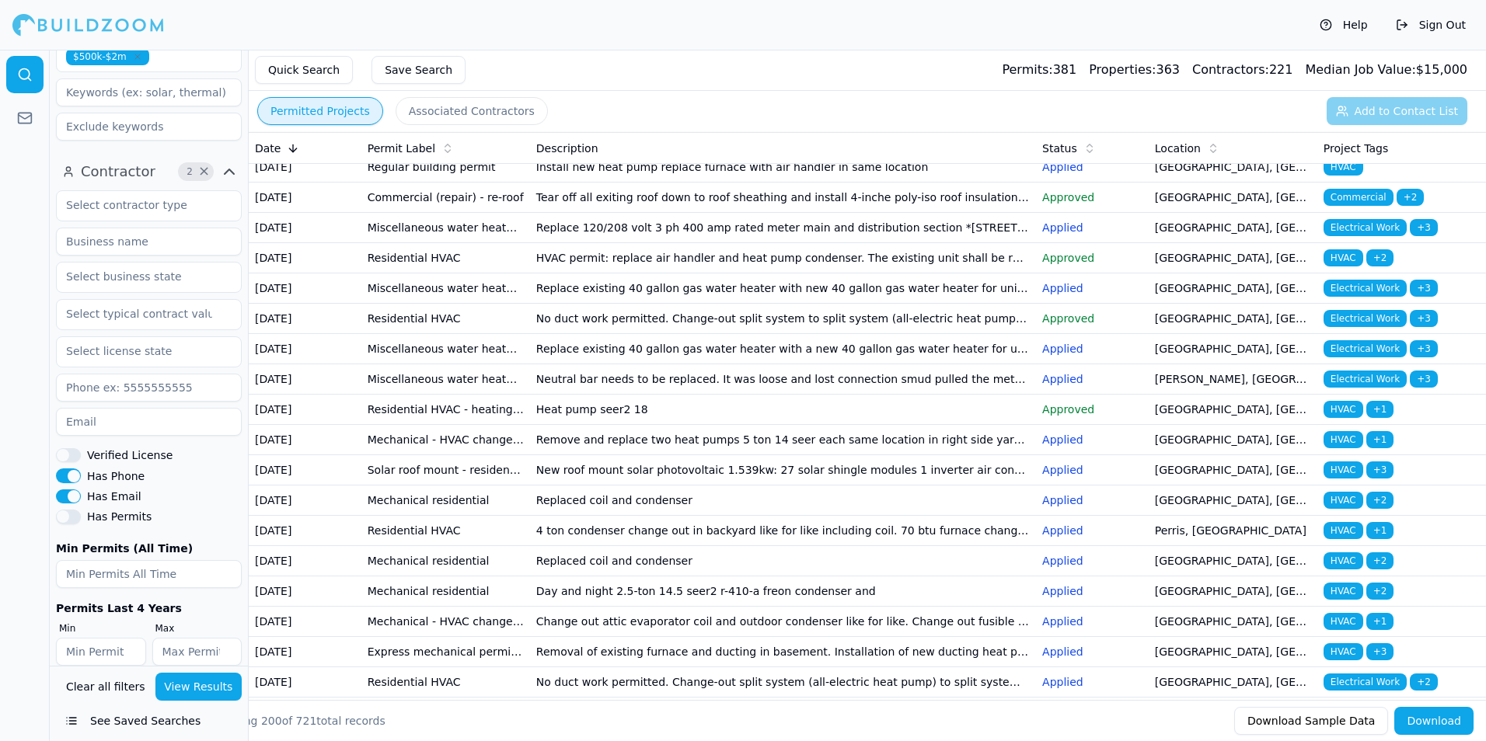
click at [605, 334] on td "No duct work permitted. Change-out split system to split system (all-electric h…" at bounding box center [783, 319] width 506 height 30
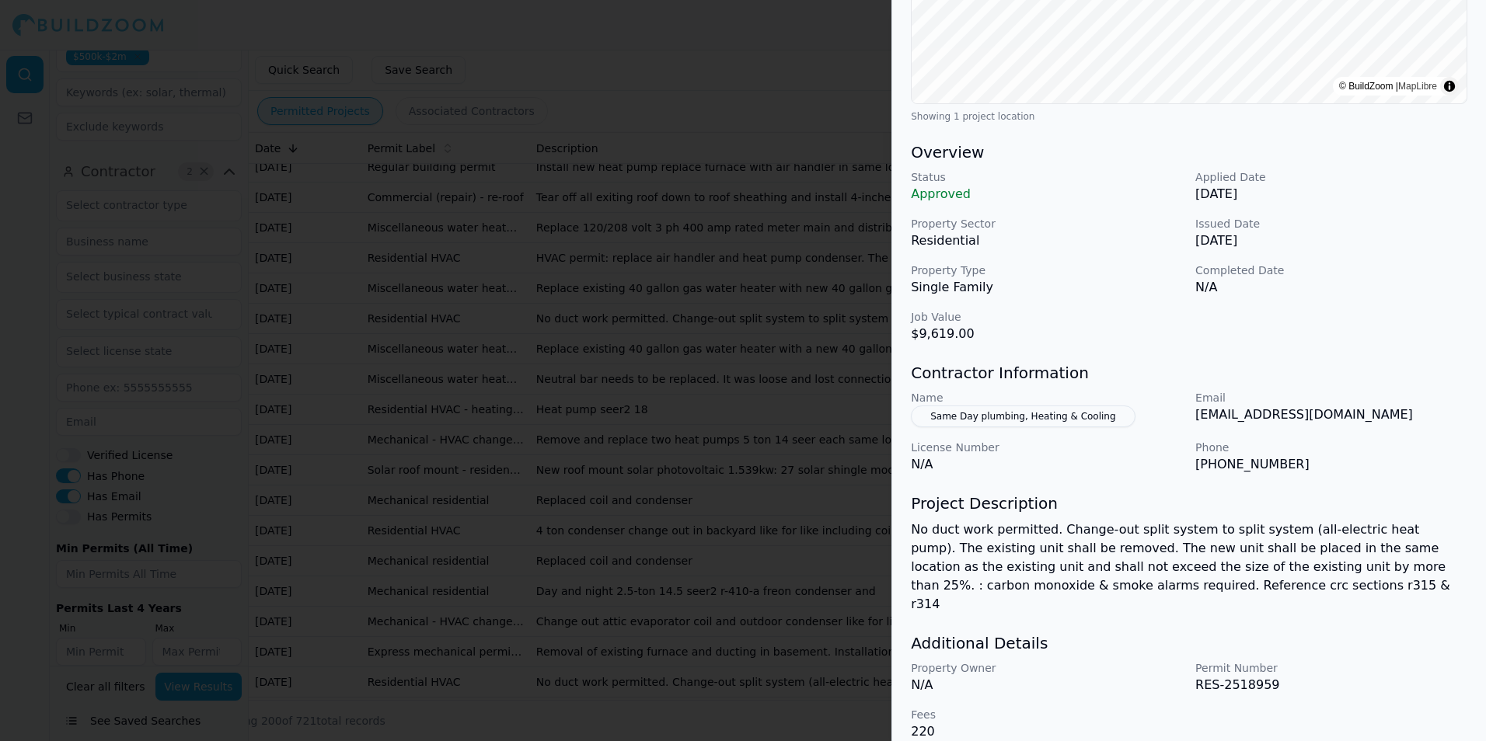
scroll to position [192, 0]
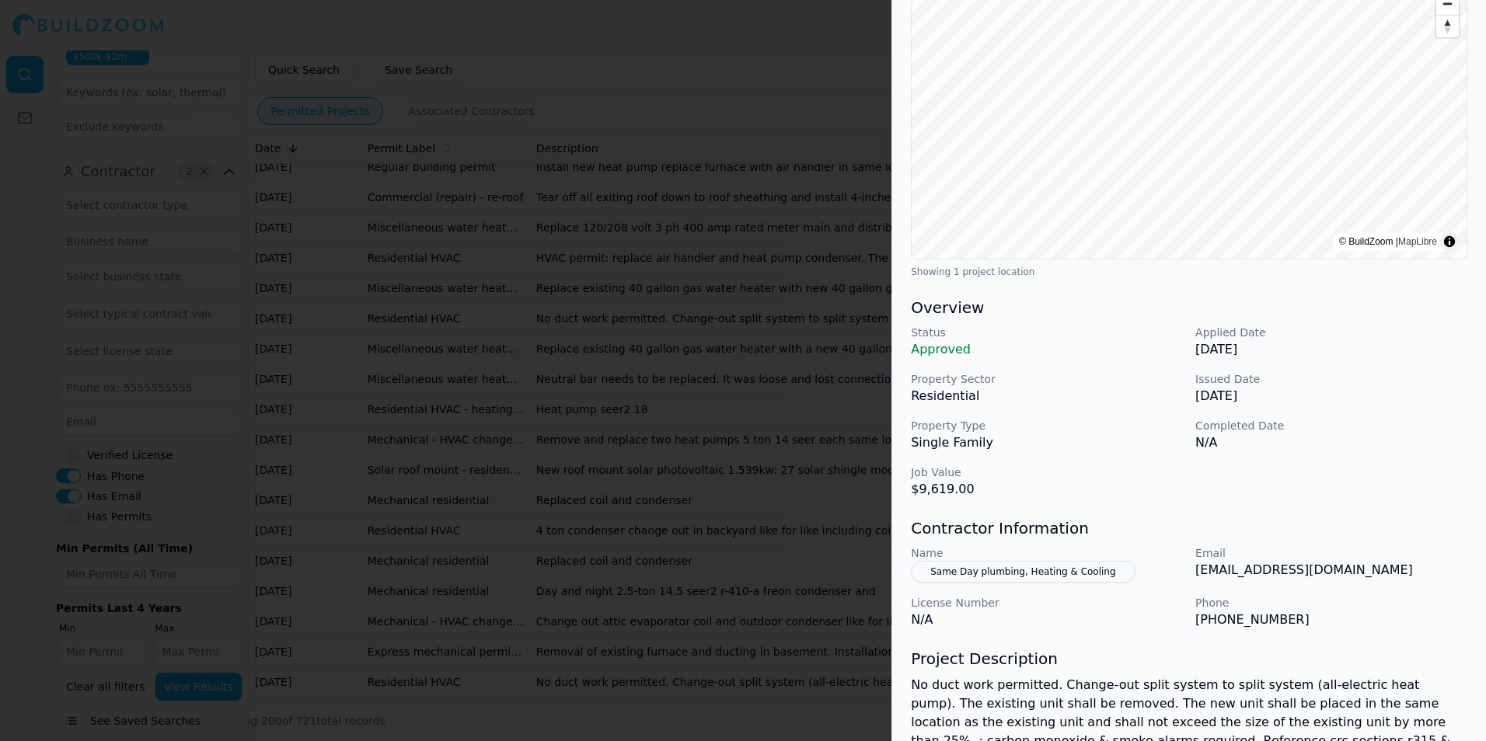
click at [628, 352] on div at bounding box center [743, 370] width 1486 height 741
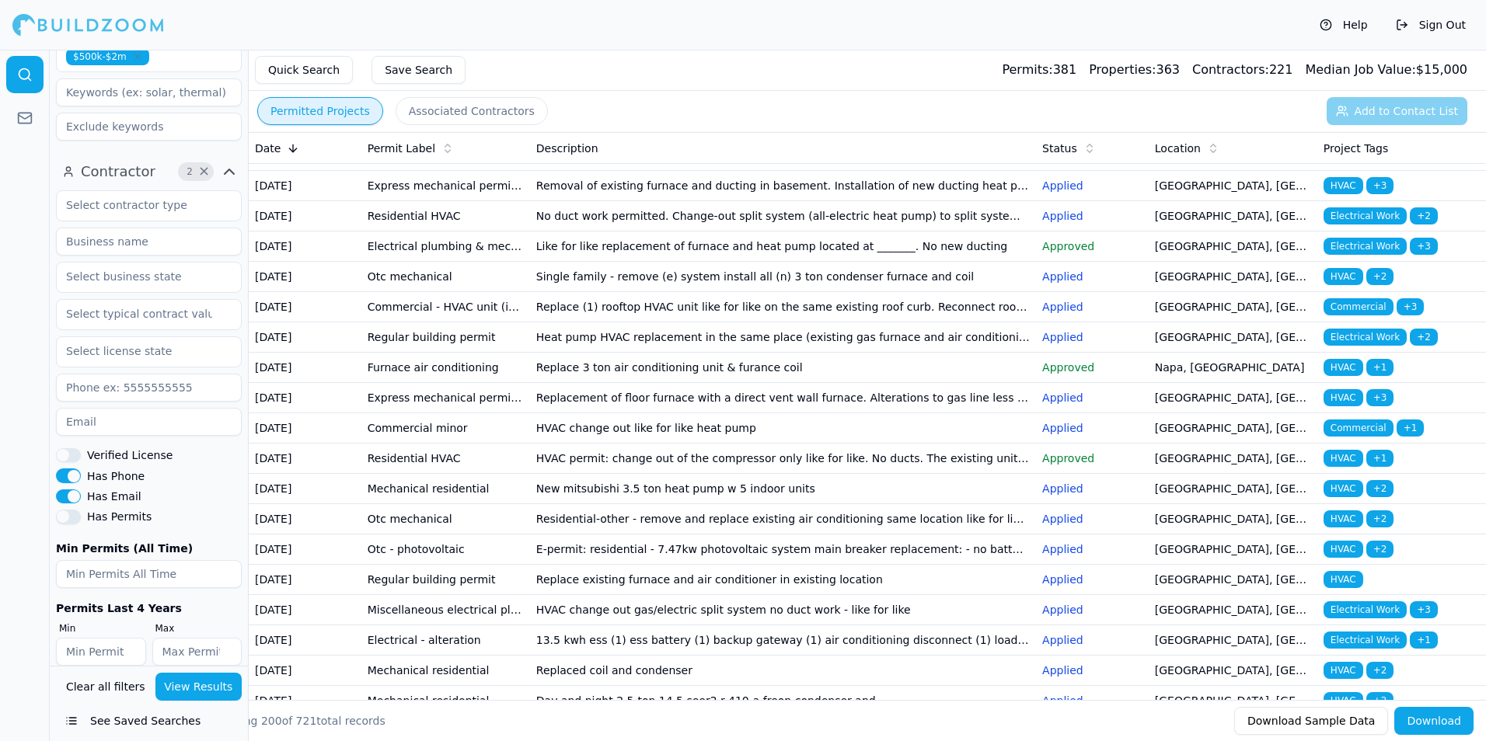
scroll to position [855, 0]
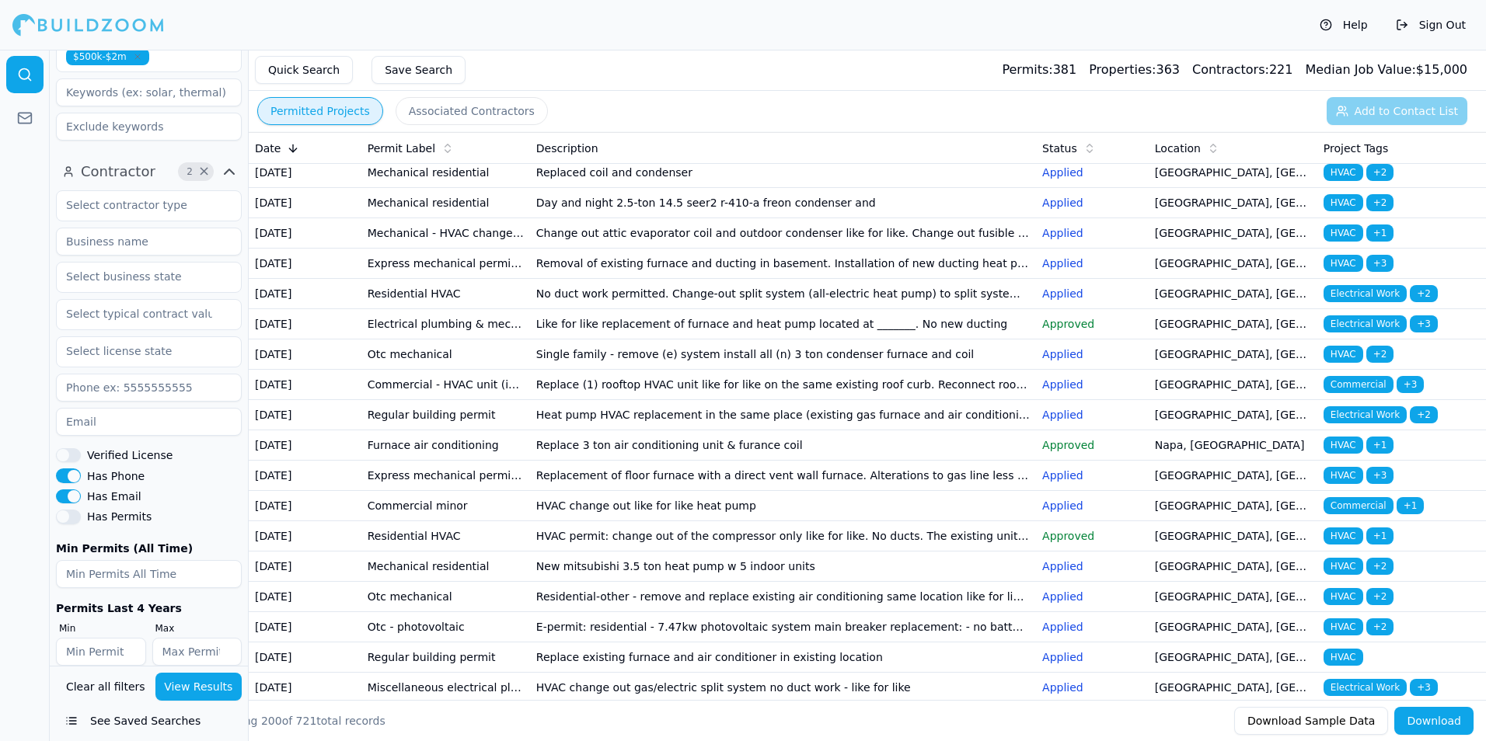
click at [638, 37] on td "Heat pump seer2 18" at bounding box center [783, 21] width 506 height 30
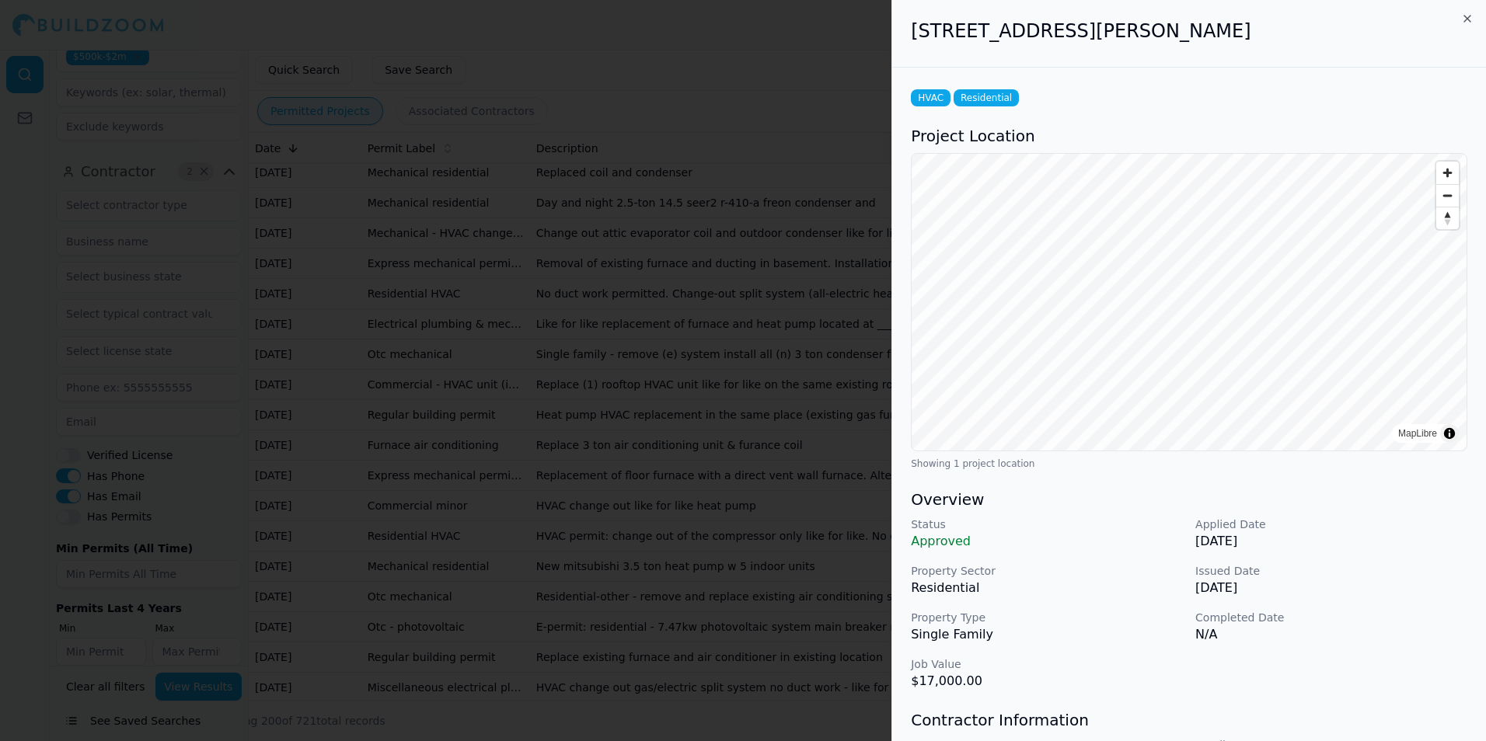
scroll to position [291, 0]
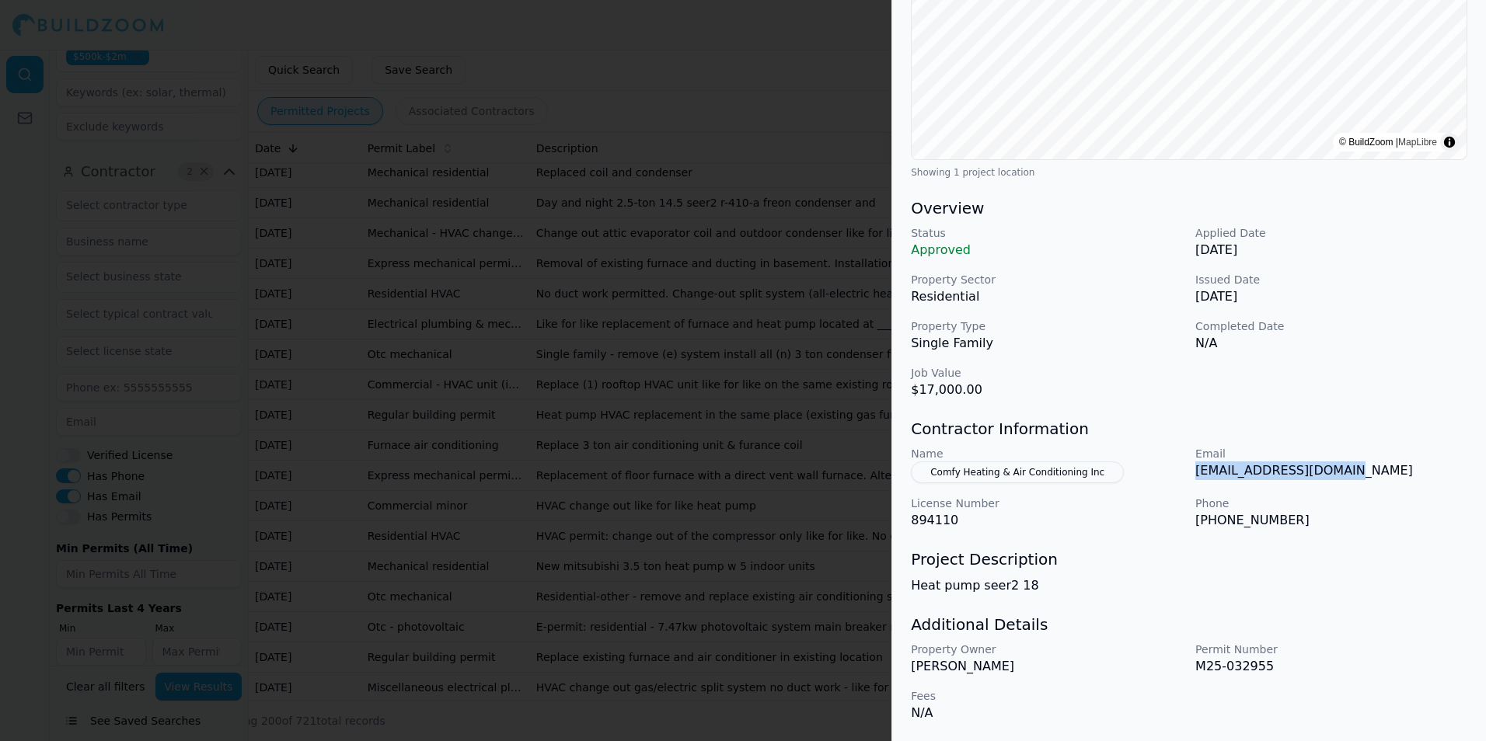
drag, startPoint x: 1197, startPoint y: 472, endPoint x: 1373, endPoint y: 483, distance: 176.8
click at [1373, 483] on div "Name Comfy Heating & Air Conditioning Inc Email comfyheating@gmail.com License …" at bounding box center [1189, 488] width 556 height 84
click at [772, 470] on div at bounding box center [743, 370] width 1486 height 741
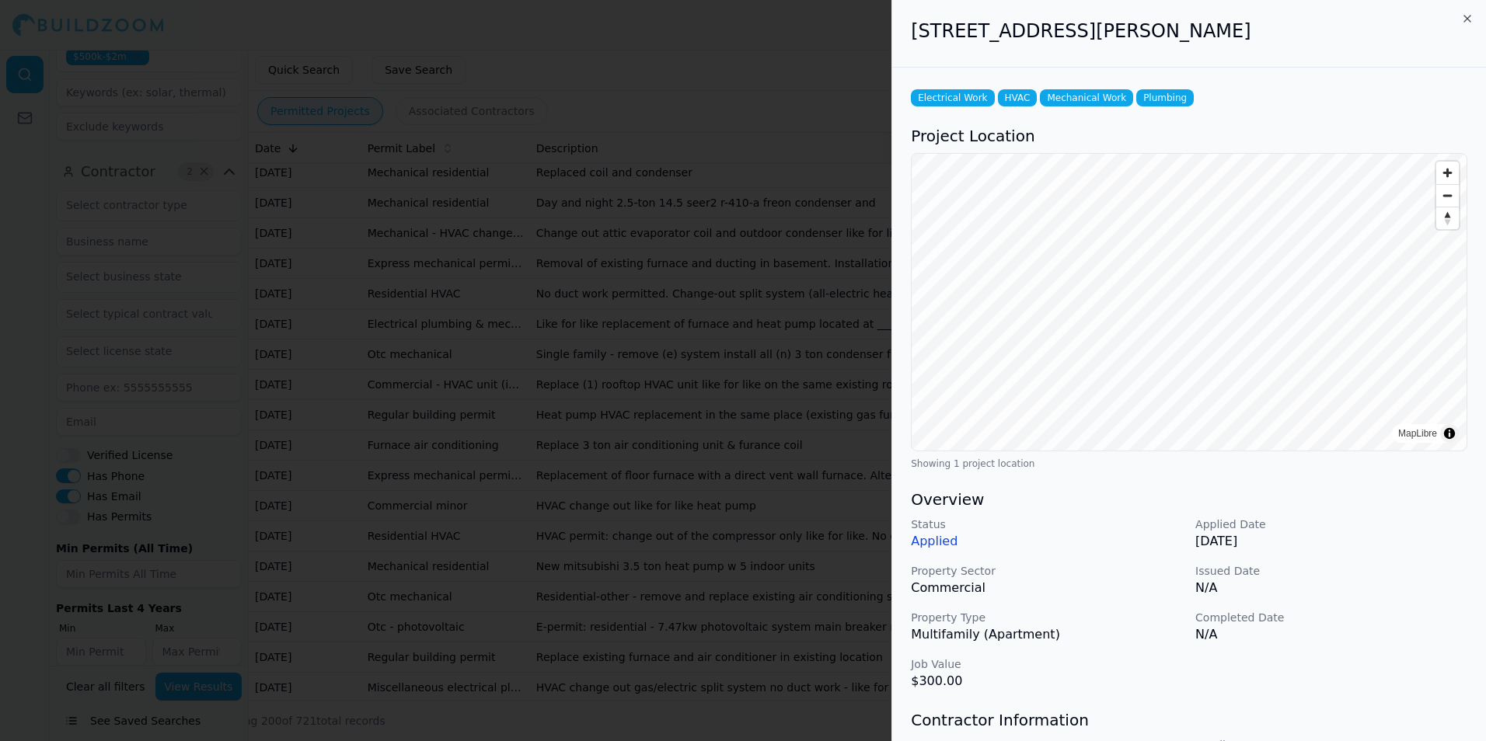
scroll to position [310, 0]
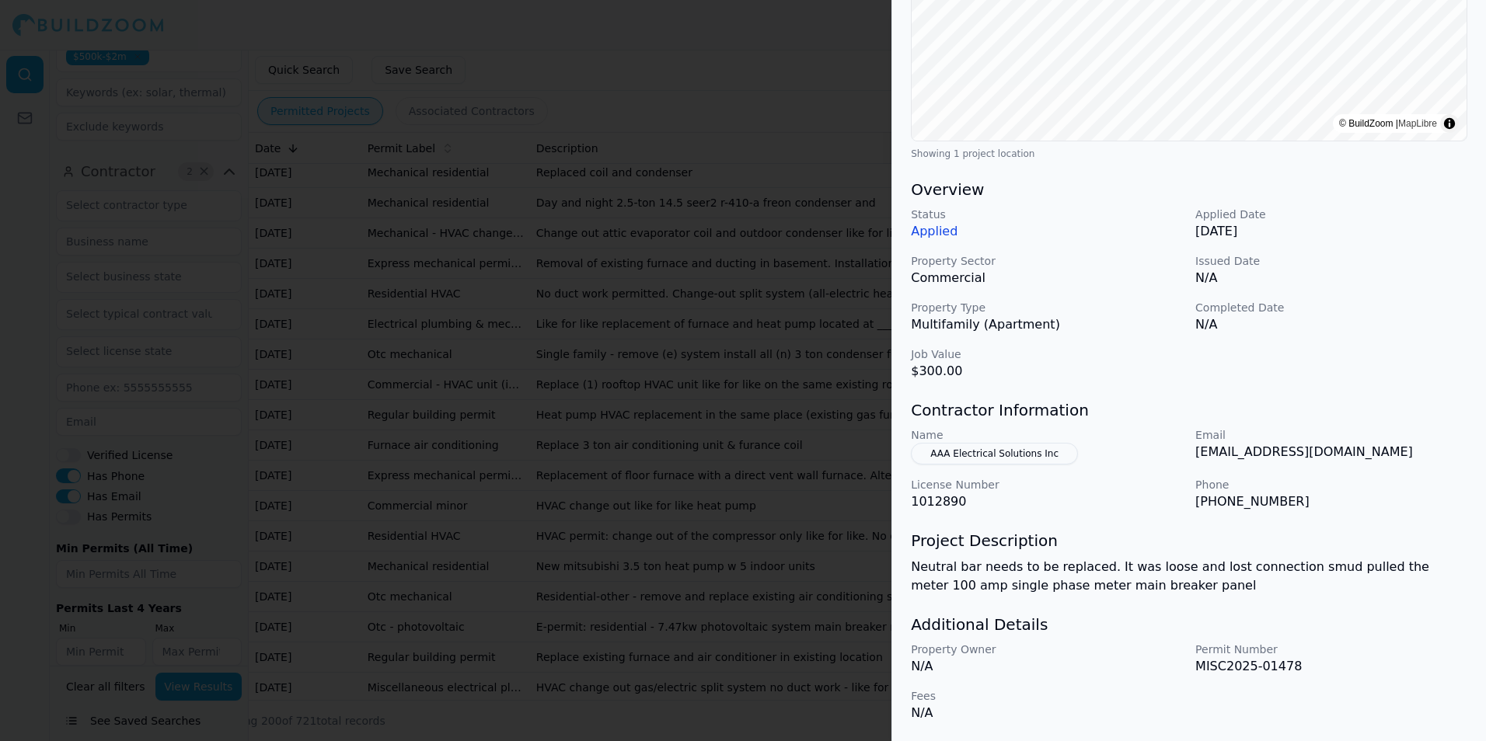
click at [721, 269] on div at bounding box center [743, 370] width 1486 height 741
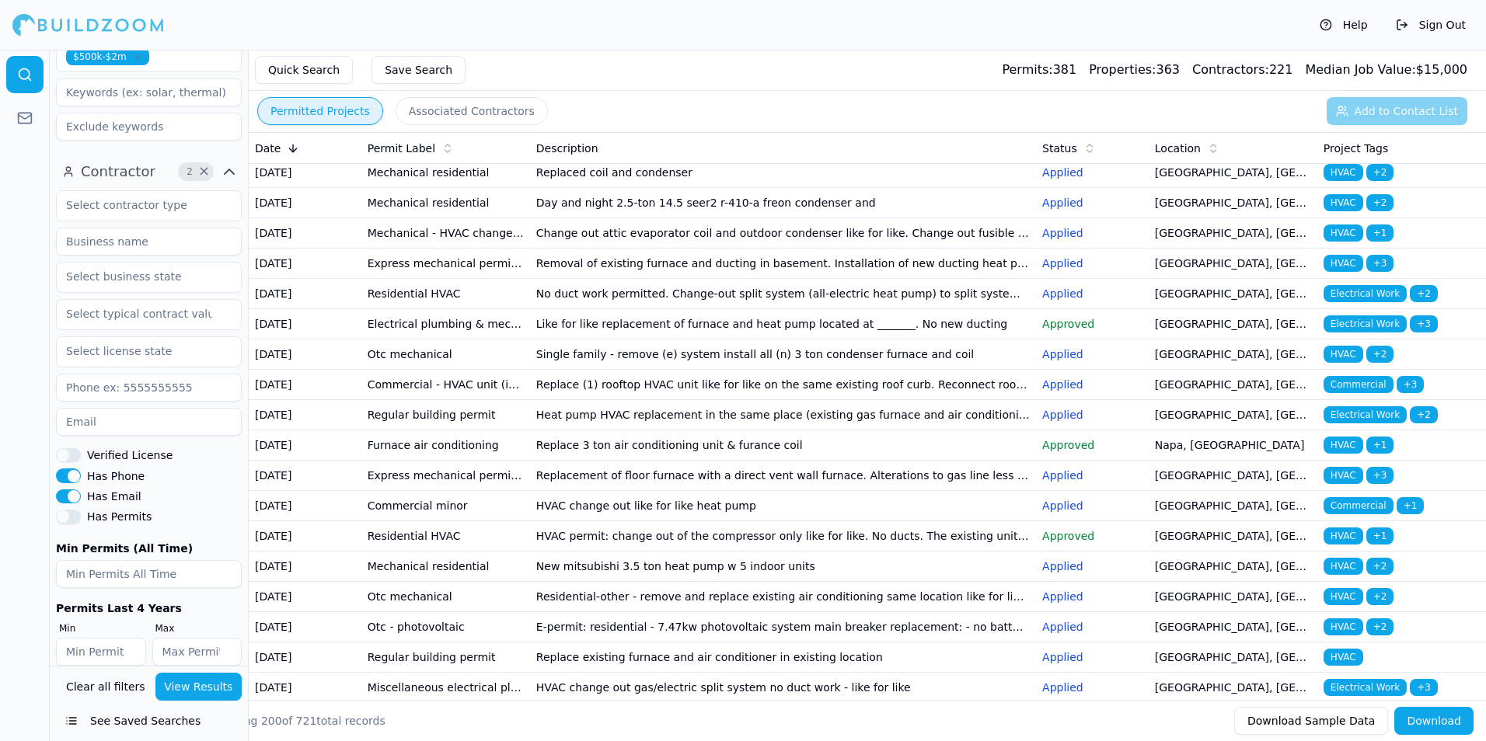
scroll to position [932, 0]
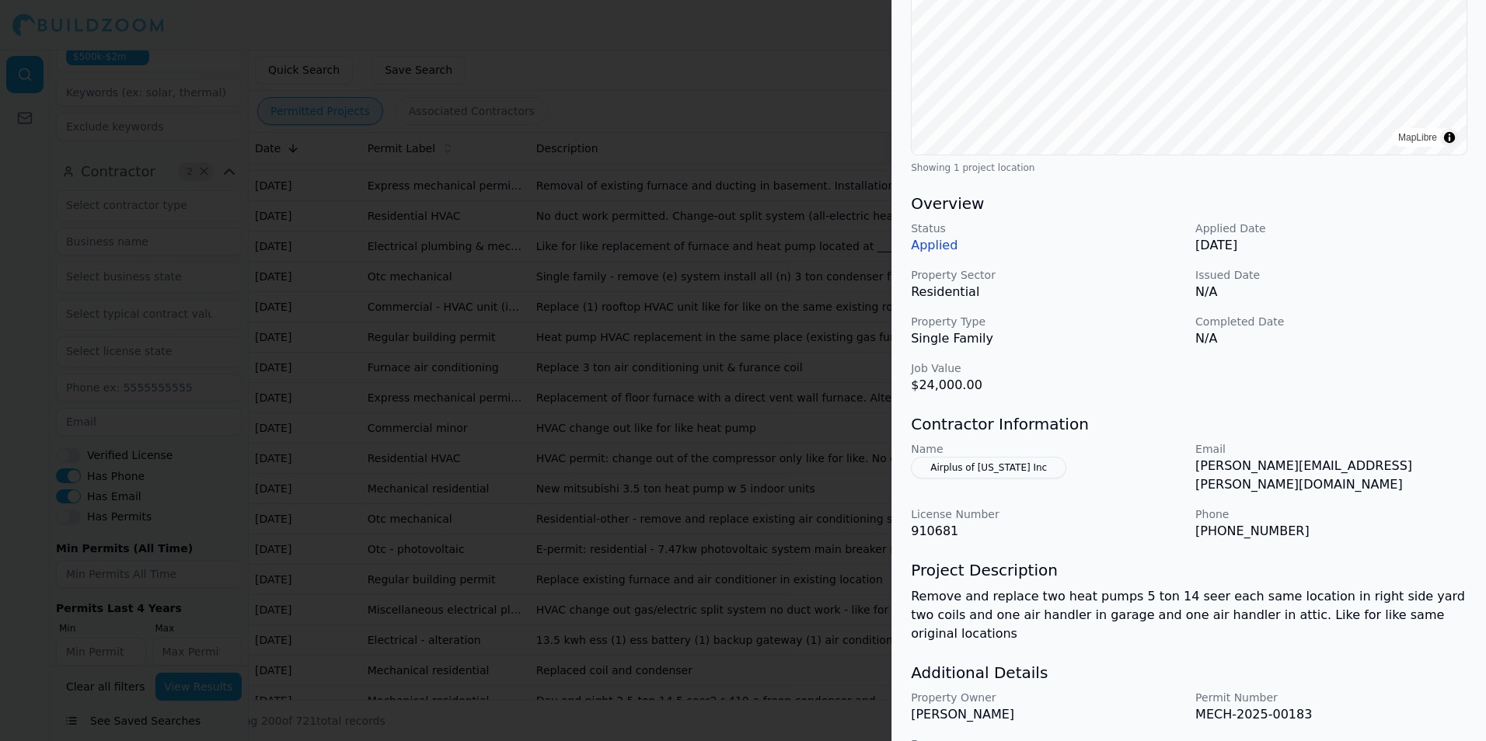
scroll to position [310, 0]
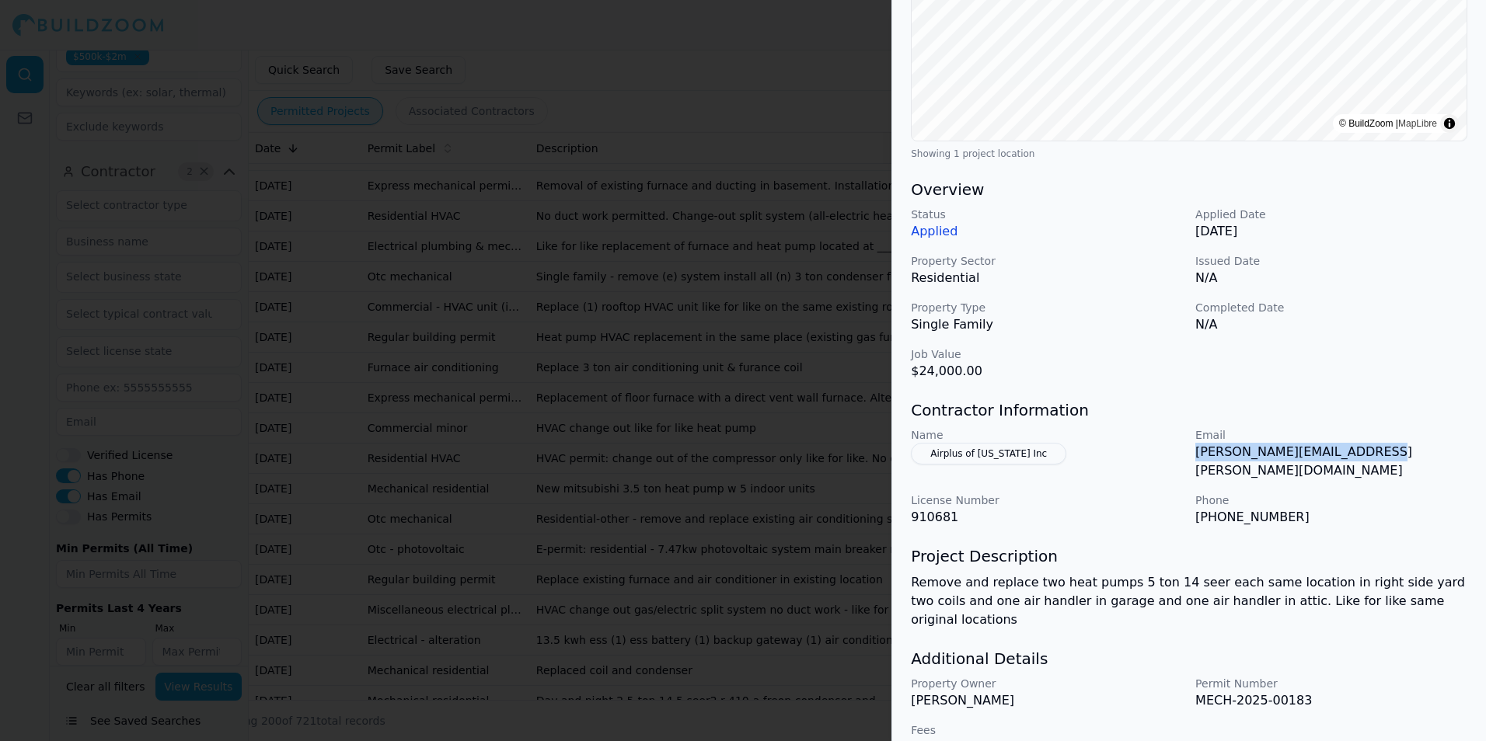
drag, startPoint x: 1196, startPoint y: 455, endPoint x: 1374, endPoint y: 458, distance: 178.0
click at [1374, 458] on p "melissa.bowen@airplusca.com" at bounding box center [1331, 461] width 272 height 37
click at [790, 431] on div at bounding box center [743, 370] width 1486 height 741
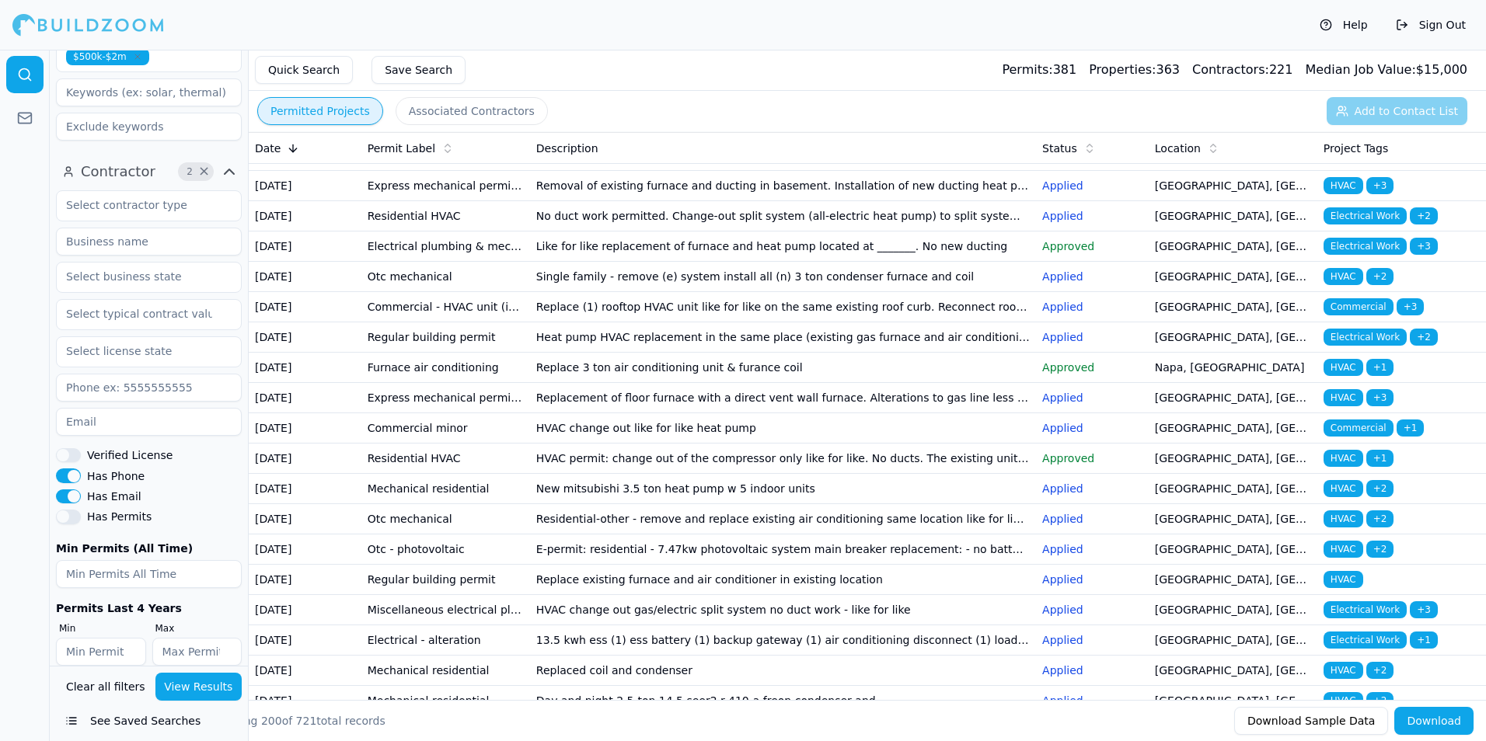
click at [641, 80] on td "4 ton condenser change out in backyard like for like including coil. 70 btu fur…" at bounding box center [783, 65] width 506 height 30
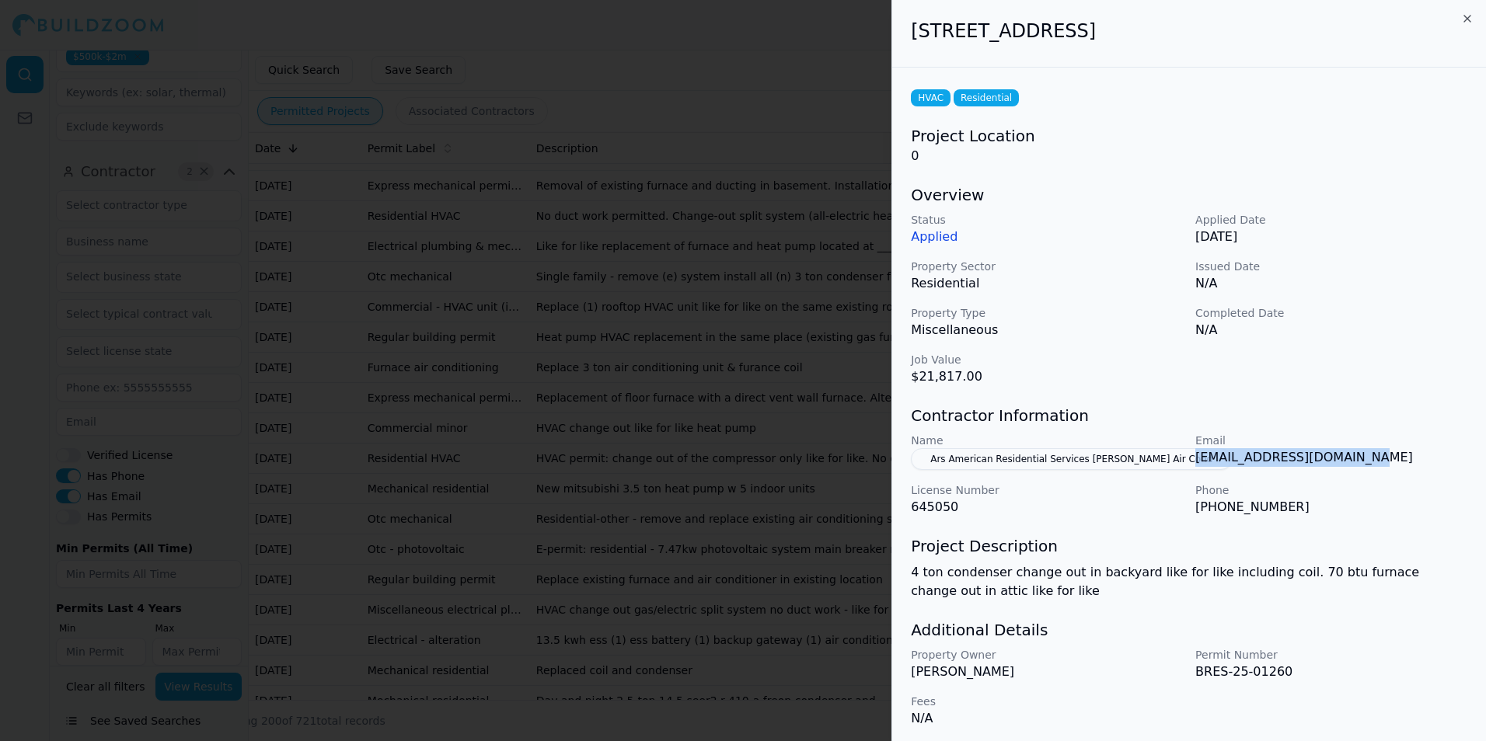
drag, startPoint x: 1197, startPoint y: 457, endPoint x: 1368, endPoint y: 455, distance: 171.0
click at [1368, 455] on p "arsbeutler@ipermitusa.com" at bounding box center [1331, 457] width 272 height 19
click at [783, 452] on div at bounding box center [743, 370] width 1486 height 741
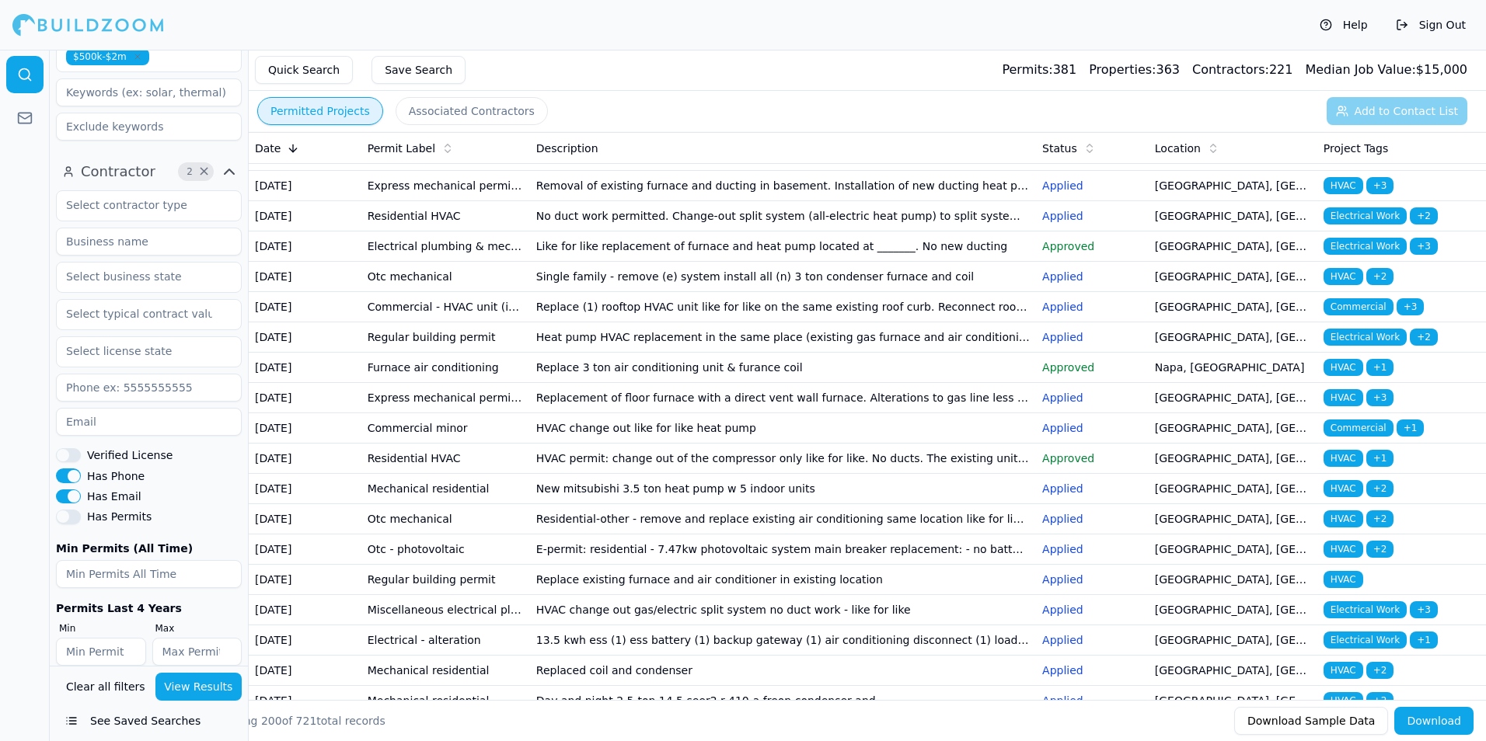
scroll to position [1010, 0]
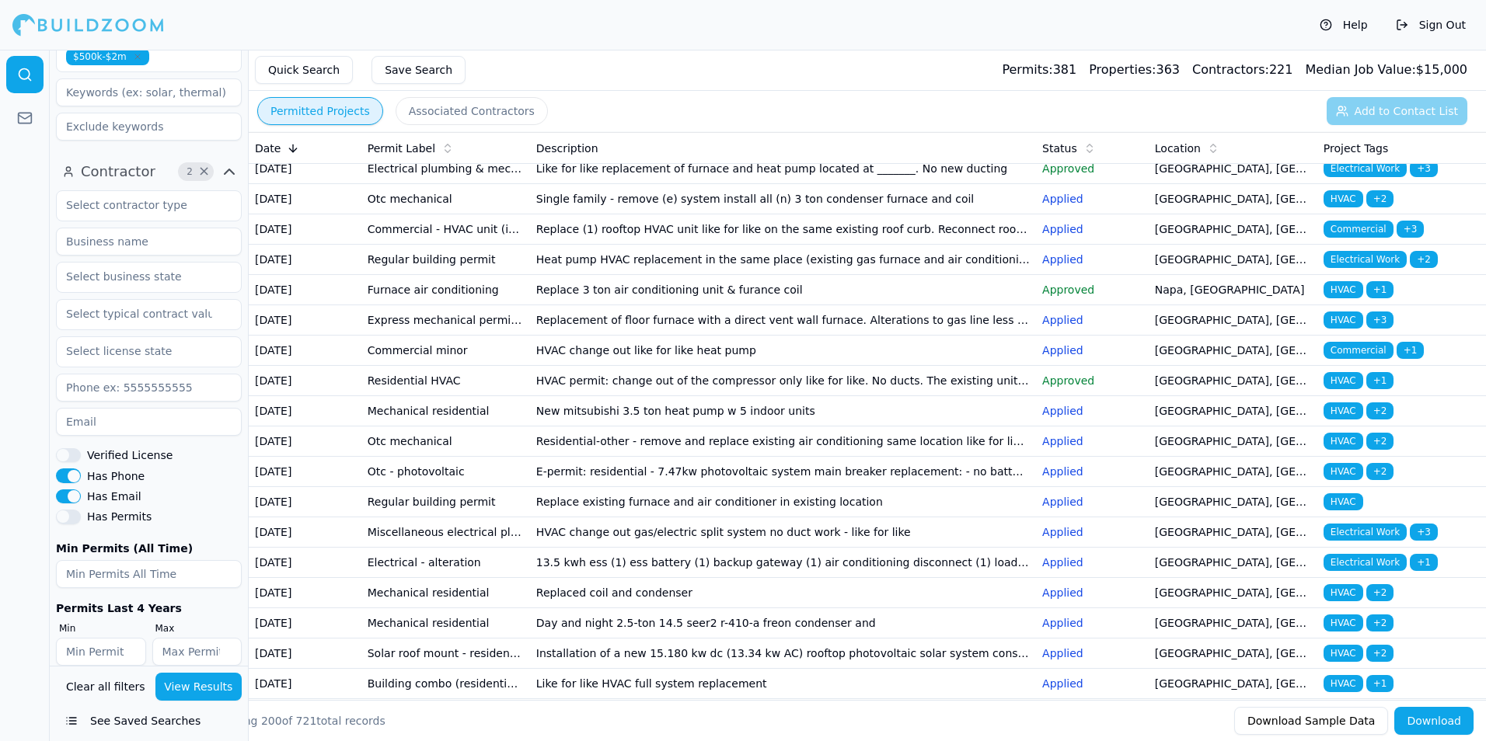
click at [729, 124] on td "Removal of existing furnace and ducting in basement. Installation of new ductin…" at bounding box center [783, 108] width 506 height 30
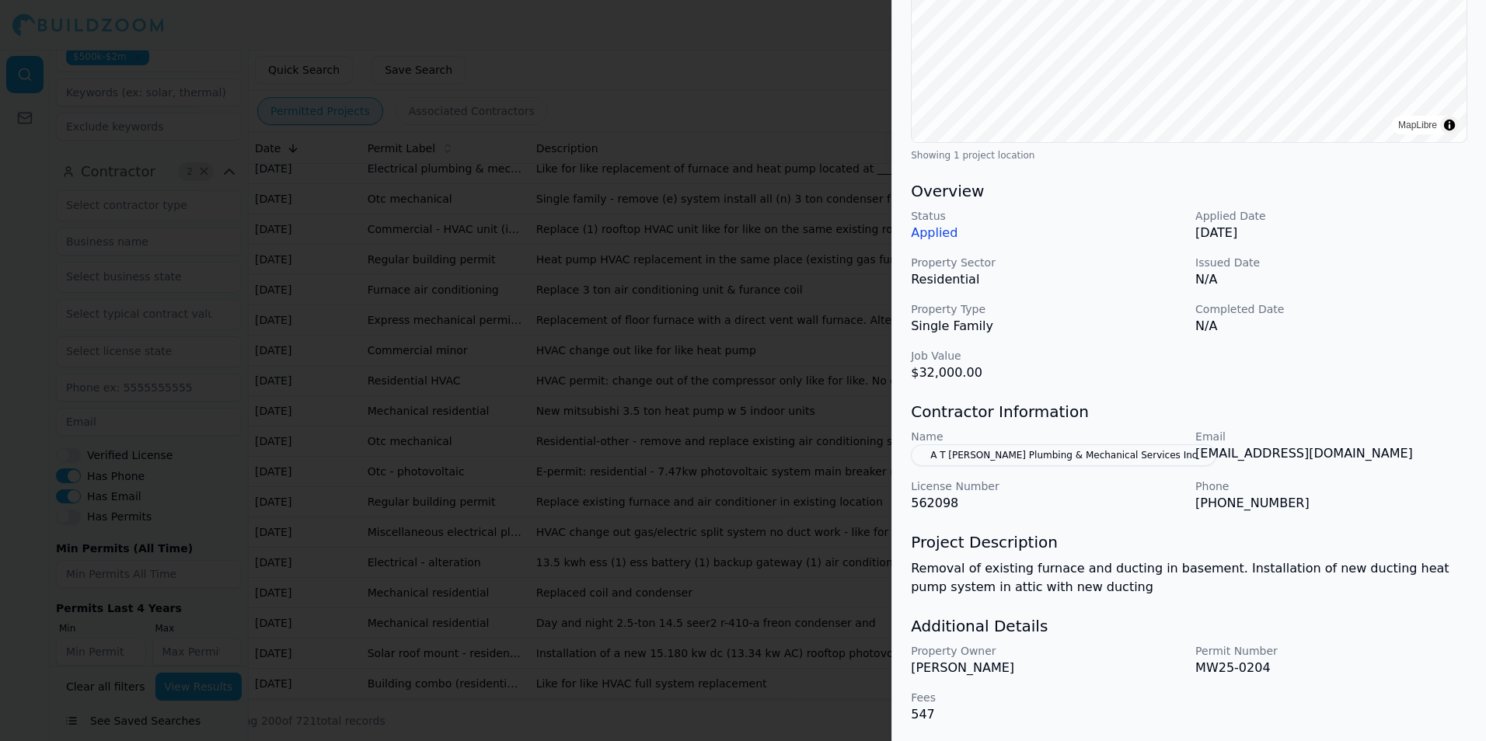
scroll to position [310, 0]
drag, startPoint x: 1195, startPoint y: 448, endPoint x: 1336, endPoint y: 466, distance: 141.9
click at [1336, 466] on div "Name A T Weber Plumbing & Mechanical Services Inc Email info@atweber.com Licens…" at bounding box center [1189, 469] width 556 height 84
click at [749, 427] on div at bounding box center [743, 370] width 1486 height 741
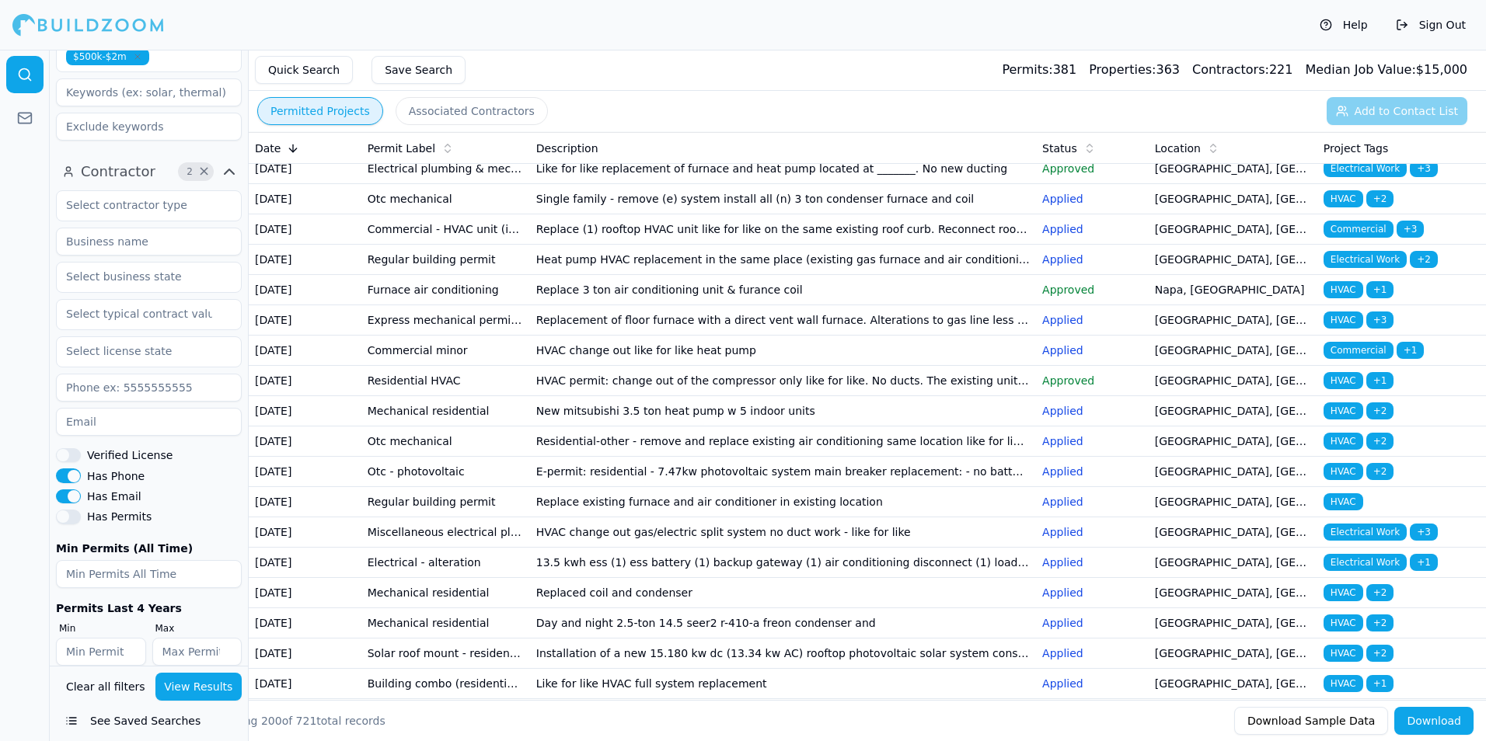
click at [654, 154] on td "No duct work permitted. Change-out split system (all-electric heat pump) to spl…" at bounding box center [783, 139] width 506 height 30
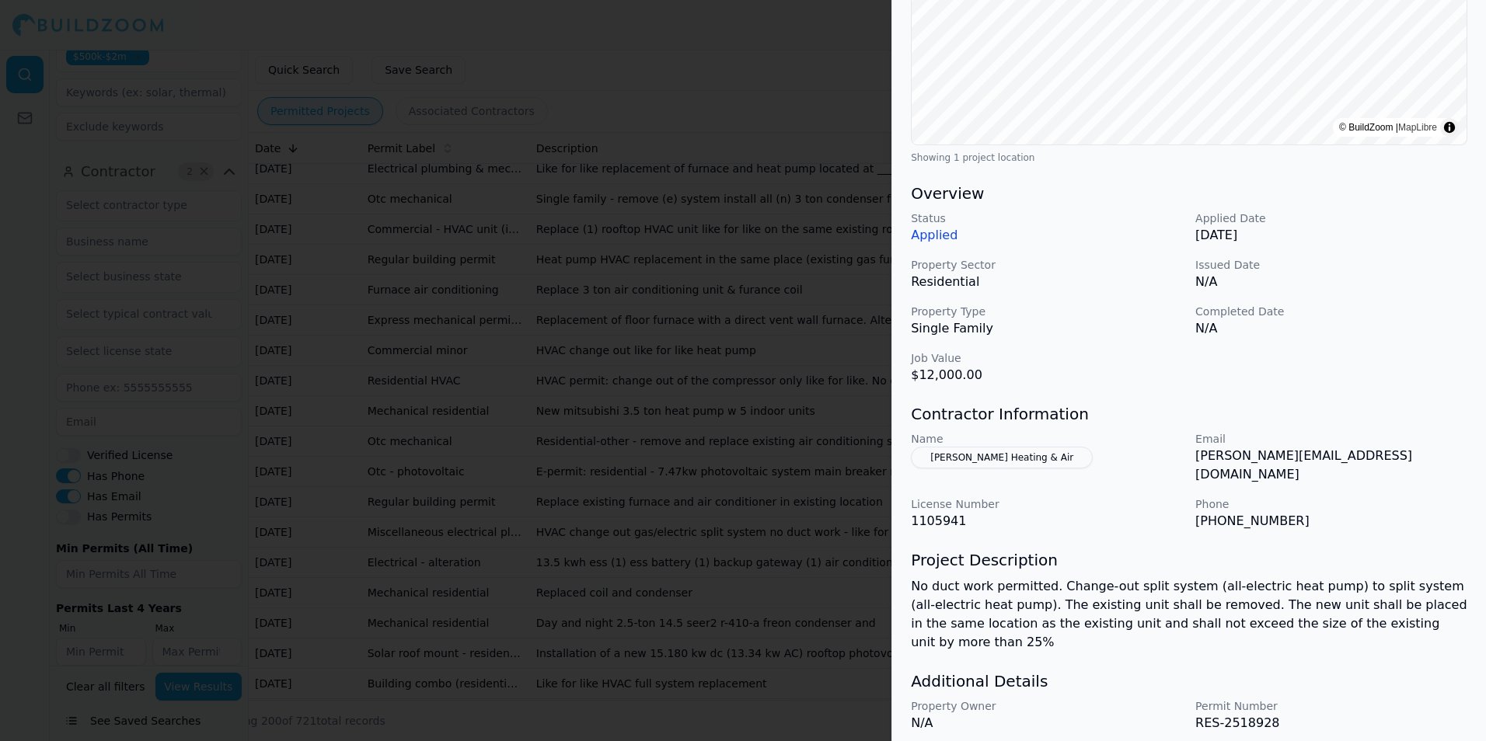
scroll to position [311, 0]
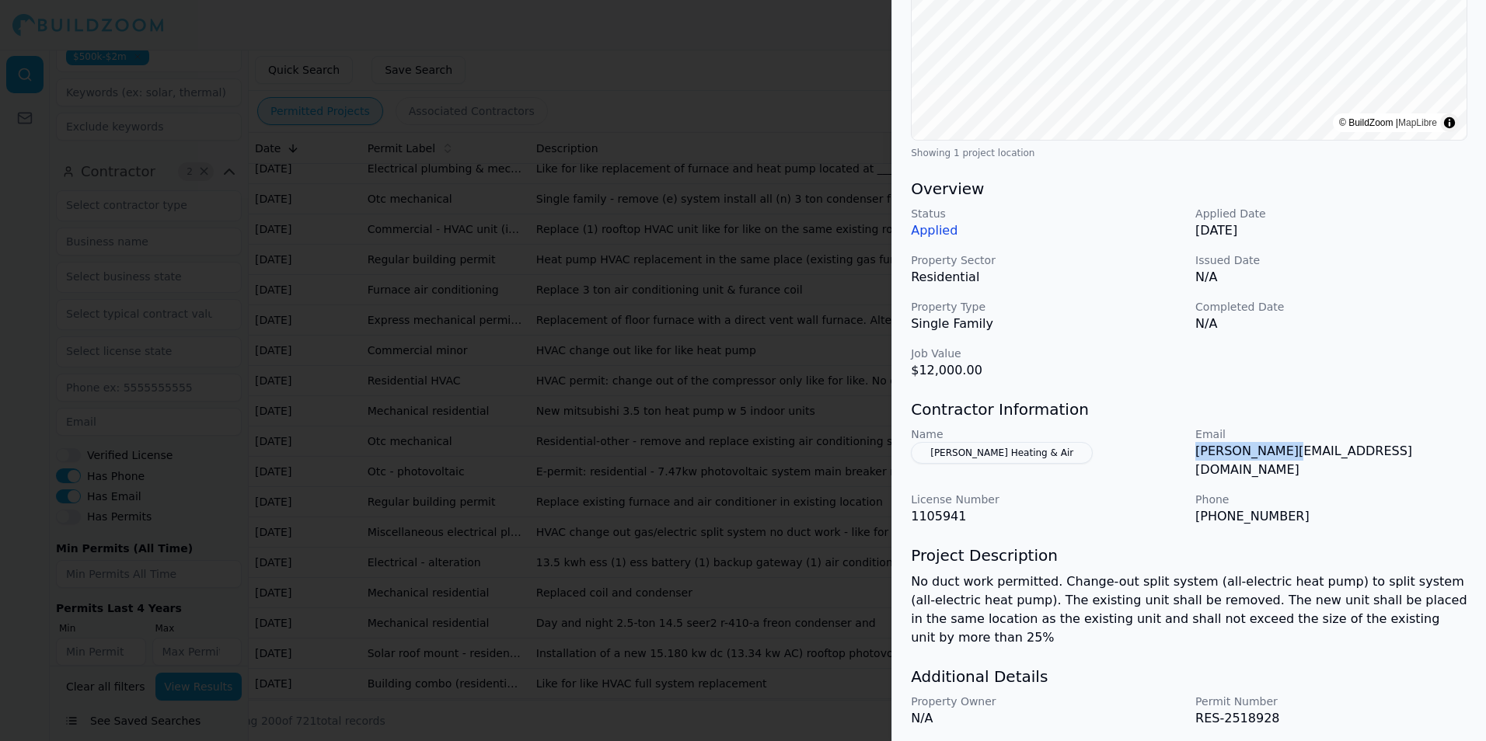
drag, startPoint x: 1194, startPoint y: 451, endPoint x: 1288, endPoint y: 448, distance: 93.3
click at [1288, 448] on div "Name Barraza Heating & Air Email samuel@barrazahvac.com License Number 1105941 …" at bounding box center [1189, 476] width 556 height 99
drag, startPoint x: 1288, startPoint y: 448, endPoint x: 1341, endPoint y: 514, distance: 85.1
click at [1341, 514] on div "Electrical Work HVAC Residential Project Location © BuildZoom | MapLibre Showin…" at bounding box center [1189, 275] width 594 height 1037
drag, startPoint x: 1340, startPoint y: 456, endPoint x: 1190, endPoint y: 462, distance: 150.9
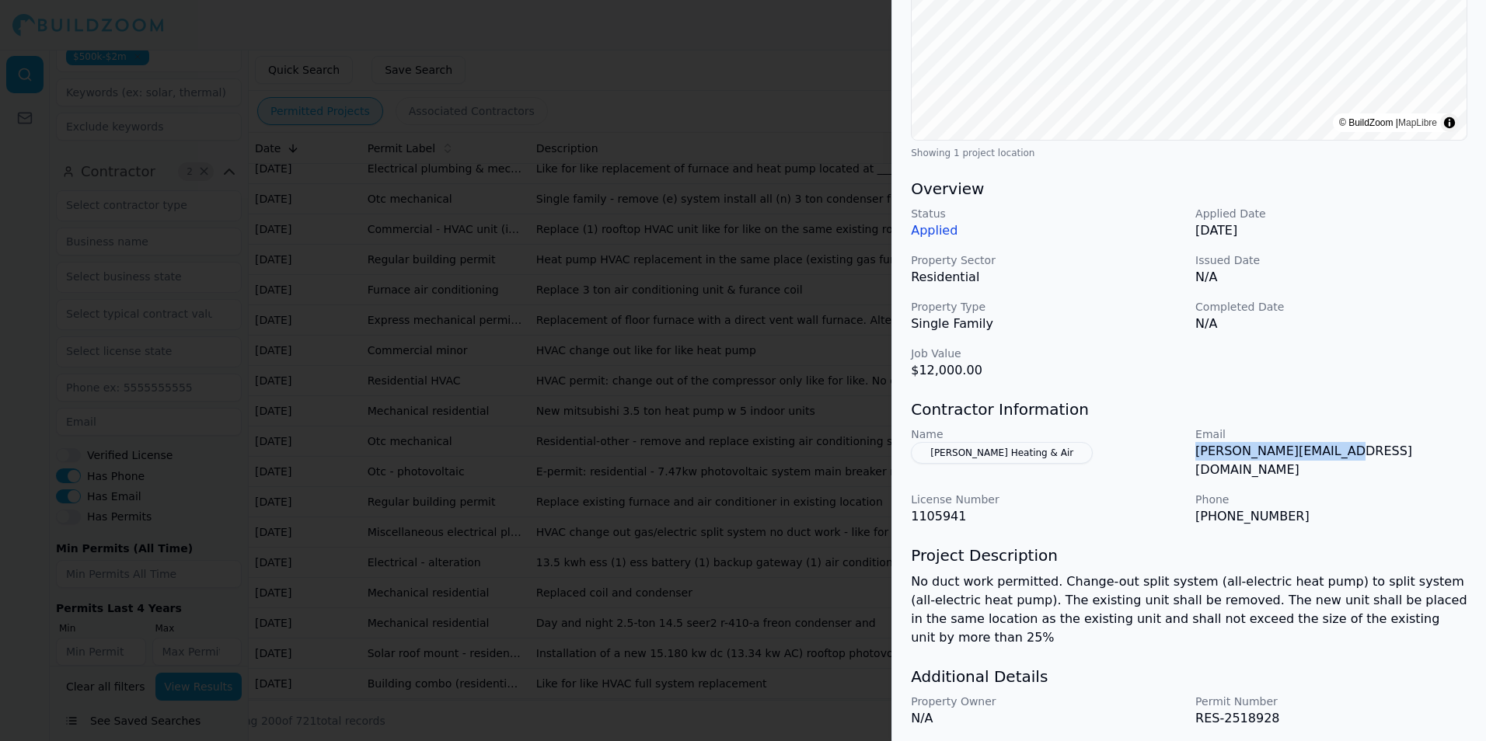
click at [1190, 462] on div "Name Barraza Heating & Air Email samuel@barrazahvac.com License Number 1105941 …" at bounding box center [1189, 476] width 556 height 99
click at [652, 480] on div at bounding box center [743, 370] width 1486 height 741
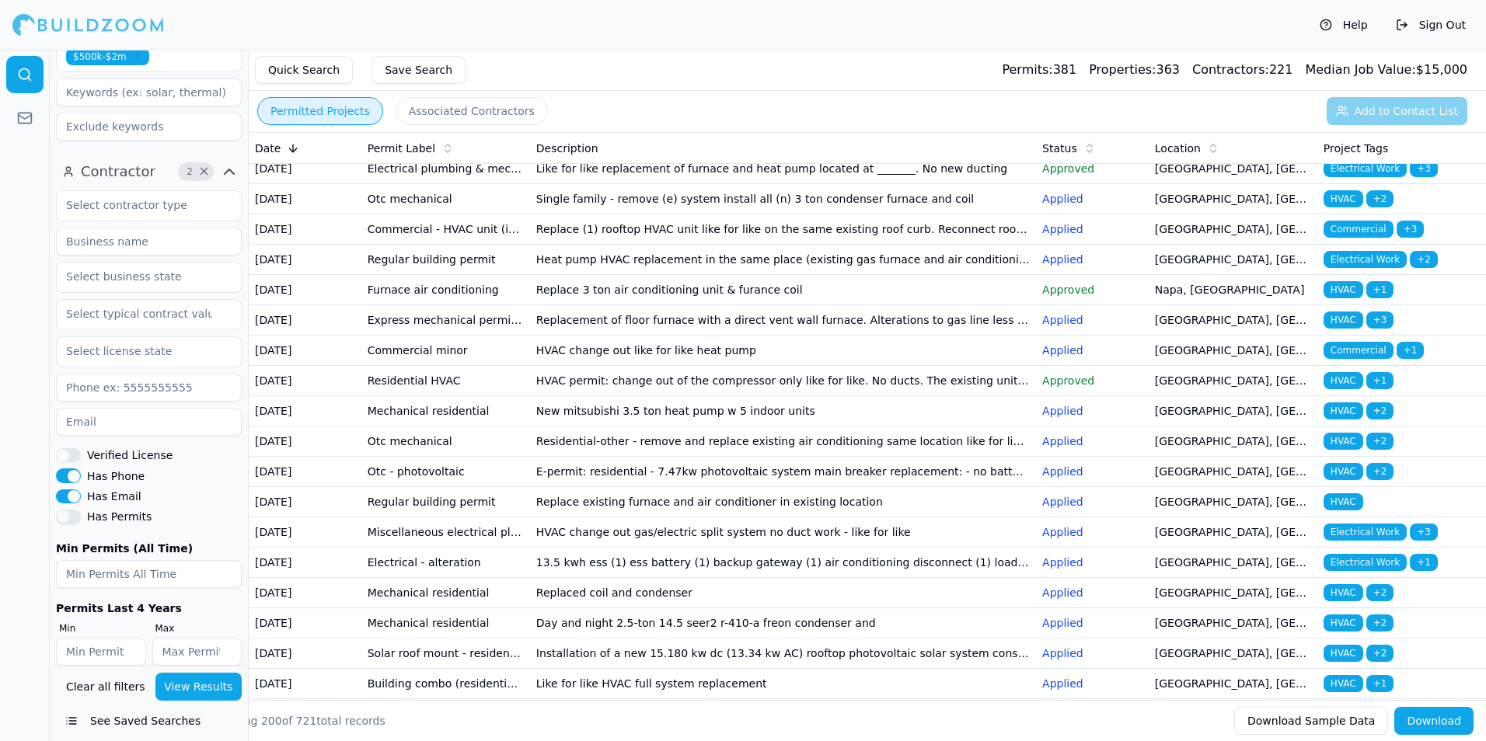
click at [622, 124] on td "Removal of existing furnace and ducting in basement. Installation of new ductin…" at bounding box center [783, 108] width 506 height 30
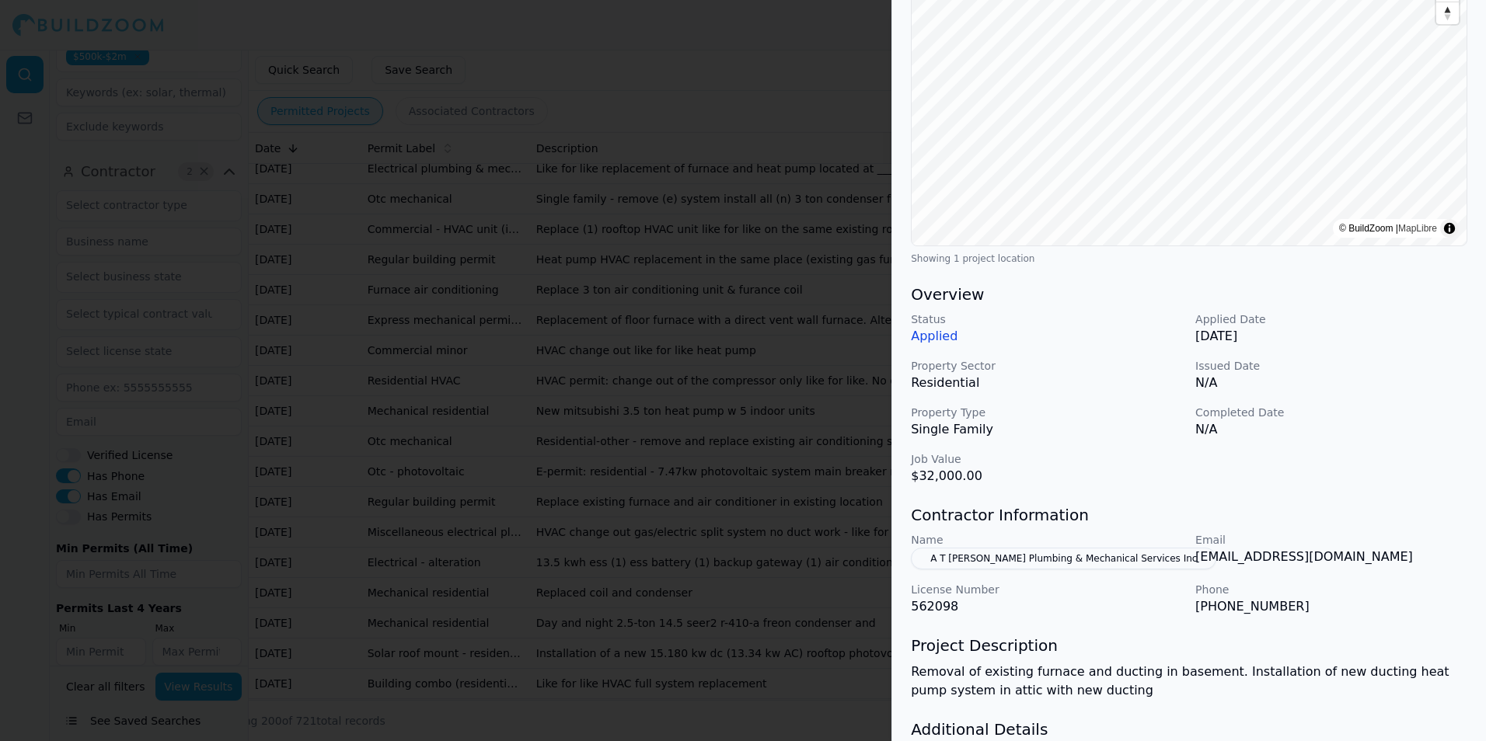
scroll to position [155, 0]
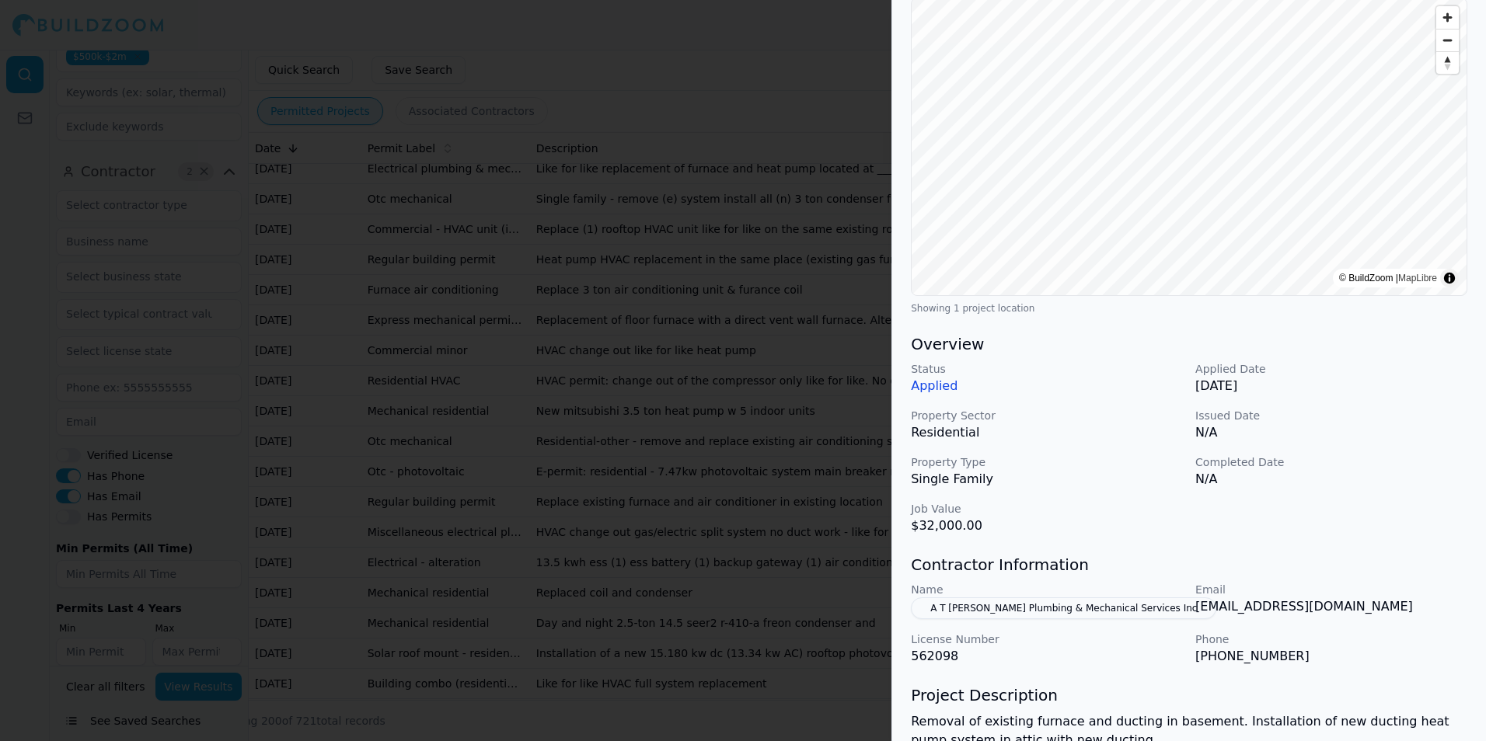
click at [709, 449] on div at bounding box center [743, 370] width 1486 height 741
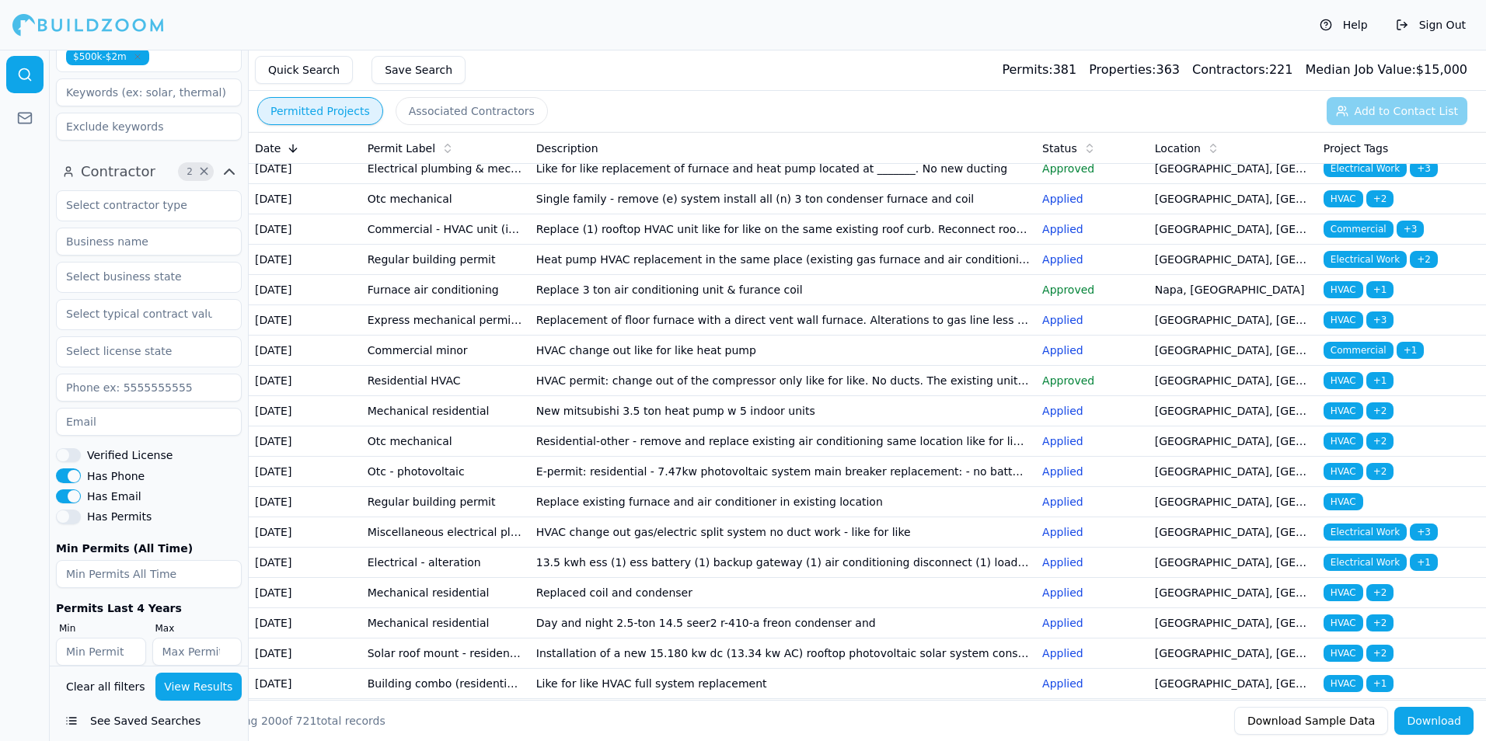
click at [636, 154] on td "No duct work permitted. Change-out split system (all-electric heat pump) to spl…" at bounding box center [783, 139] width 506 height 30
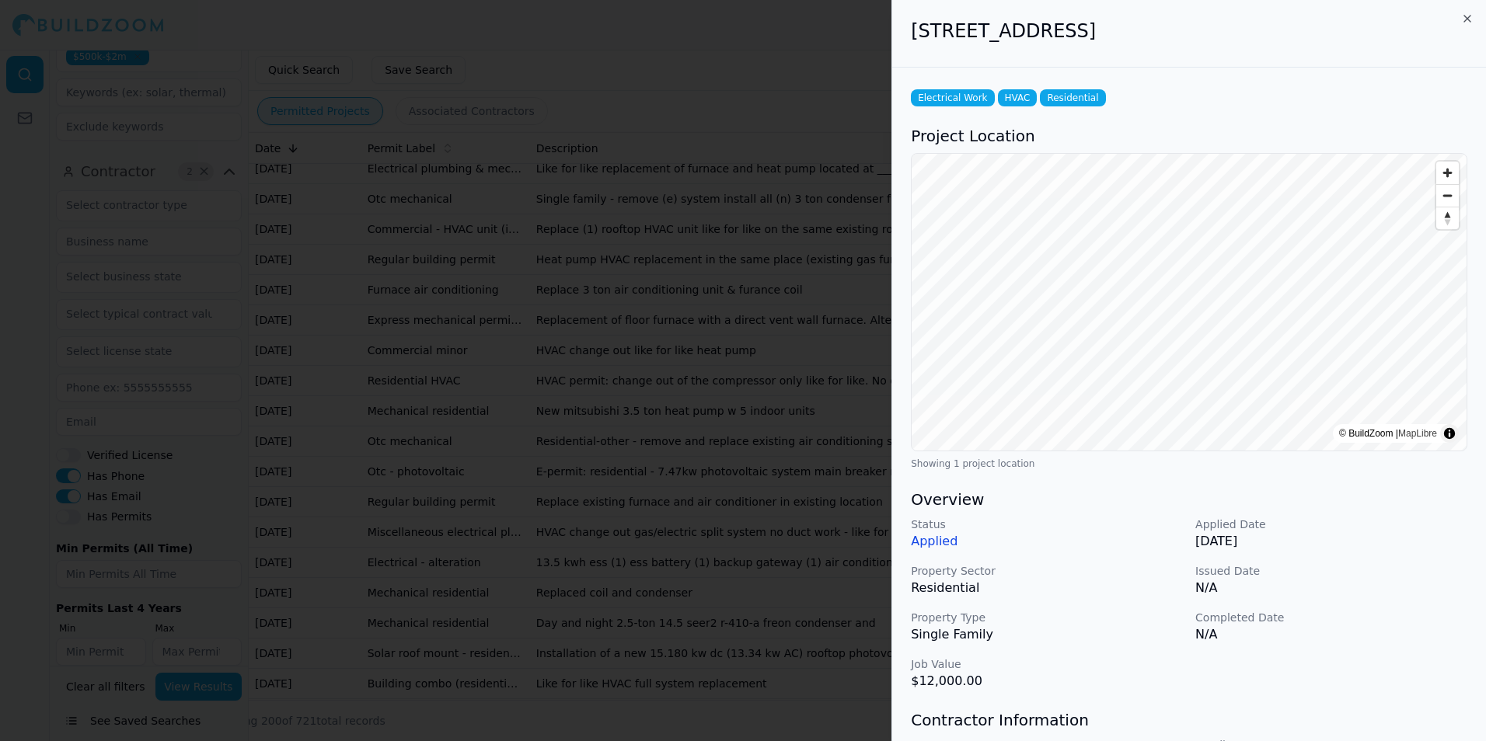
scroll to position [233, 0]
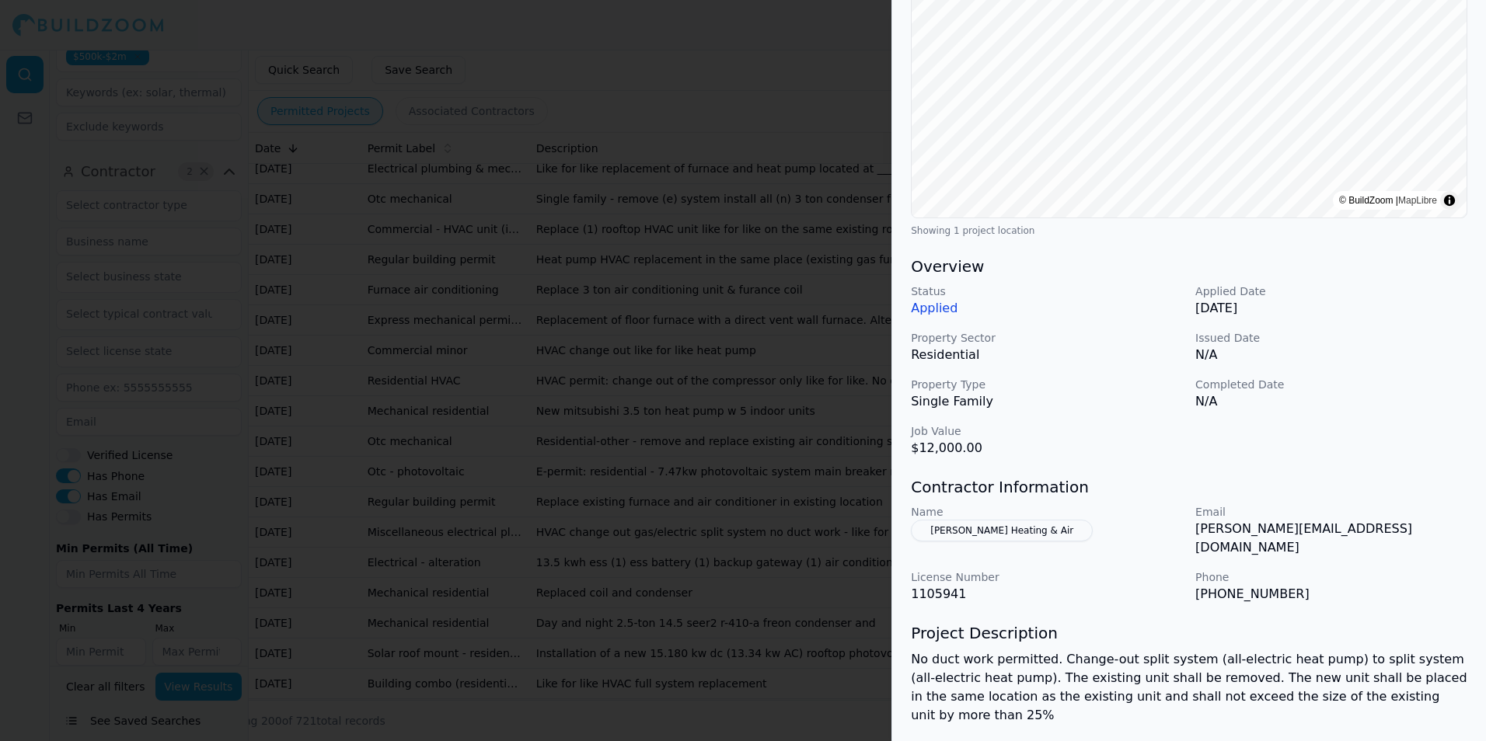
drag, startPoint x: 791, startPoint y: 387, endPoint x: 702, endPoint y: 497, distance: 142.0
click at [800, 382] on div at bounding box center [743, 370] width 1486 height 741
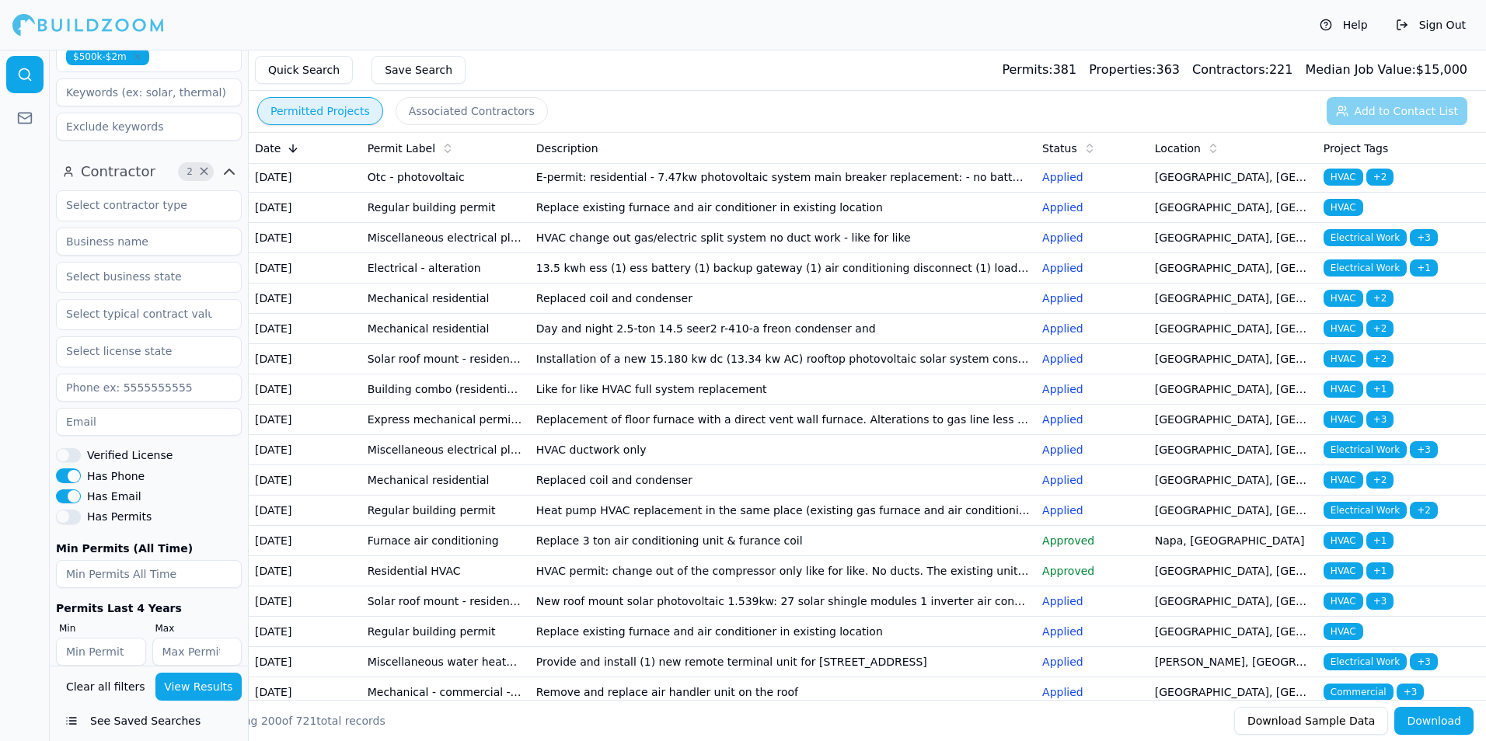
scroll to position [1321, 0]
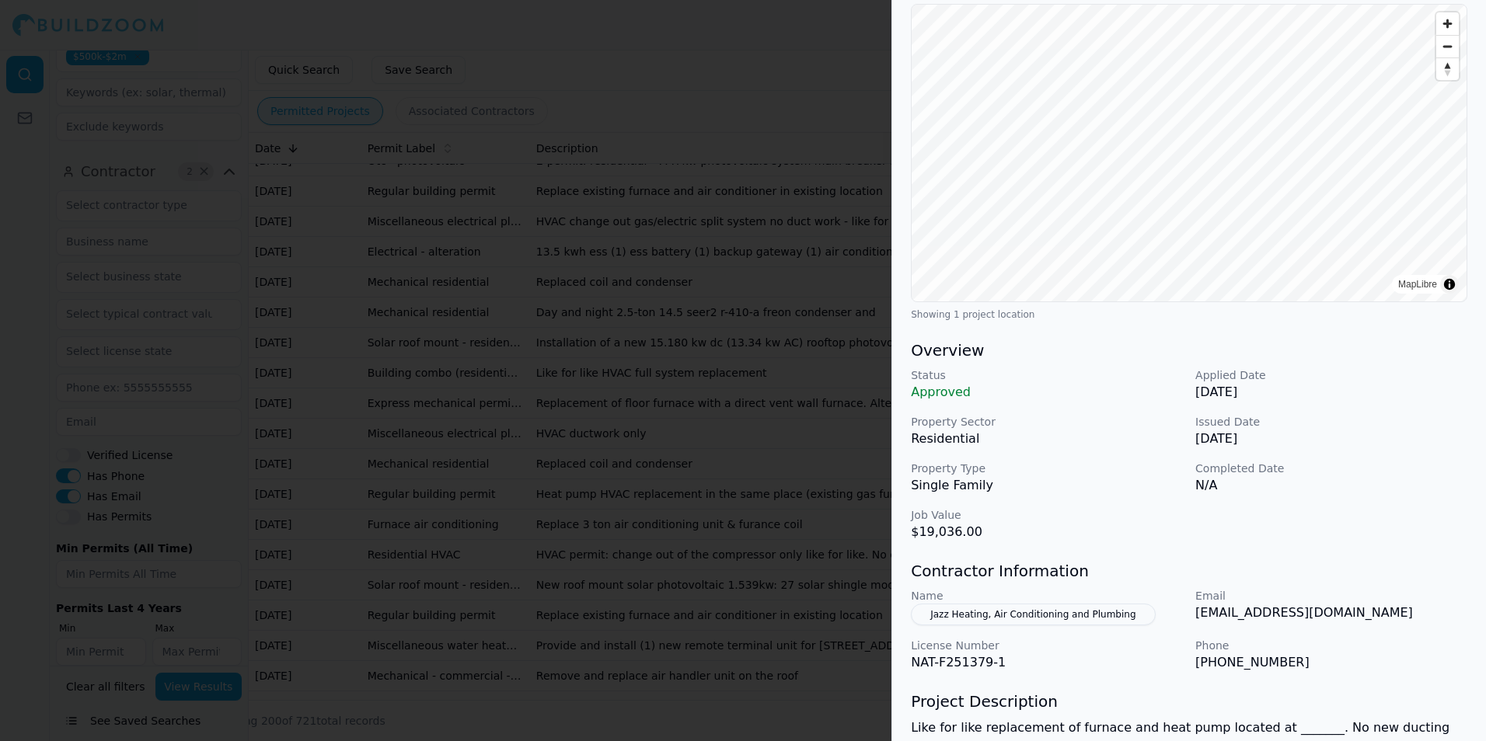
scroll to position [291, 0]
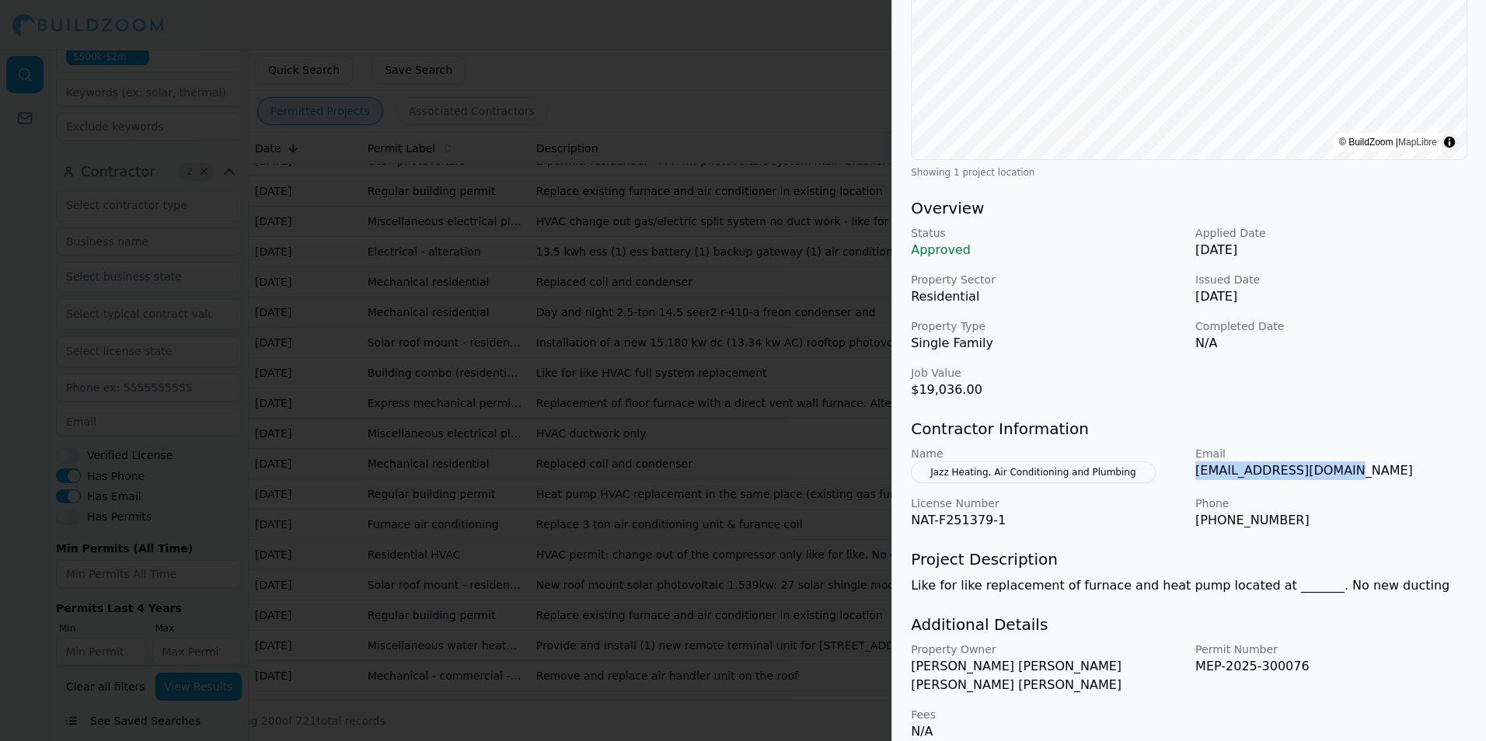
drag, startPoint x: 1197, startPoint y: 473, endPoint x: 1348, endPoint y: 471, distance: 150.8
click at [1348, 471] on p "permits@archonergy.com" at bounding box center [1331, 471] width 272 height 19
click at [686, 481] on div at bounding box center [743, 370] width 1486 height 741
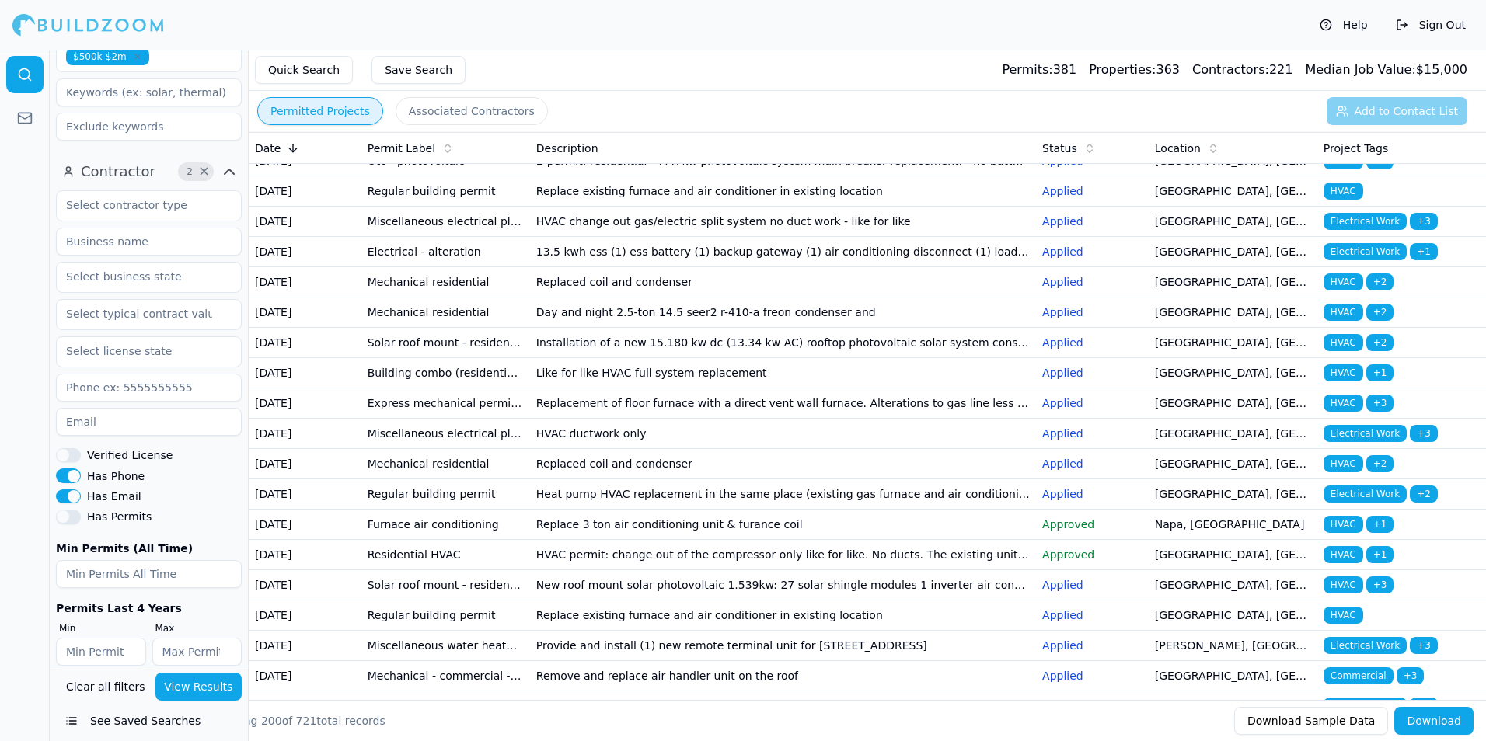
click at [664, 25] on td "Replacement of floor furnace with a direct vent wall furnace. Alterations to ga…" at bounding box center [783, 10] width 506 height 30
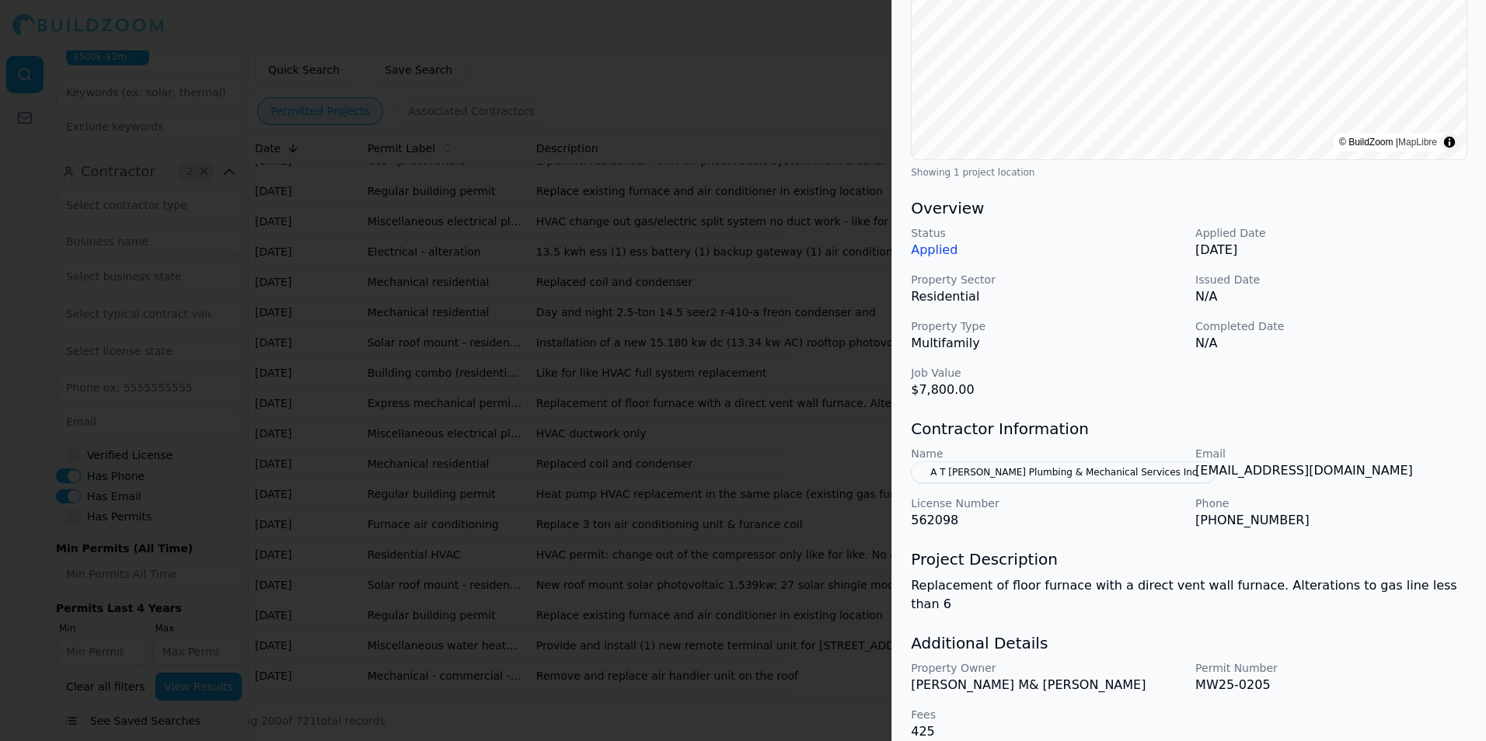
click at [686, 343] on div at bounding box center [743, 370] width 1486 height 741
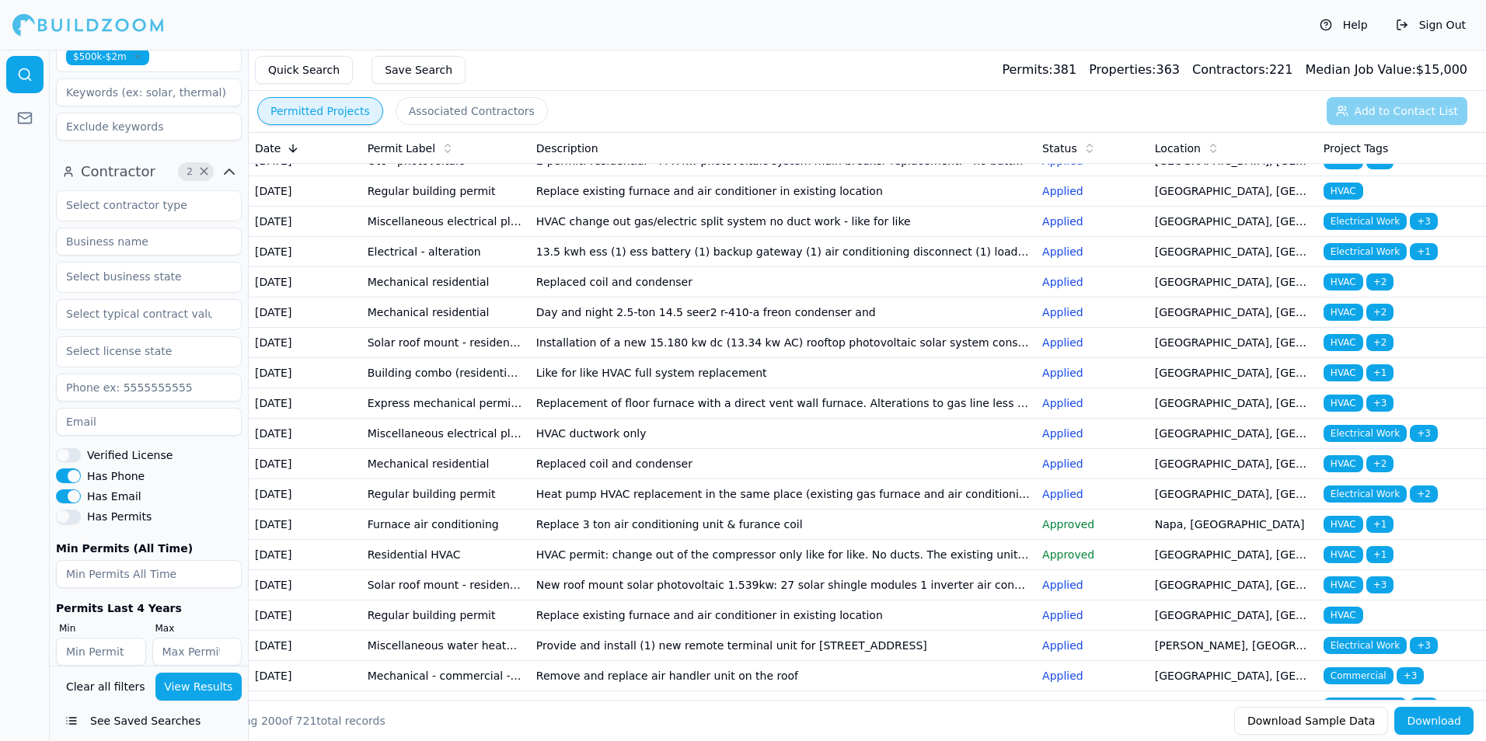
click at [754, 85] on td "HVAC permit: change out of the compressor only like for like. No ducts. The exi…" at bounding box center [783, 70] width 506 height 30
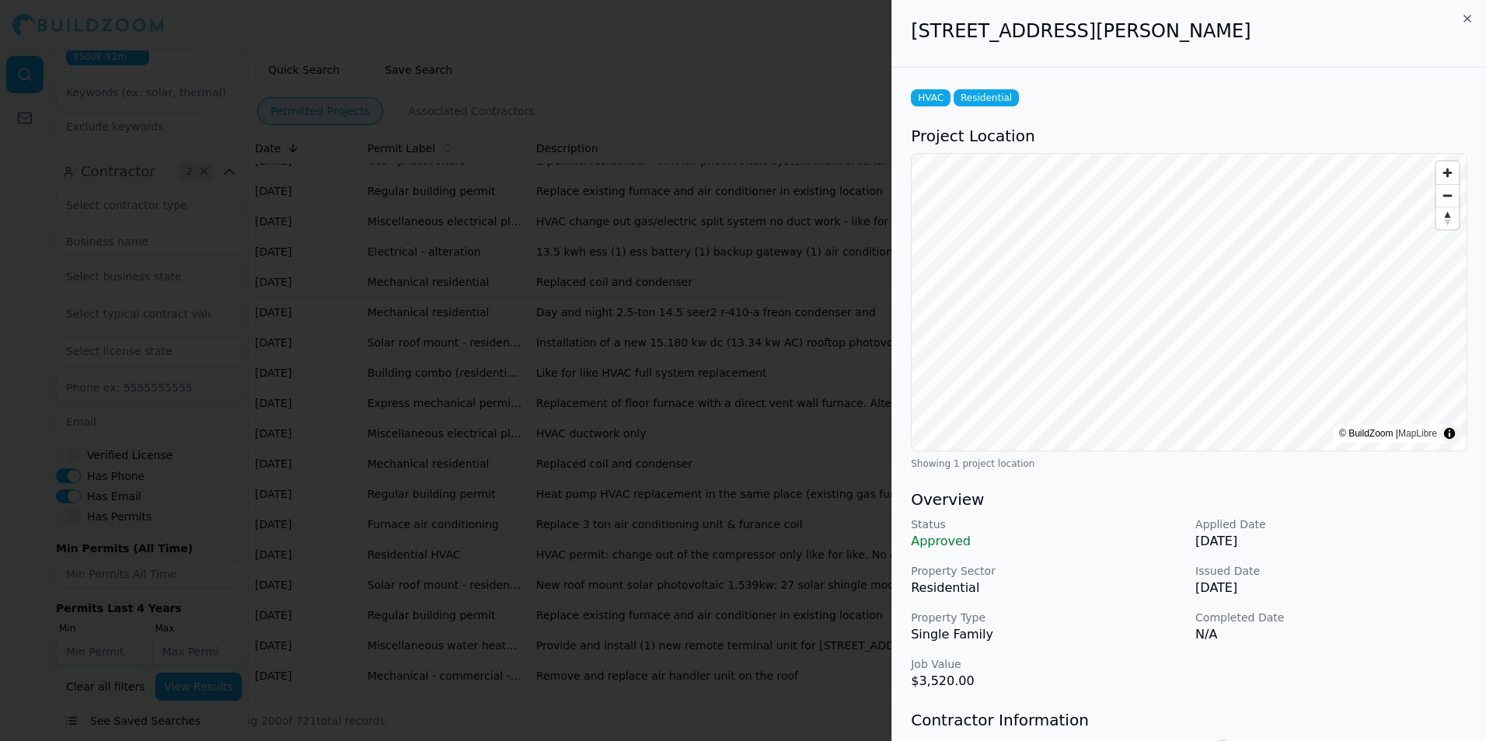
scroll to position [233, 0]
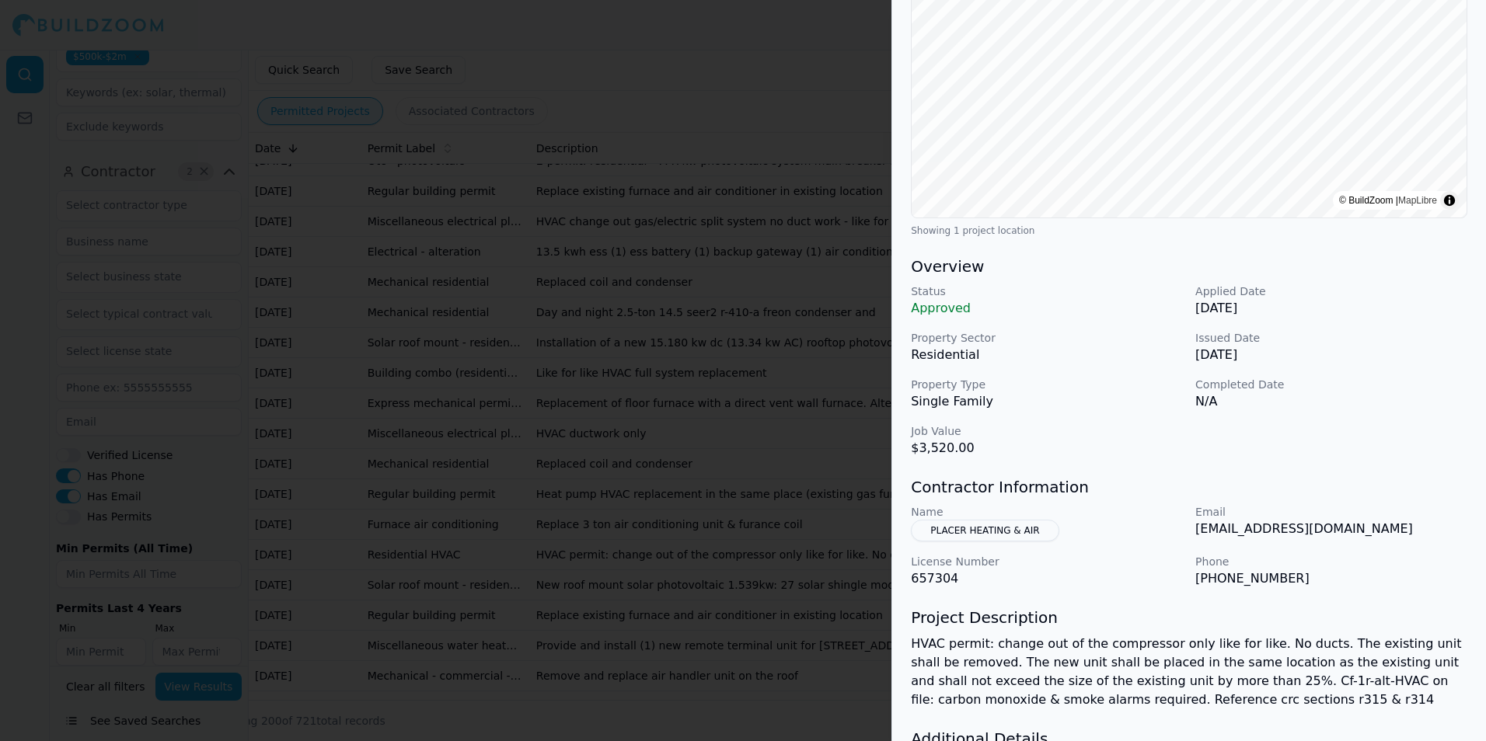
click at [536, 458] on div at bounding box center [743, 370] width 1486 height 741
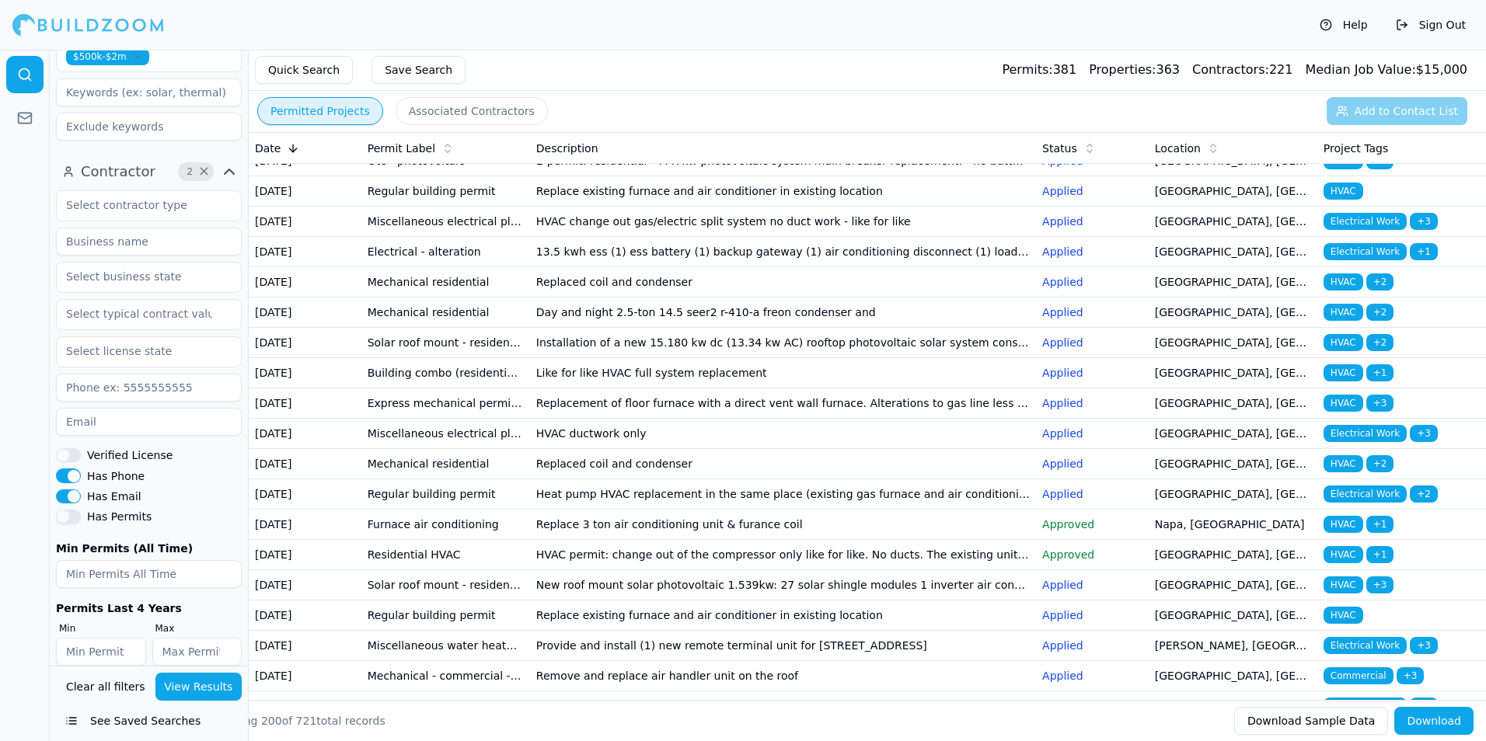
click at [631, 85] on td "HVAC permit: change out of the compressor only like for like. No ducts. The exi…" at bounding box center [783, 70] width 506 height 30
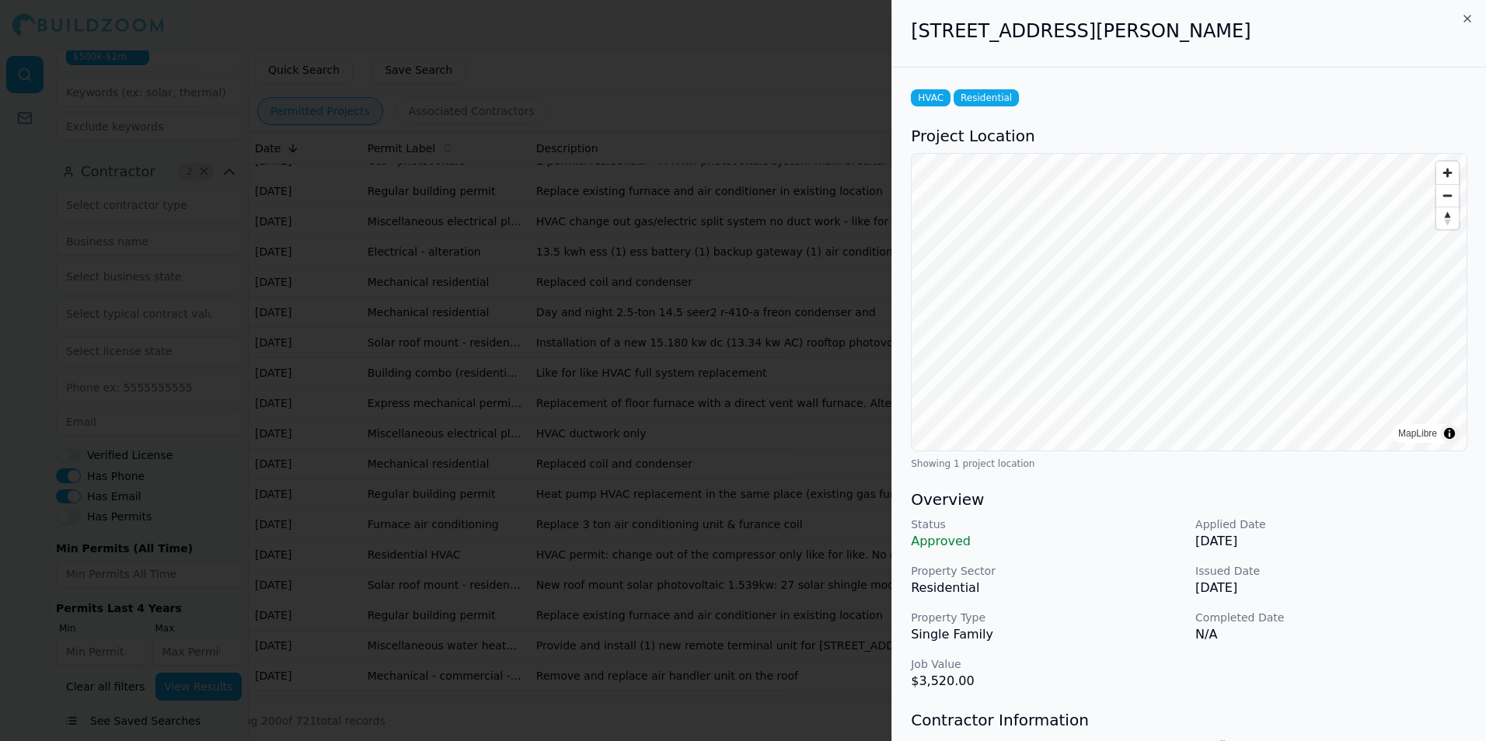
scroll to position [155, 0]
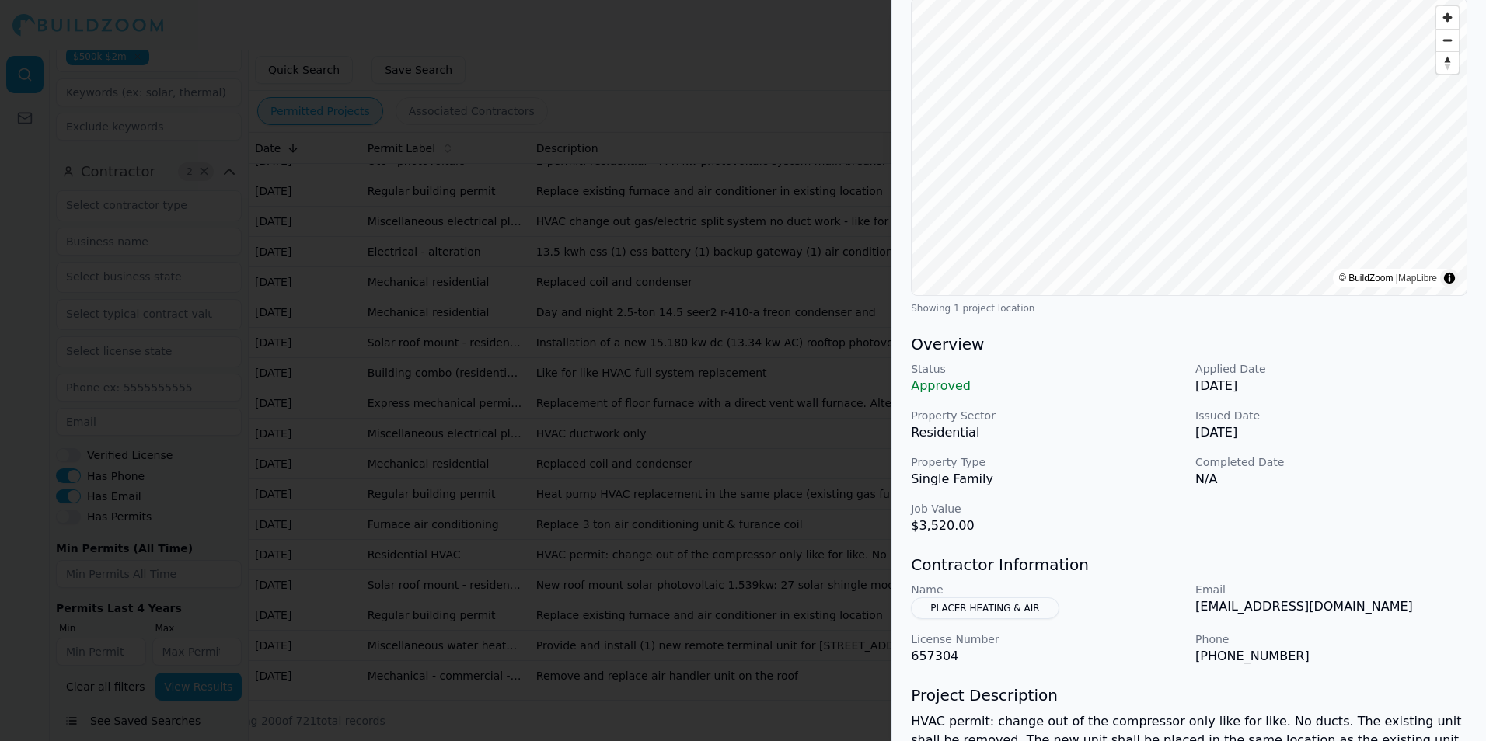
click at [650, 419] on div at bounding box center [743, 370] width 1486 height 741
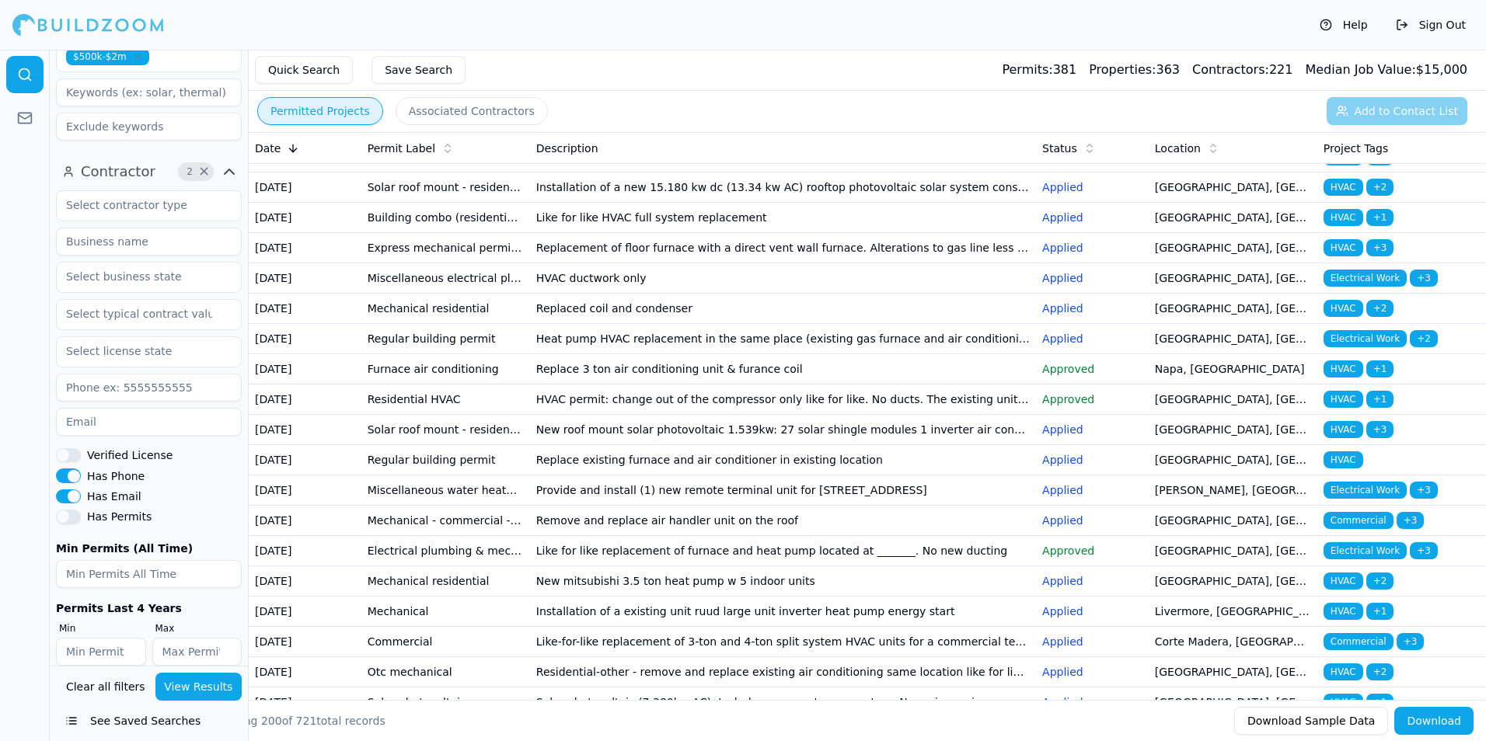
scroll to position [1554, 0]
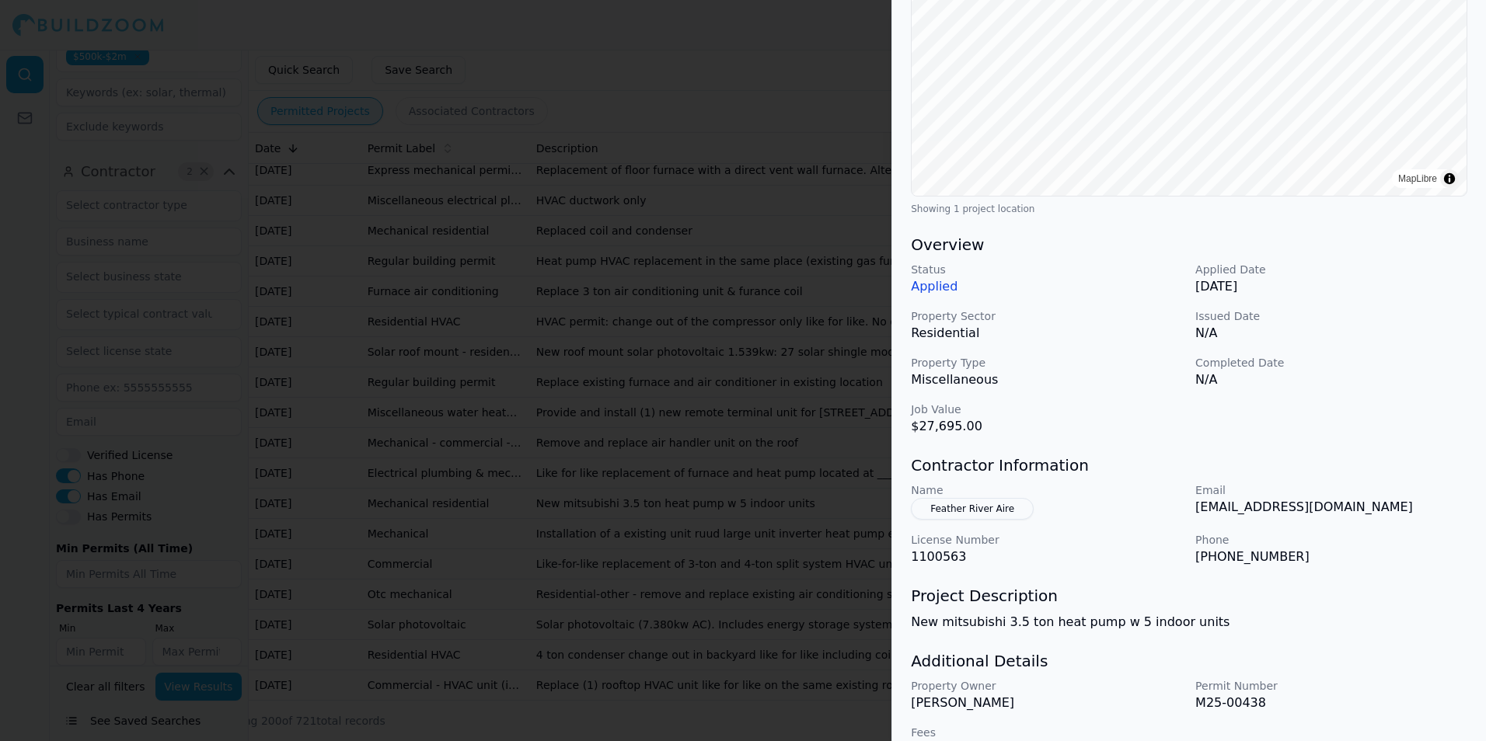
scroll to position [291, 0]
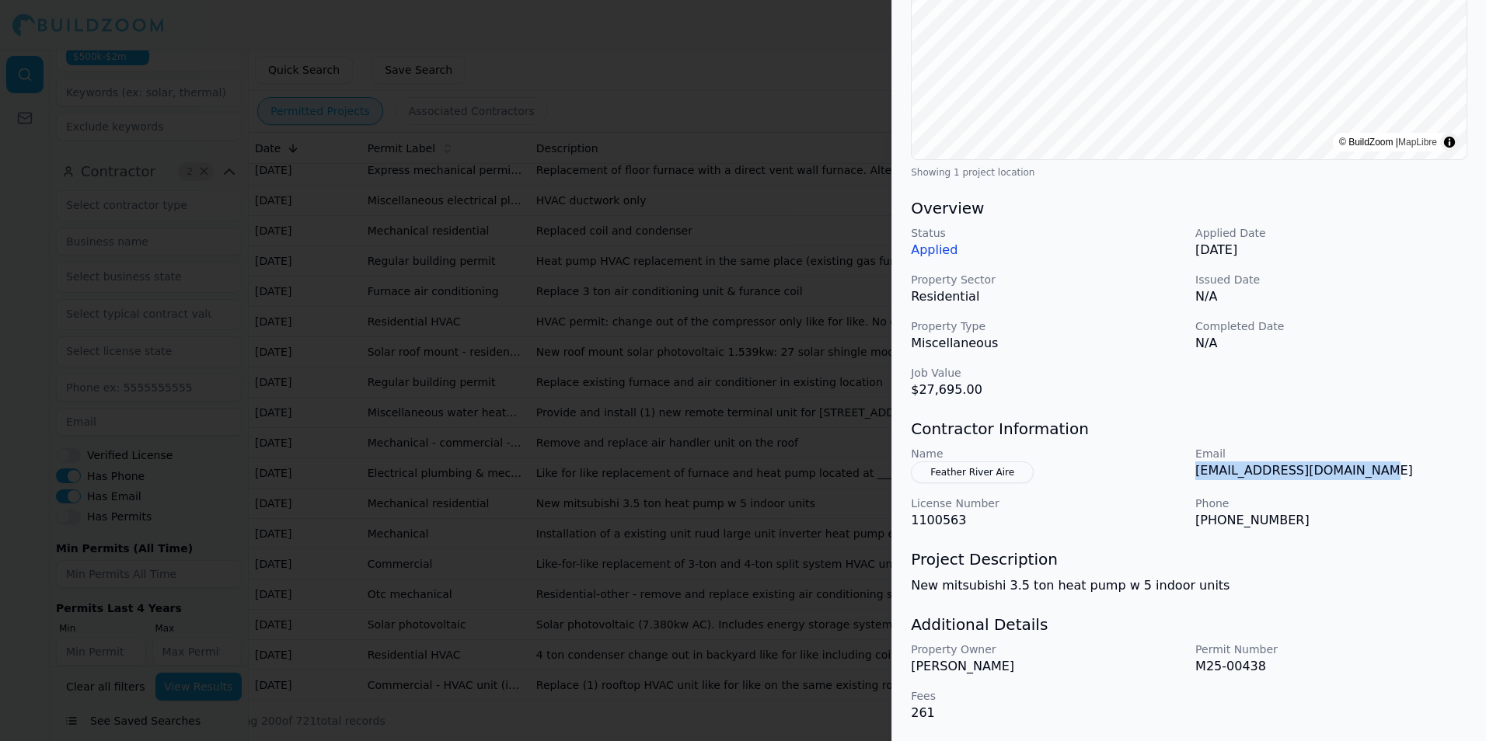
drag, startPoint x: 1193, startPoint y: 472, endPoint x: 1368, endPoint y: 480, distance: 175.1
click at [1368, 480] on div "Name Feather River Aire Email projectadmin@caeschico.com License Number 1100563…" at bounding box center [1189, 488] width 556 height 84
click at [757, 421] on div at bounding box center [743, 370] width 1486 height 741
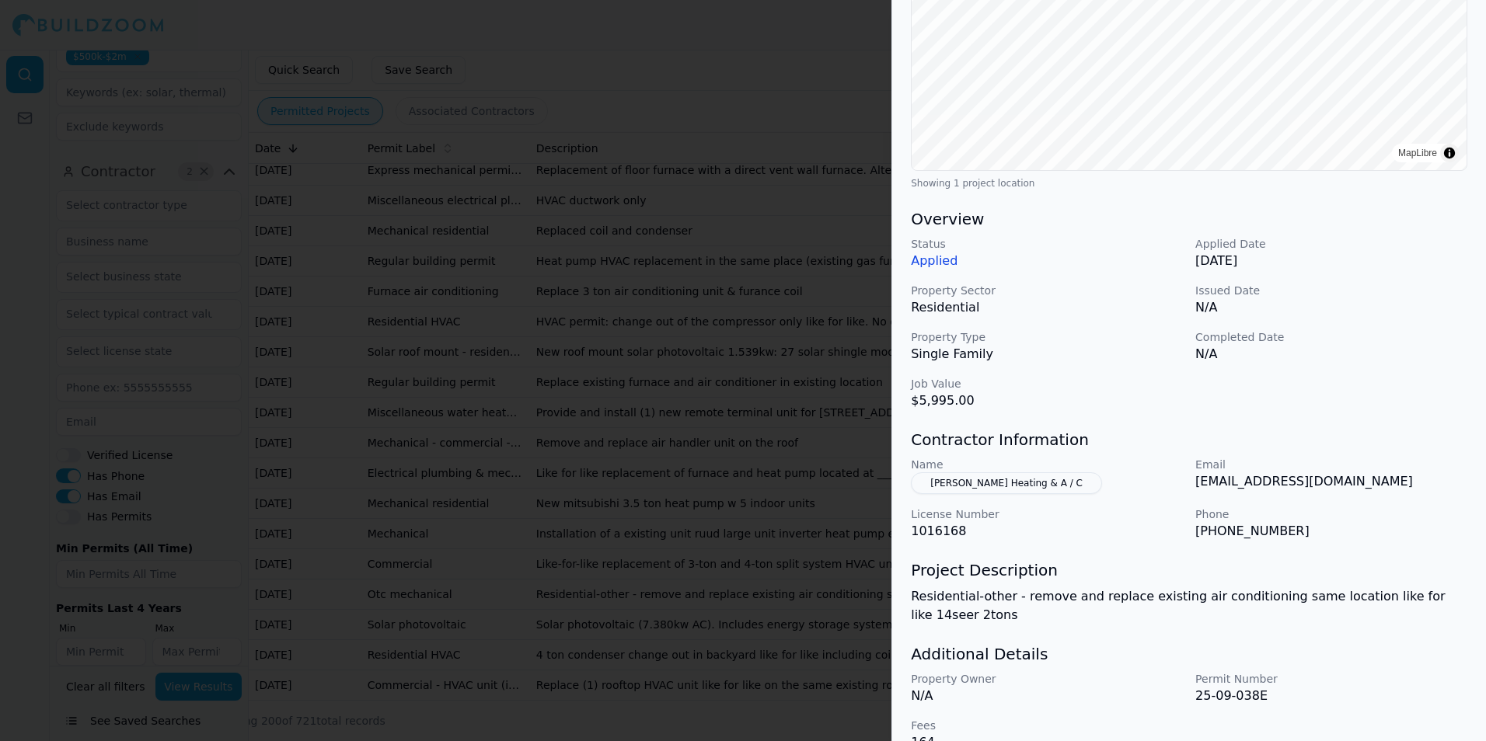
scroll to position [310, 0]
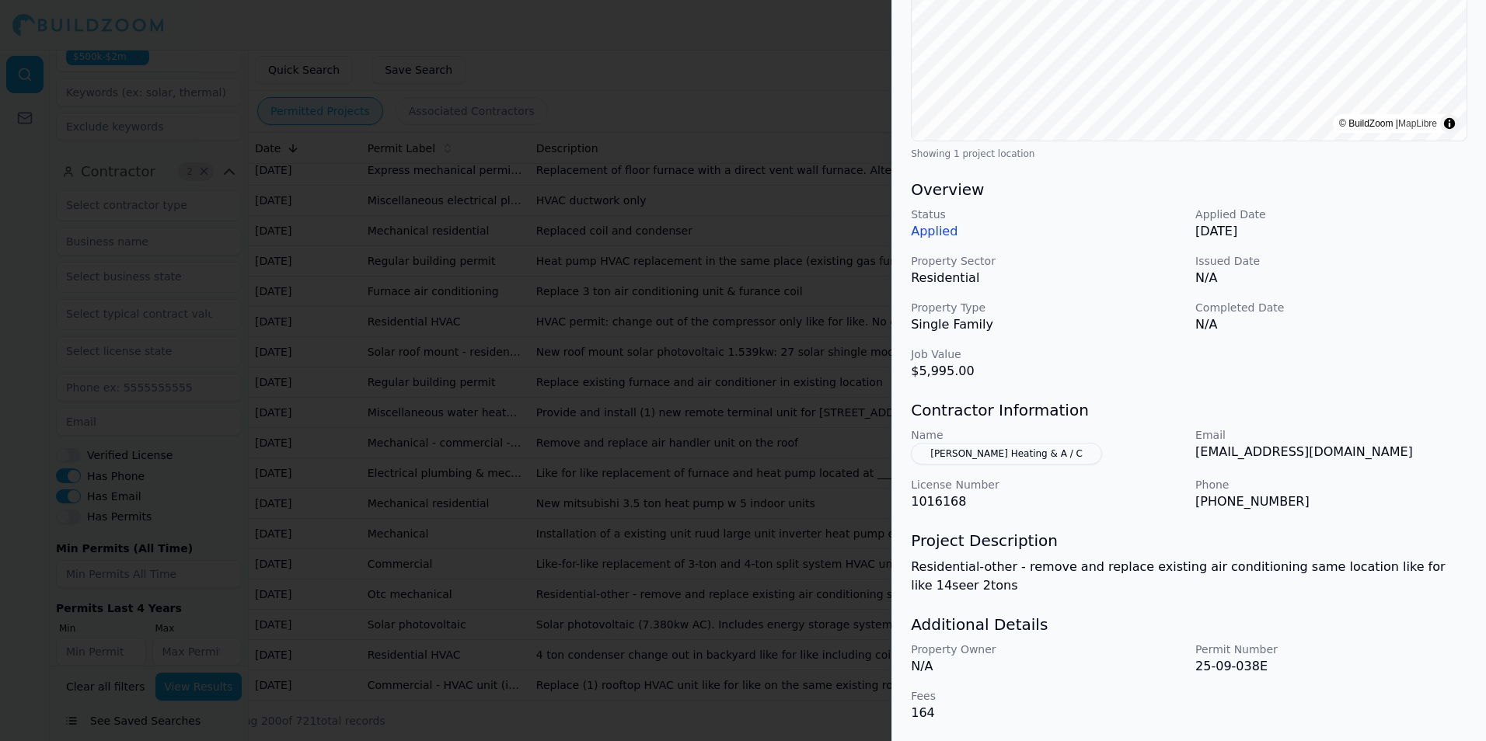
click at [783, 468] on div at bounding box center [743, 370] width 1486 height 741
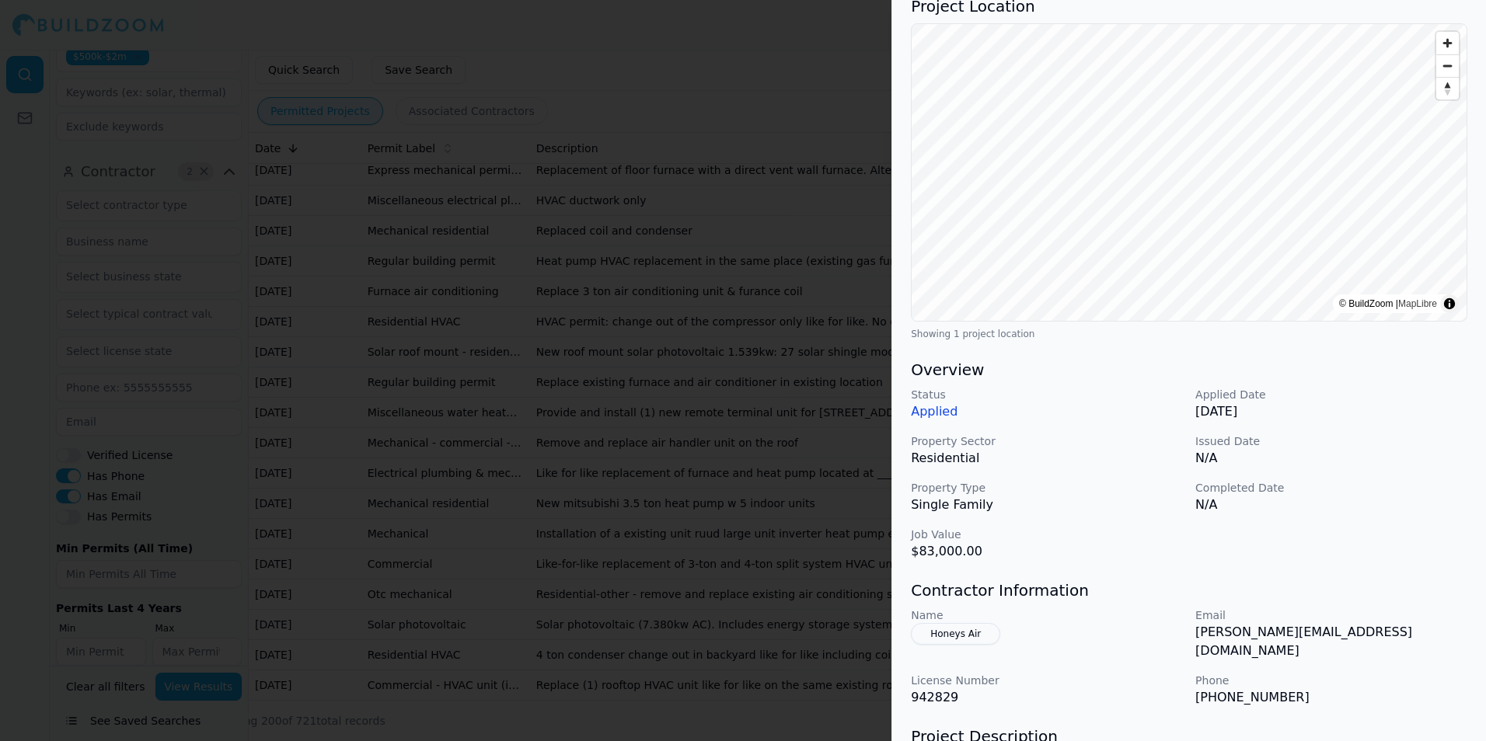
scroll to position [155, 0]
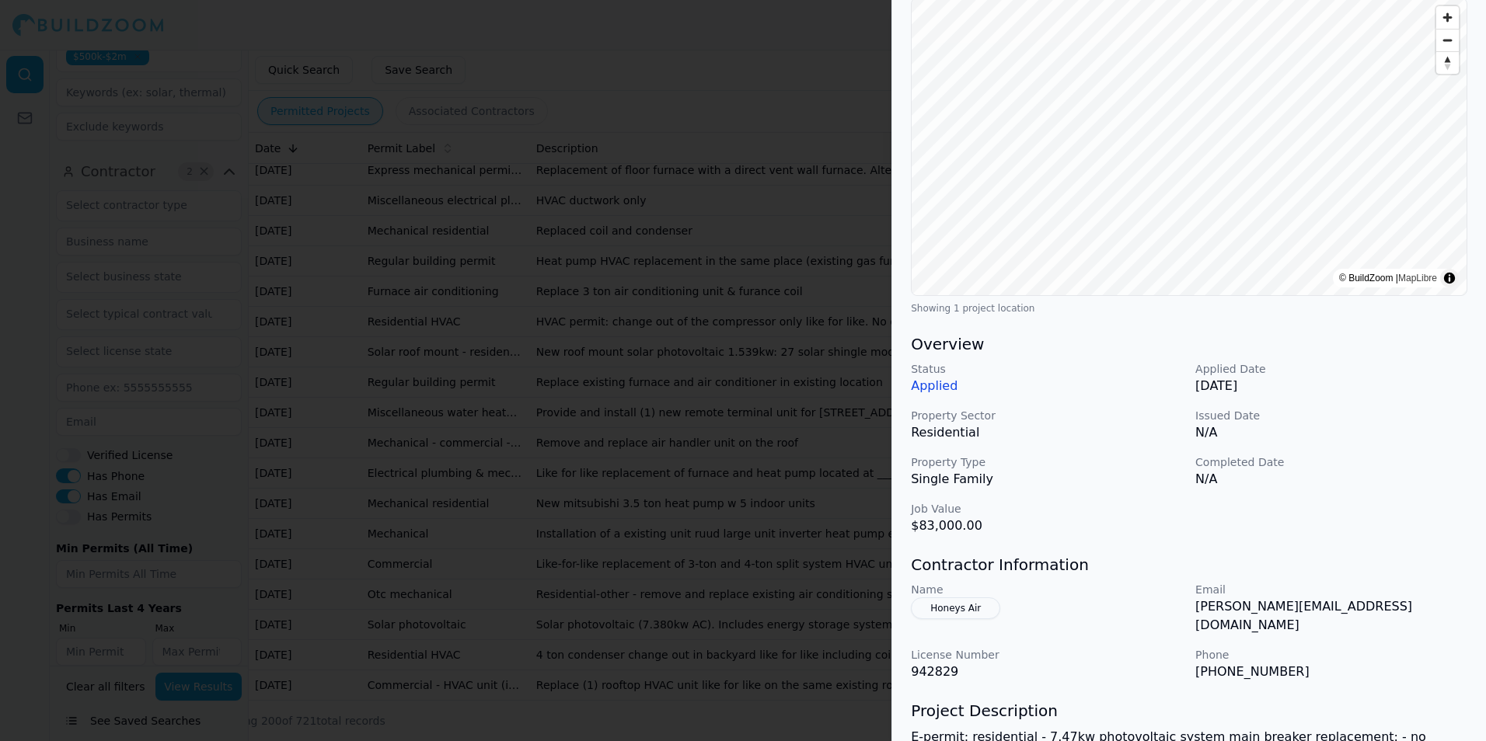
click at [625, 382] on div at bounding box center [743, 370] width 1486 height 741
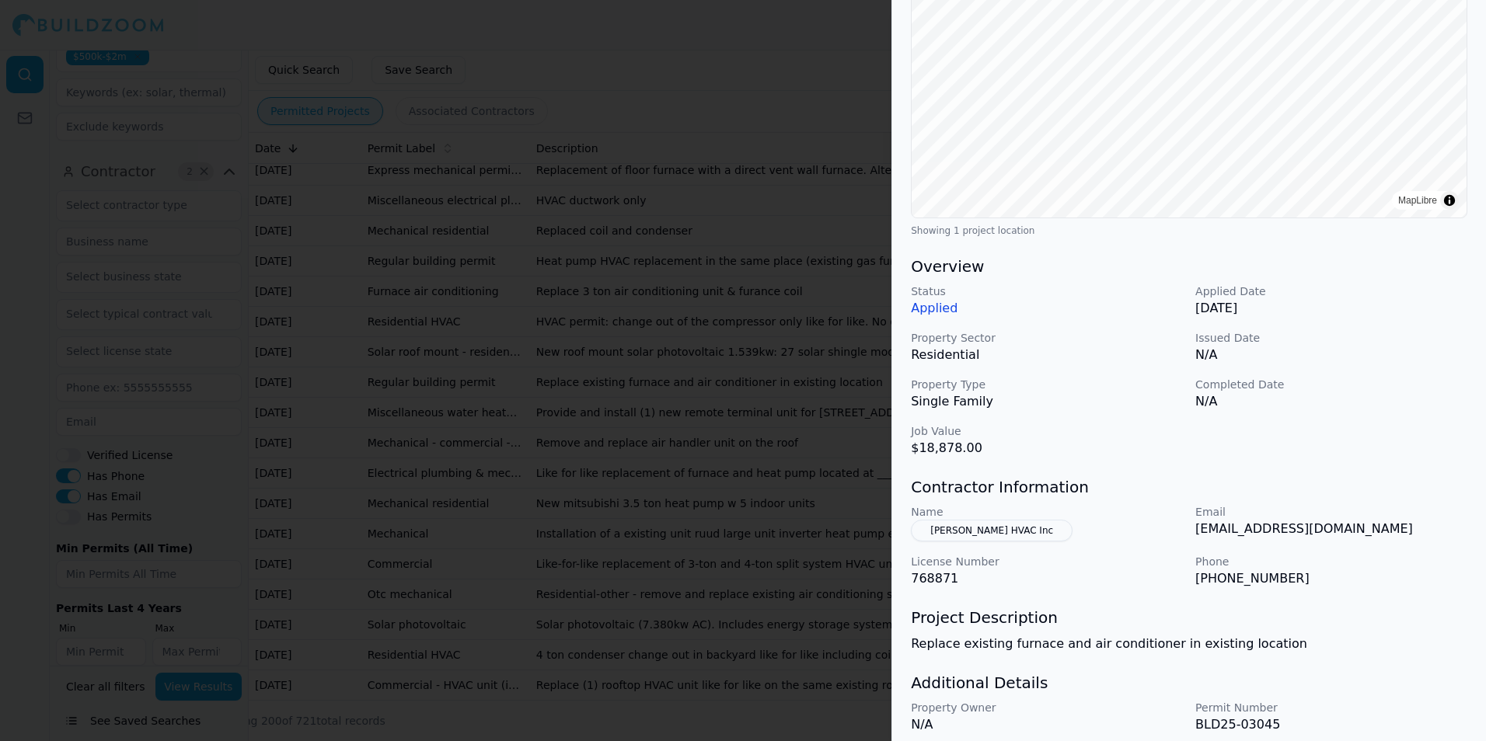
scroll to position [291, 0]
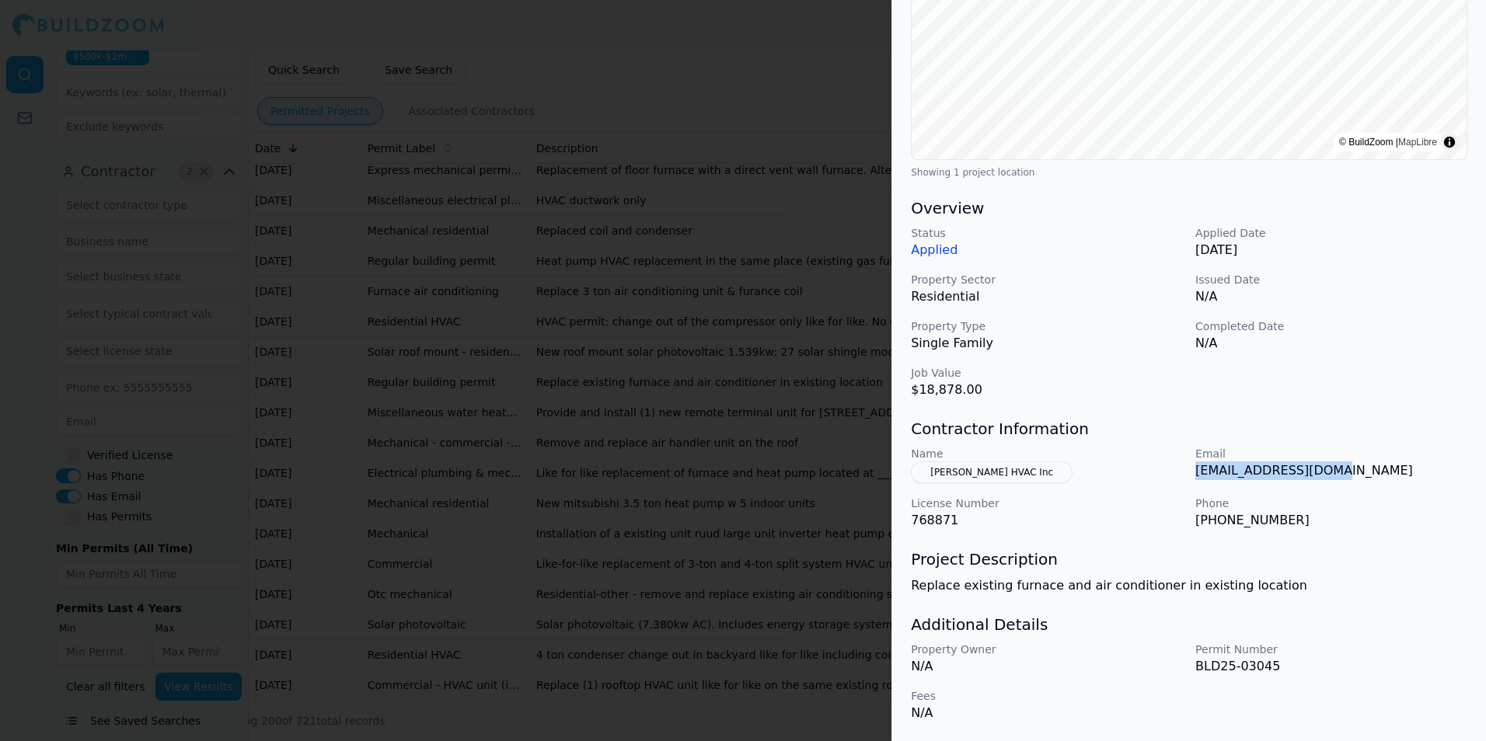
drag, startPoint x: 1196, startPoint y: 474, endPoint x: 1336, endPoint y: 479, distance: 140.0
click at [1336, 479] on p "aaapermits@gmail.com" at bounding box center [1331, 471] width 272 height 19
click at [771, 426] on div at bounding box center [743, 370] width 1486 height 741
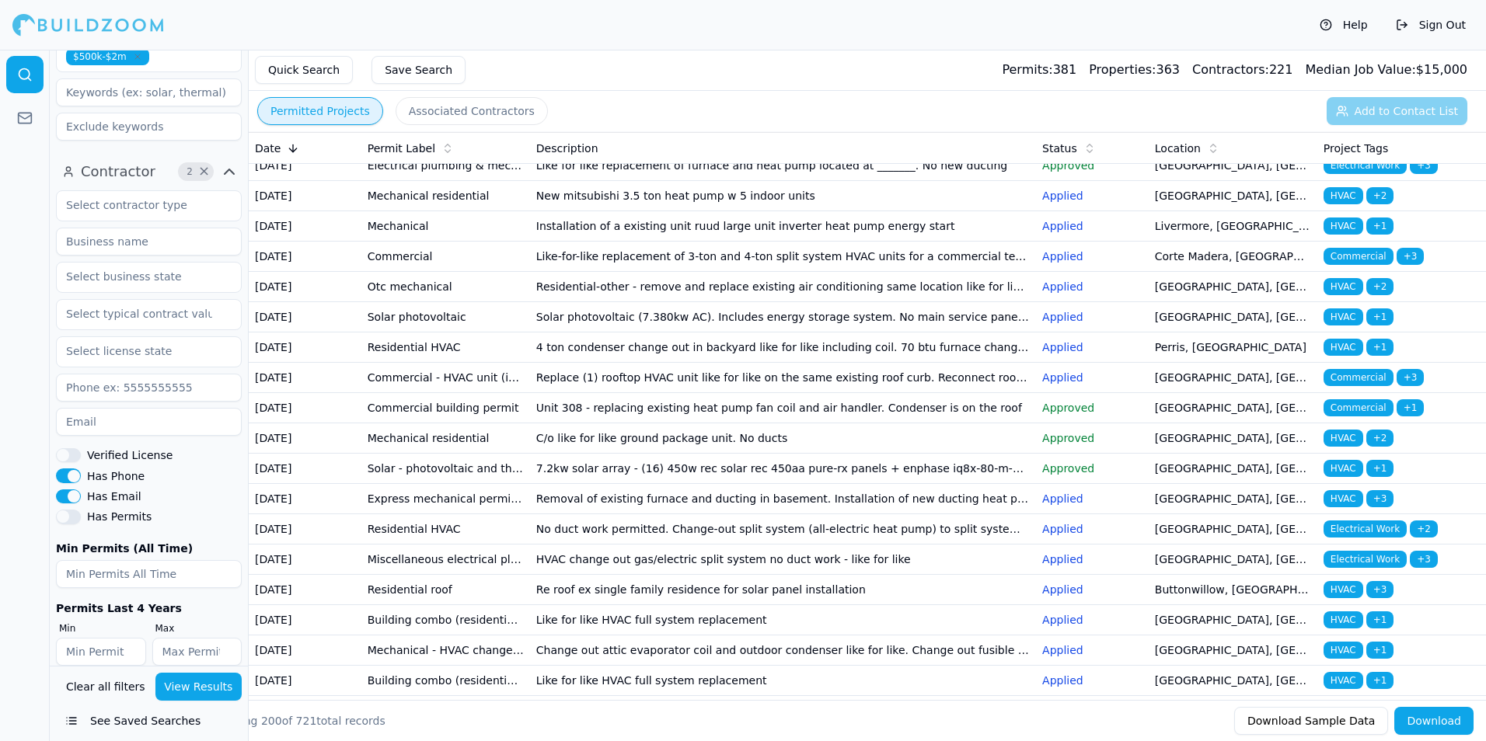
scroll to position [1865, 0]
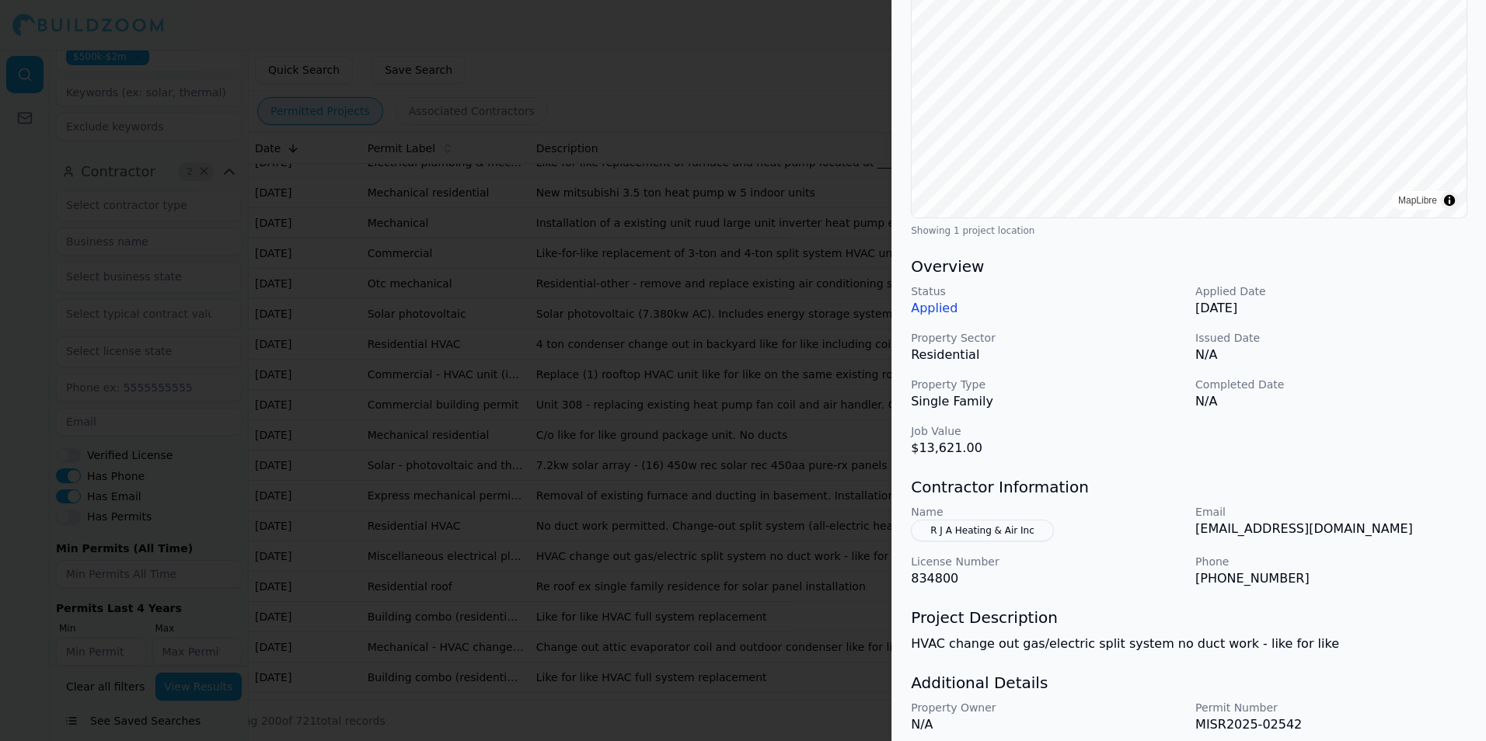
scroll to position [291, 0]
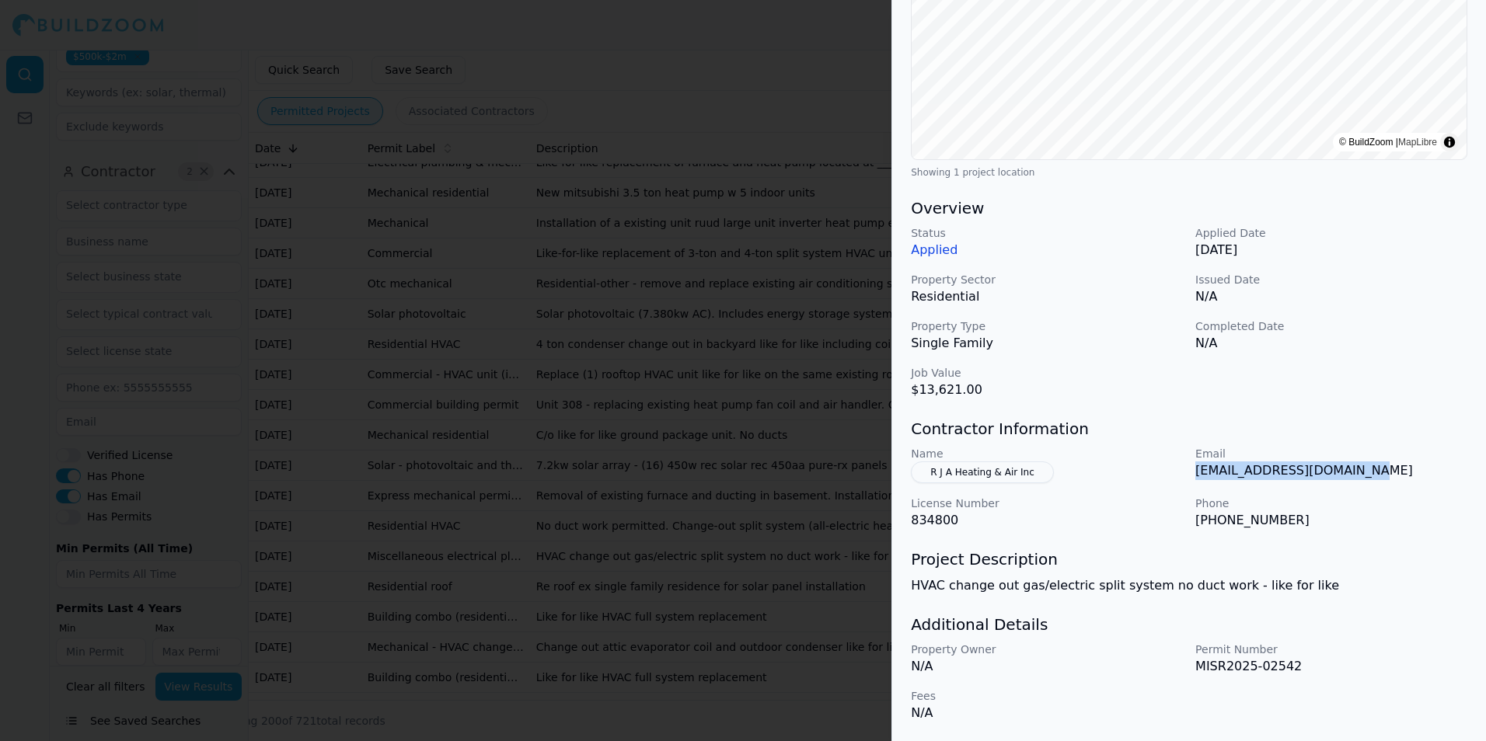
drag, startPoint x: 1196, startPoint y: 473, endPoint x: 1350, endPoint y: 482, distance: 154.1
click at [1350, 482] on div "Email service@rjaheatandair.com" at bounding box center [1331, 464] width 272 height 37
drag, startPoint x: 1350, startPoint y: 482, endPoint x: 1323, endPoint y: 471, distance: 28.6
click at [716, 477] on div at bounding box center [743, 370] width 1486 height 741
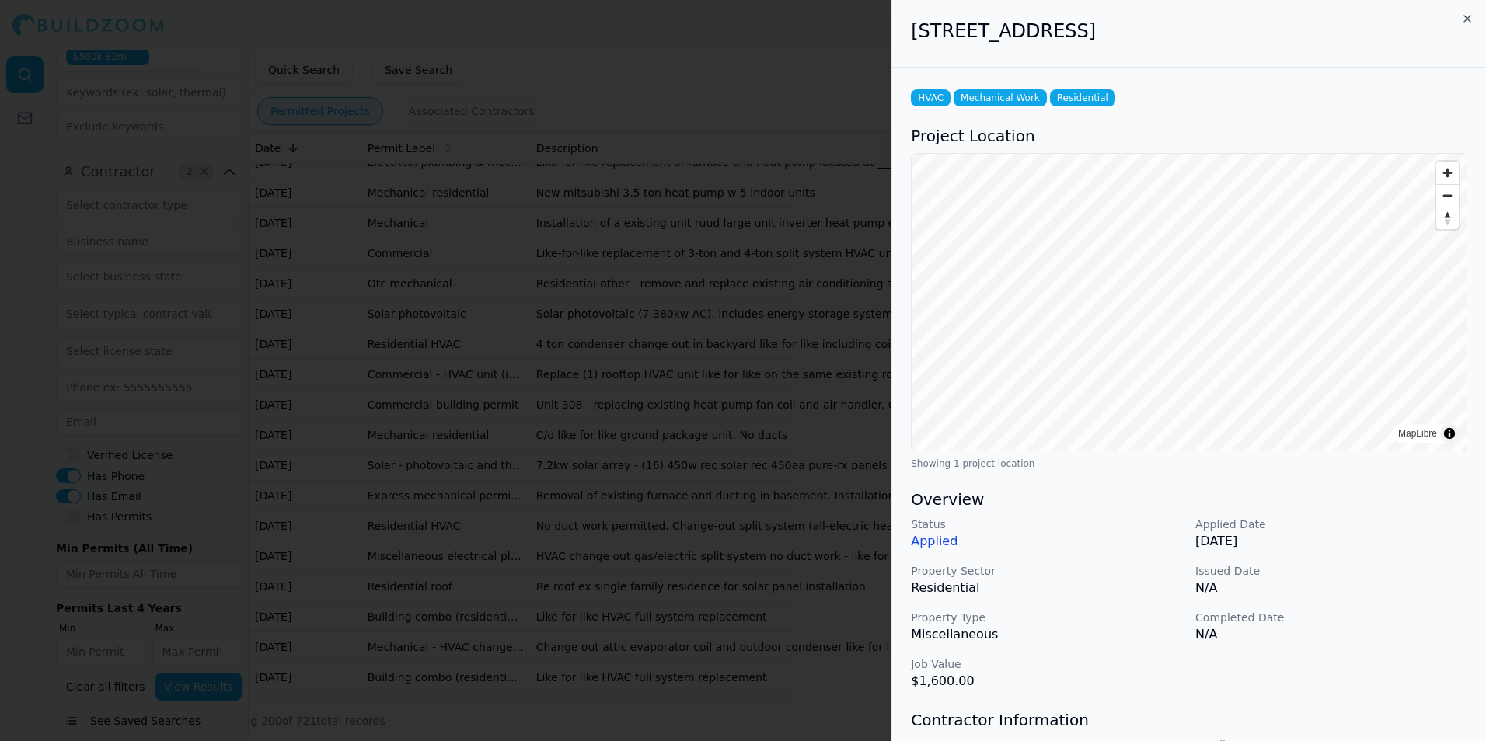
scroll to position [155, 0]
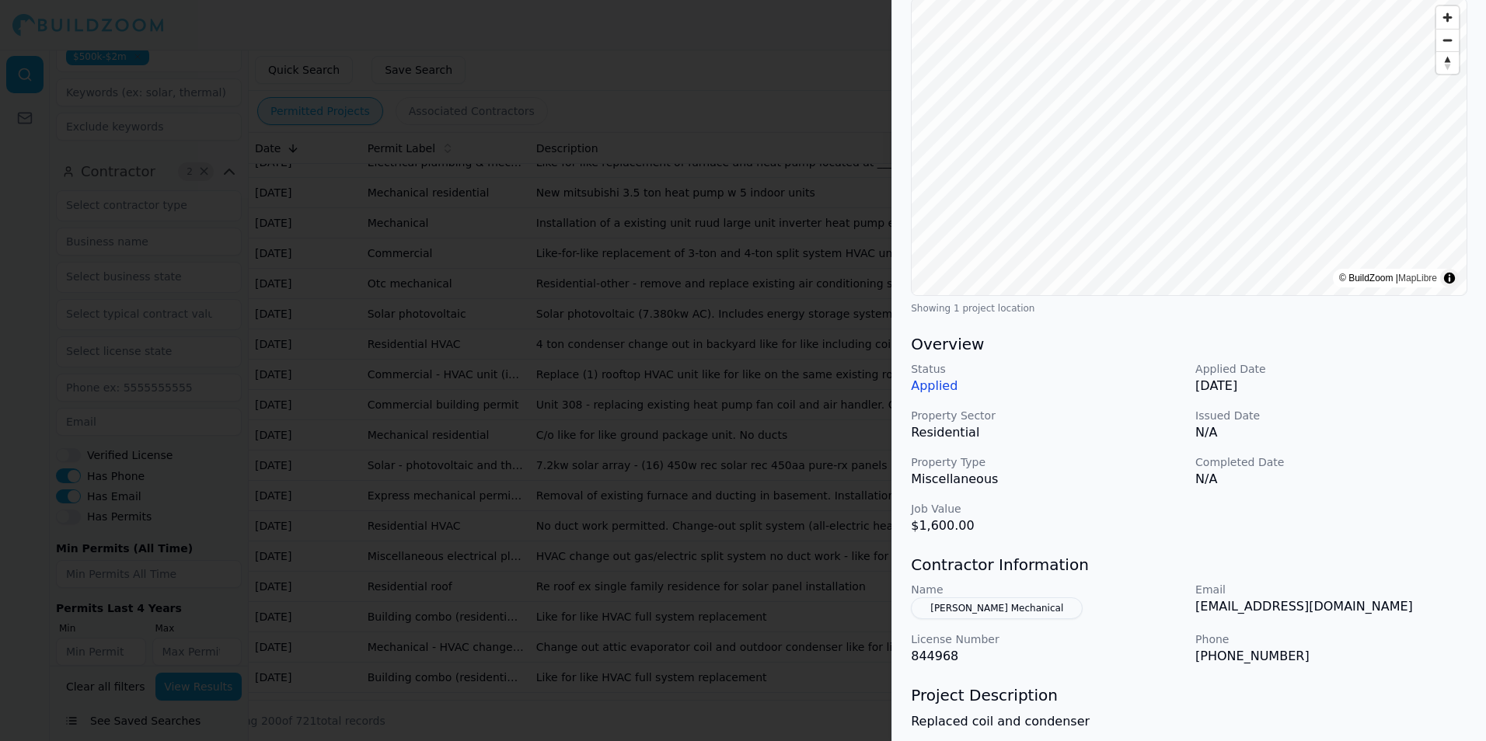
click at [534, 333] on div at bounding box center [743, 370] width 1486 height 741
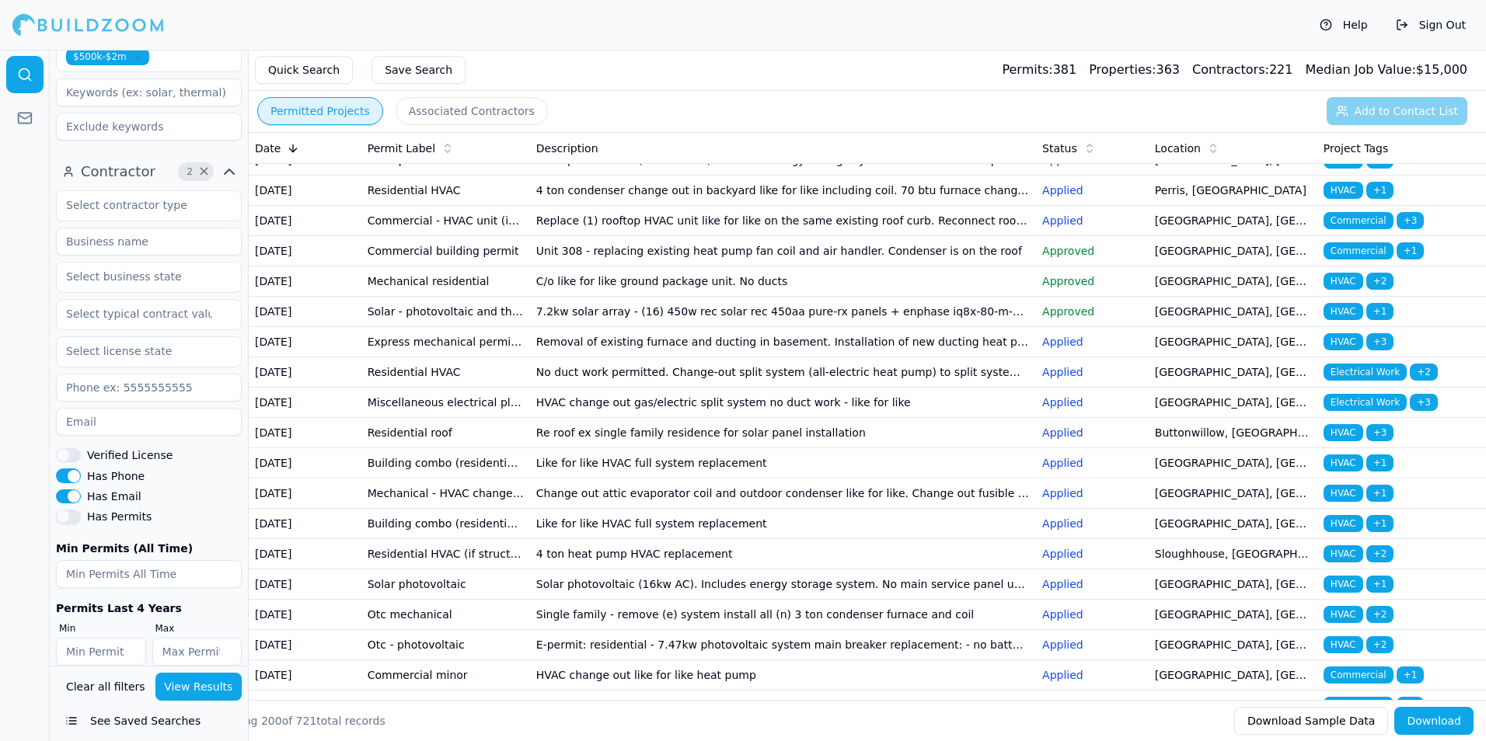
scroll to position [2020, 0]
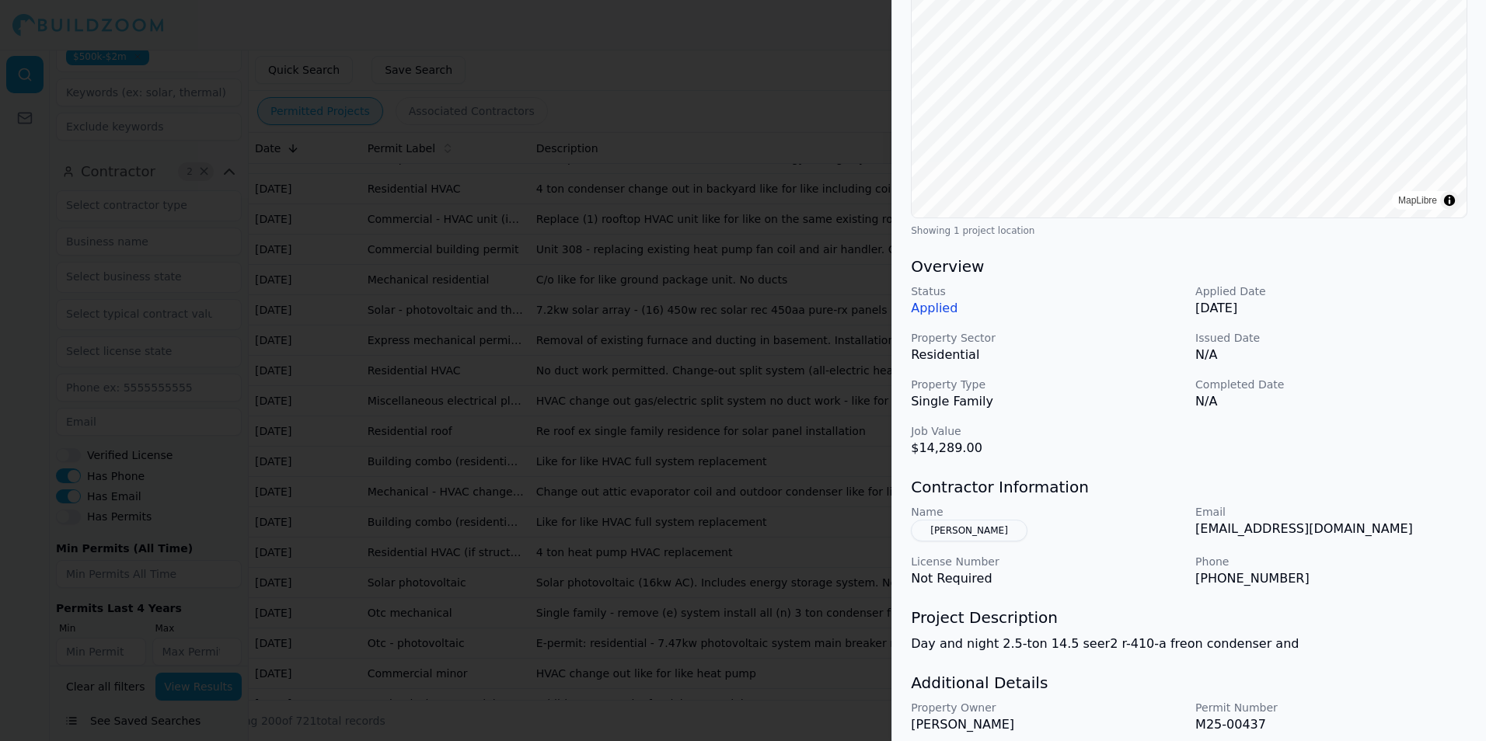
scroll to position [291, 0]
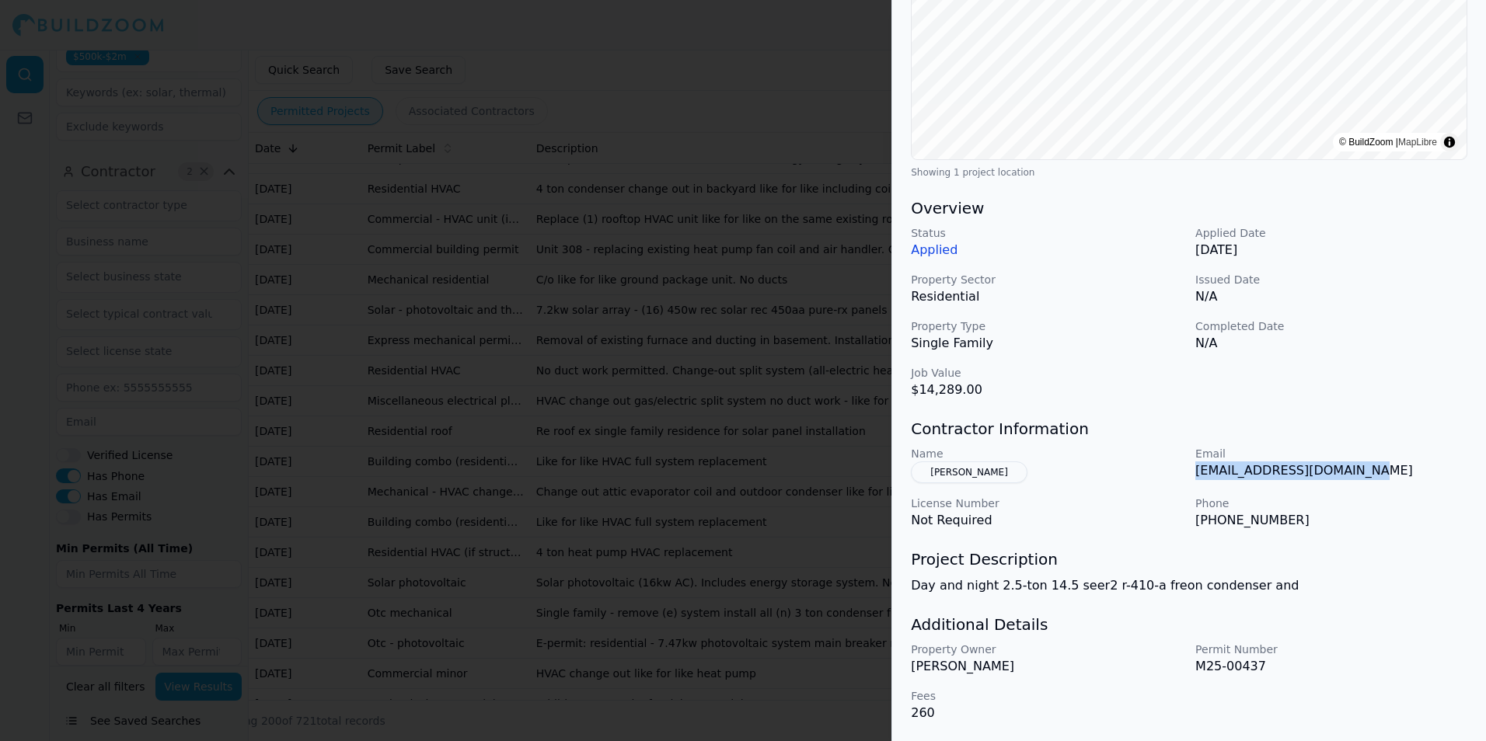
drag, startPoint x: 1197, startPoint y: 472, endPoint x: 1386, endPoint y: 466, distance: 188.9
click at [1386, 466] on p "allaroundhvac13@gmail.com" at bounding box center [1331, 471] width 272 height 19
drag, startPoint x: 1383, startPoint y: 467, endPoint x: 1298, endPoint y: 473, distance: 85.7
drag, startPoint x: 1298, startPoint y: 473, endPoint x: 1145, endPoint y: 448, distance: 155.1
click at [1145, 448] on p "Name" at bounding box center [1047, 454] width 272 height 16
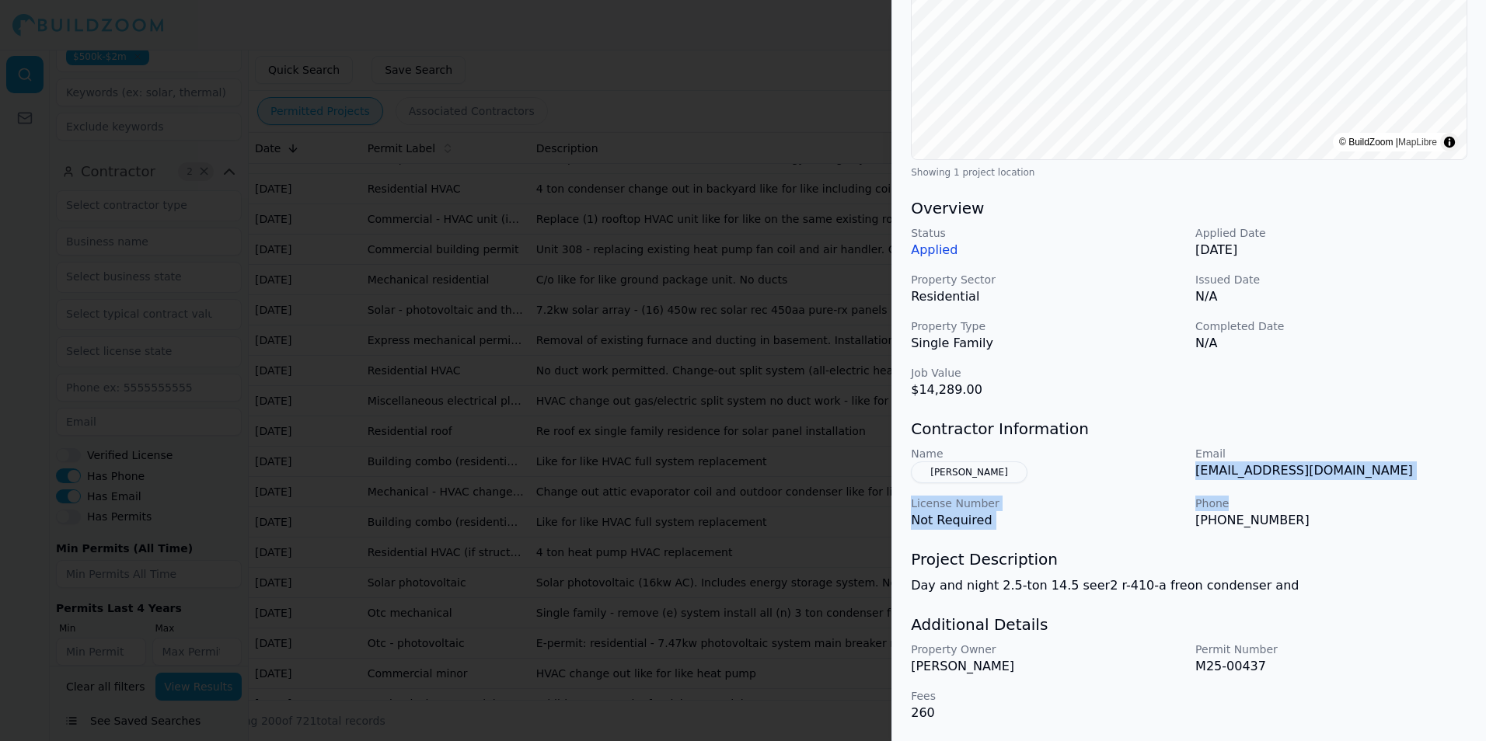
drag, startPoint x: 1197, startPoint y: 474, endPoint x: 1426, endPoint y: 498, distance: 230.5
click at [1426, 498] on div "Name Juan Farias Email allaroundhvac13@gmail.com License Number Not Required Ph…" at bounding box center [1189, 488] width 556 height 84
drag, startPoint x: 1426, startPoint y: 498, endPoint x: 1347, endPoint y: 479, distance: 80.9
click at [1335, 497] on p "Phone" at bounding box center [1331, 504] width 272 height 16
click at [1362, 473] on p "allaroundhvac13@gmail.com" at bounding box center [1331, 471] width 272 height 19
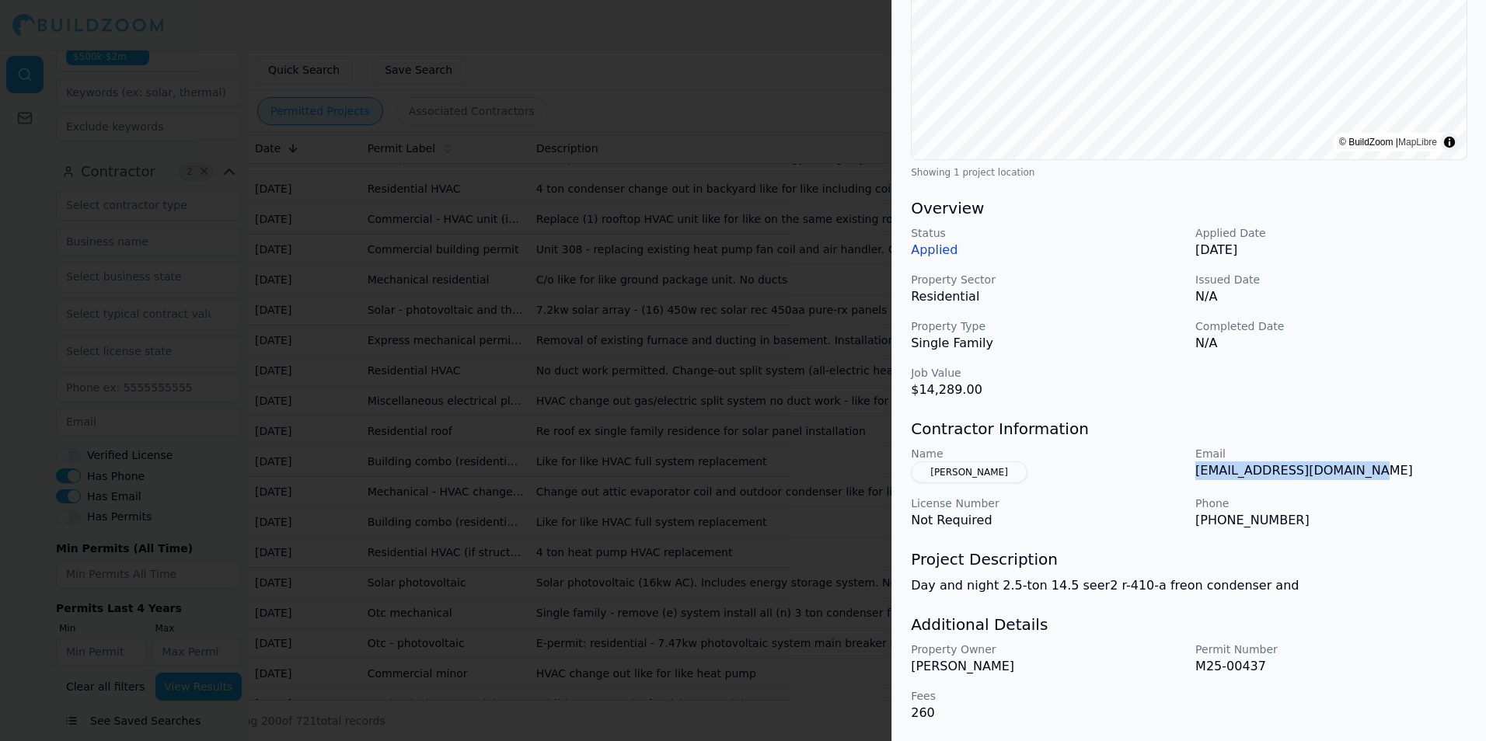
drag, startPoint x: 1361, startPoint y: 472, endPoint x: 1196, endPoint y: 476, distance: 165.5
click at [1196, 476] on p "allaroundhvac13@gmail.com" at bounding box center [1331, 471] width 272 height 19
drag, startPoint x: 1196, startPoint y: 476, endPoint x: 1218, endPoint y: 476, distance: 21.8
click at [786, 432] on div at bounding box center [743, 370] width 1486 height 741
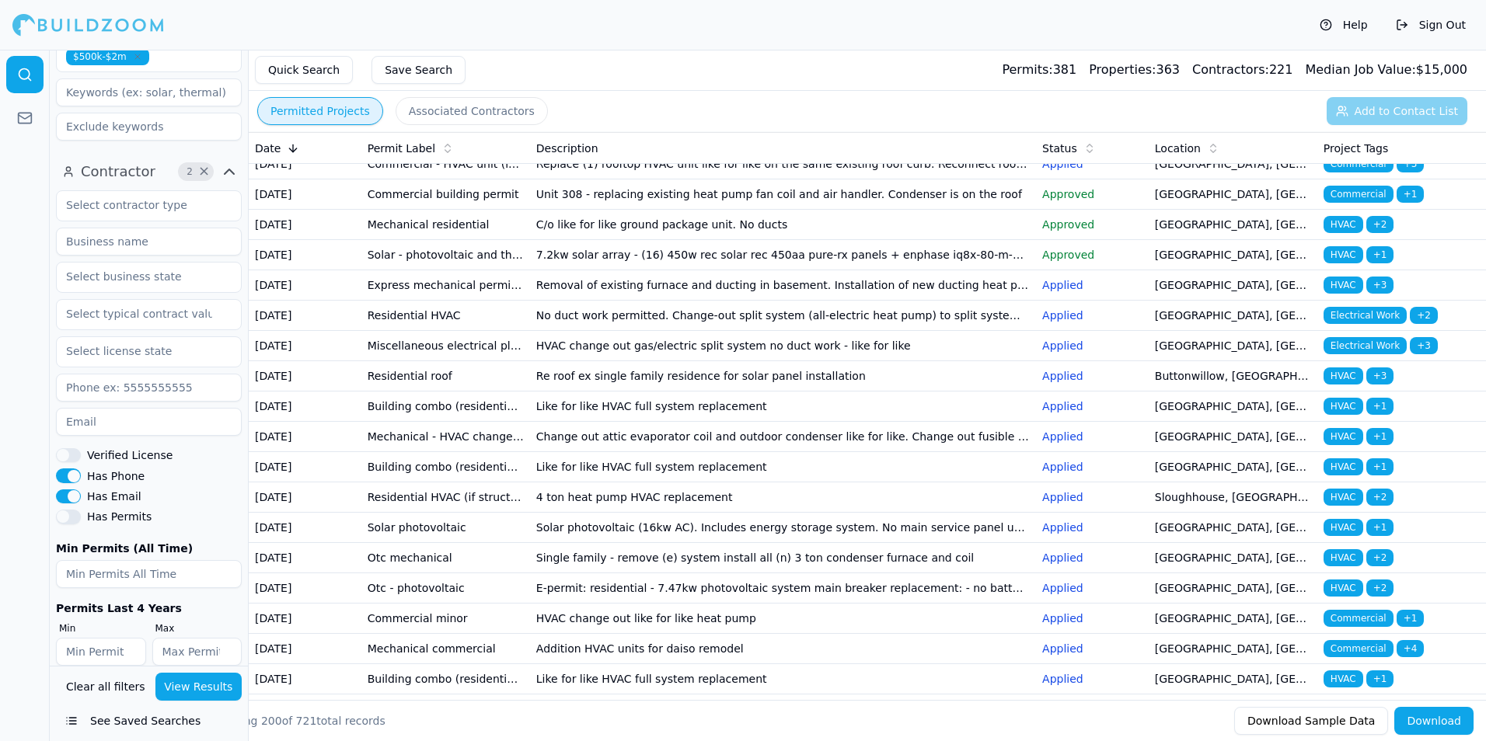
scroll to position [2098, 0]
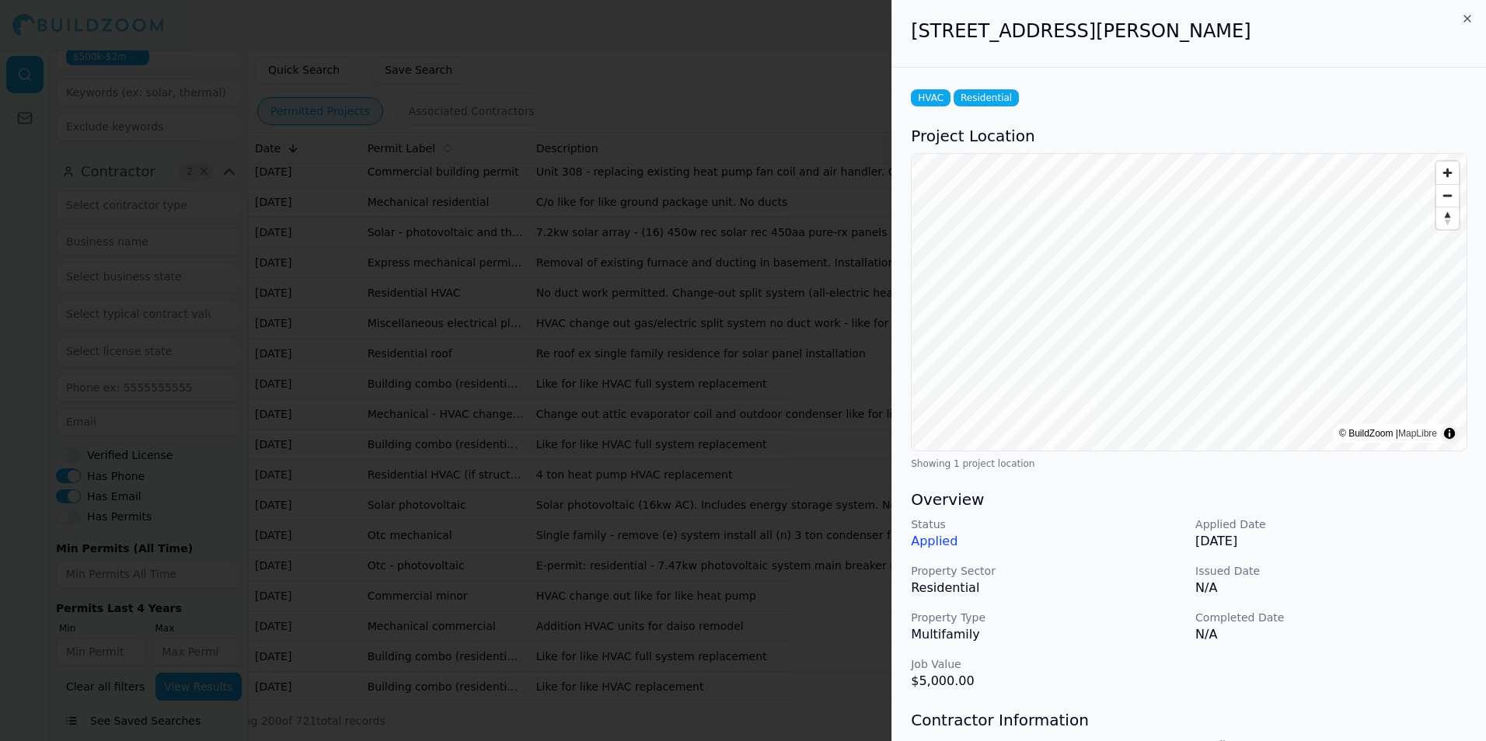
scroll to position [155, 0]
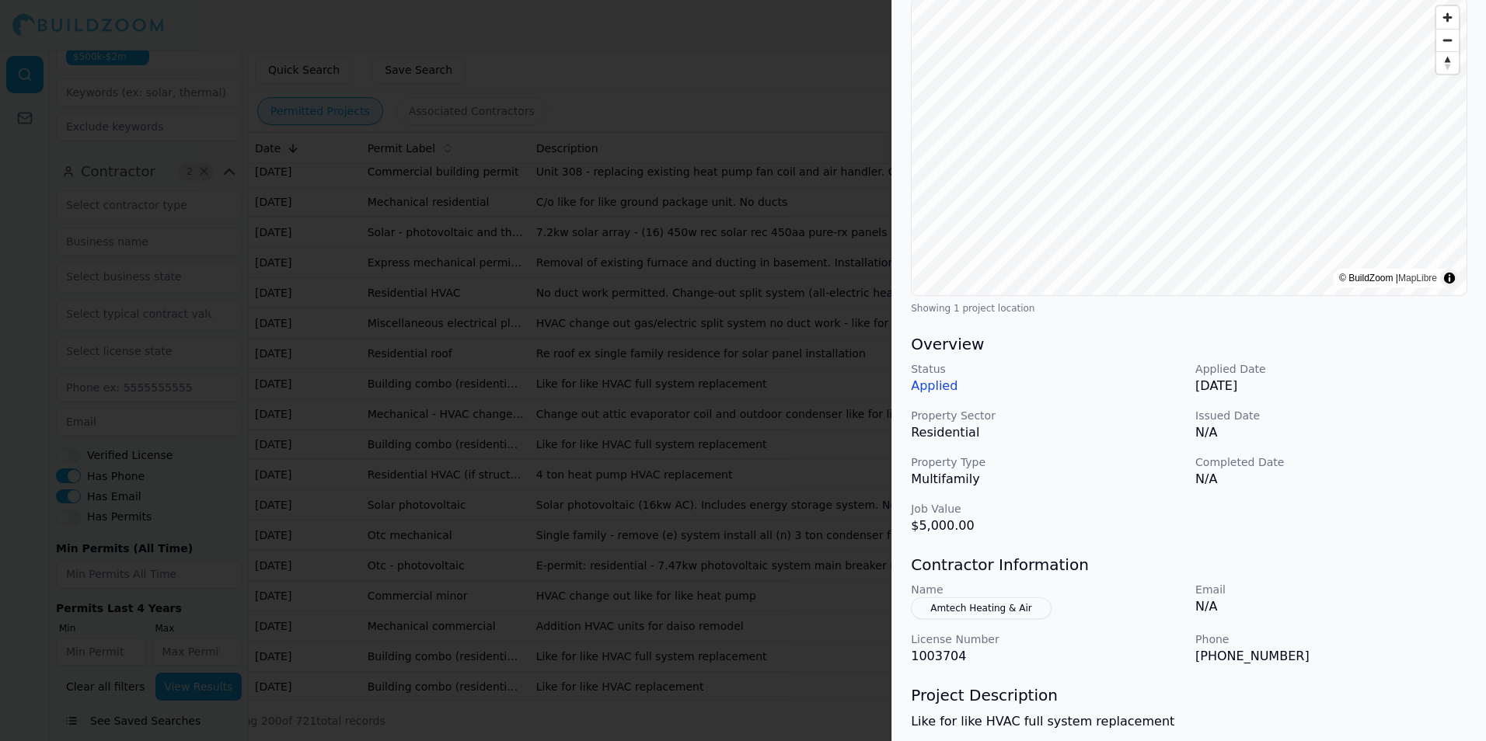
click at [820, 399] on div at bounding box center [743, 370] width 1486 height 741
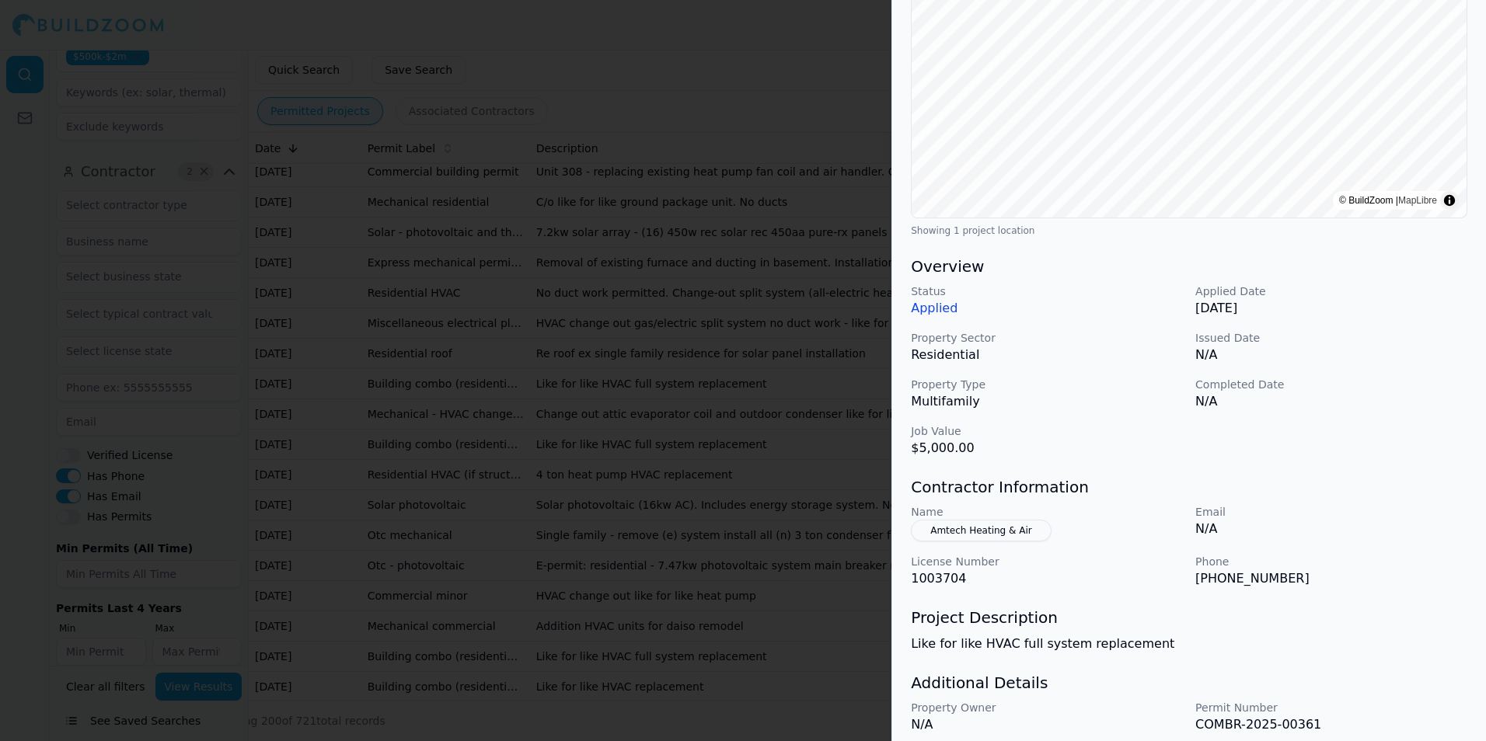
scroll to position [291, 0]
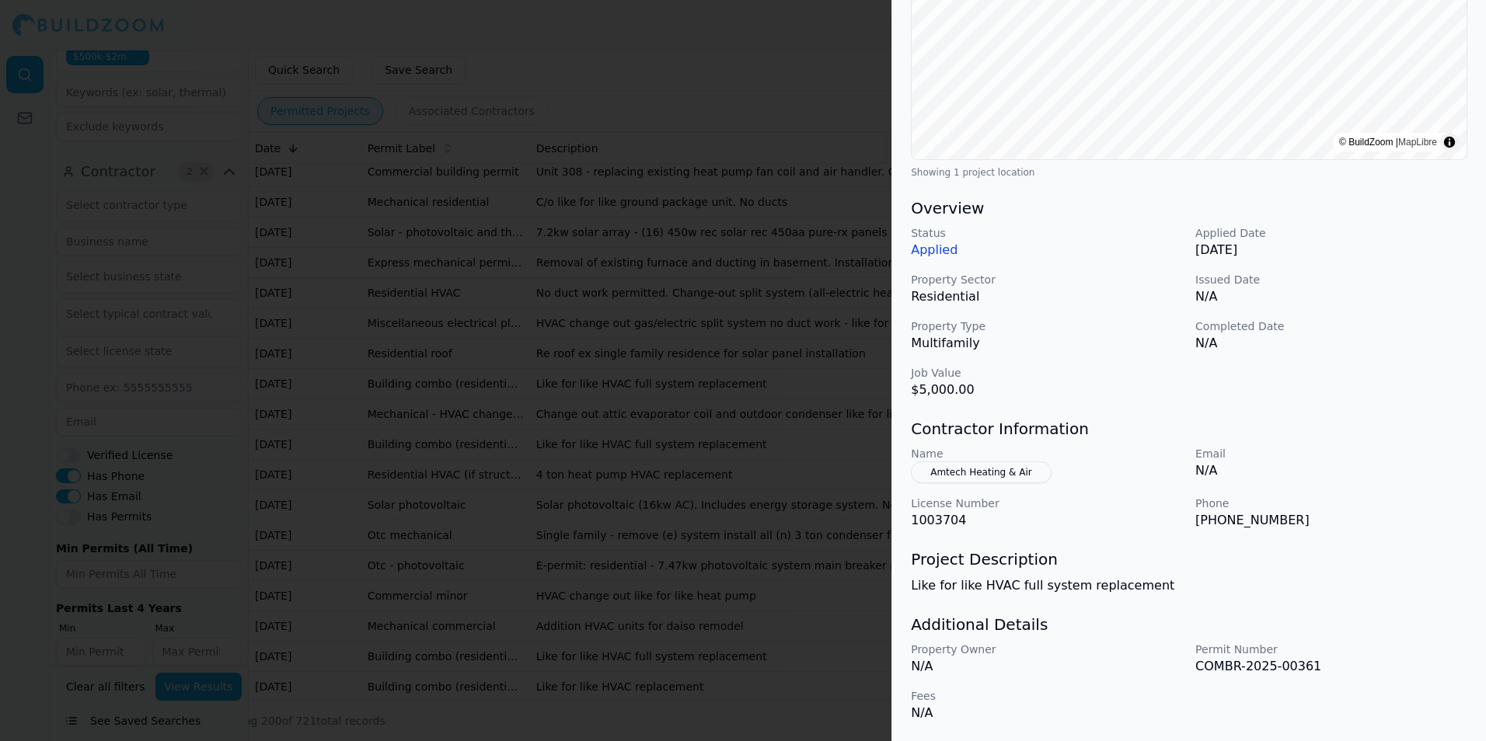
click at [665, 228] on div at bounding box center [743, 370] width 1486 height 741
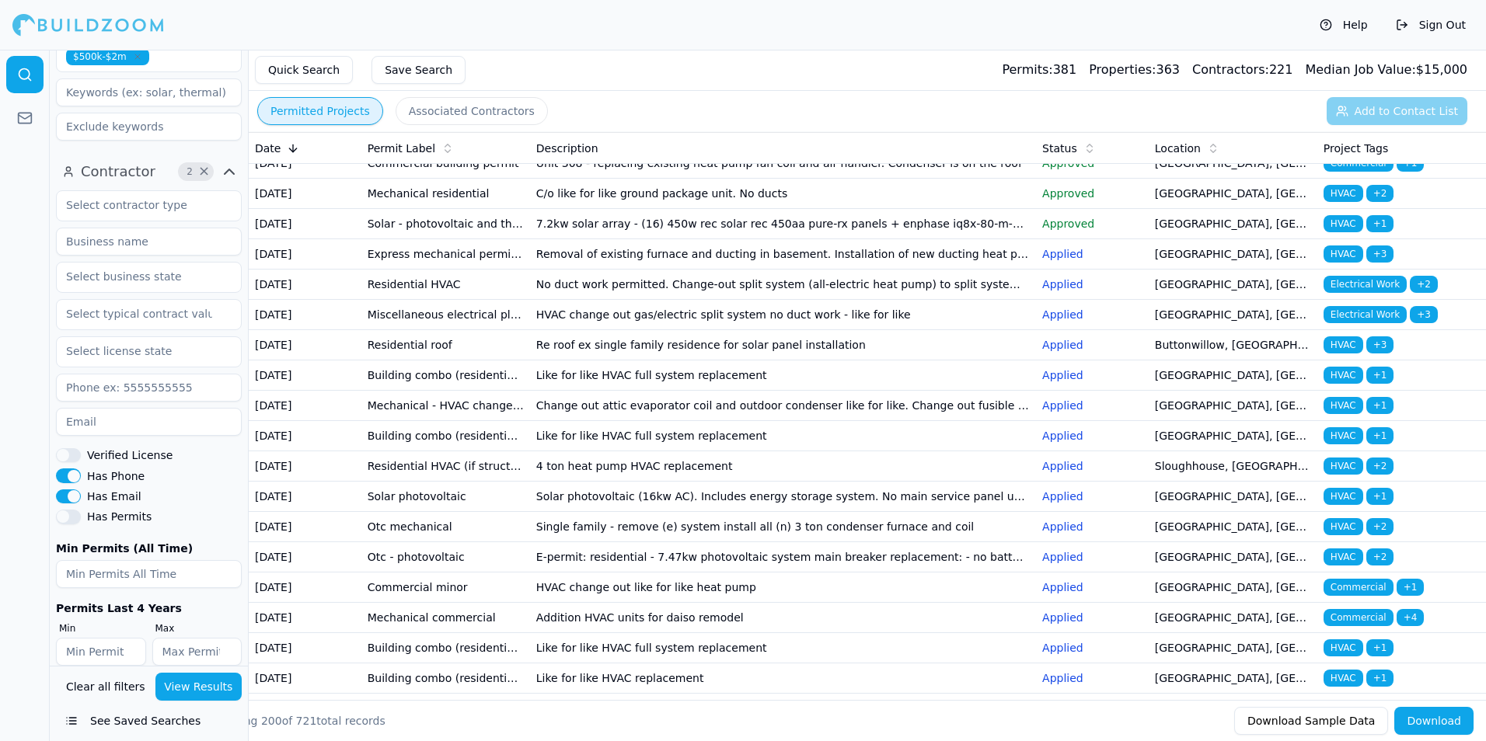
scroll to position [2098, 0]
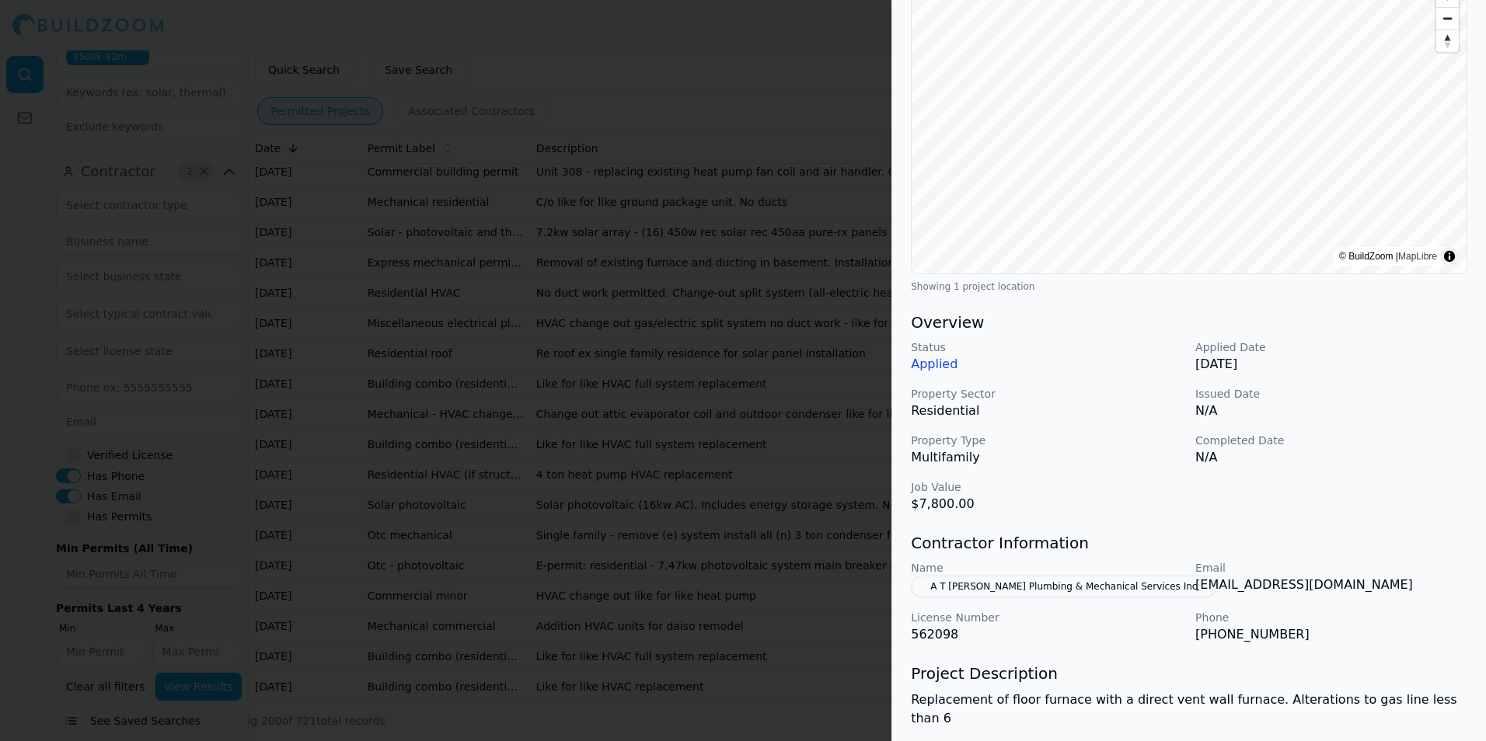
scroll to position [233, 0]
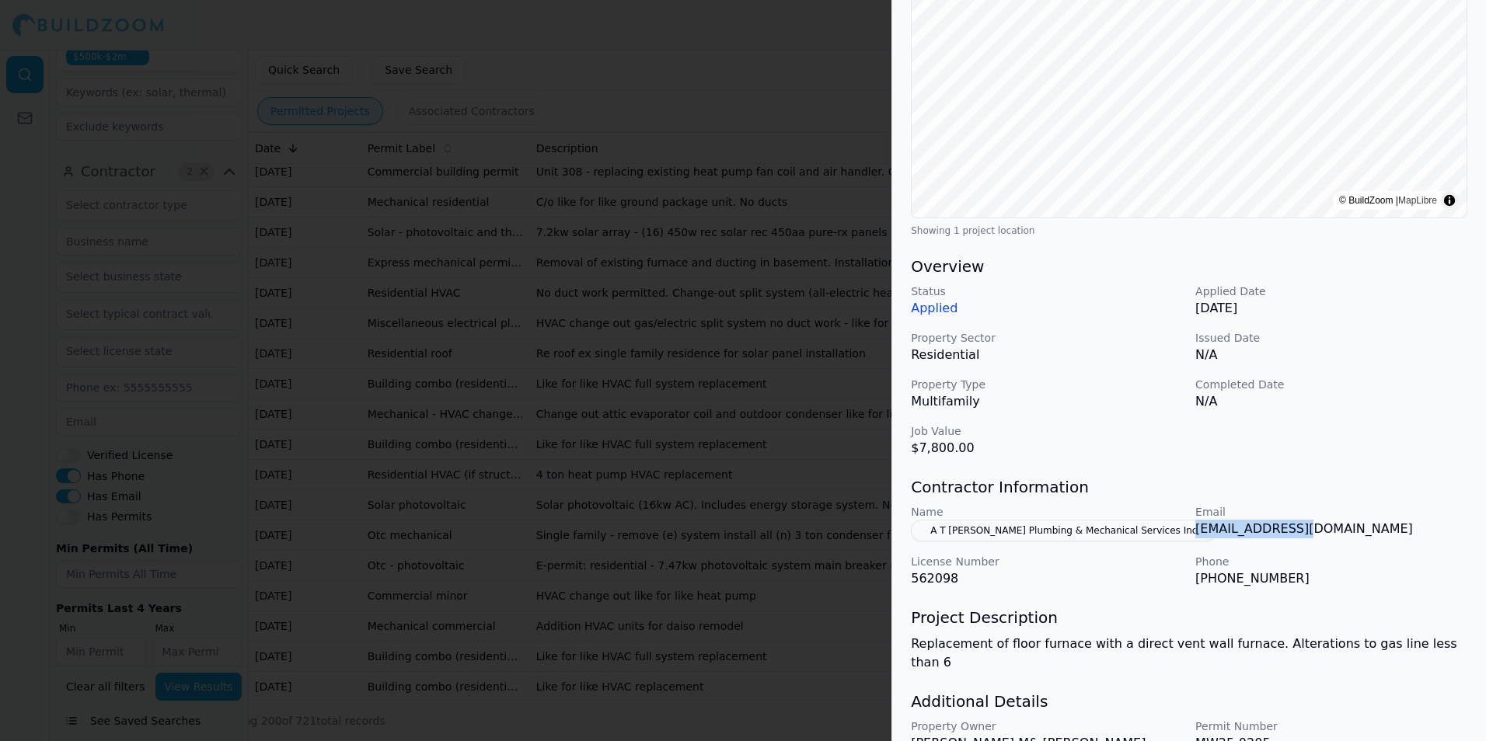
drag, startPoint x: 1205, startPoint y: 534, endPoint x: 1311, endPoint y: 535, distance: 105.7
click at [1313, 535] on div "Name A T Weber Plumbing & Mechanical Services Inc Email info@atweber.com Licens…" at bounding box center [1189, 546] width 556 height 84
click at [713, 371] on div at bounding box center [743, 370] width 1486 height 741
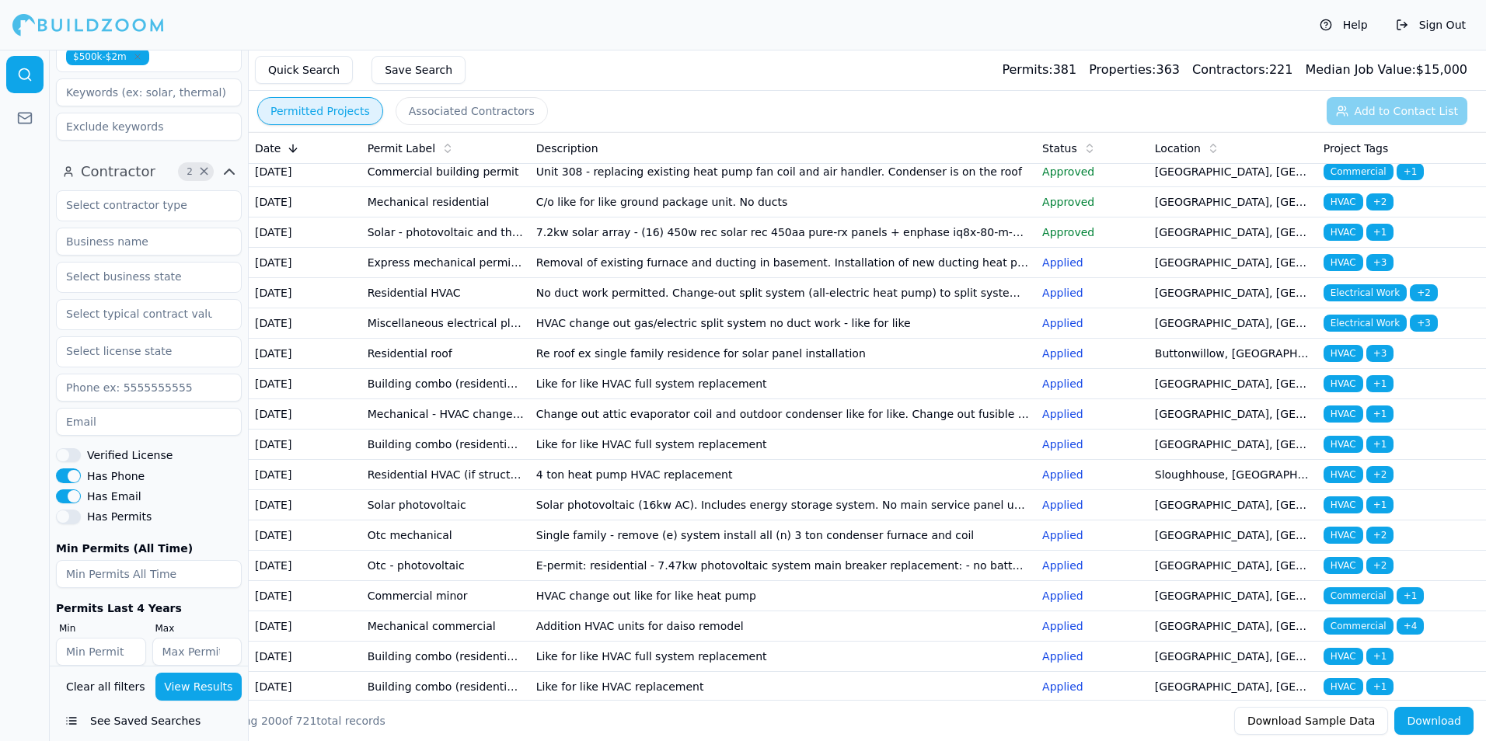
scroll to position [2020, 0]
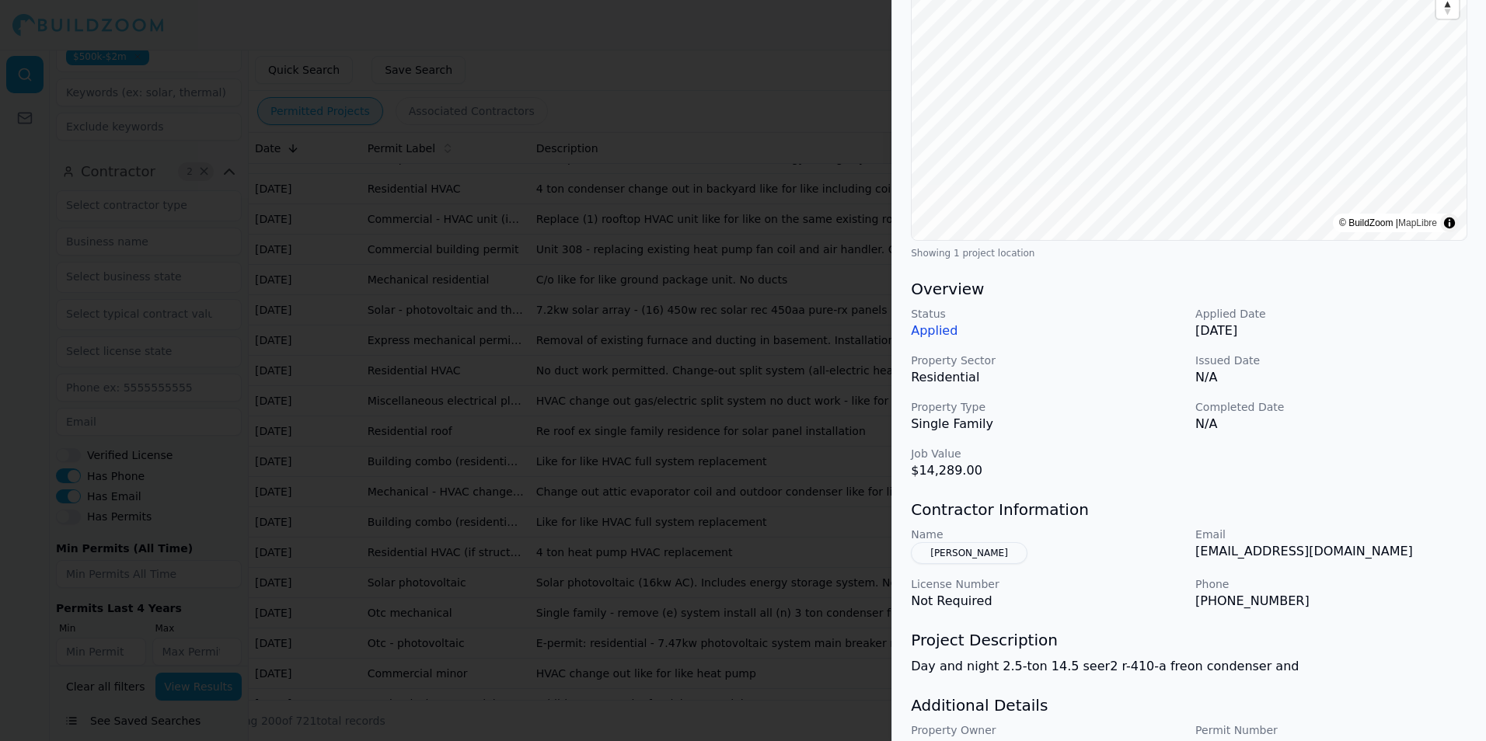
scroll to position [291, 0]
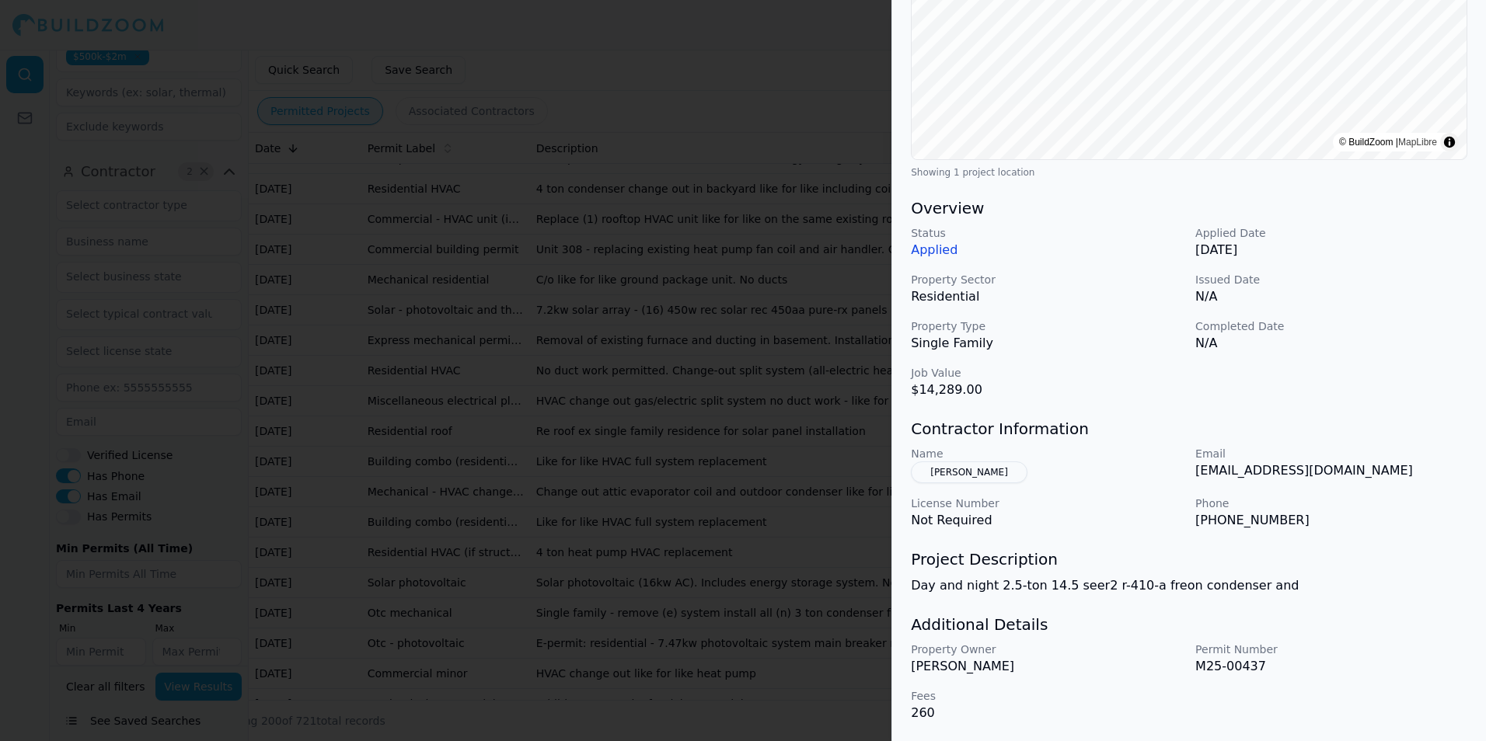
click at [580, 399] on div at bounding box center [743, 370] width 1486 height 741
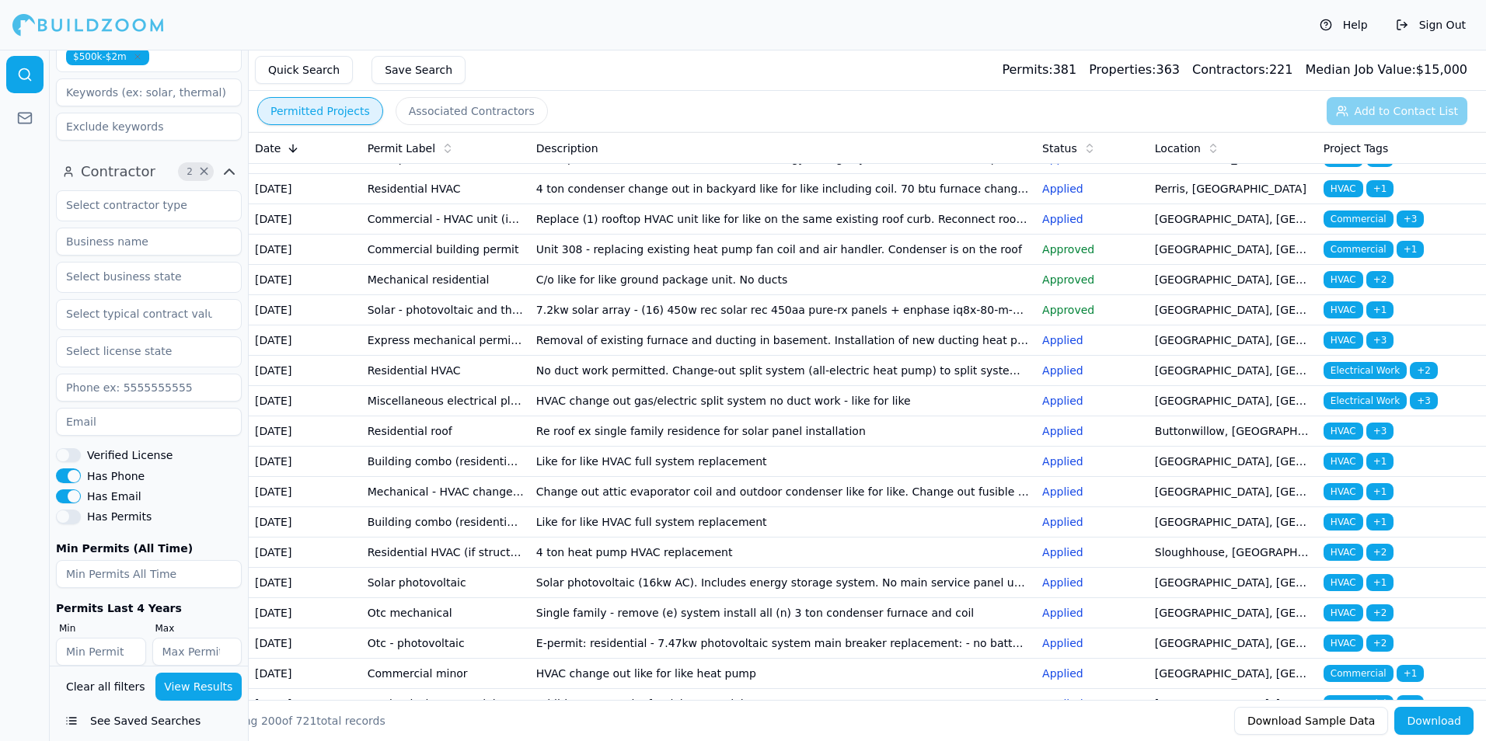
scroll to position [2098, 0]
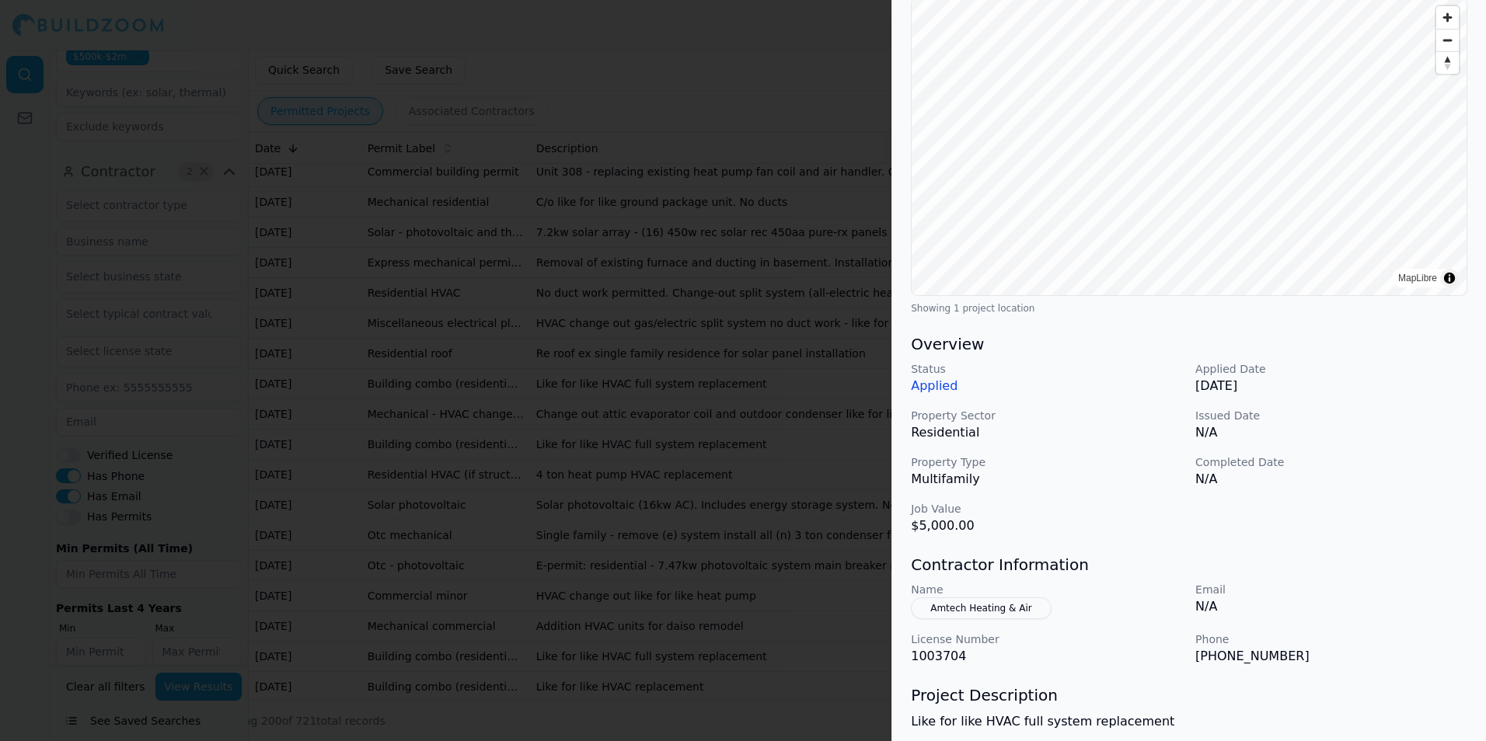
scroll to position [291, 0]
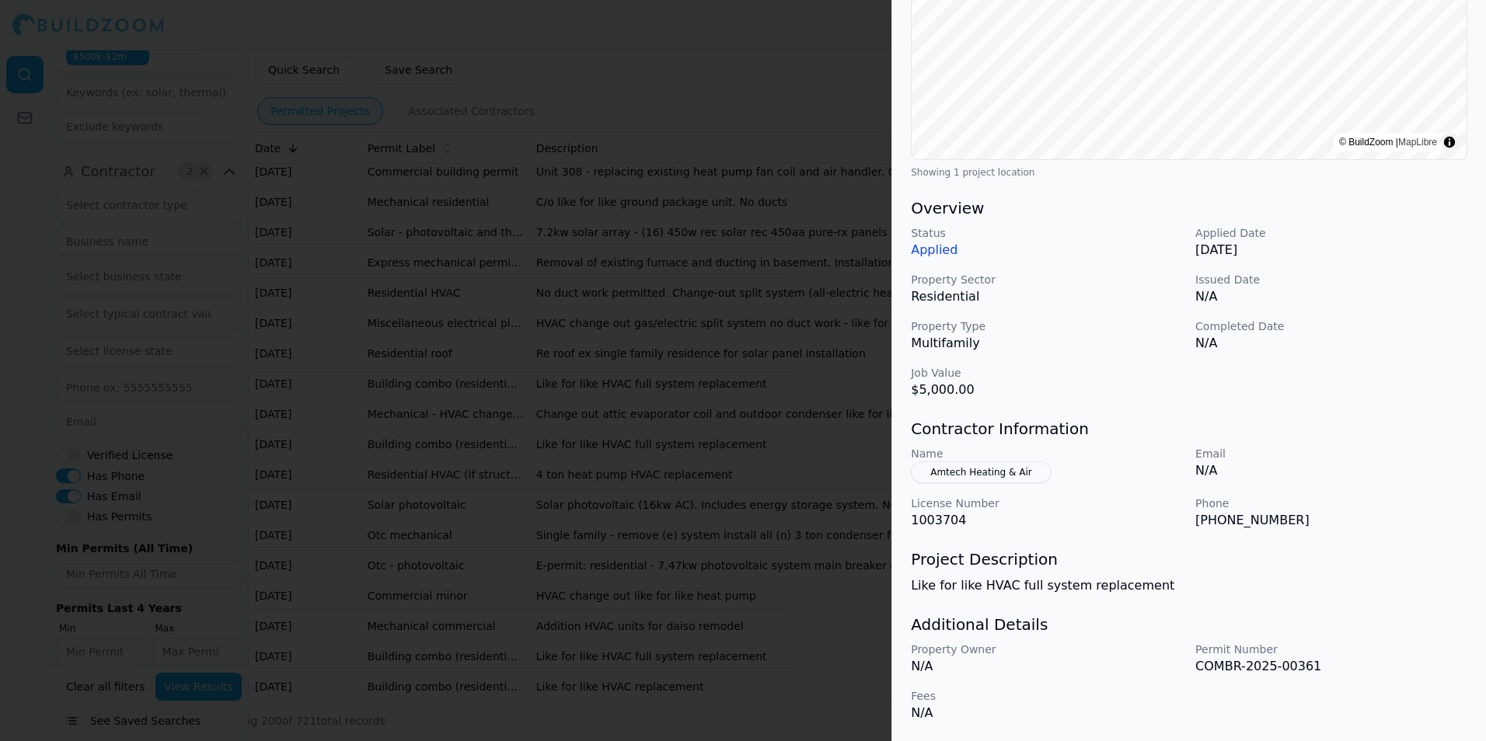
click at [631, 278] on div at bounding box center [743, 370] width 1486 height 741
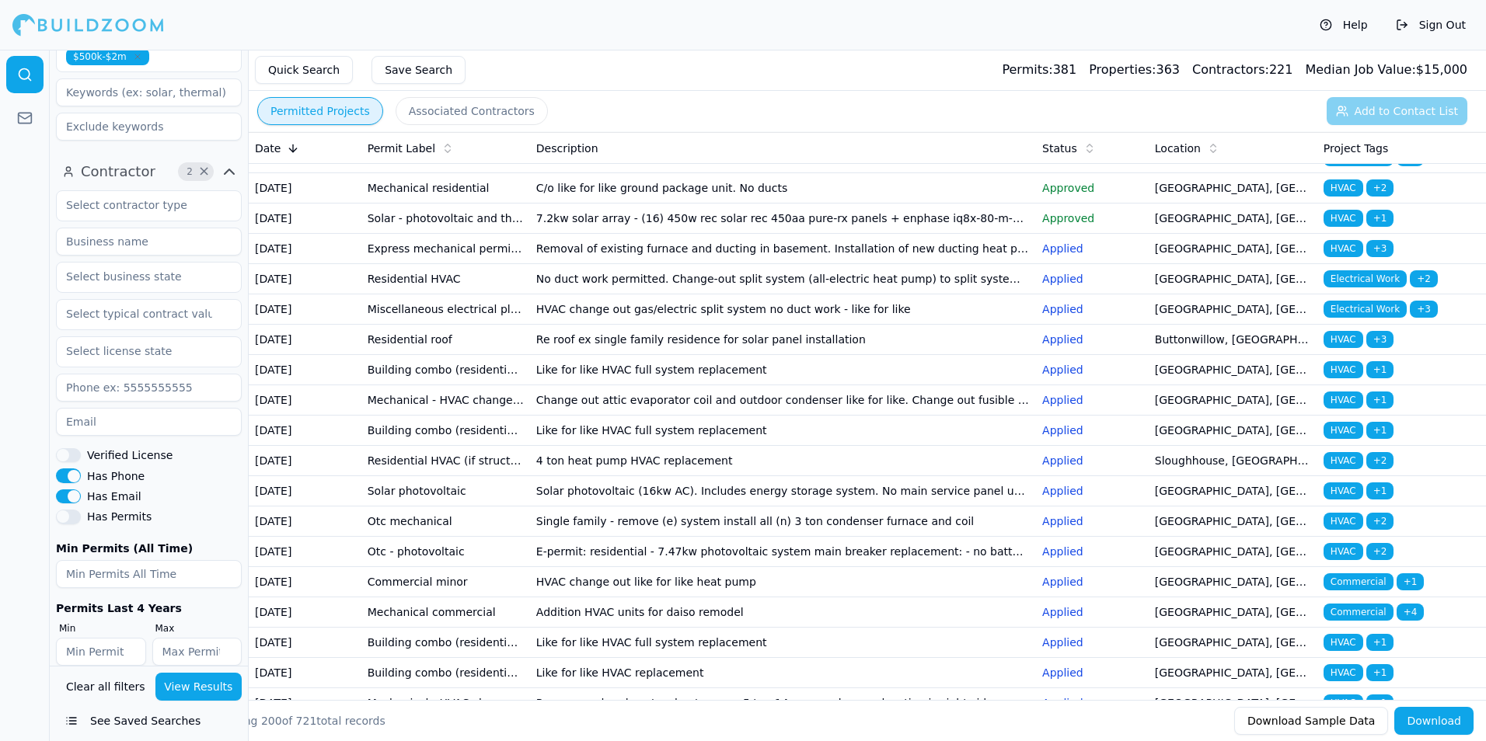
scroll to position [2098, 0]
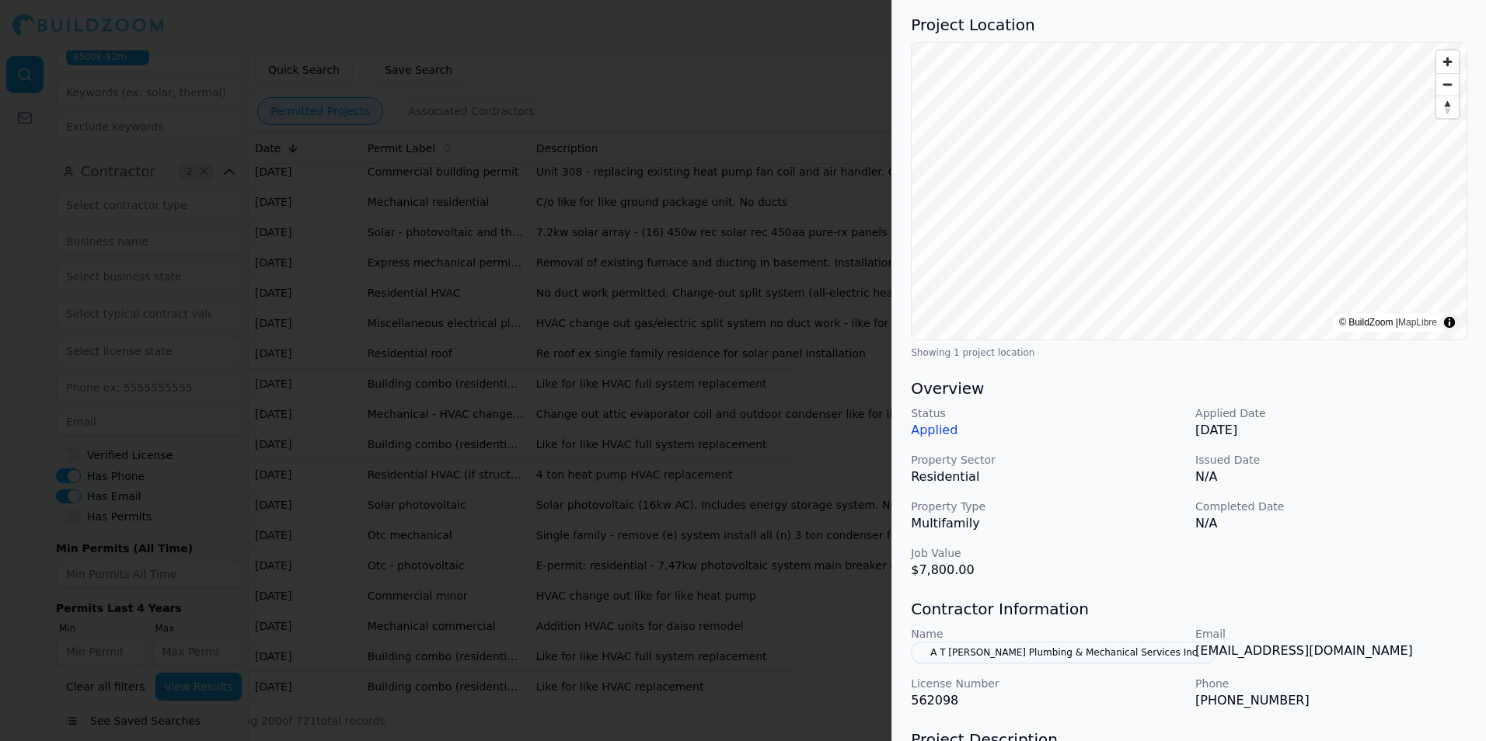
scroll to position [155, 0]
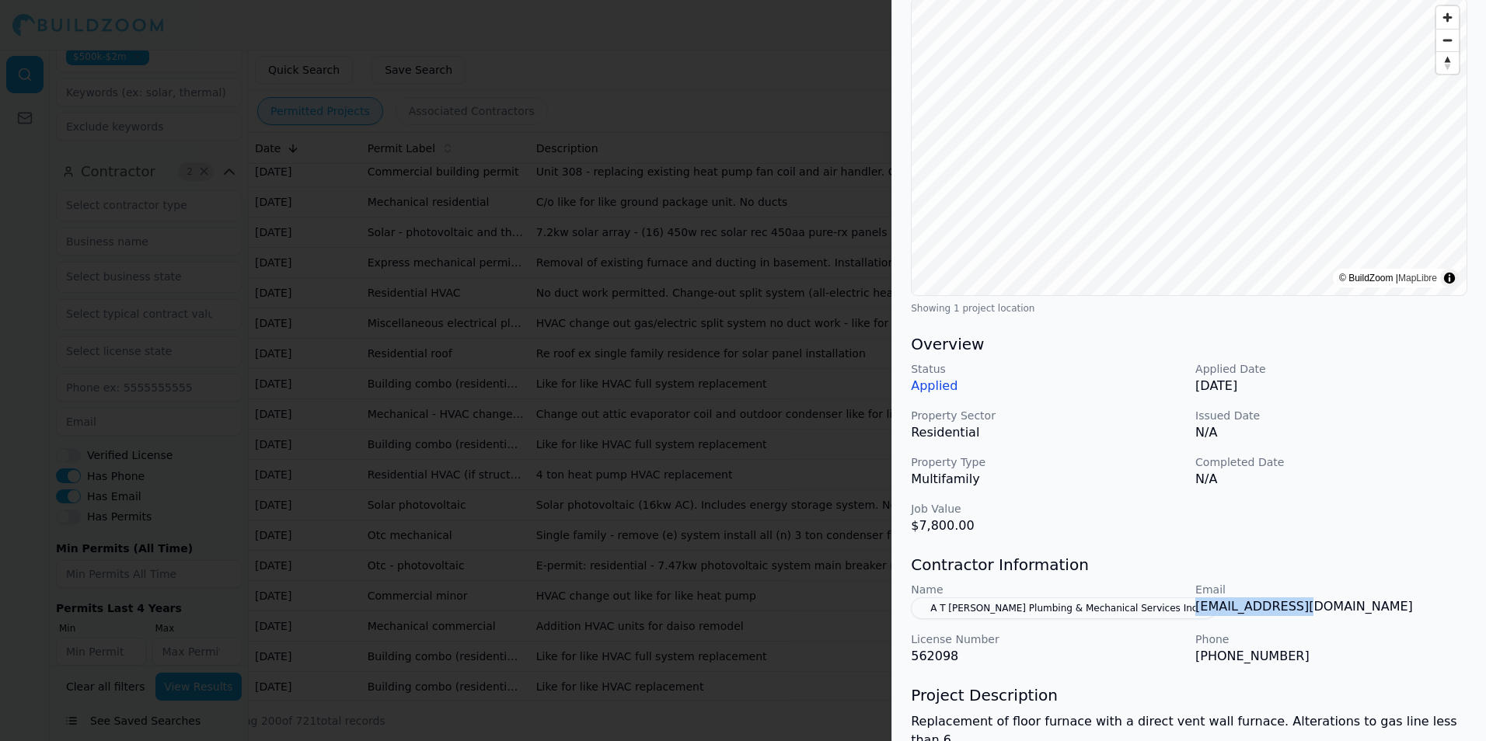
drag, startPoint x: 1278, startPoint y: 612, endPoint x: 1302, endPoint y: 614, distance: 25.0
click at [1302, 614] on div "Name A T Weber Plumbing & Mechanical Services Inc Email info@atweber.com Licens…" at bounding box center [1189, 624] width 556 height 84
drag, startPoint x: 1302, startPoint y: 614, endPoint x: 1281, endPoint y: 612, distance: 21.0
click at [709, 493] on div at bounding box center [743, 370] width 1486 height 741
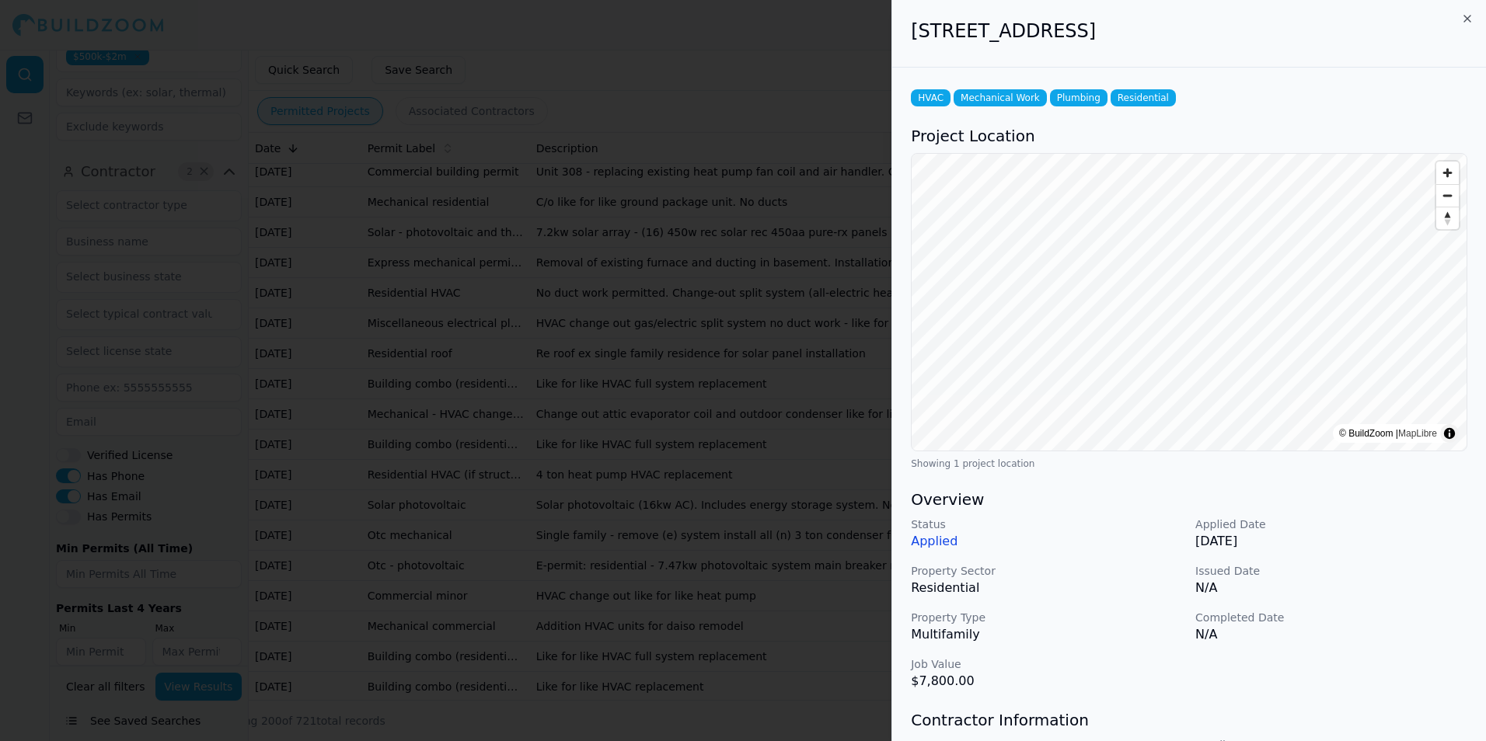
click at [754, 439] on div at bounding box center [743, 370] width 1486 height 741
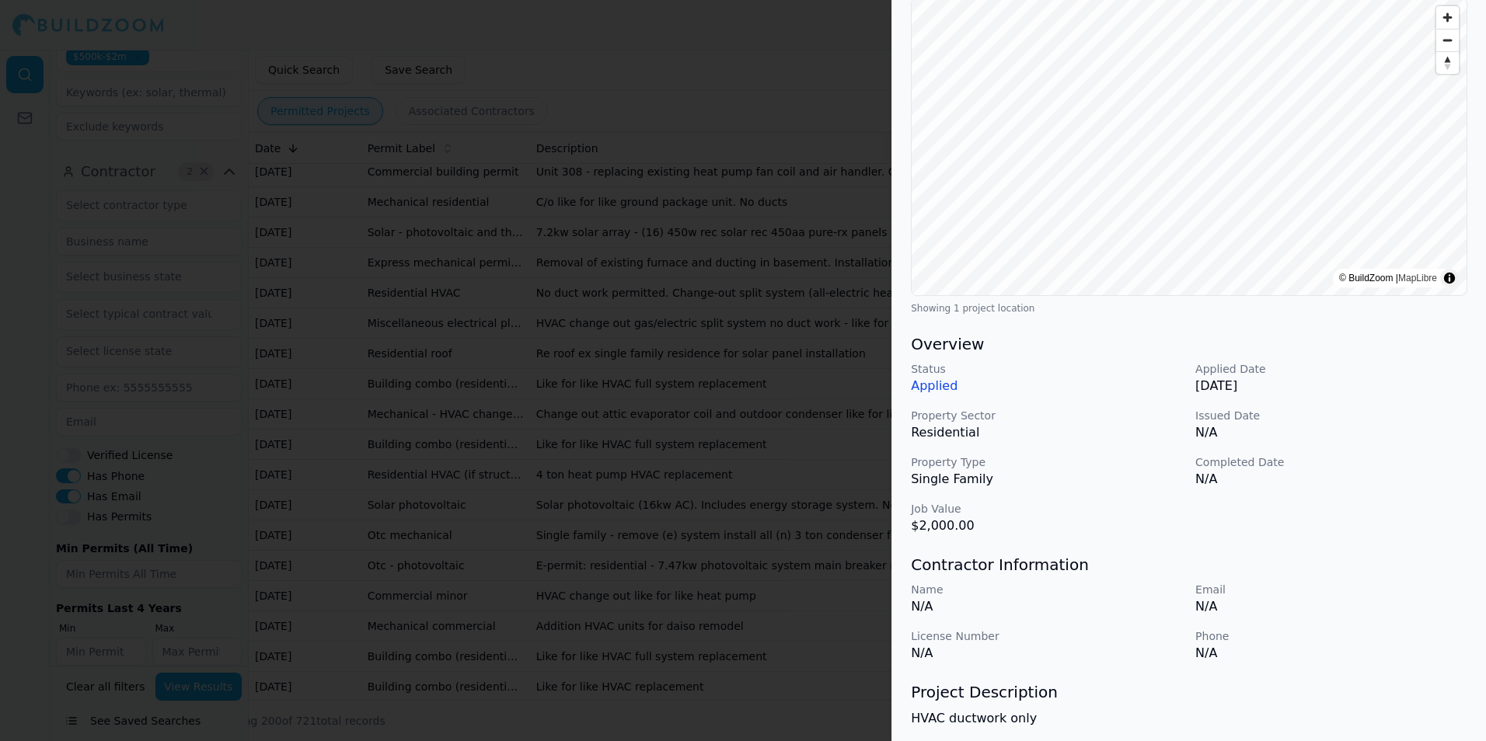
click at [623, 414] on div at bounding box center [743, 370] width 1486 height 741
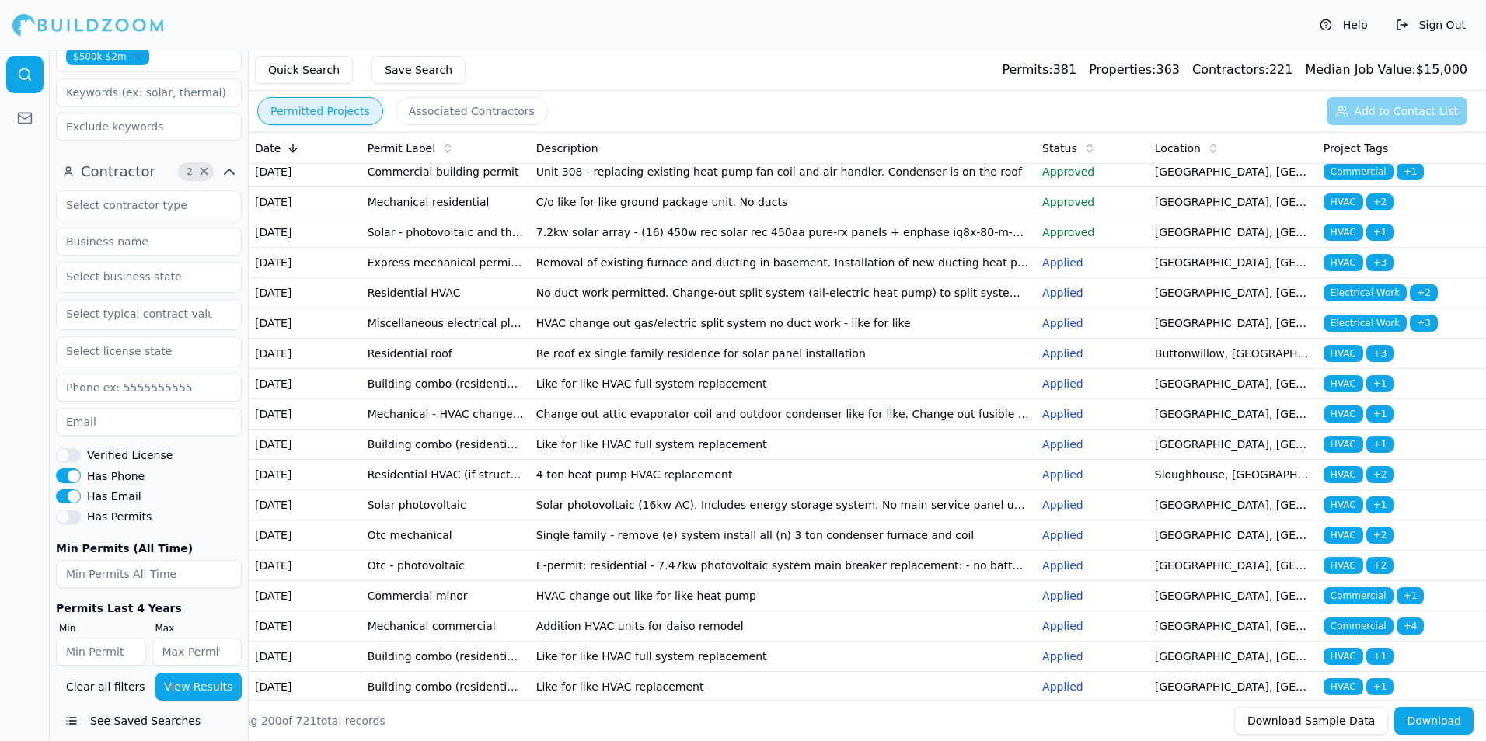
scroll to position [2176, 0]
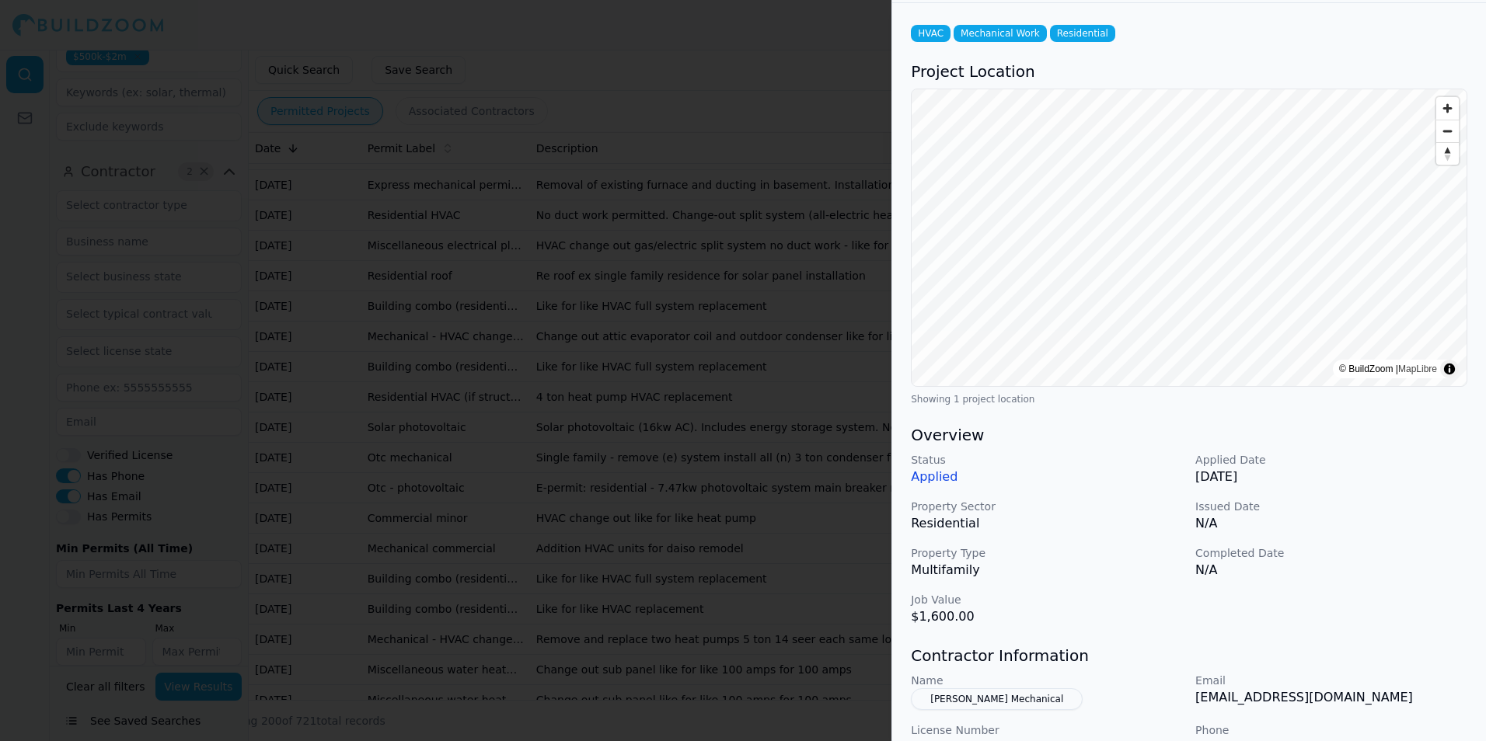
scroll to position [155, 0]
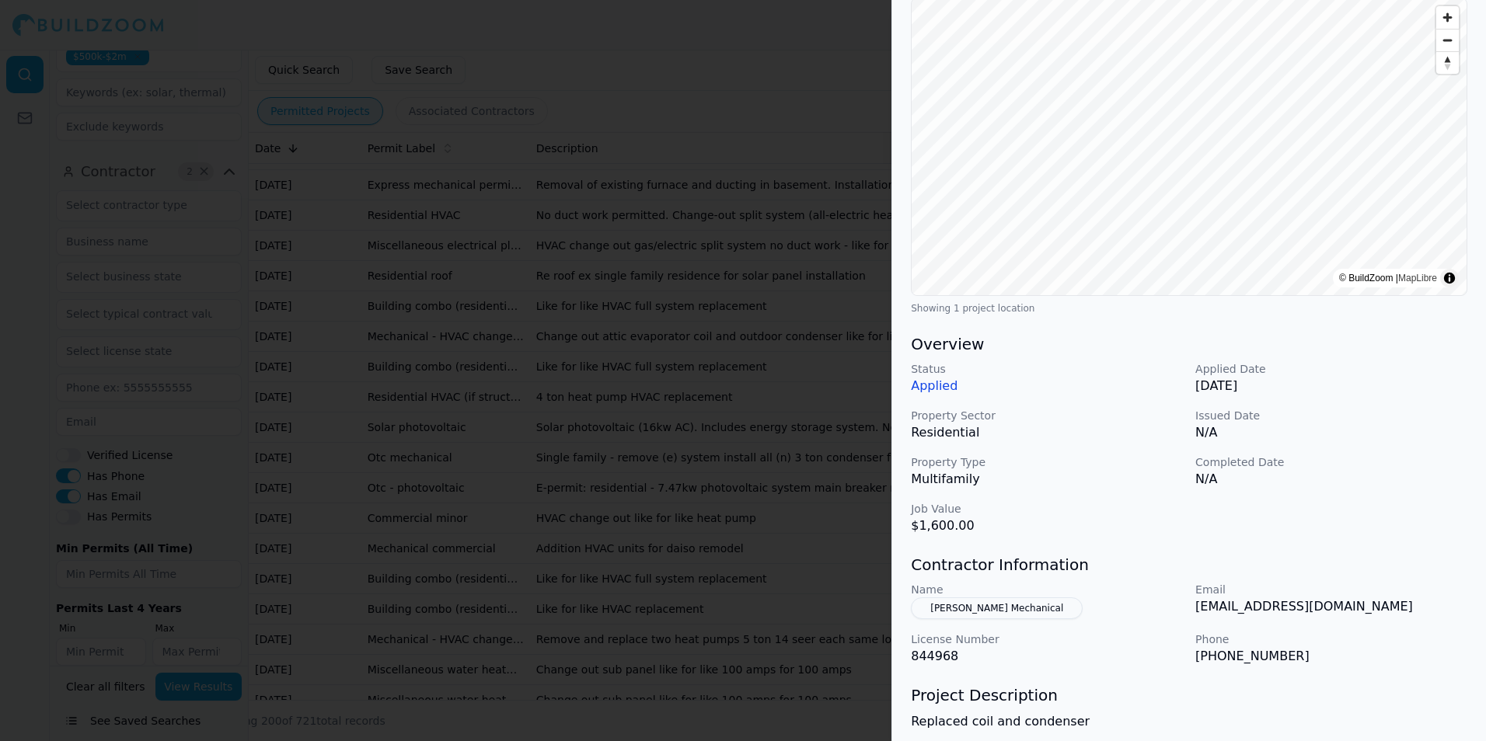
click at [762, 380] on div at bounding box center [743, 370] width 1486 height 741
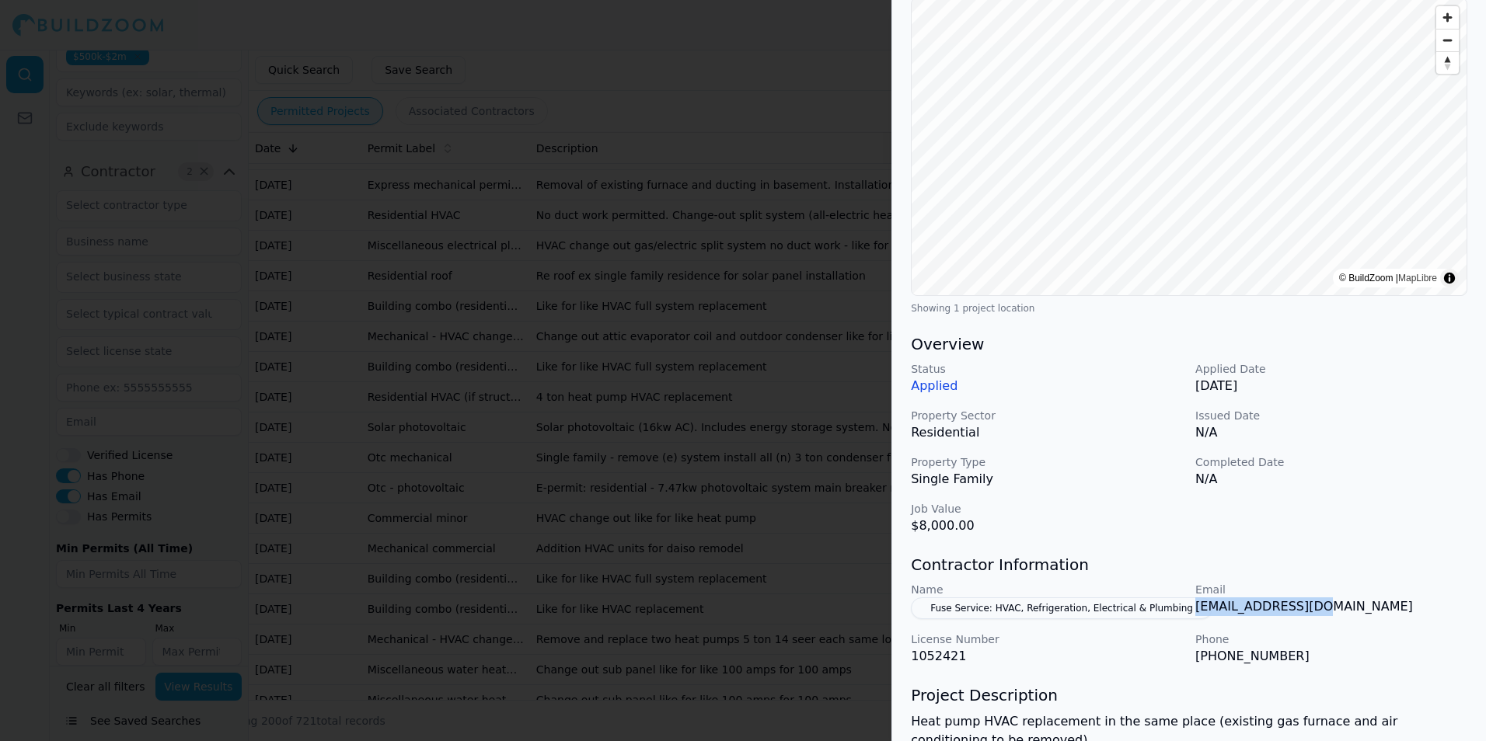
drag, startPoint x: 1195, startPoint y: 609, endPoint x: 1329, endPoint y: 612, distance: 133.7
click at [1329, 612] on p "support@fusecb.com" at bounding box center [1331, 607] width 272 height 19
drag, startPoint x: 1329, startPoint y: 612, endPoint x: 1278, endPoint y: 612, distance: 51.3
click at [800, 516] on div at bounding box center [743, 370] width 1486 height 741
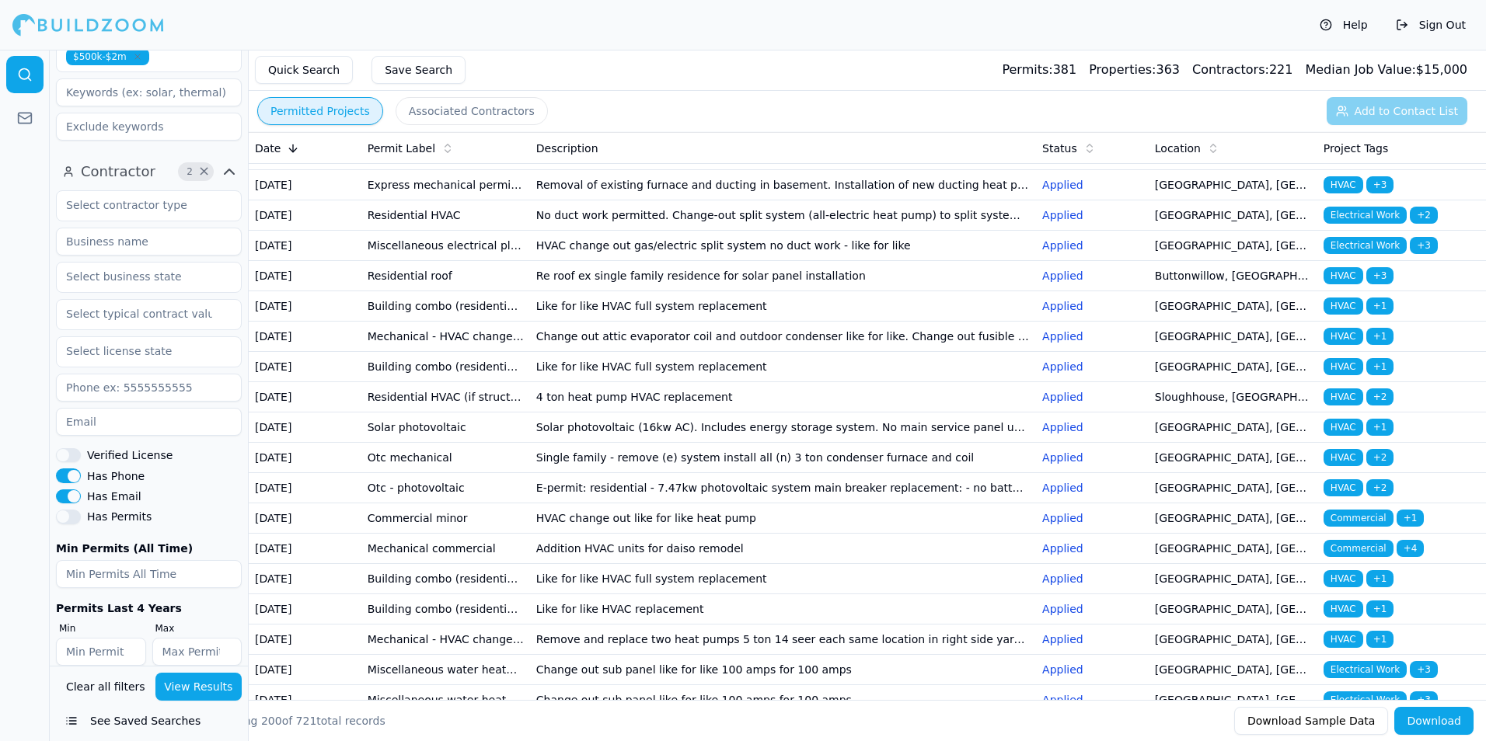
scroll to position [2254, 0]
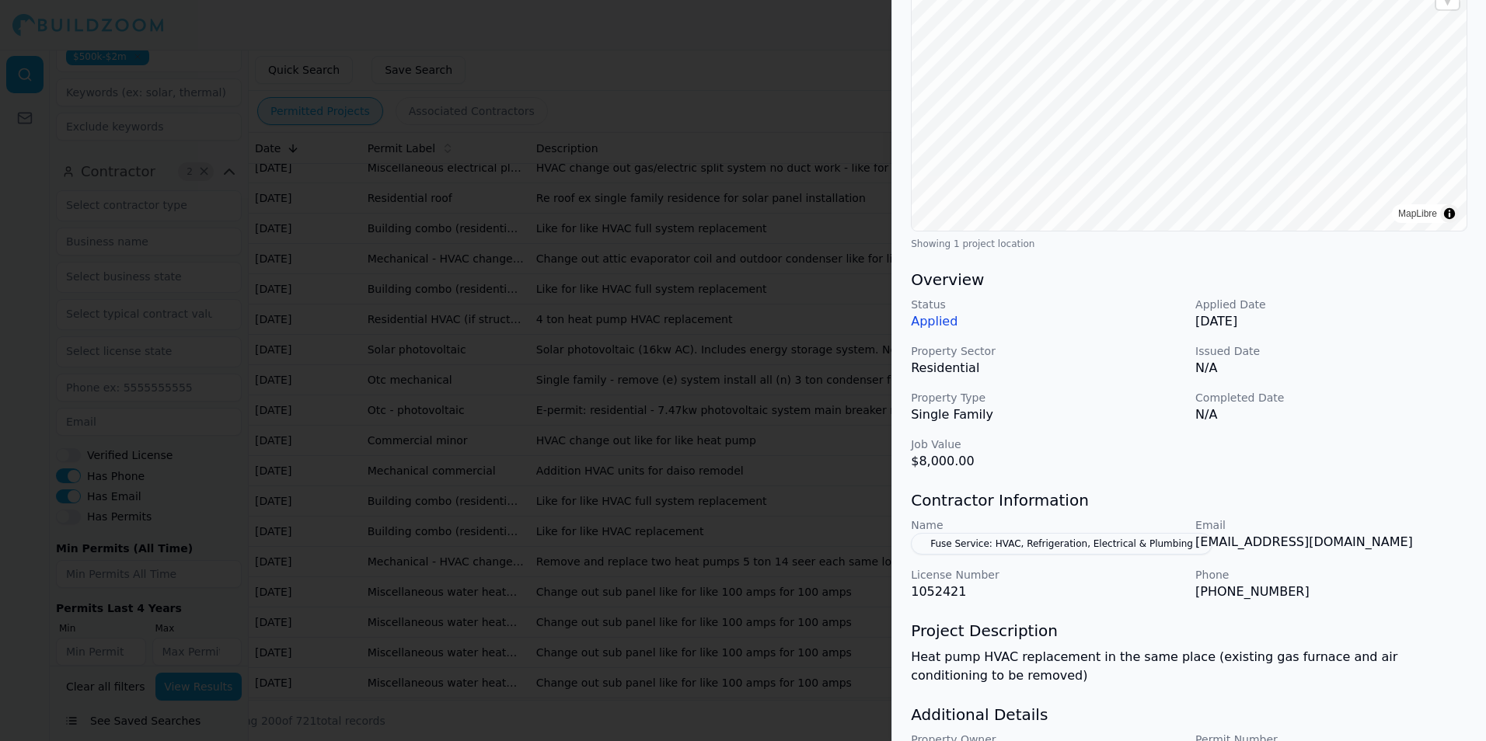
scroll to position [233, 0]
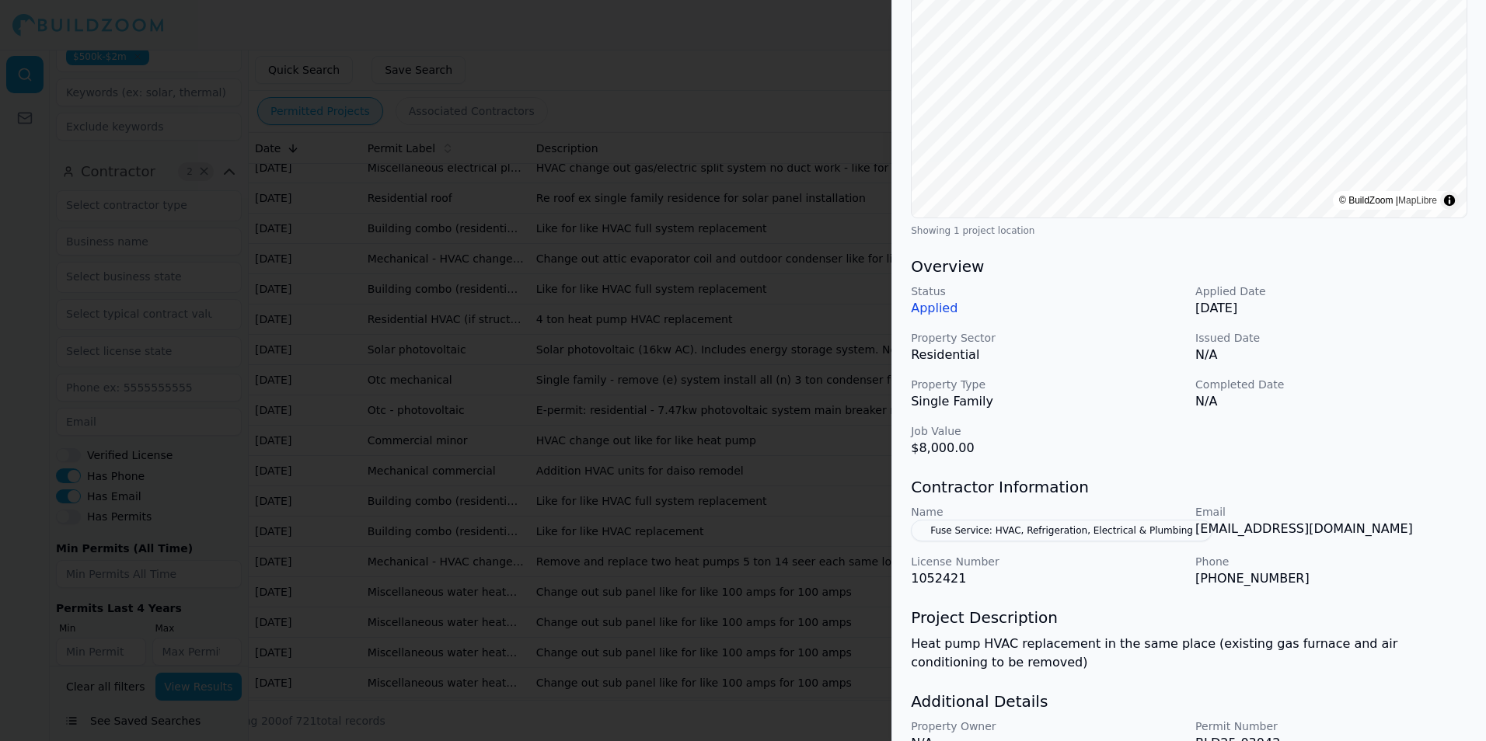
click at [591, 385] on div at bounding box center [743, 370] width 1486 height 741
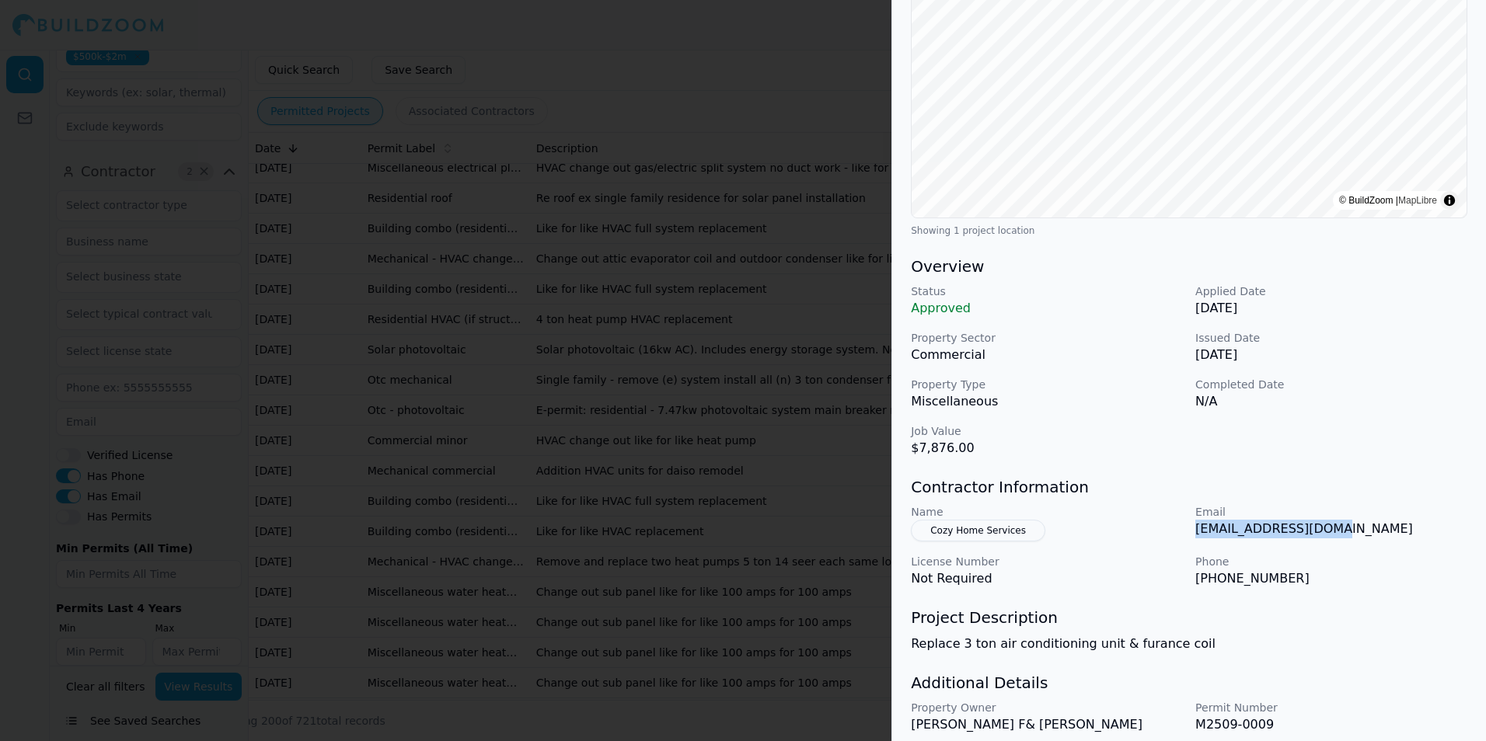
drag, startPoint x: 1195, startPoint y: 531, endPoint x: 1323, endPoint y: 530, distance: 128.2
click at [1323, 530] on p "install@cozyhvac.net" at bounding box center [1331, 529] width 272 height 19
drag, startPoint x: 1323, startPoint y: 530, endPoint x: 1293, endPoint y: 525, distance: 30.7
click at [600, 393] on div at bounding box center [743, 370] width 1486 height 741
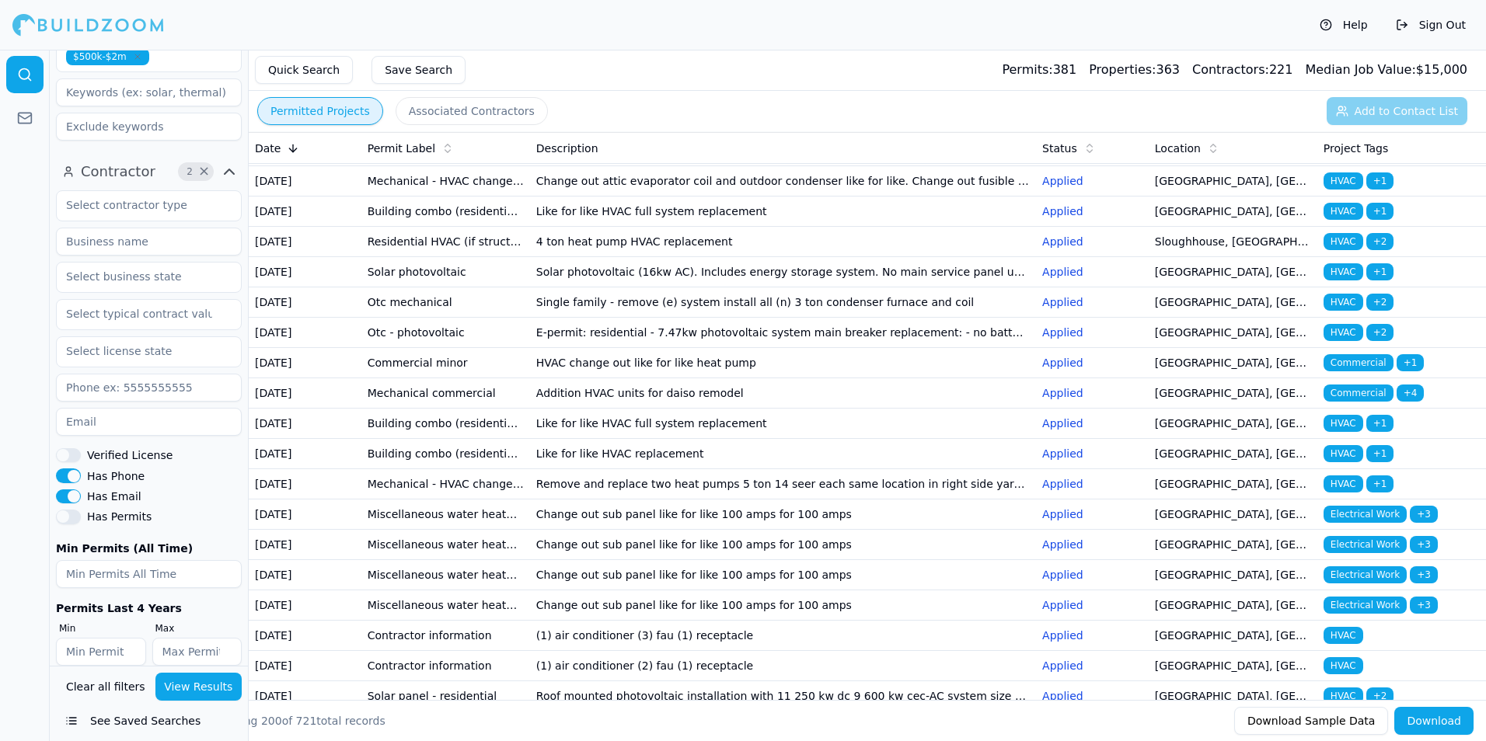
scroll to position [2409, 0]
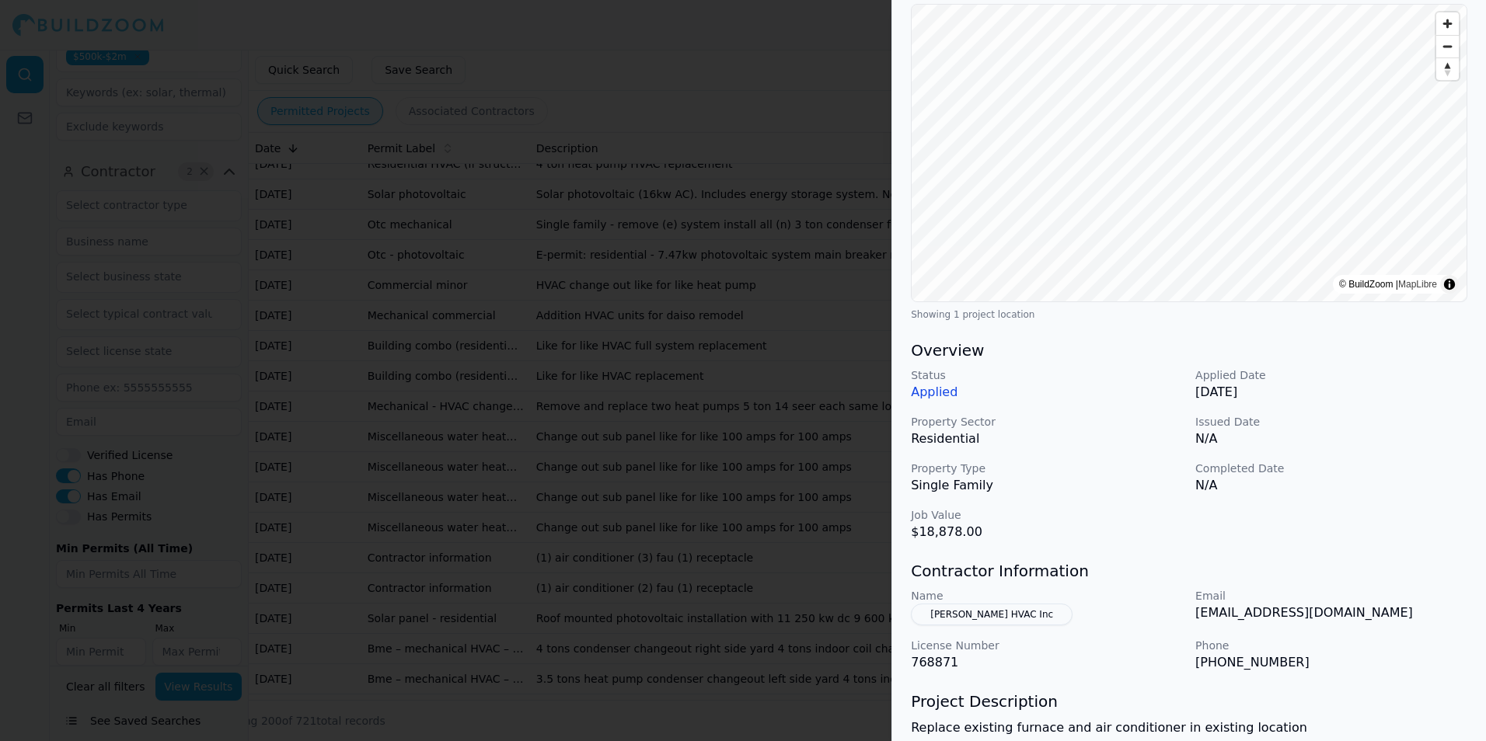
scroll to position [233, 0]
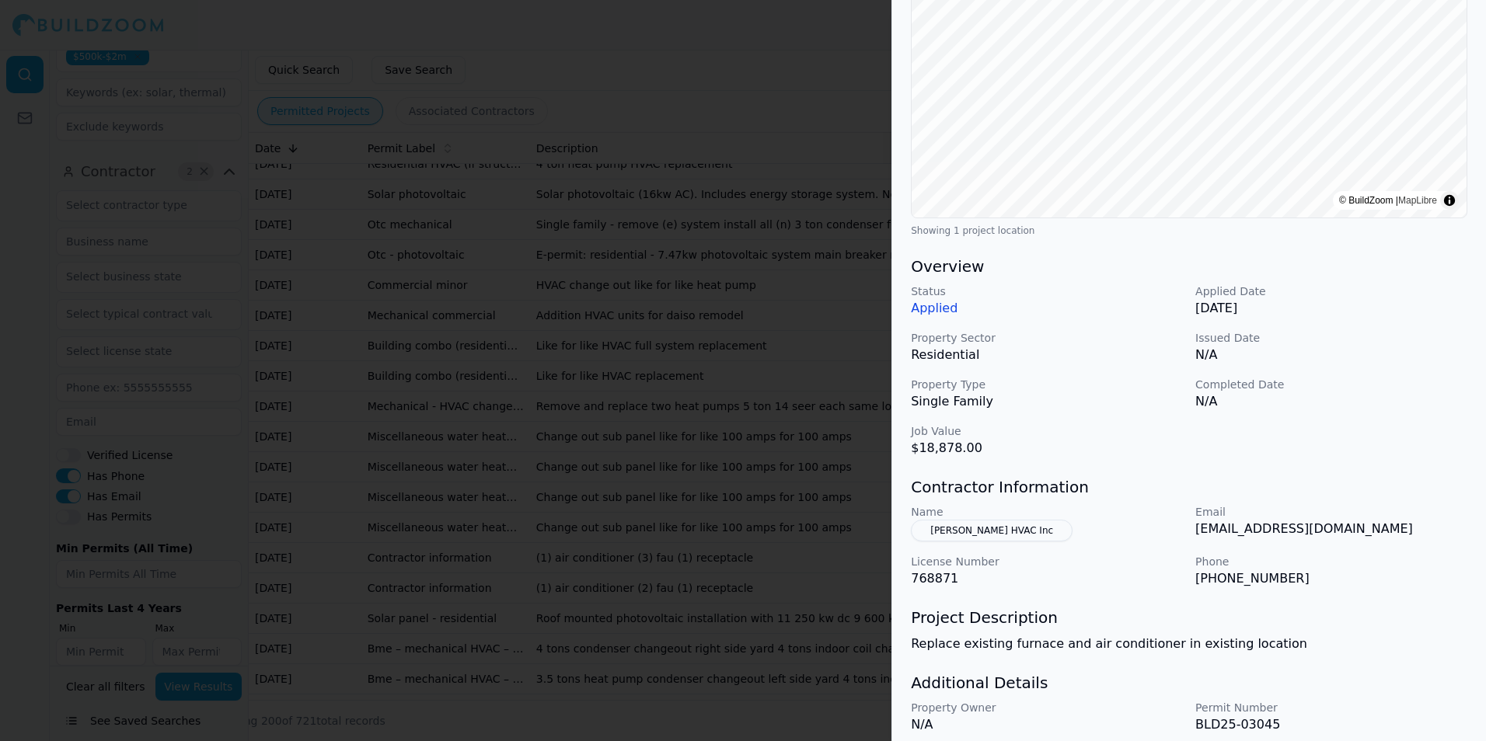
click at [833, 389] on div at bounding box center [743, 370] width 1486 height 741
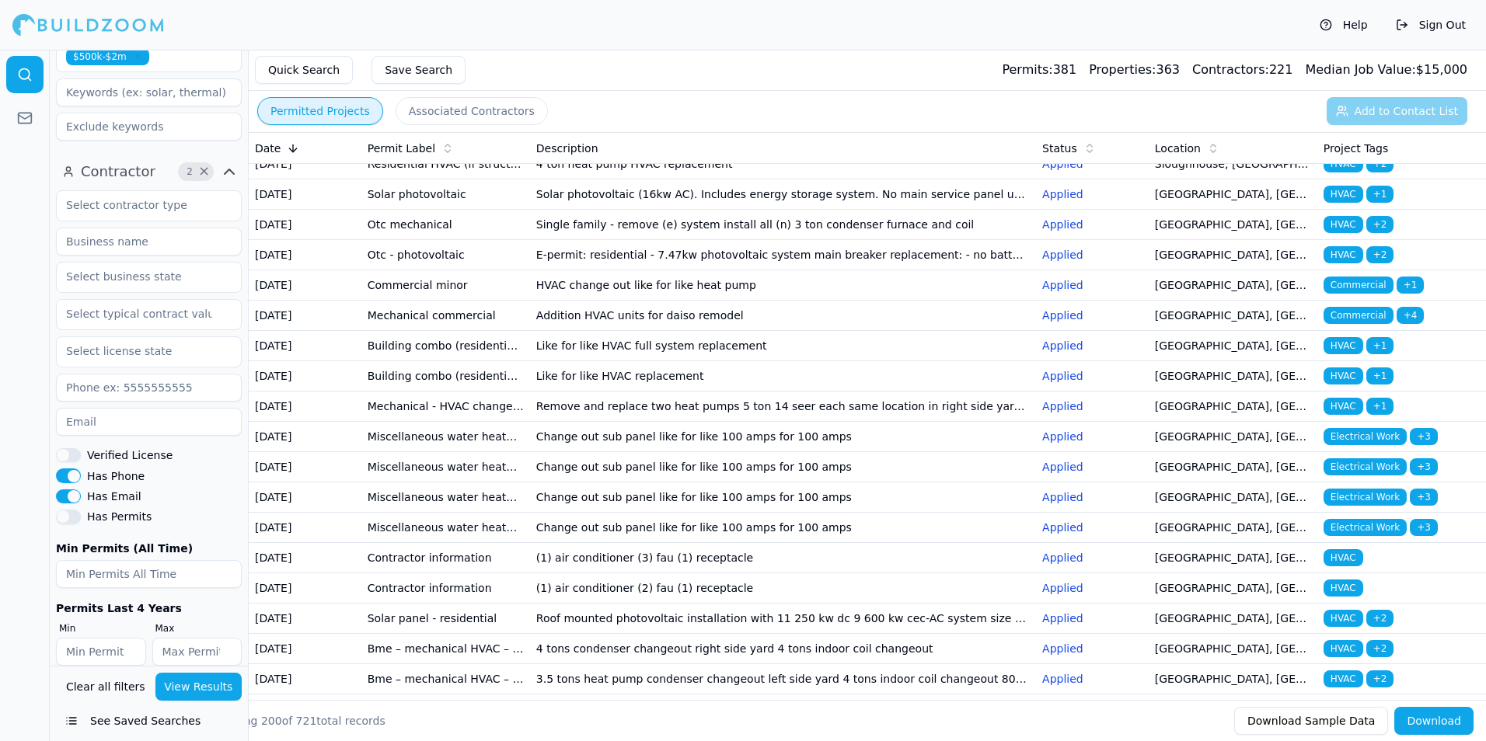
scroll to position [2487, 0]
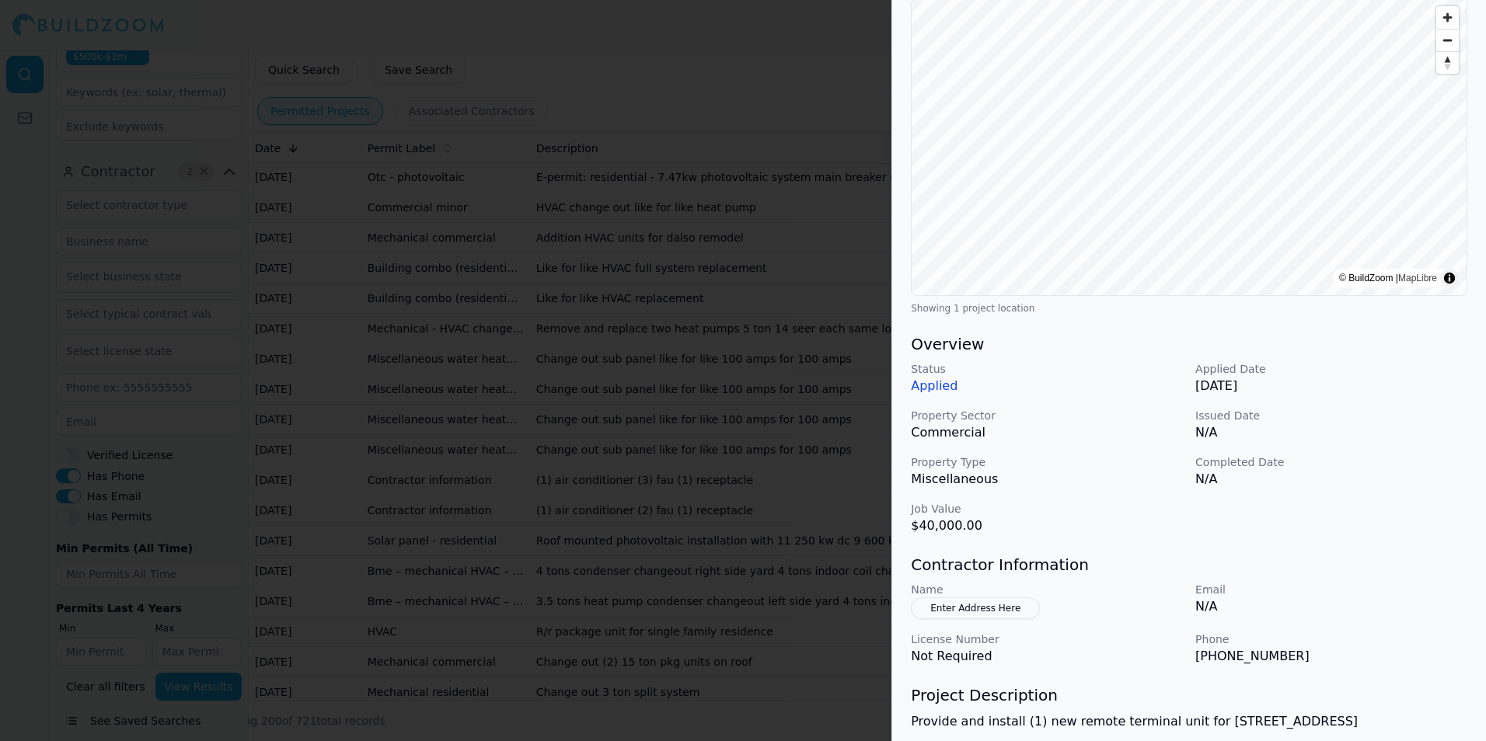
scroll to position [233, 0]
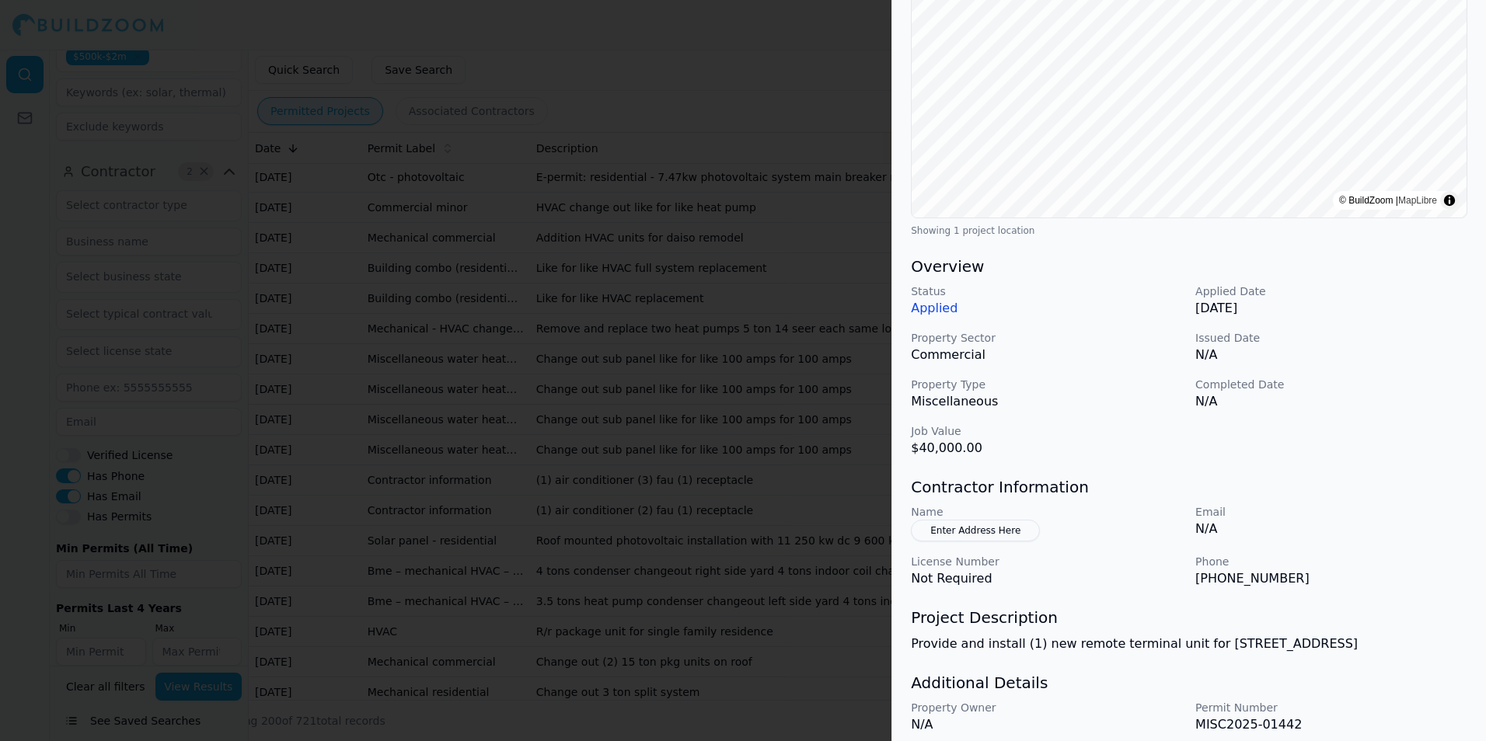
click at [800, 336] on div at bounding box center [743, 370] width 1486 height 741
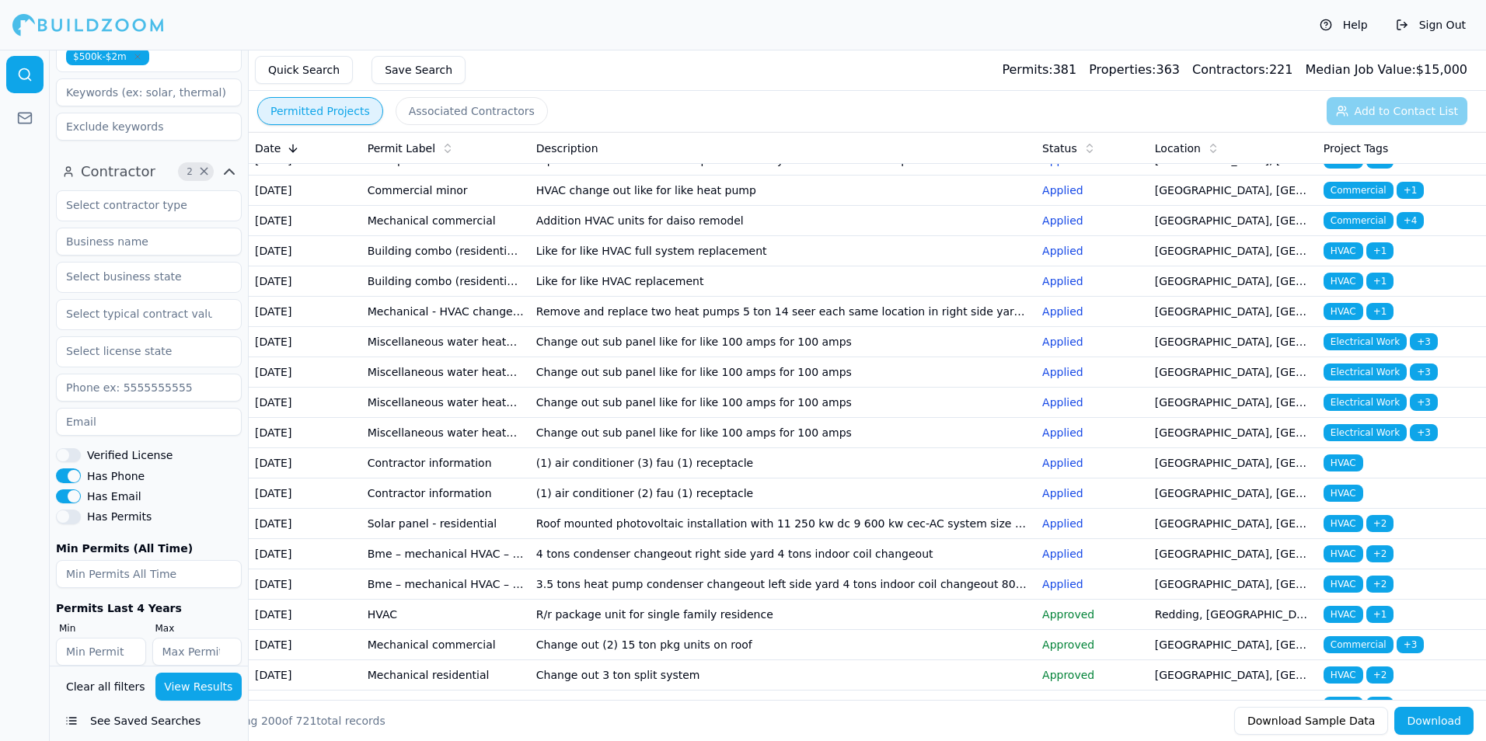
scroll to position [2487, 0]
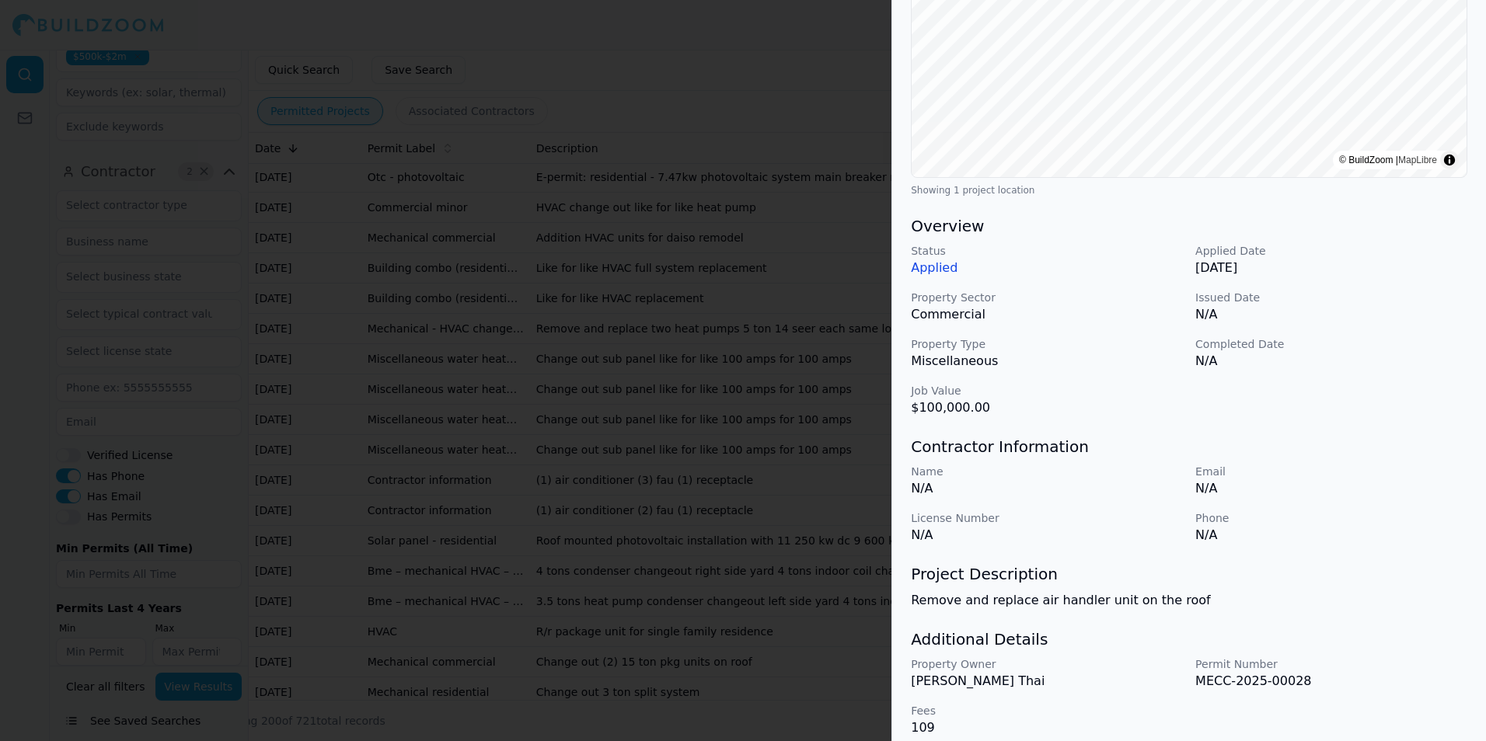
scroll to position [288, 0]
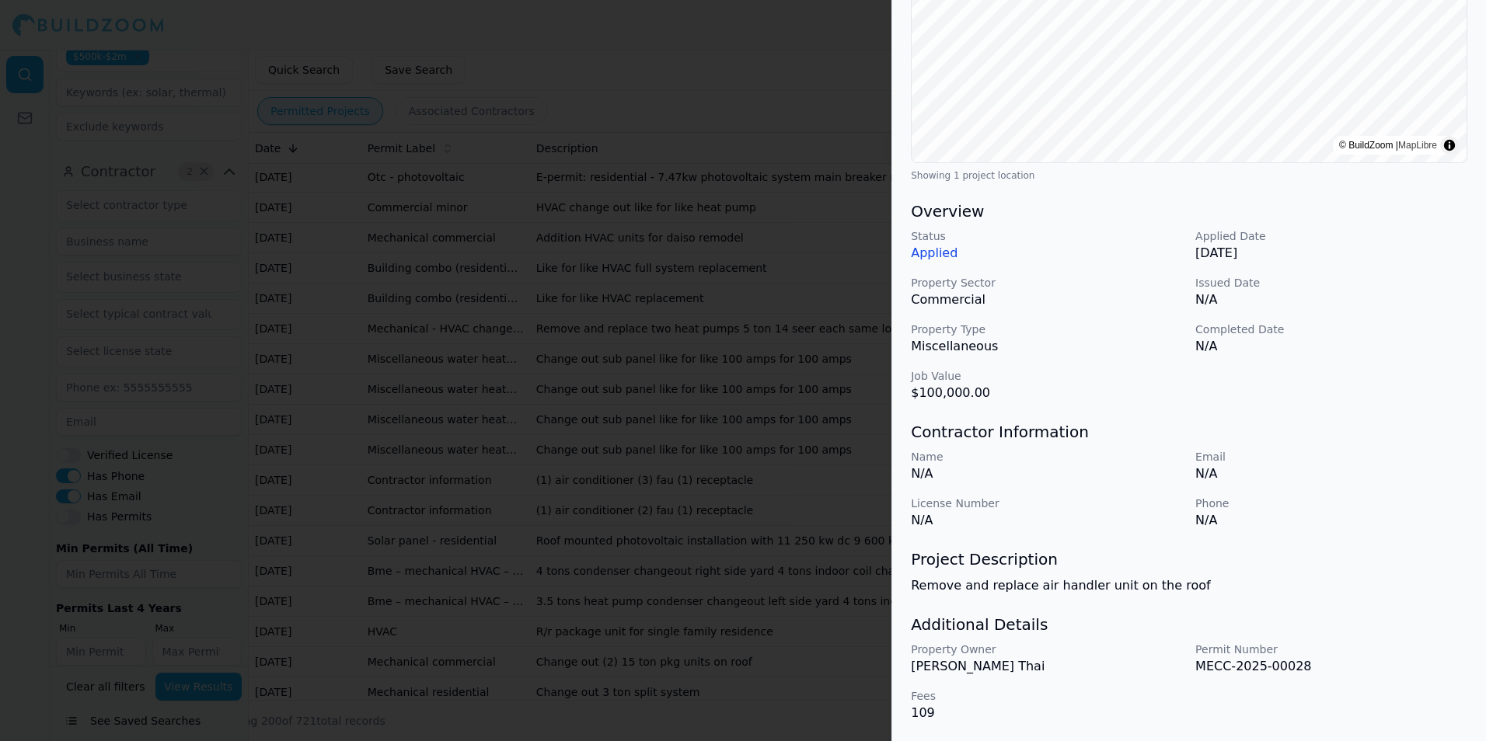
click at [689, 366] on div at bounding box center [743, 370] width 1486 height 741
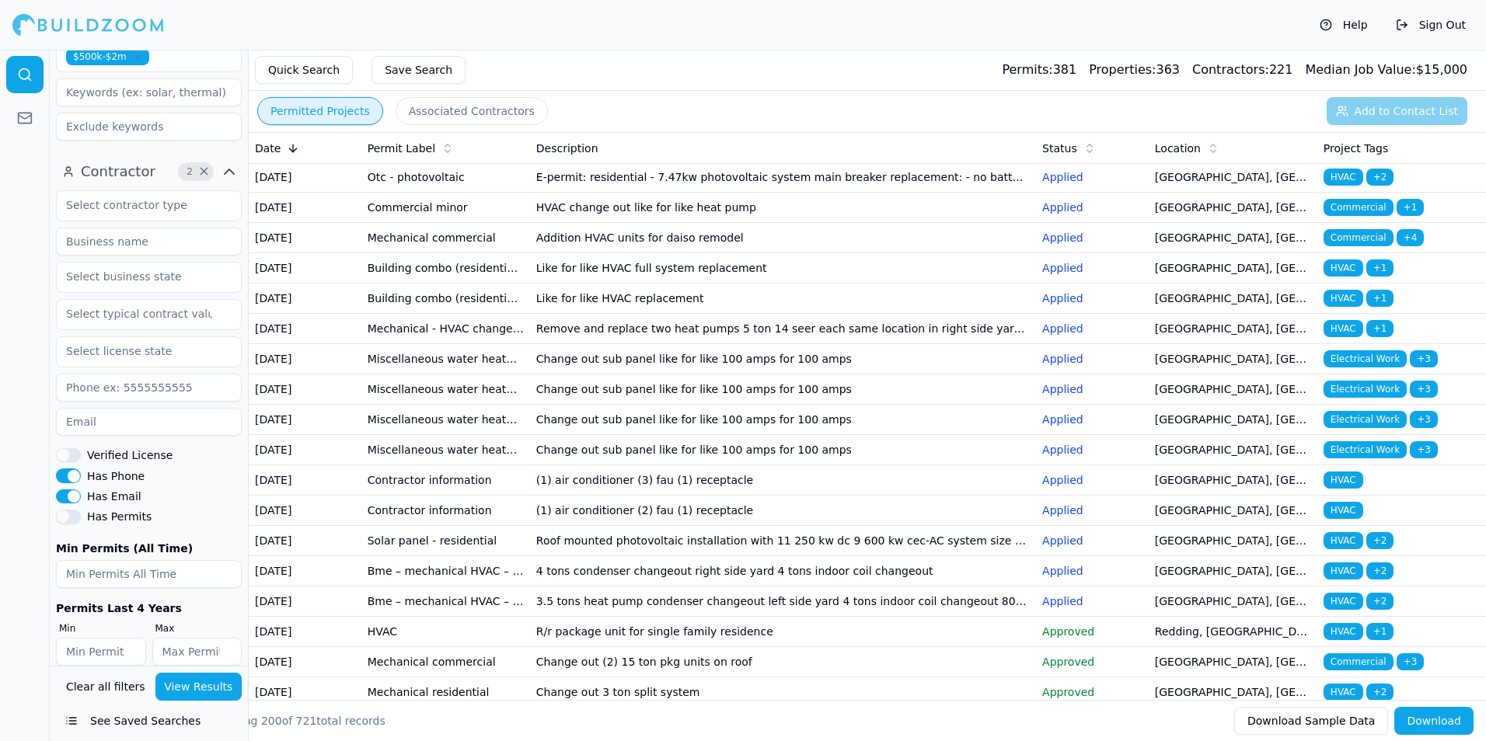
scroll to position [2564, 0]
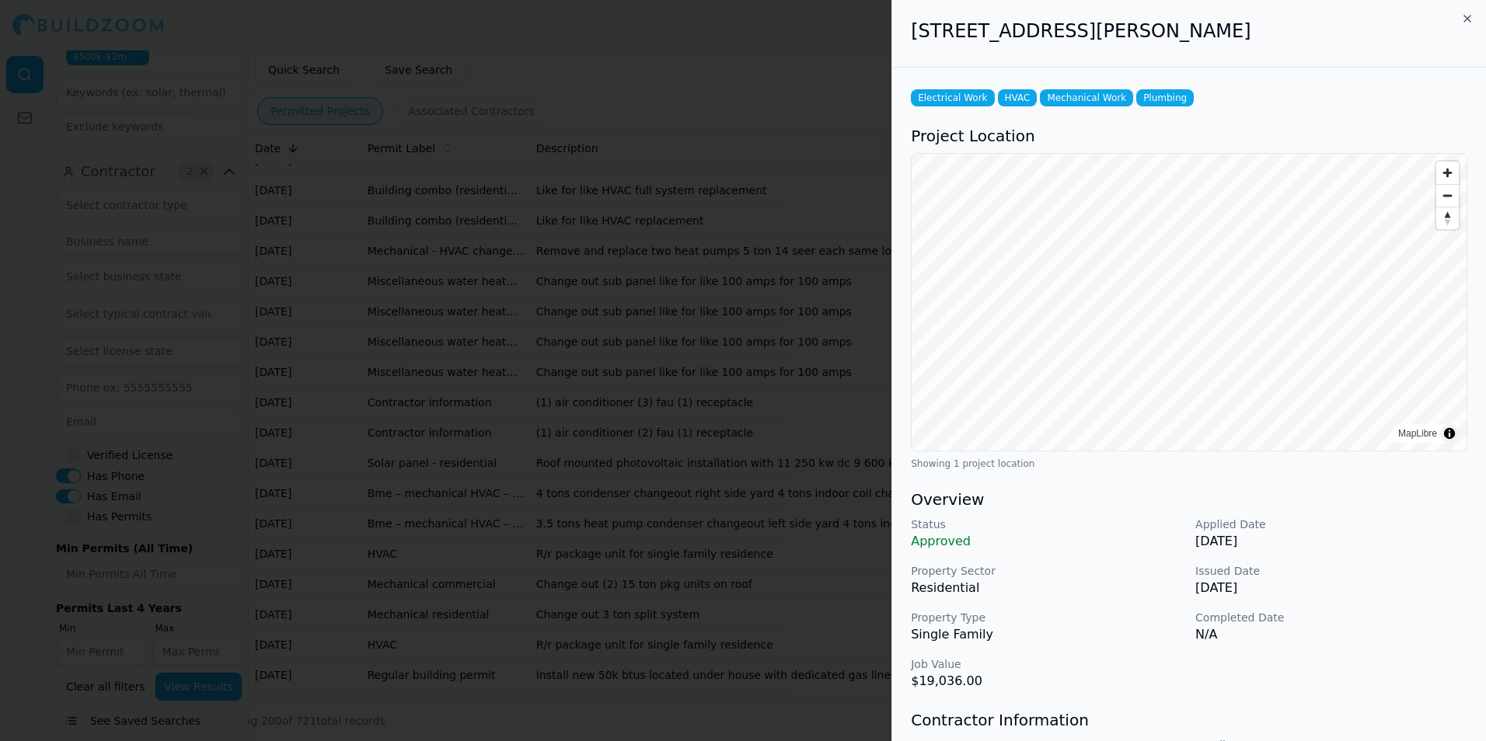
scroll to position [233, 0]
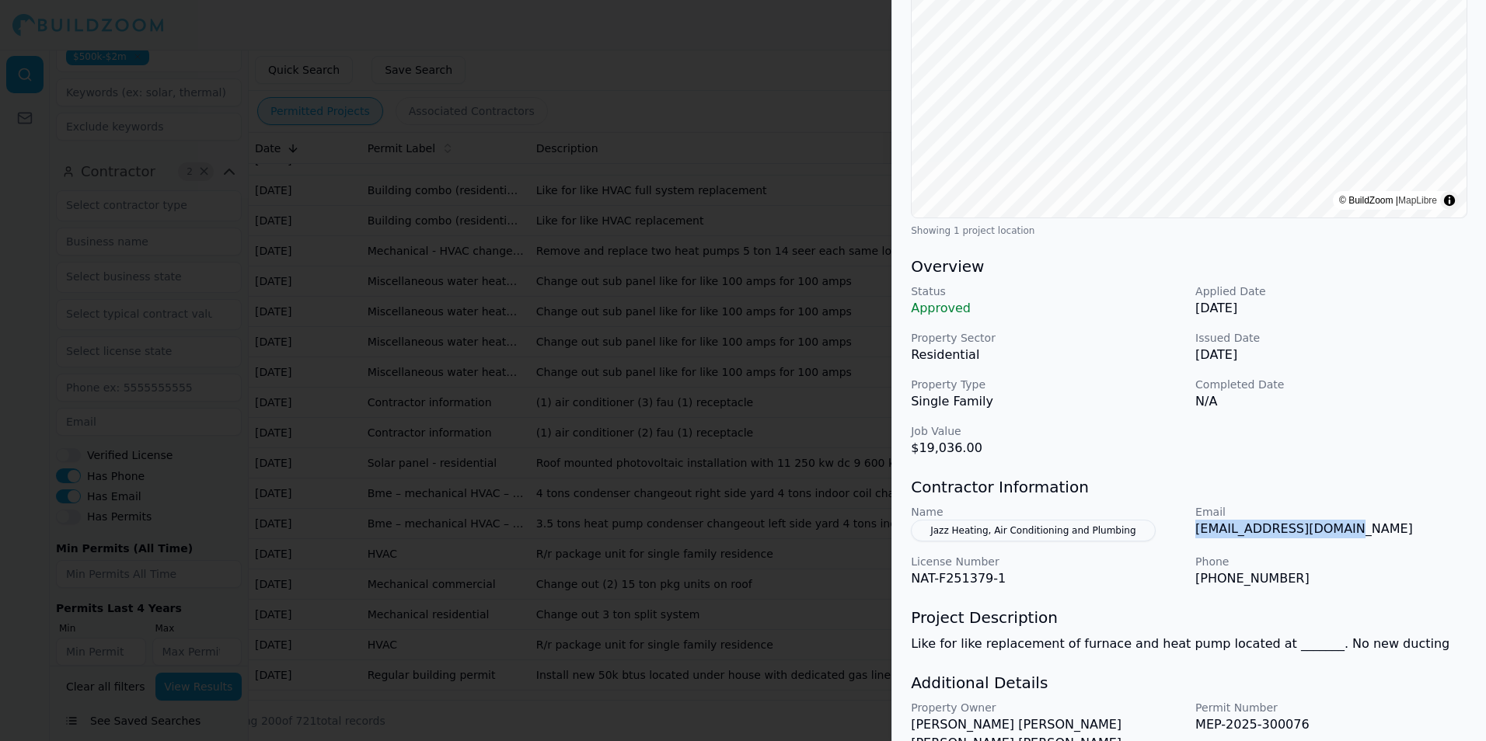
drag, startPoint x: 1197, startPoint y: 528, endPoint x: 1352, endPoint y: 534, distance: 154.7
click at [1352, 534] on p "permits@archonergy.com" at bounding box center [1331, 529] width 272 height 19
drag, startPoint x: 1352, startPoint y: 534, endPoint x: 1316, endPoint y: 528, distance: 36.3
drag, startPoint x: 633, startPoint y: 404, endPoint x: 631, endPoint y: 394, distance: 10.4
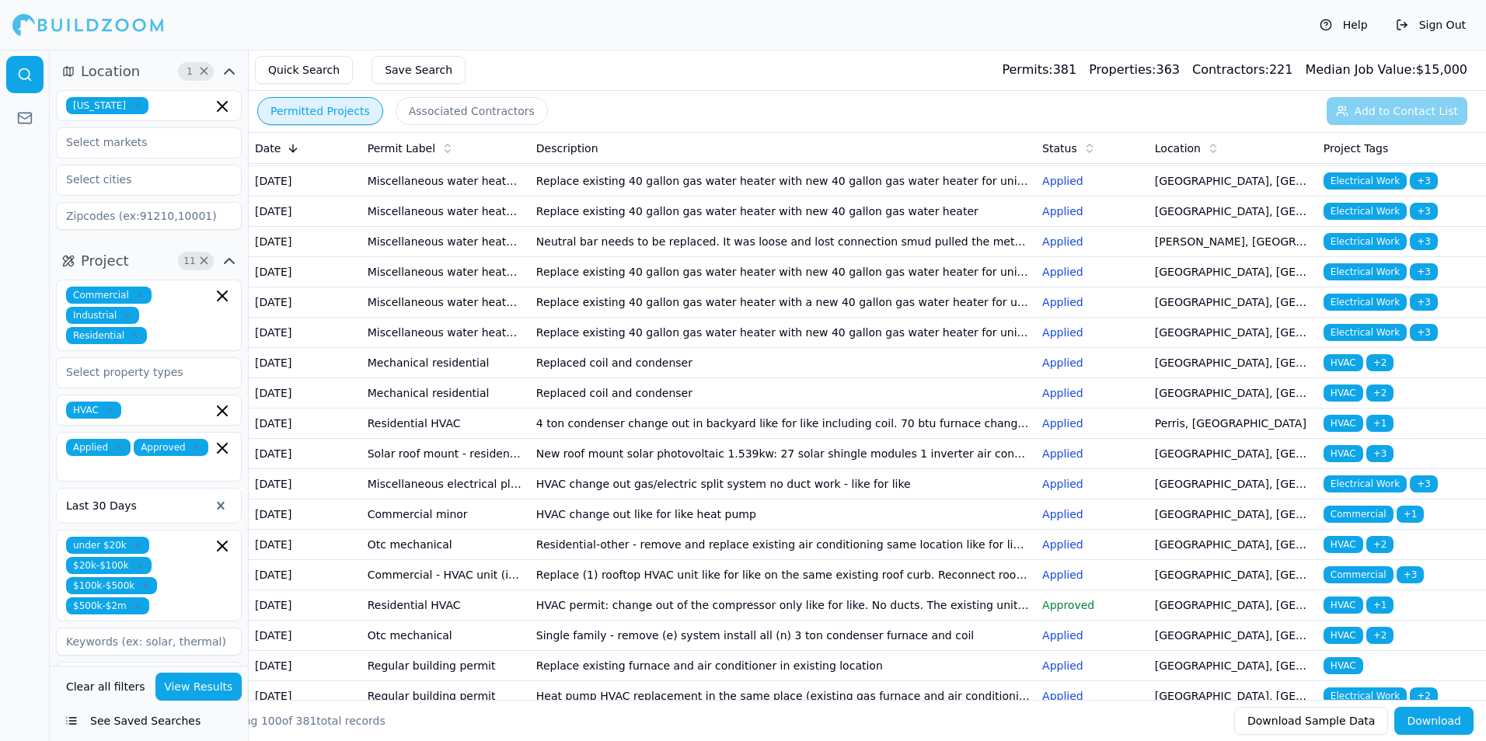
scroll to position [777, 0]
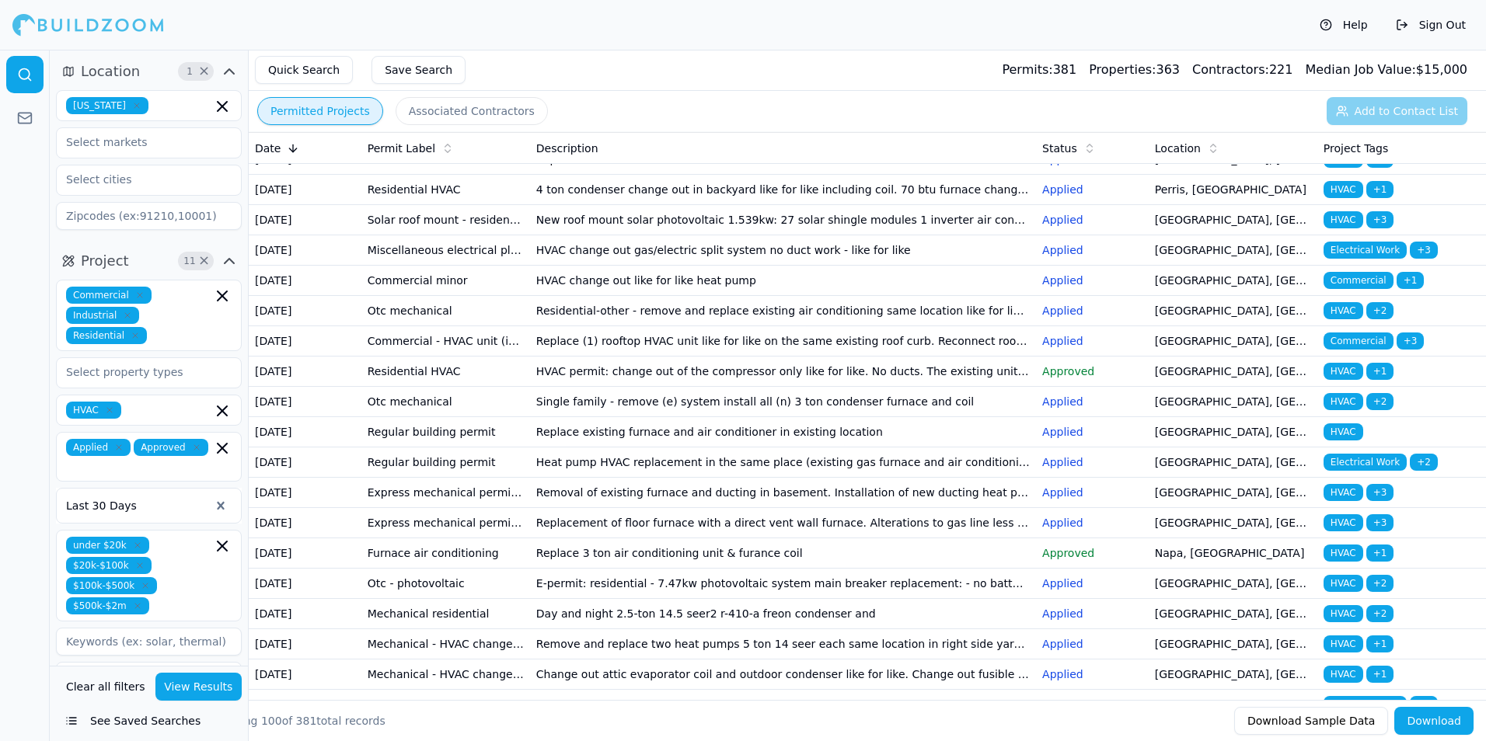
click at [556, 205] on td "4 ton condenser change out in backyard like for like including coil. 70 btu fur…" at bounding box center [783, 190] width 506 height 30
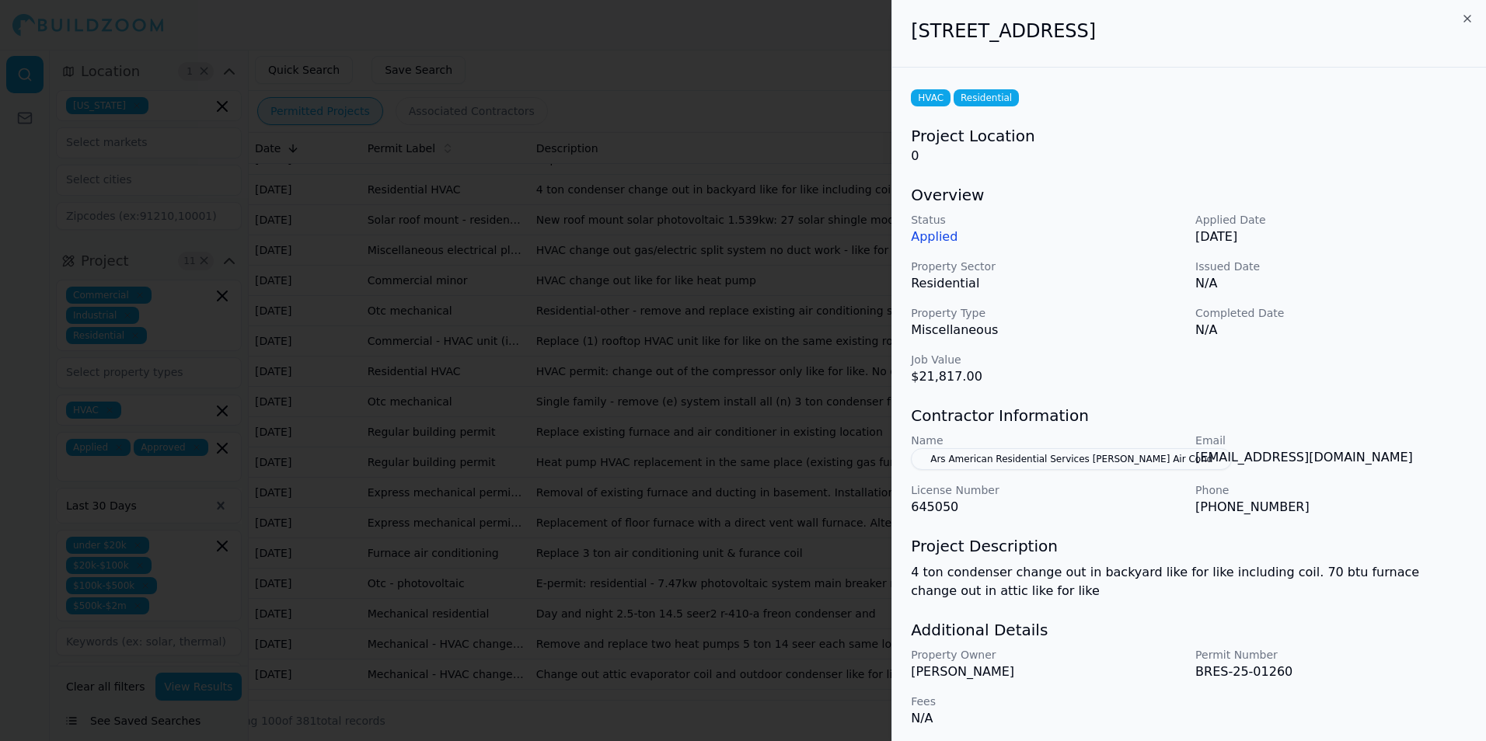
click at [688, 470] on div at bounding box center [743, 370] width 1486 height 741
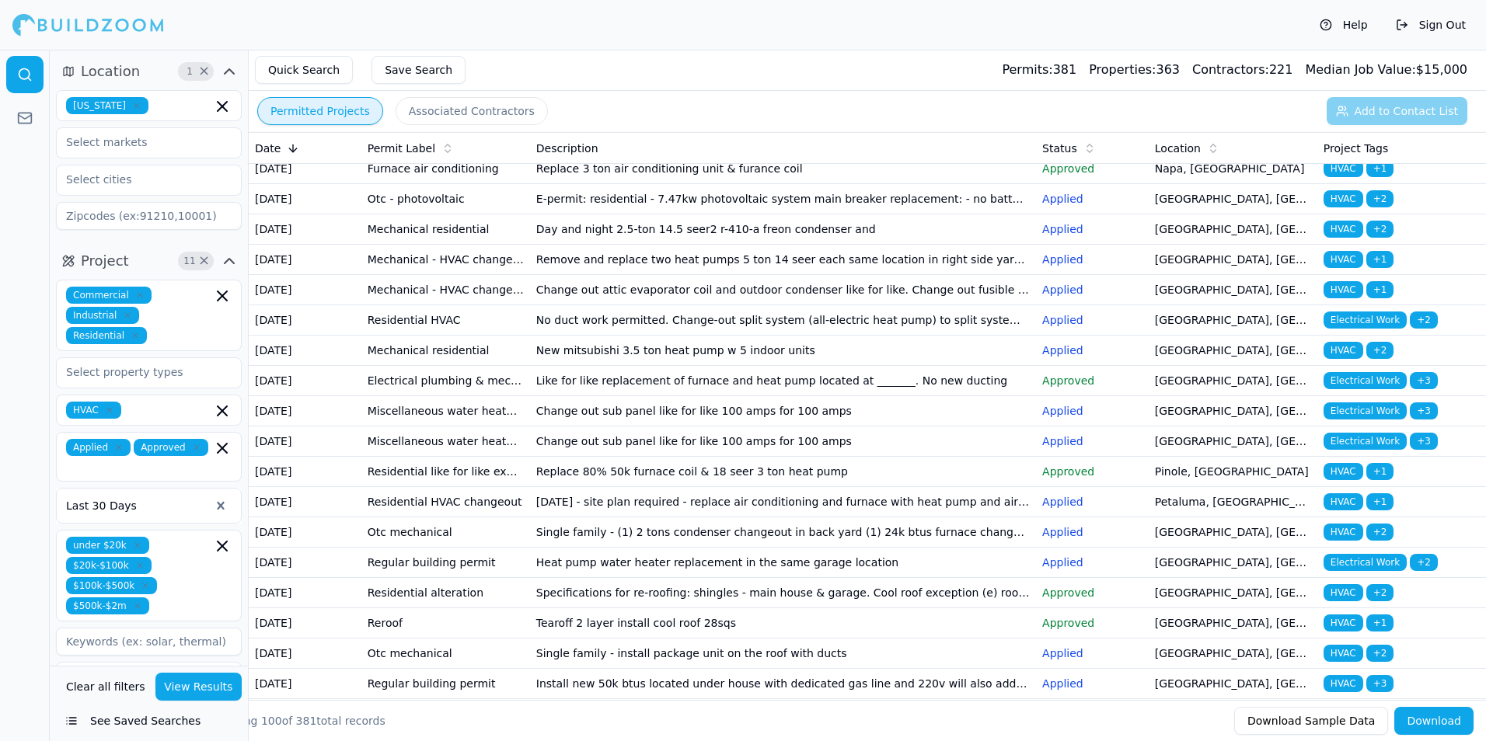
scroll to position [1166, 0]
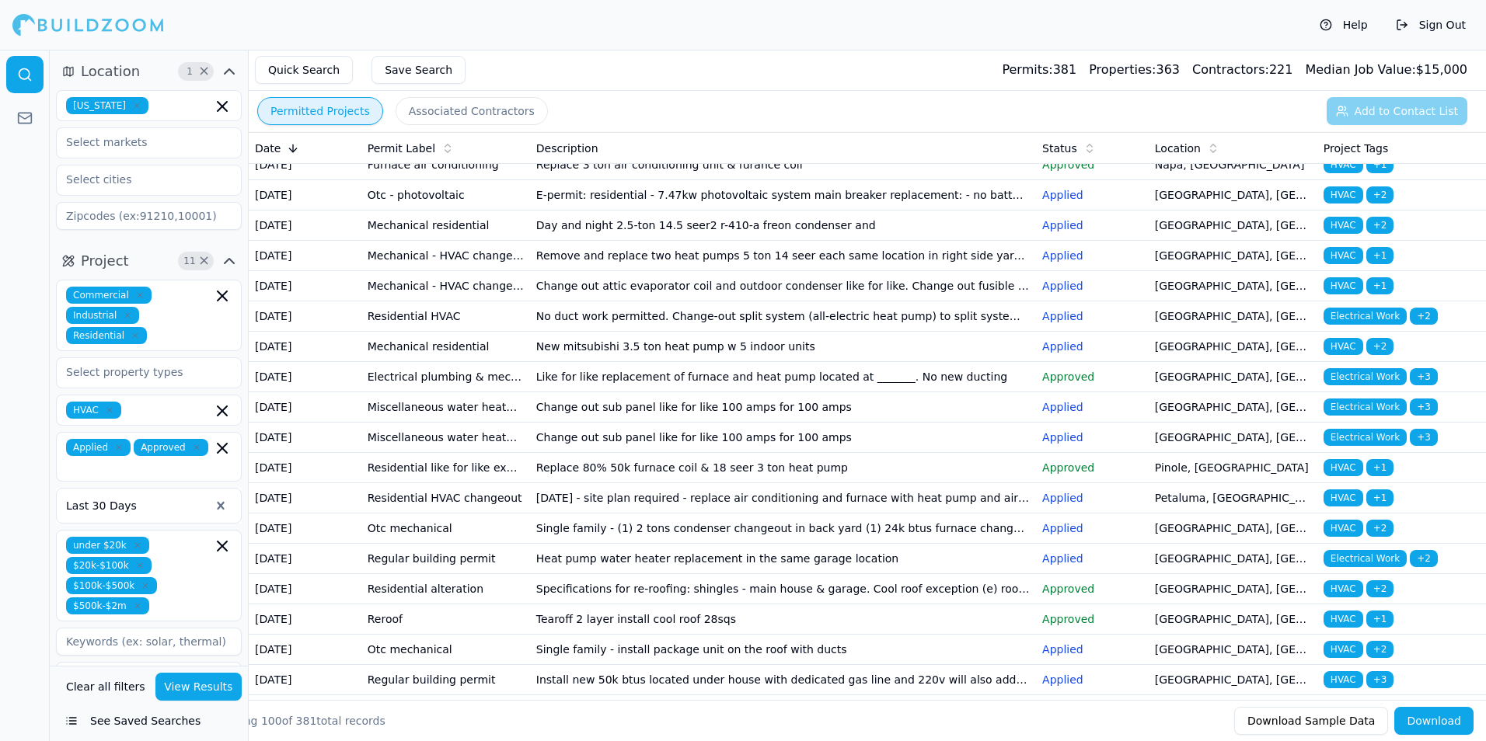
click at [668, 59] on td "Replace existing furnace and air conditioner in existing location" at bounding box center [783, 44] width 506 height 30
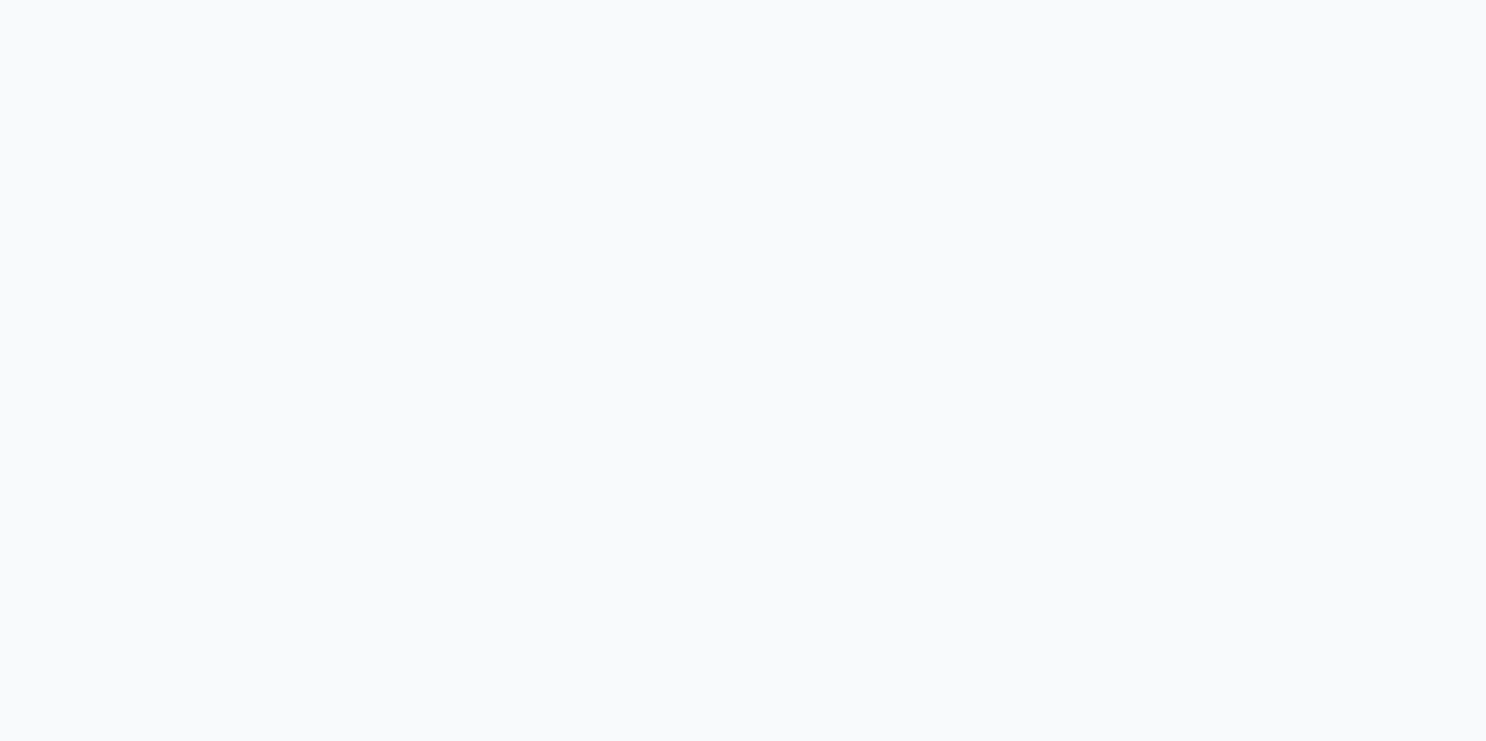
click at [191, 0] on html at bounding box center [743, 370] width 1486 height 741
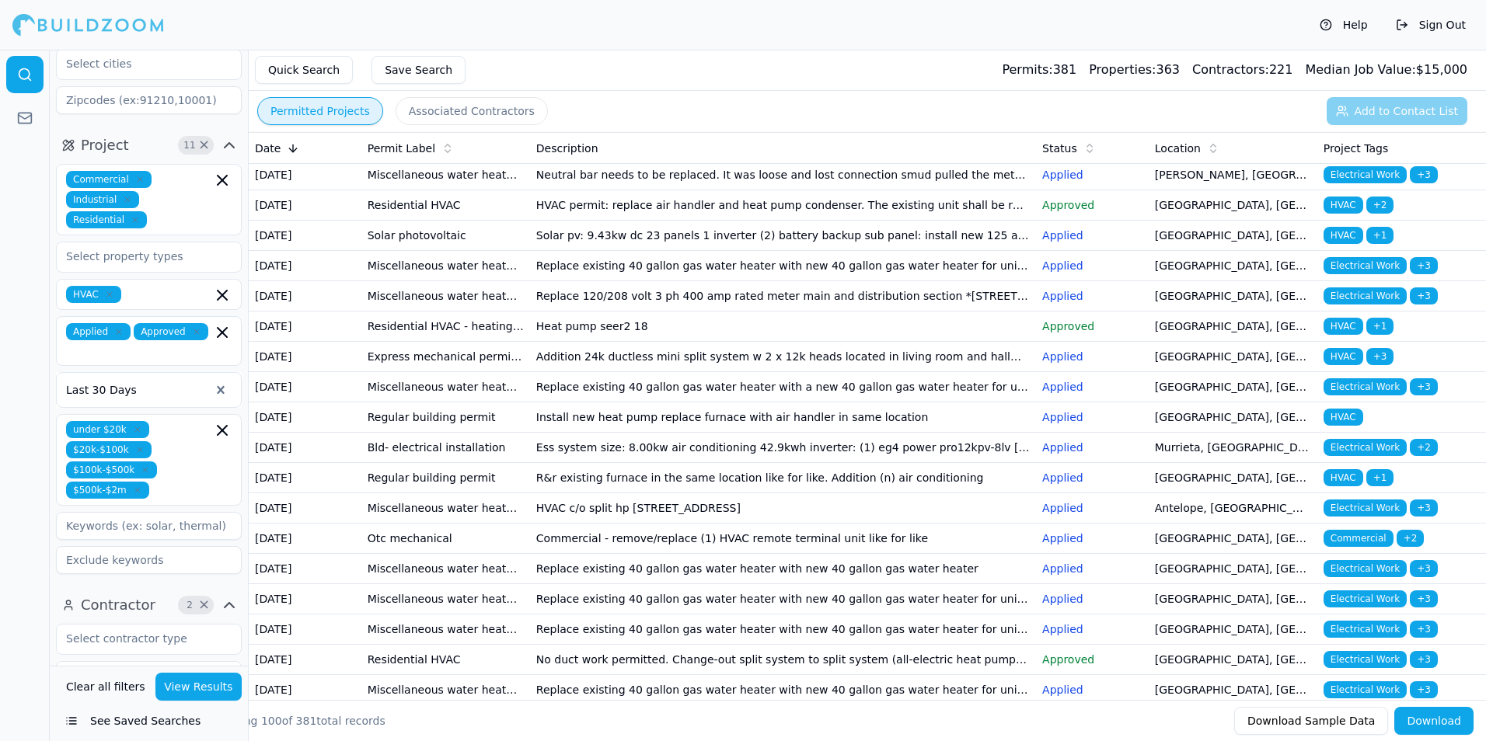
scroll to position [83, 0]
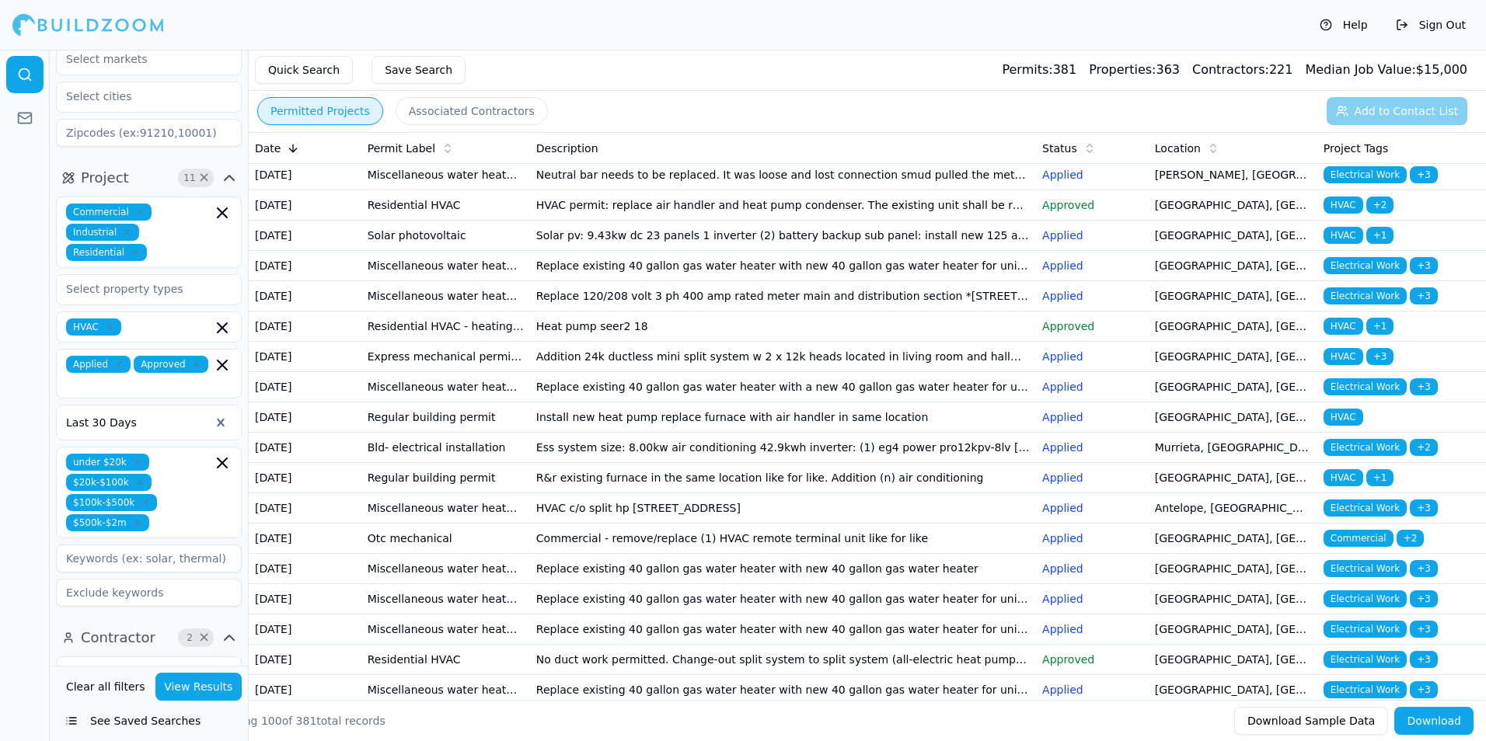
click at [173, 370] on span "Approved" at bounding box center [171, 364] width 75 height 17
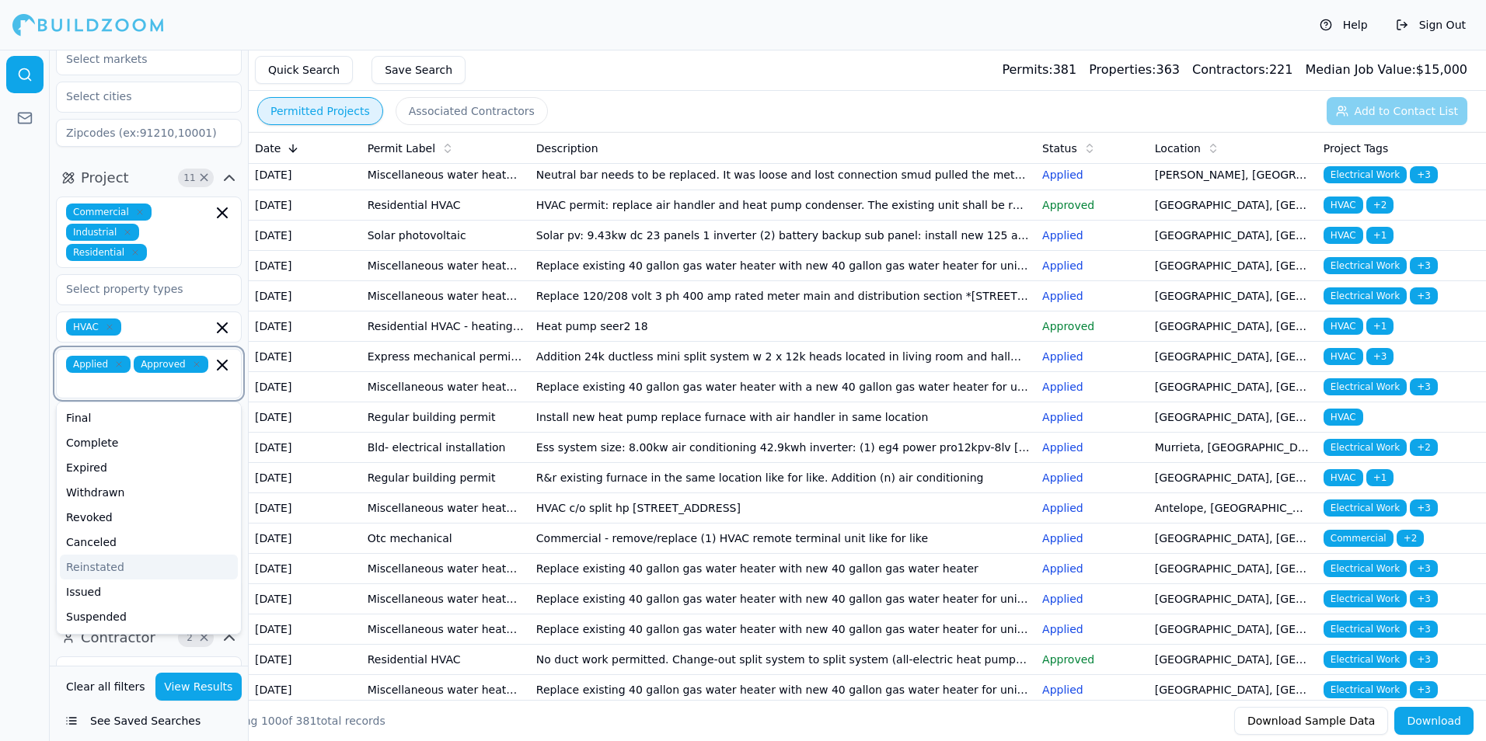
click at [124, 555] on div "Reinstated" at bounding box center [149, 567] width 178 height 25
click at [118, 566] on div "Filed" at bounding box center [149, 570] width 178 height 25
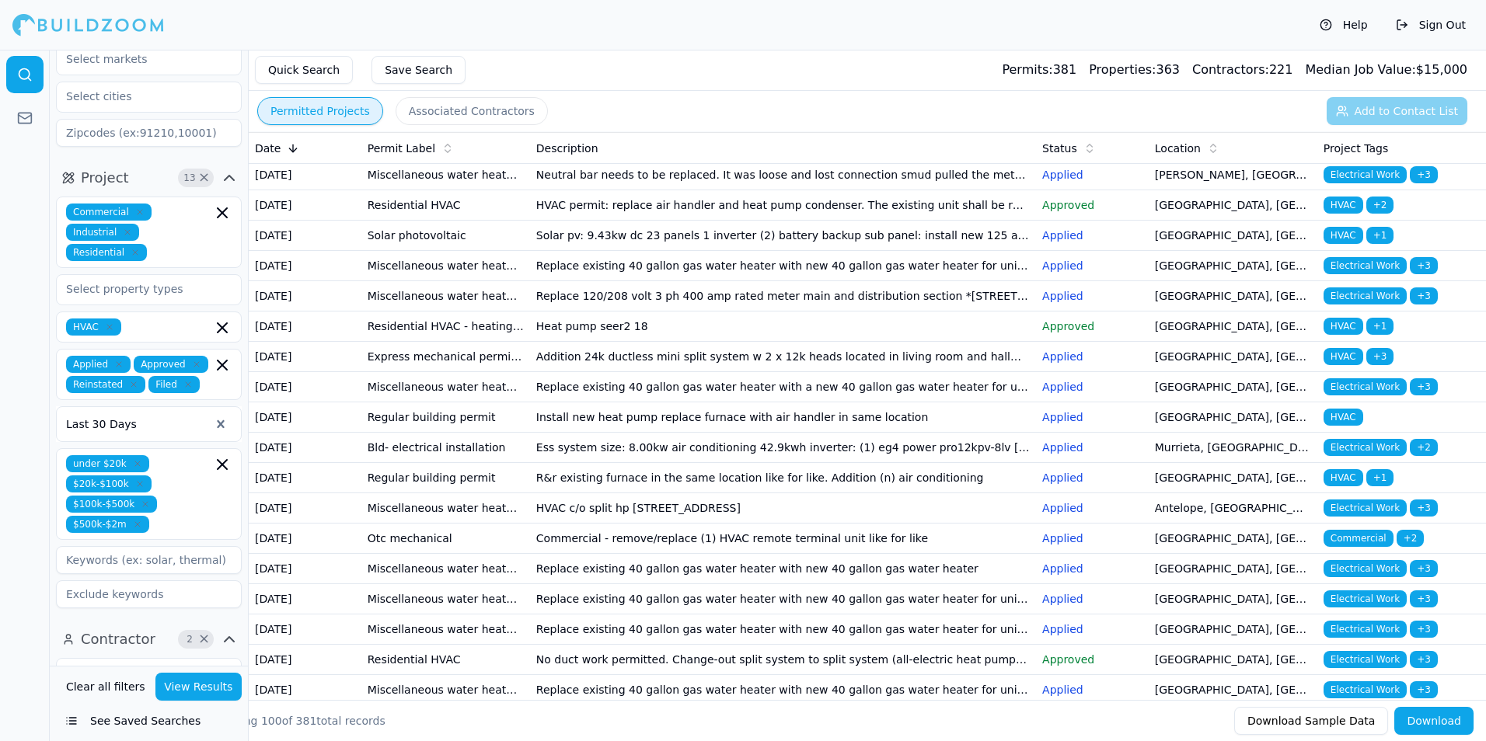
click at [204, 680] on button "View Results" at bounding box center [198, 687] width 87 height 28
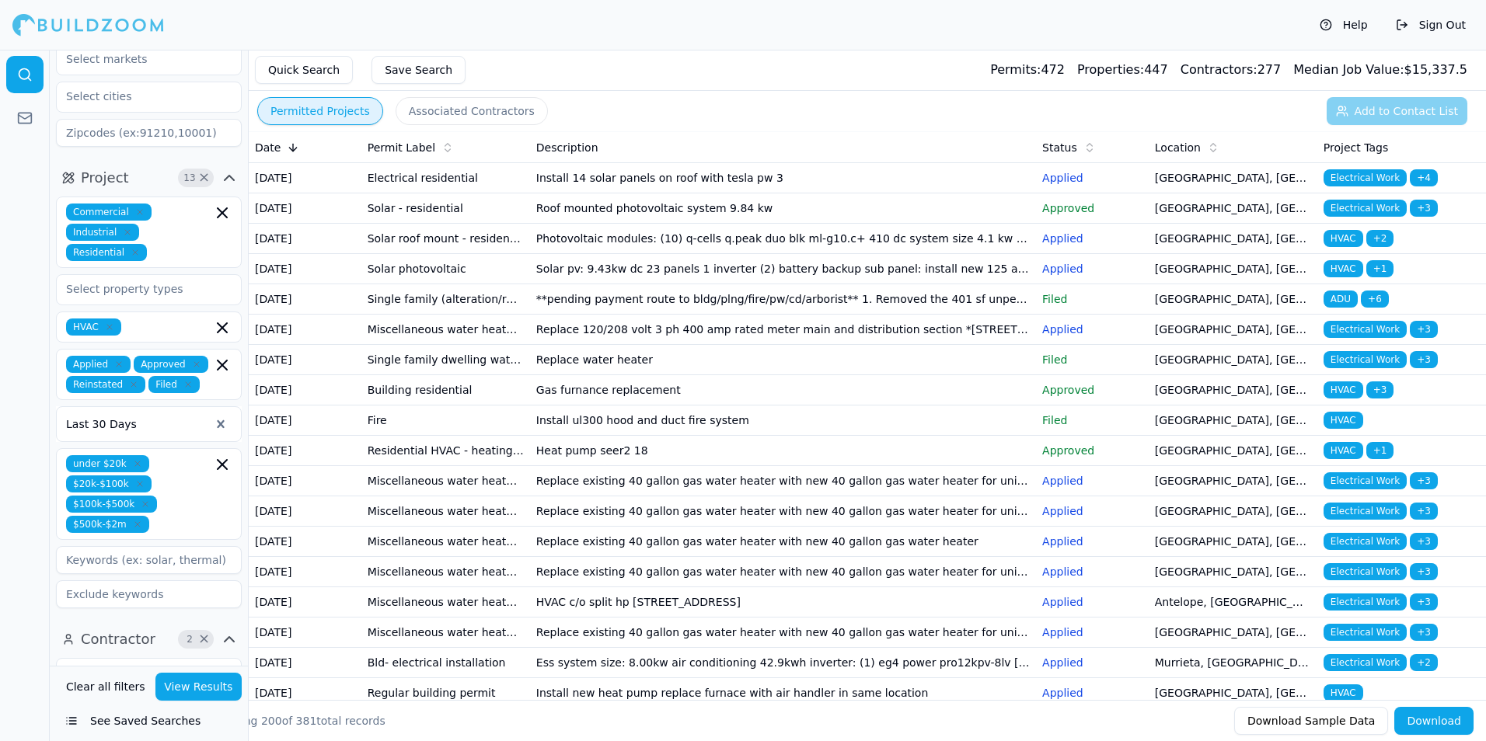
scroll to position [0, 0]
